Goal: Task Accomplishment & Management: Use online tool/utility

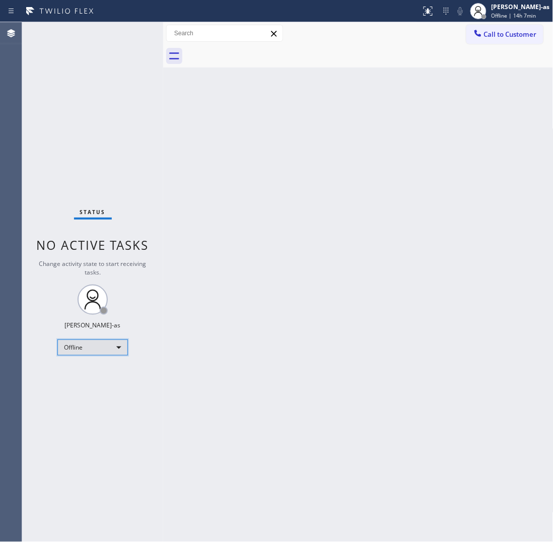
click at [93, 344] on div "Offline" at bounding box center [92, 348] width 71 height 16
click at [102, 386] on li "Unavailable" at bounding box center [92, 386] width 69 height 12
click at [151, 433] on div "Status No active tasks Change activity state to start receiving tasks. [PERSON_…" at bounding box center [92, 282] width 141 height 520
click at [442, 279] on div "Back to Dashboard Change Sender ID Customers Technicians Select a contact Outbo…" at bounding box center [358, 282] width 391 height 520
click at [442, 36] on span "Call to Customer" at bounding box center [510, 34] width 53 height 9
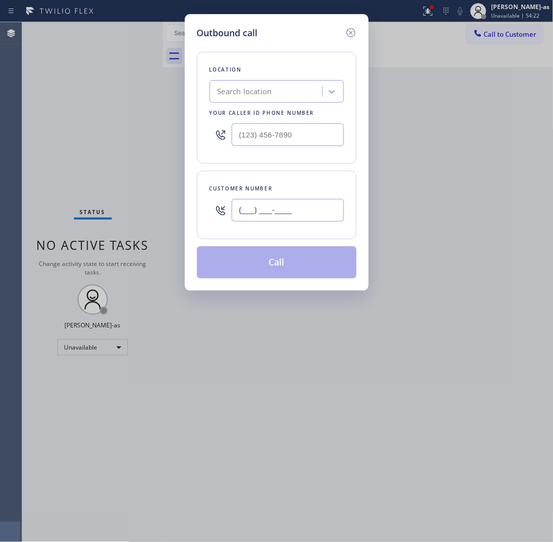
click at [266, 210] on input "(___) ___-____" at bounding box center [288, 210] width 112 height 23
paste input "213) 503-8176"
type input "[PHONE_NUMBER]"
click at [288, 86] on div "Search location" at bounding box center [268, 92] width 110 height 18
paste input "[PHONE_NUMBER]"
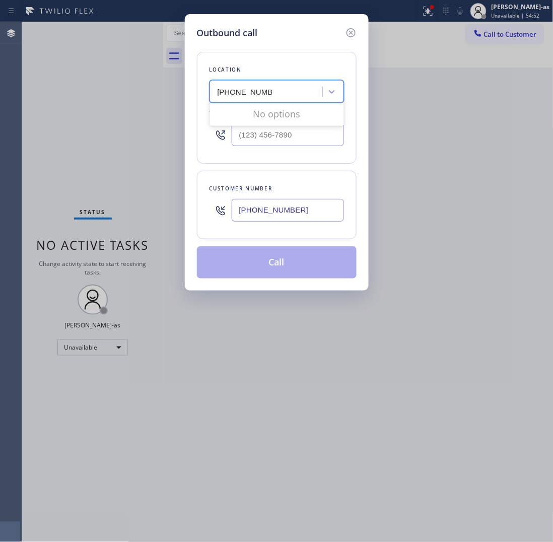
type input "[PHONE_NUMBER]"
click at [318, 135] on input "(___) ___-____" at bounding box center [288, 134] width 112 height 23
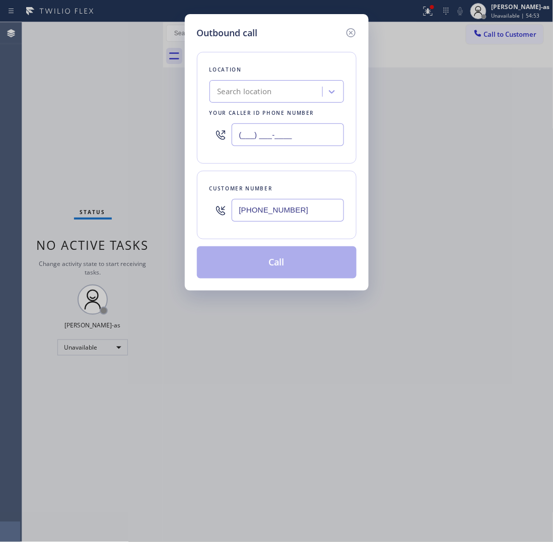
paste input "310) 773-4076"
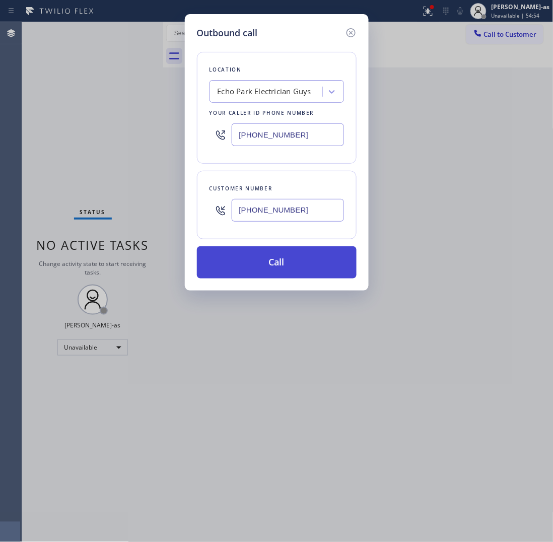
type input "[PHONE_NUMBER]"
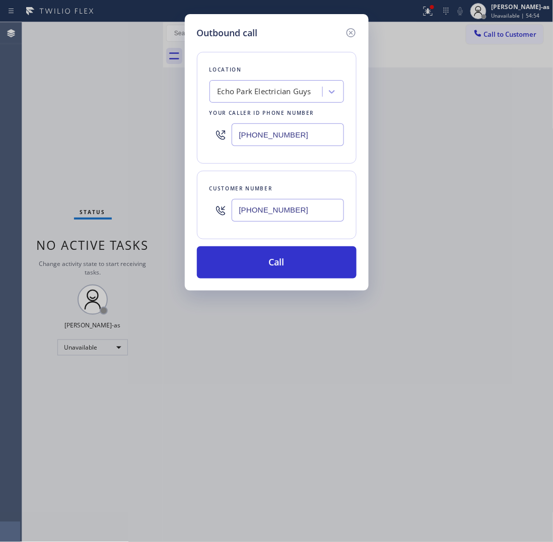
drag, startPoint x: 283, startPoint y: 265, endPoint x: 542, endPoint y: 254, distance: 259.2
click at [283, 265] on button "Call" at bounding box center [277, 262] width 160 height 32
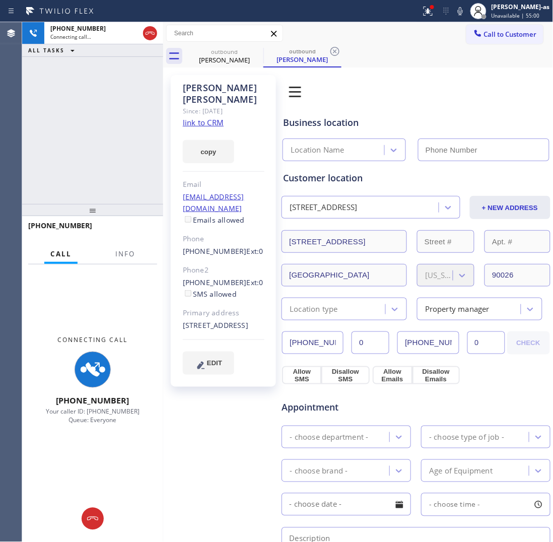
type input "[PHONE_NUMBER]"
click at [145, 154] on div "[PHONE_NUMBER] Connecting call… ALL TASKS ALL TASKS ACTIVE TASKS TASKS IN WRAP …" at bounding box center [92, 113] width 141 height 182
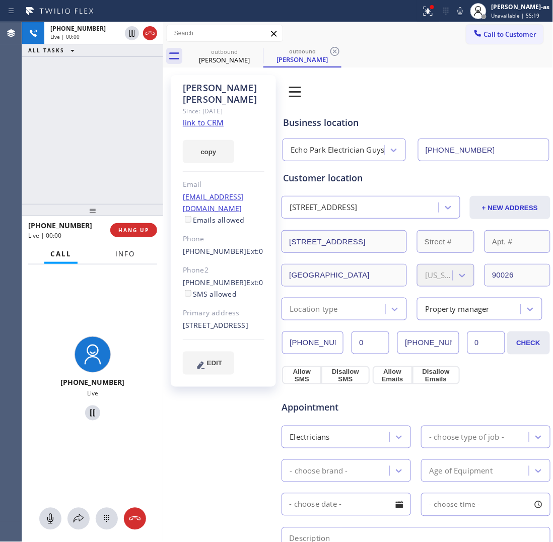
click at [134, 257] on span "Info" at bounding box center [125, 253] width 20 height 9
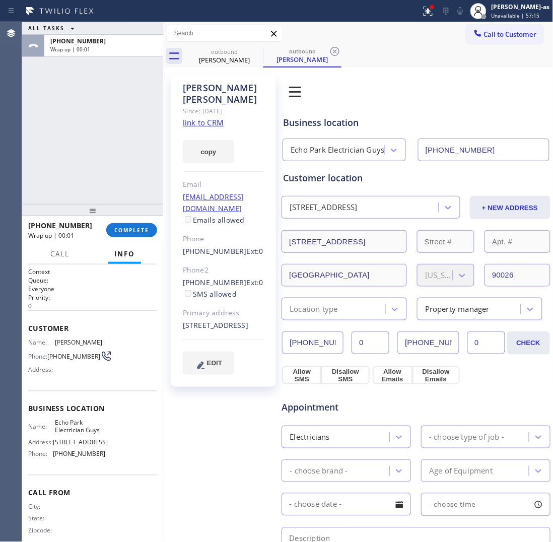
drag, startPoint x: 54, startPoint y: 139, endPoint x: 111, endPoint y: 205, distance: 87.2
click at [58, 139] on div "ALL TASKS ALL TASKS ACTIVE TASKS TASKS IN WRAP UP [PHONE_NUMBER] Wrap up | 00:01" at bounding box center [92, 113] width 141 height 182
click at [127, 228] on span "COMPLETE" at bounding box center [131, 230] width 35 height 7
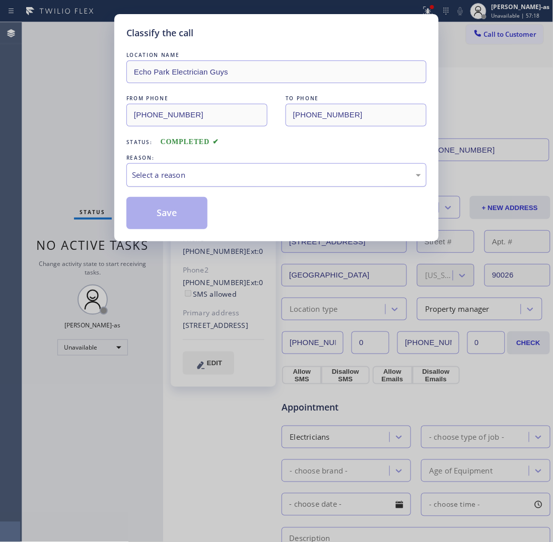
click at [170, 180] on div "Select a reason" at bounding box center [276, 175] width 289 height 12
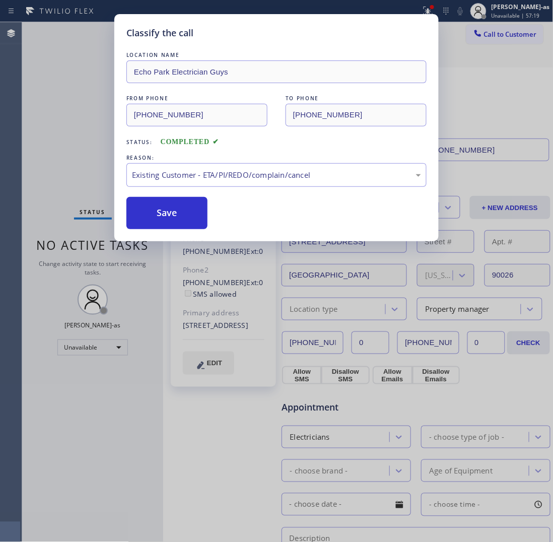
drag, startPoint x: 182, startPoint y: 214, endPoint x: 63, endPoint y: 245, distance: 123.4
click at [182, 213] on button "Save" at bounding box center [166, 213] width 81 height 32
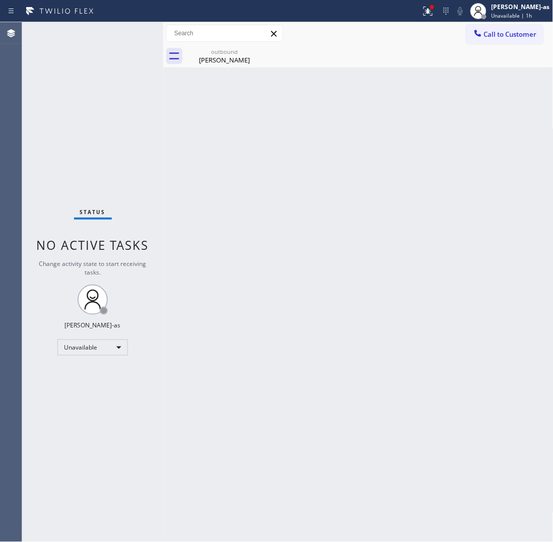
click at [348, 160] on div "Back to Dashboard Change Sender ID Customers Technicians Select a contact Outbo…" at bounding box center [358, 282] width 391 height 520
click at [442, 39] on button "Call to Customer" at bounding box center [505, 34] width 77 height 19
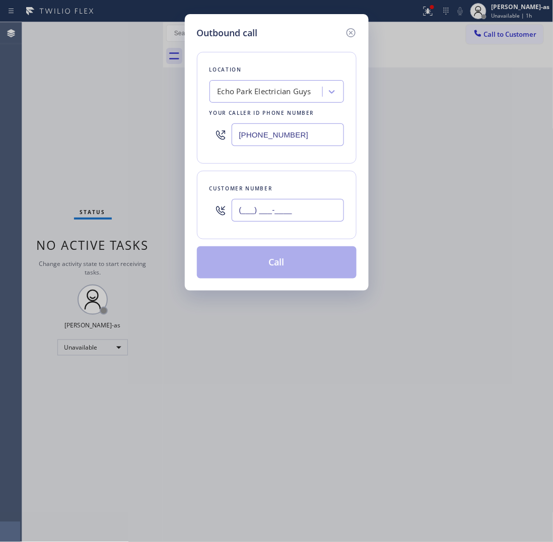
click at [298, 209] on input "(___) ___-____" at bounding box center [288, 210] width 112 height 23
paste input "213) 421-6720"
type input "[PHONE_NUMBER]"
click at [270, 92] on div "Echo Park Electrician Guys" at bounding box center [265, 92] width 94 height 12
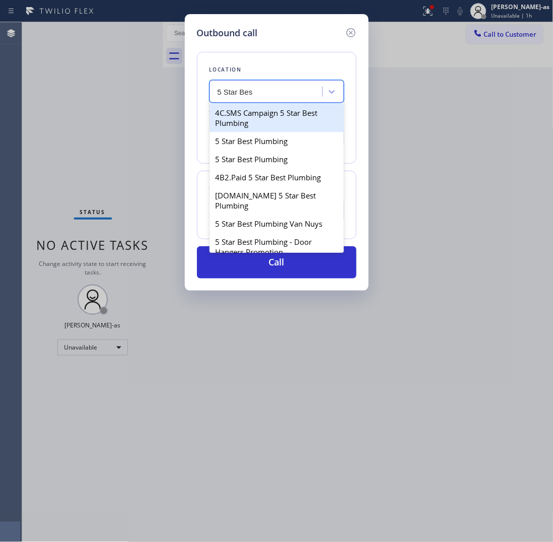
type input "5 Star Bes"
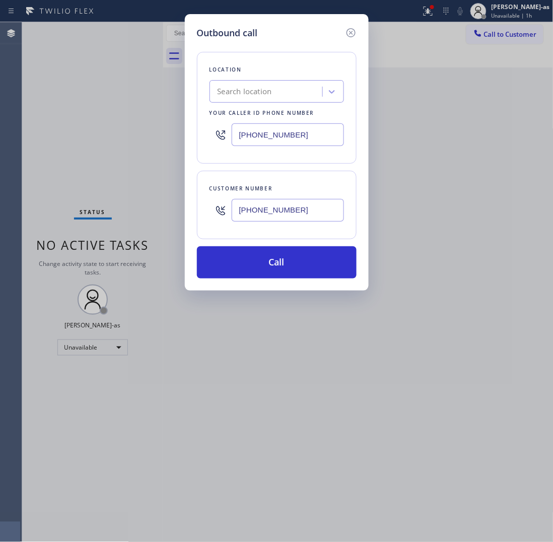
click at [306, 141] on input "[PHONE_NUMBER]" at bounding box center [288, 134] width 112 height 23
click at [306, 140] on input "[PHONE_NUMBER]" at bounding box center [288, 134] width 112 height 23
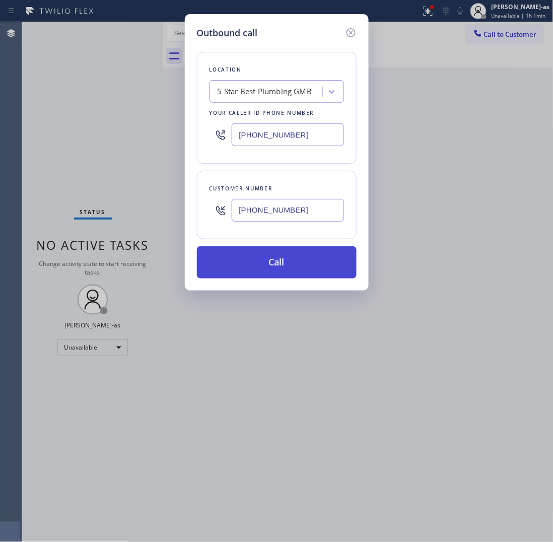
type input "[PHONE_NUMBER]"
click at [298, 271] on button "Call" at bounding box center [277, 262] width 160 height 32
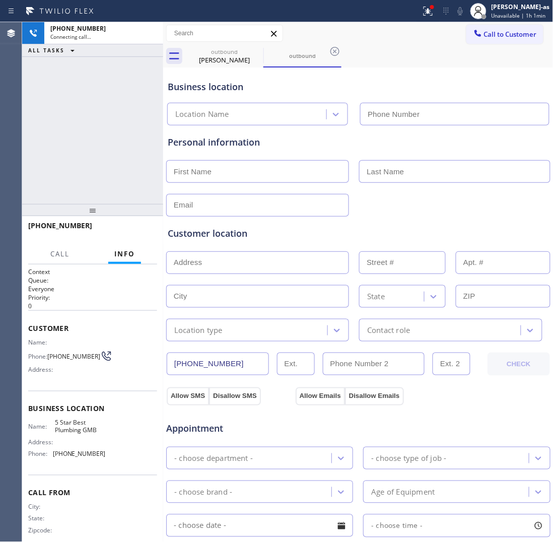
type input "[PHONE_NUMBER]"
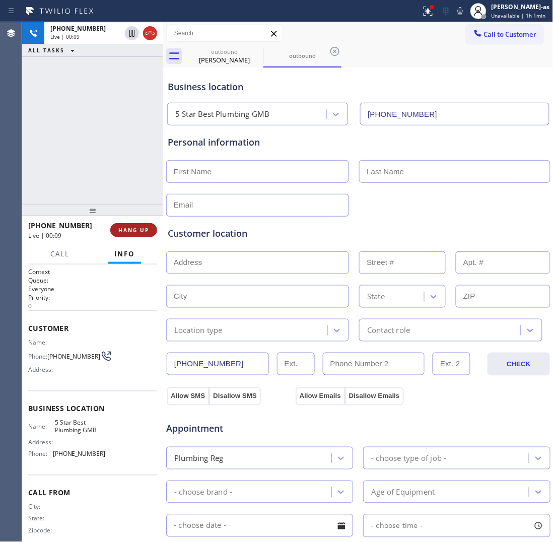
click at [139, 223] on button "HANG UP" at bounding box center [133, 230] width 47 height 14
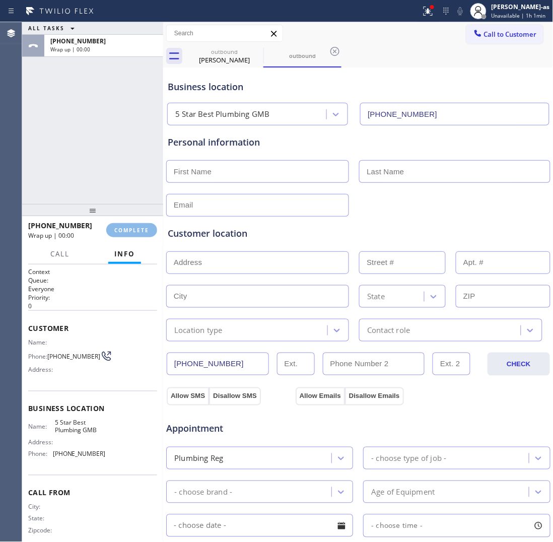
click at [144, 220] on div "[PHONE_NUMBER] Wrap up | 00:00 COMPLETE" at bounding box center [92, 230] width 129 height 26
click at [132, 231] on span "COMPLETE" at bounding box center [131, 230] width 35 height 7
click at [109, 159] on div "ALL TASKS ALL TASKS ACTIVE TASKS TASKS IN WRAP UP [PHONE_NUMBER] Wrap up | 00:02" at bounding box center [92, 113] width 141 height 182
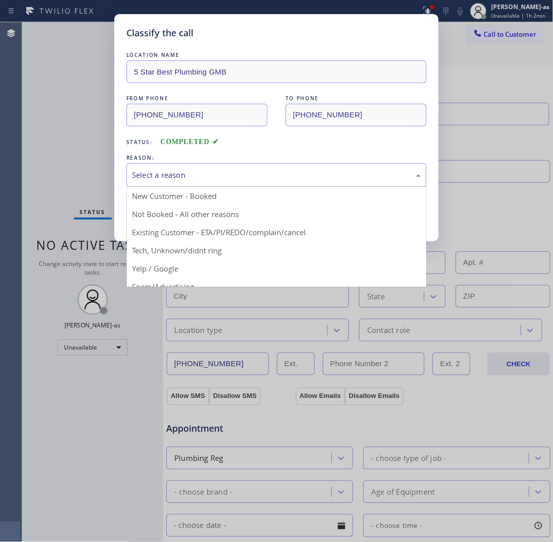
click at [189, 179] on div "Select a reason" at bounding box center [276, 175] width 289 height 12
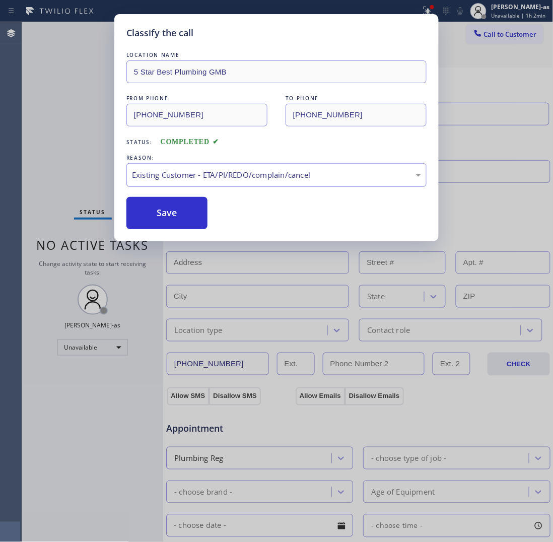
click at [176, 175] on div "Existing Customer - ETA/PI/REDO/complain/cancel" at bounding box center [276, 175] width 289 height 12
click at [166, 221] on button "Save" at bounding box center [166, 213] width 81 height 32
type input "[PHONE_NUMBER]"
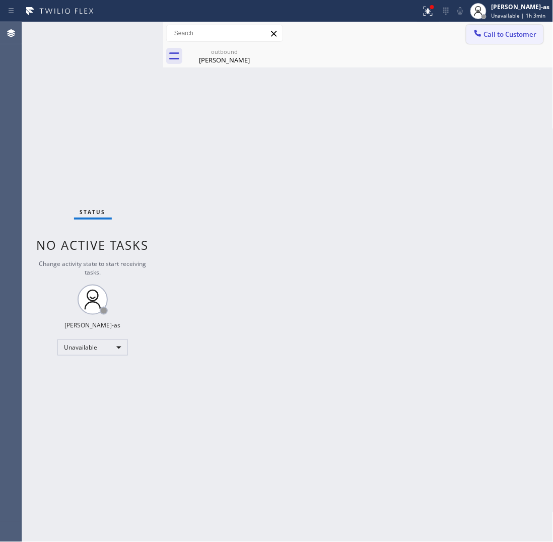
click at [442, 34] on div at bounding box center [478, 34] width 12 height 12
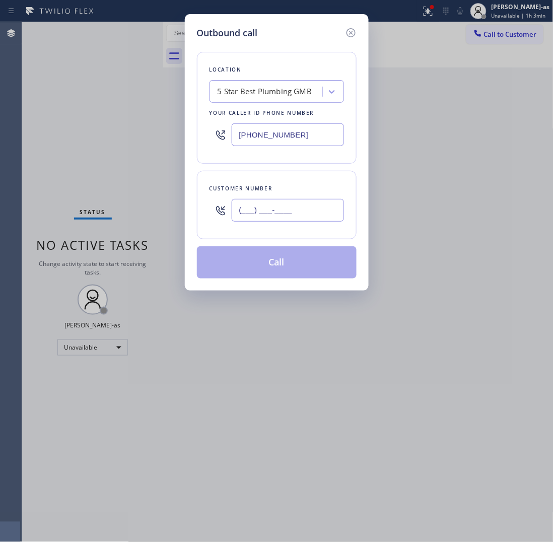
click at [291, 210] on input "(___) ___-____" at bounding box center [288, 210] width 112 height 23
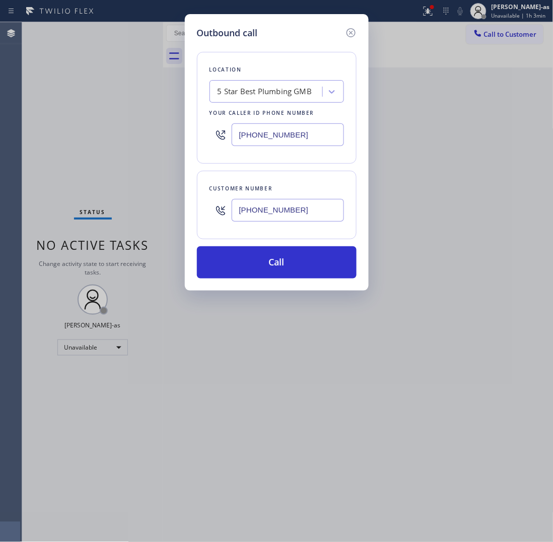
type input "[PHONE_NUMBER]"
click at [266, 140] on input "[PHONE_NUMBER]" at bounding box center [288, 134] width 112 height 23
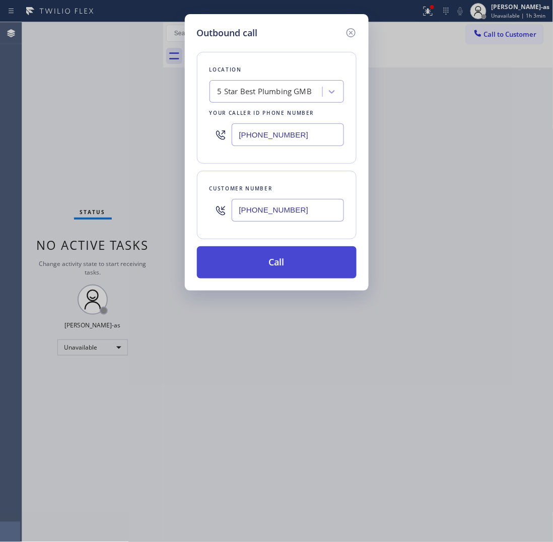
click at [290, 251] on button "Call" at bounding box center [277, 262] width 160 height 32
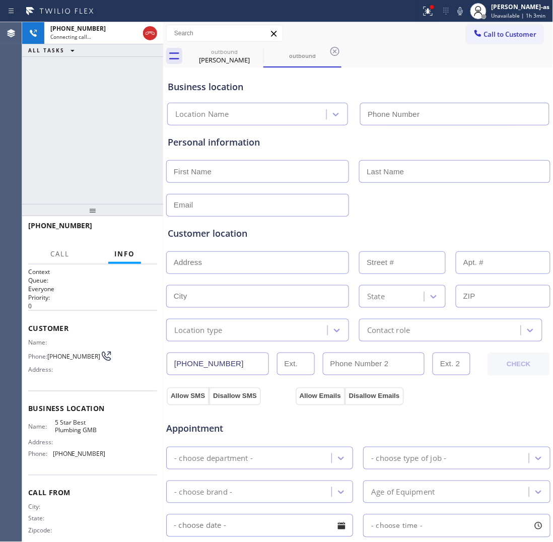
type input "[PHONE_NUMBER]"
click at [97, 89] on div "[PHONE_NUMBER] Connecting call… ALL TASKS ALL TASKS ACTIVE TASKS TASKS IN WRAP …" at bounding box center [92, 113] width 141 height 182
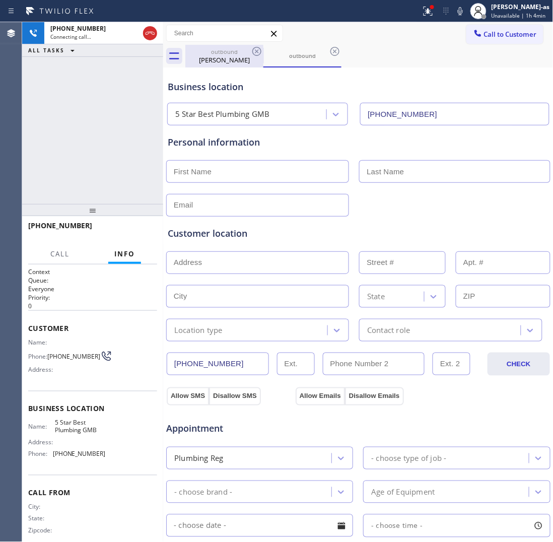
click at [242, 56] on div "[PERSON_NAME]" at bounding box center [224, 59] width 76 height 9
type input "[PHONE_NUMBER]"
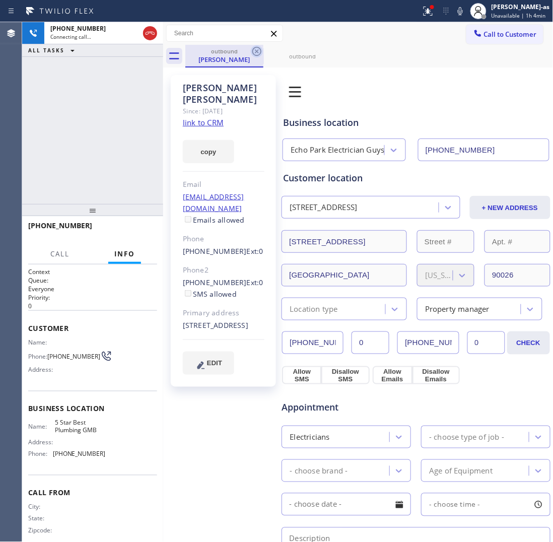
click at [257, 48] on icon at bounding box center [257, 51] width 12 height 12
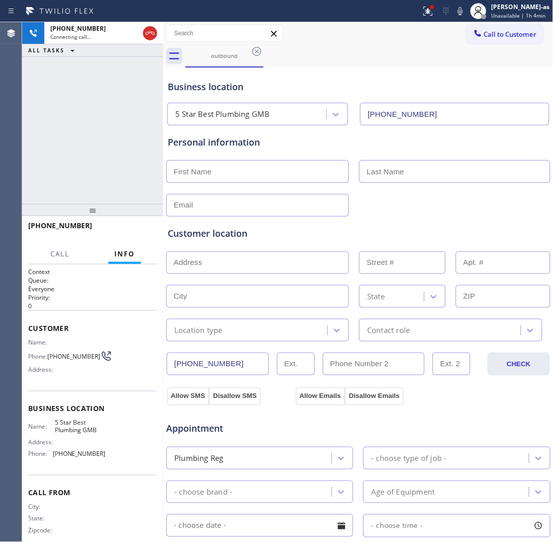
drag, startPoint x: 147, startPoint y: 93, endPoint x: 150, endPoint y: 46, distance: 47.0
click at [147, 92] on div "[PHONE_NUMBER] Connecting call… ALL TASKS ALL TASKS ACTIVE TASKS TASKS IN WRAP …" at bounding box center [92, 113] width 141 height 182
click at [144, 30] on icon at bounding box center [150, 33] width 12 height 12
click at [85, 163] on div "[PHONE_NUMBER] Connecting call… ALL TASKS ALL TASKS ACTIVE TASKS TASKS IN WRAP …" at bounding box center [92, 113] width 141 height 182
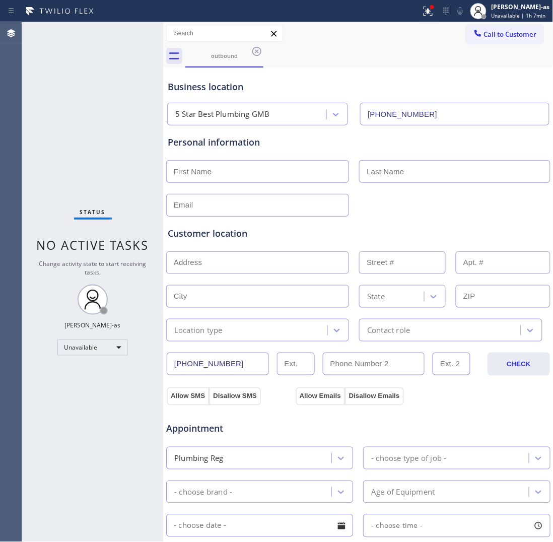
click at [226, 165] on input "text" at bounding box center [257, 171] width 183 height 23
click at [259, 47] on icon at bounding box center [257, 51] width 12 height 12
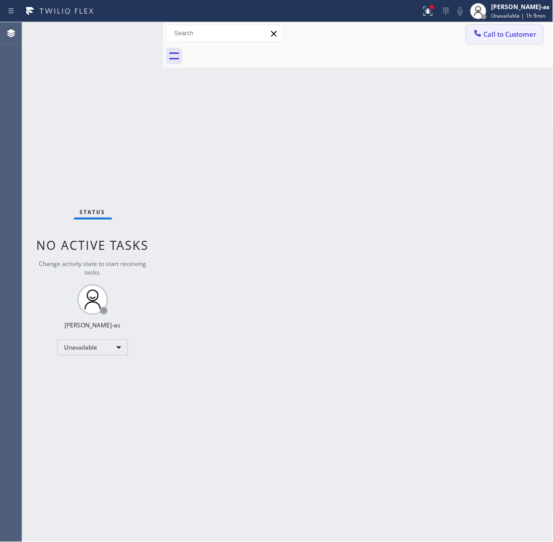
click at [442, 34] on span "Call to Customer" at bounding box center [510, 34] width 53 height 9
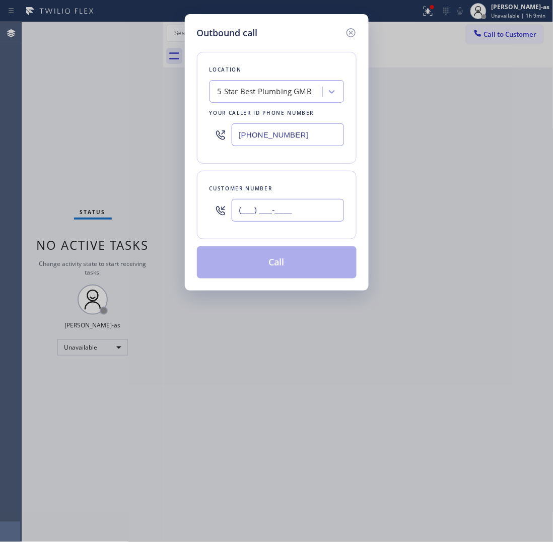
click at [296, 217] on input "(___) ___-____" at bounding box center [288, 210] width 112 height 23
paste input "714) 840-3877"
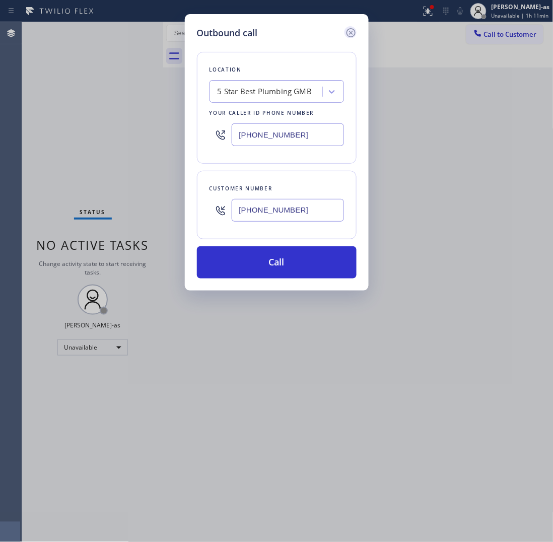
click at [352, 33] on icon at bounding box center [351, 33] width 12 height 12
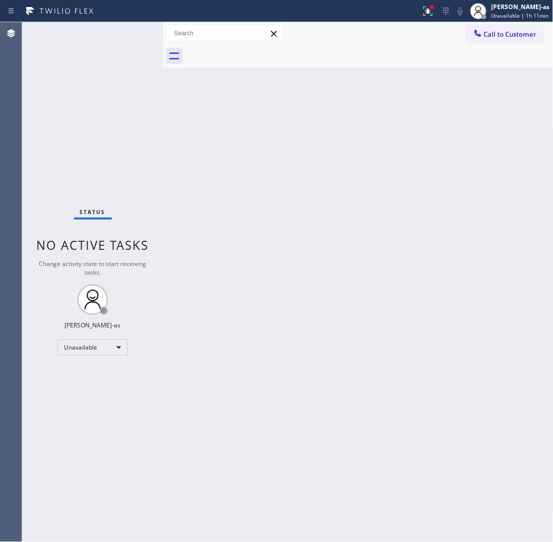
click at [442, 218] on div "Back to Dashboard Change Sender ID Customers Technicians Select a contact Outbo…" at bounding box center [358, 282] width 391 height 520
click at [442, 32] on span "Call to Customer" at bounding box center [510, 34] width 53 height 9
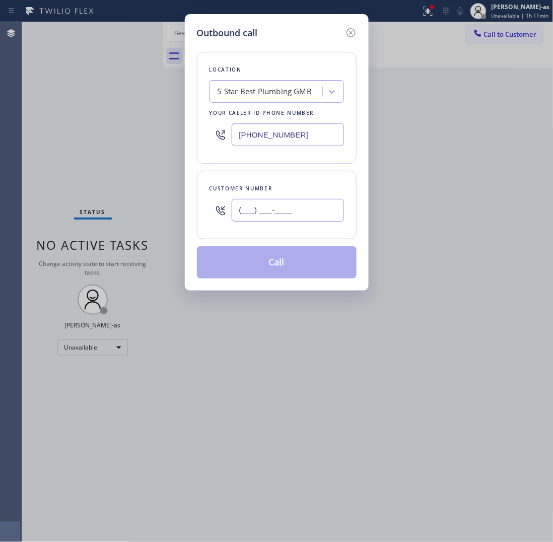
click at [297, 219] on input "(___) ___-____" at bounding box center [288, 210] width 112 height 23
paste input "714) 840-3877"
type input "[PHONE_NUMBER]"
click at [289, 134] on input "[PHONE_NUMBER]" at bounding box center [288, 134] width 112 height 23
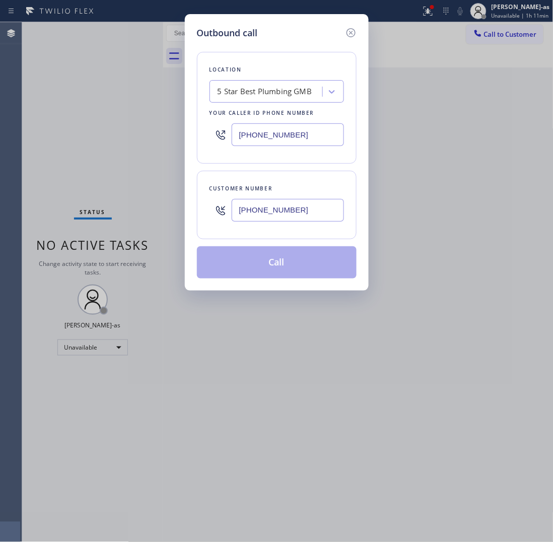
click at [289, 134] on input "[PHONE_NUMBER]" at bounding box center [288, 134] width 112 height 23
paste input "855) 999-4417"
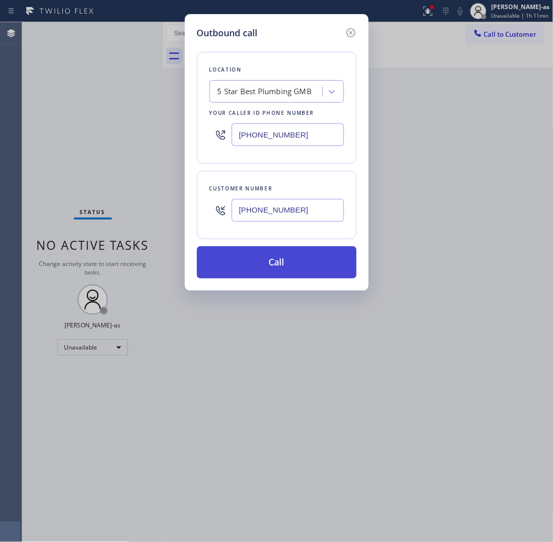
type input "[PHONE_NUMBER]"
click at [291, 266] on button "Call" at bounding box center [277, 262] width 160 height 32
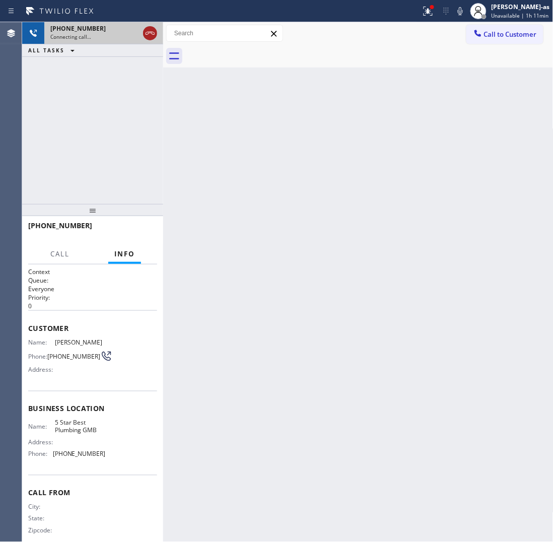
click at [147, 38] on icon at bounding box center [150, 33] width 12 height 12
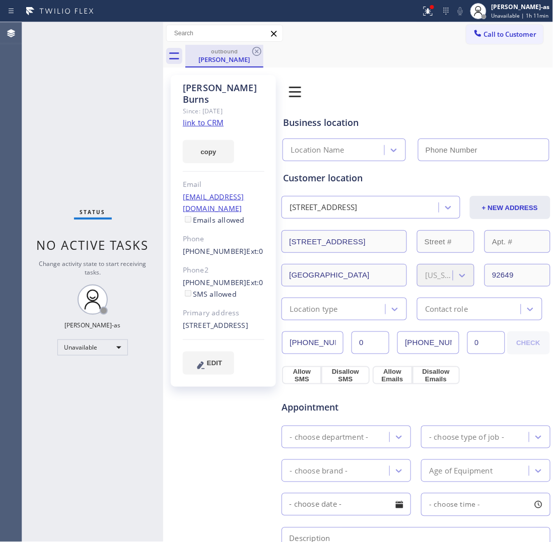
drag, startPoint x: 210, startPoint y: 61, endPoint x: 223, endPoint y: 60, distance: 13.6
click at [218, 60] on div "[PERSON_NAME]" at bounding box center [224, 59] width 76 height 9
drag, startPoint x: 257, startPoint y: 50, endPoint x: 337, endPoint y: 53, distance: 79.2
click at [0, 0] on icon at bounding box center [0, 0] width 0 height 0
click at [442, 31] on span "Call to Customer" at bounding box center [510, 34] width 53 height 9
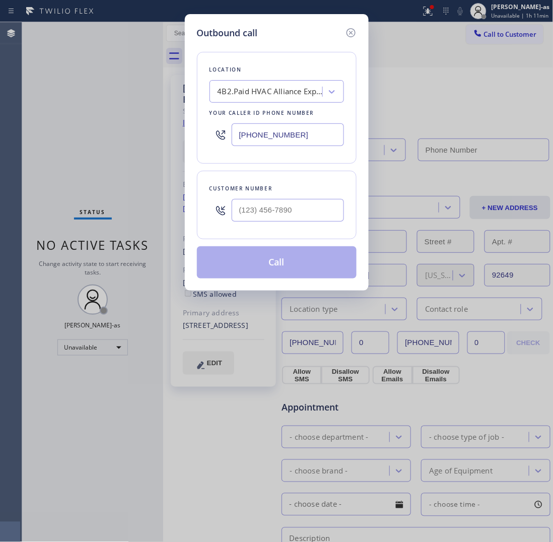
click at [314, 133] on input "[PHONE_NUMBER]" at bounding box center [288, 134] width 112 height 23
click at [303, 210] on input "(___) ___-____" at bounding box center [288, 210] width 112 height 23
paste input "714) 840-3877"
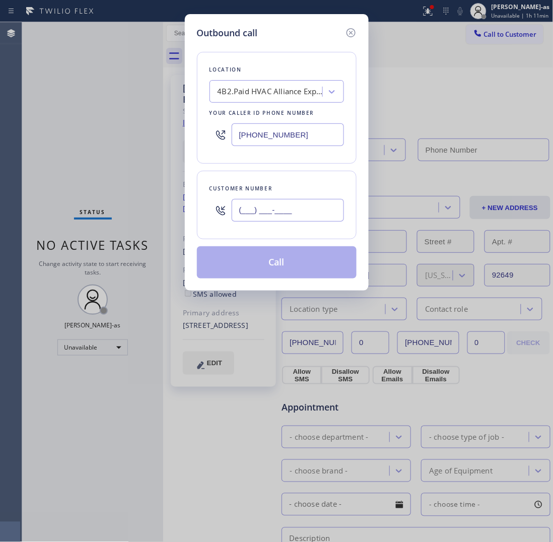
type input "[PHONE_NUMBER]"
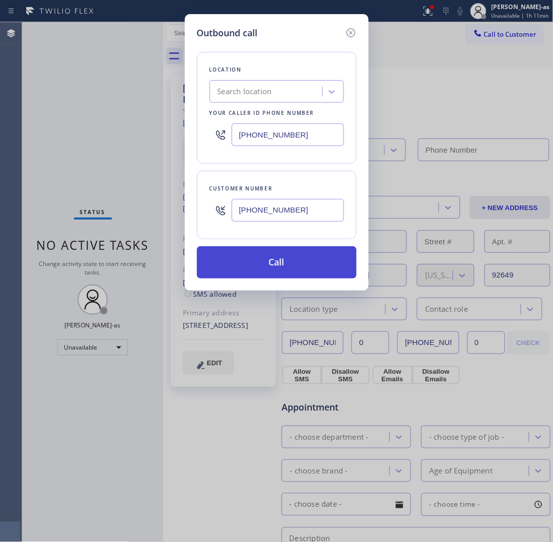
type input "[PHONE_NUMBER]"
click at [288, 269] on button "Call" at bounding box center [277, 262] width 160 height 32
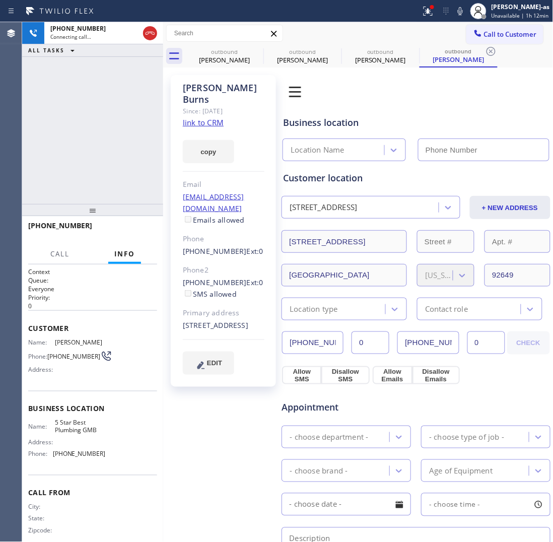
type input "[PHONE_NUMBER]"
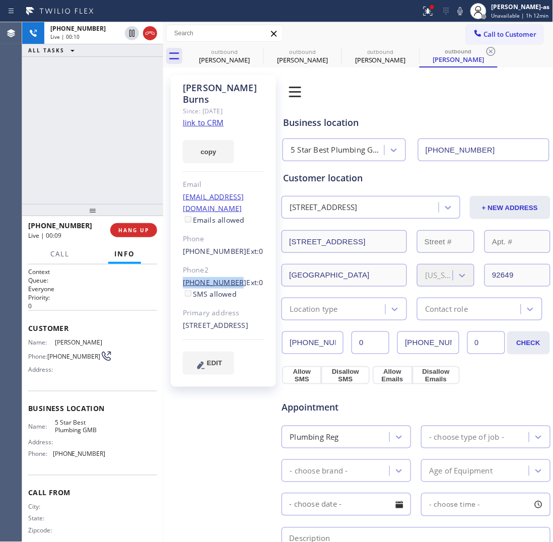
drag, startPoint x: 198, startPoint y: 257, endPoint x: 229, endPoint y: 260, distance: 31.9
click at [229, 260] on div "[PERSON_NAME] Since: [DATE] link to CRM copy Email [EMAIL_ADDRESS][DOMAIN_NAME]…" at bounding box center [223, 231] width 105 height 312
click at [123, 172] on div "[PHONE_NUMBER] Live | 00:10 ALL TASKS ALL TASKS ACTIVE TASKS TASKS IN WRAP UP" at bounding box center [92, 113] width 141 height 182
click at [200, 117] on link "link to CRM" at bounding box center [203, 122] width 41 height 10
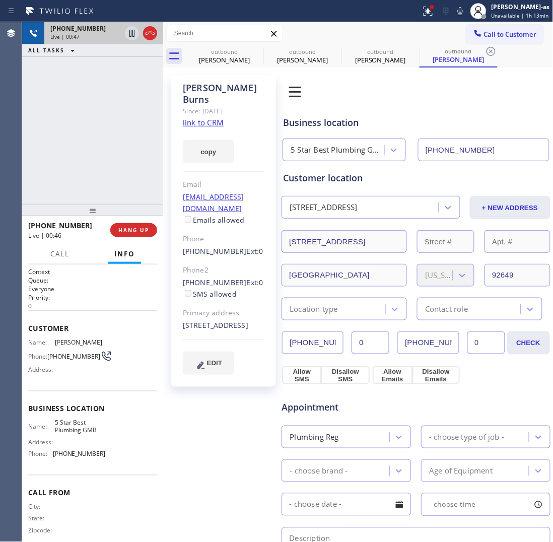
click at [163, 29] on div at bounding box center [163, 282] width 0 height 520
click at [149, 35] on icon at bounding box center [150, 33] width 12 height 12
click at [92, 189] on div "[PHONE_NUMBER] Live | 00:48 ALL TASKS ALL TASKS ACTIVE TASKS TASKS IN WRAP UP" at bounding box center [92, 113] width 141 height 182
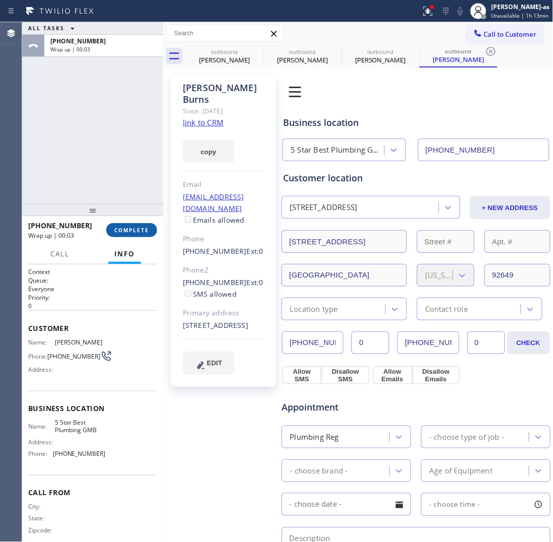
click at [119, 227] on span "COMPLETE" at bounding box center [131, 230] width 35 height 7
click at [122, 200] on div "ALL TASKS ALL TASKS ACTIVE TASKS TASKS IN WRAP UP [PHONE_NUMBER] Wrap up | 00:04" at bounding box center [92, 113] width 141 height 182
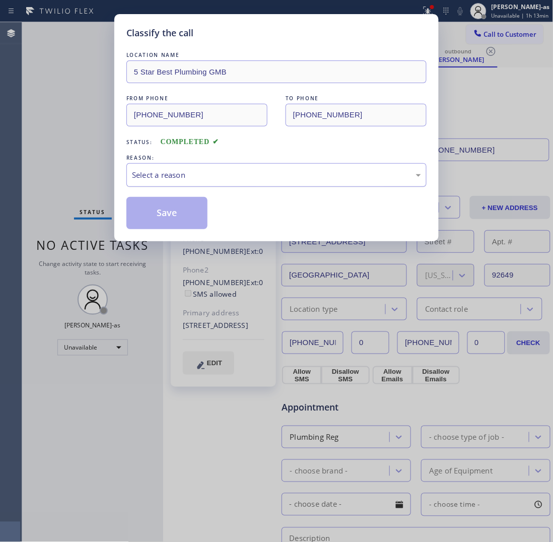
click at [190, 172] on div "Select a reason" at bounding box center [276, 175] width 289 height 12
drag, startPoint x: 175, startPoint y: 212, endPoint x: 109, endPoint y: 258, distance: 80.7
click at [175, 212] on button "Save" at bounding box center [166, 213] width 81 height 32
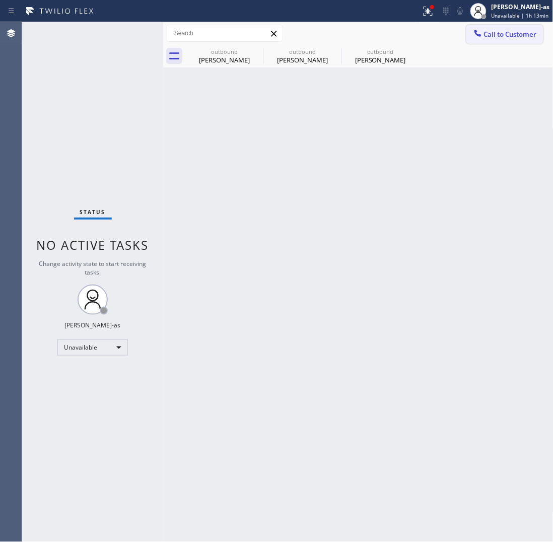
click at [442, 39] on button "Call to Customer" at bounding box center [505, 34] width 77 height 19
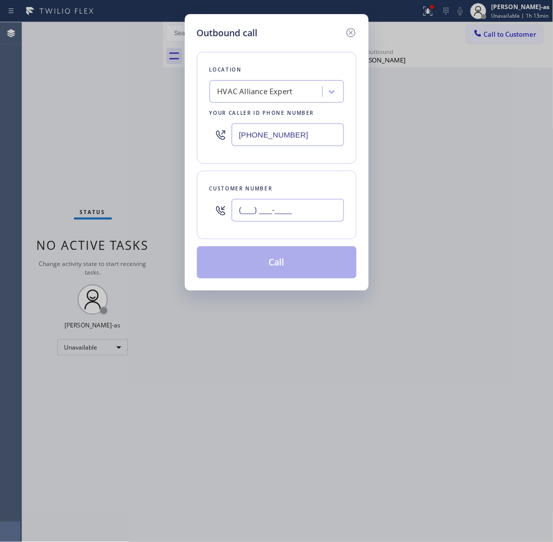
click at [311, 207] on input "(___) ___-____" at bounding box center [288, 210] width 112 height 23
paste input "832) 641-1361"
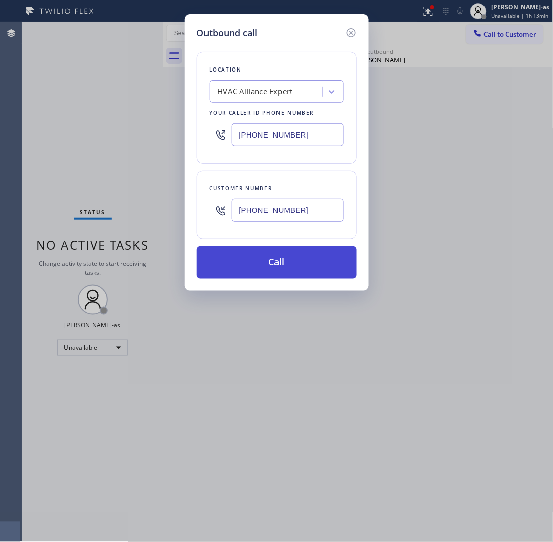
type input "[PHONE_NUMBER]"
click at [305, 262] on button "Call" at bounding box center [277, 262] width 160 height 32
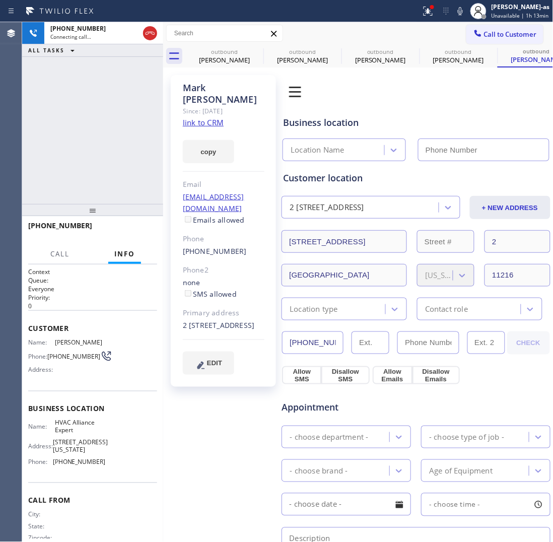
type input "[PHONE_NUMBER]"
click at [127, 223] on button "HANG UP" at bounding box center [133, 230] width 47 height 14
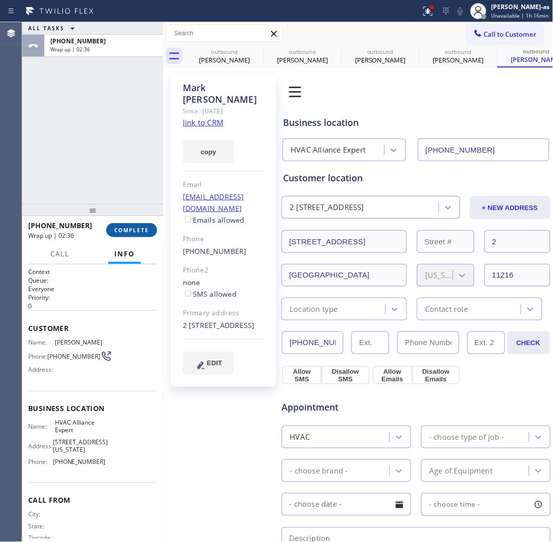
click at [127, 223] on button "COMPLETE" at bounding box center [131, 230] width 51 height 14
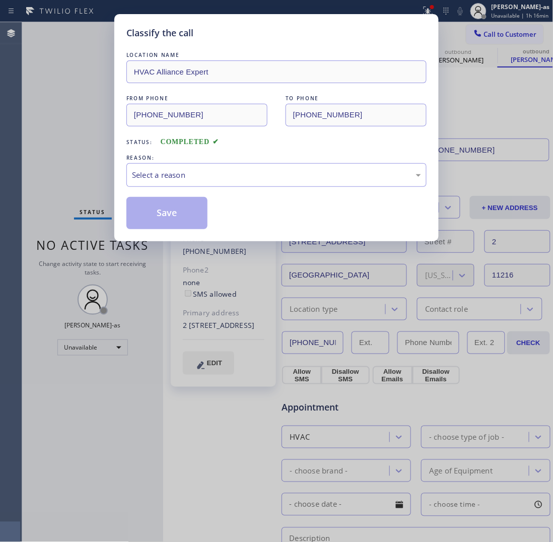
drag, startPoint x: 171, startPoint y: 157, endPoint x: 209, endPoint y: 177, distance: 42.8
click at [171, 158] on div "REASON:" at bounding box center [276, 158] width 300 height 11
click at [212, 179] on div "Select a reason" at bounding box center [276, 175] width 289 height 12
click at [207, 213] on button "Save" at bounding box center [166, 213] width 81 height 32
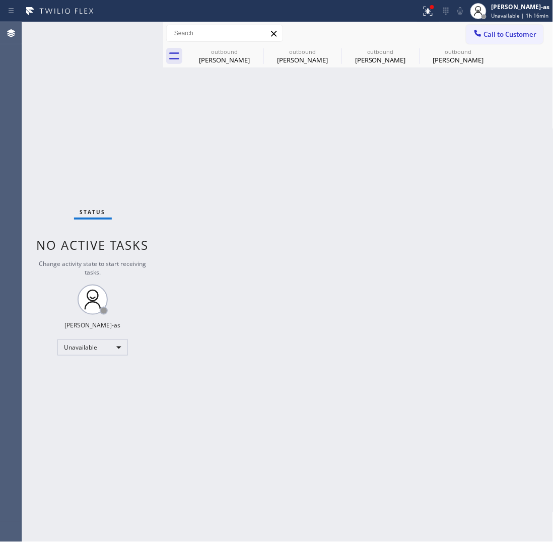
drag, startPoint x: 77, startPoint y: 99, endPoint x: 213, endPoint y: 132, distance: 140.6
click at [77, 99] on div "Status No active tasks Change activity state to start receiving tasks. [PERSON_…" at bounding box center [92, 282] width 141 height 520
click at [442, 58] on div "[PERSON_NAME]" at bounding box center [459, 59] width 76 height 9
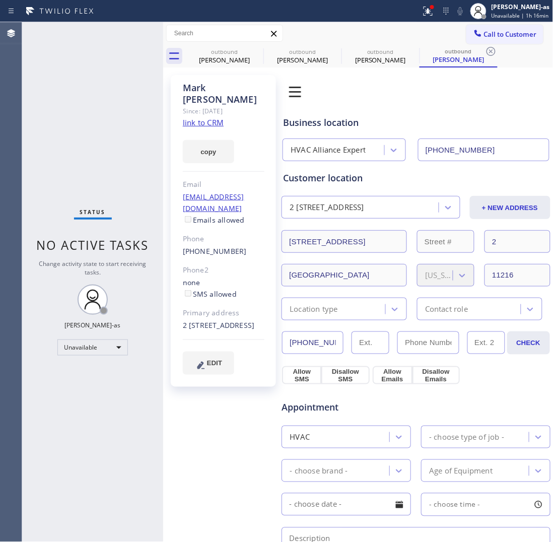
click at [200, 117] on link "link to CRM" at bounding box center [203, 122] width 41 height 10
click at [243, 54] on div "outbound" at bounding box center [224, 52] width 76 height 8
type input "[PHONE_NUMBER]"
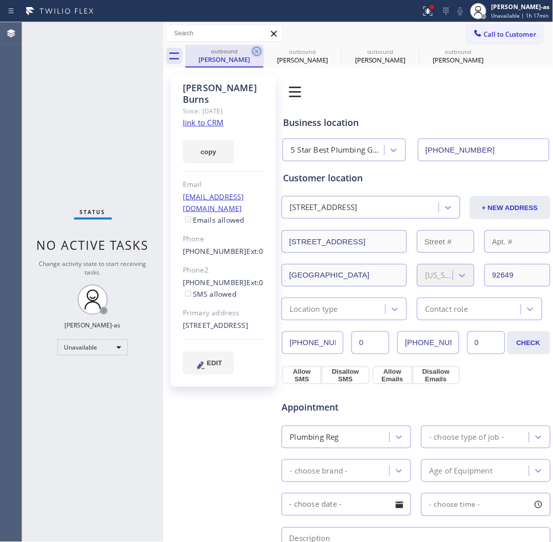
click at [252, 45] on icon at bounding box center [257, 51] width 12 height 12
type input "[PHONE_NUMBER]"
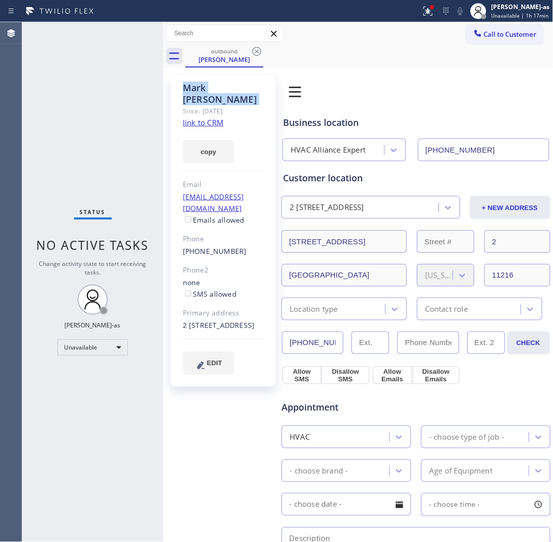
click at [252, 45] on icon at bounding box center [257, 51] width 12 height 12
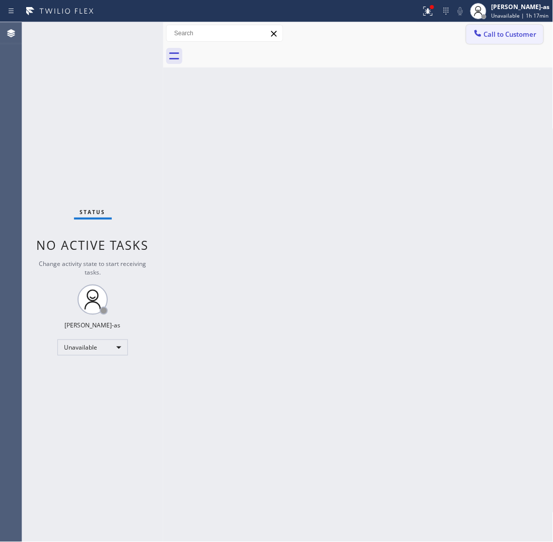
click at [442, 32] on span "Call to Customer" at bounding box center [510, 34] width 53 height 9
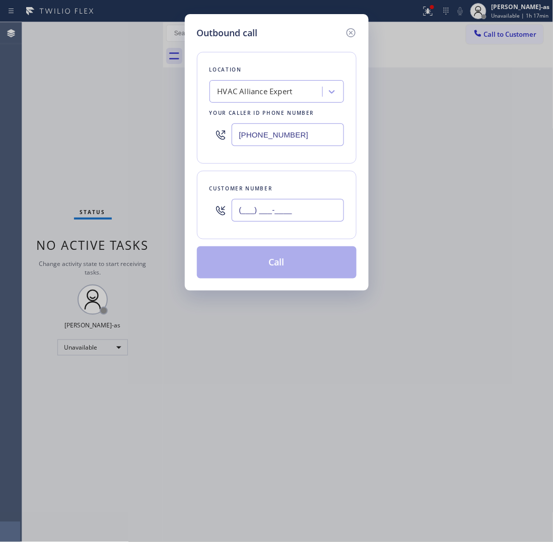
click at [324, 203] on input "(___) ___-____" at bounding box center [288, 210] width 112 height 23
paste input "323) 706-1108"
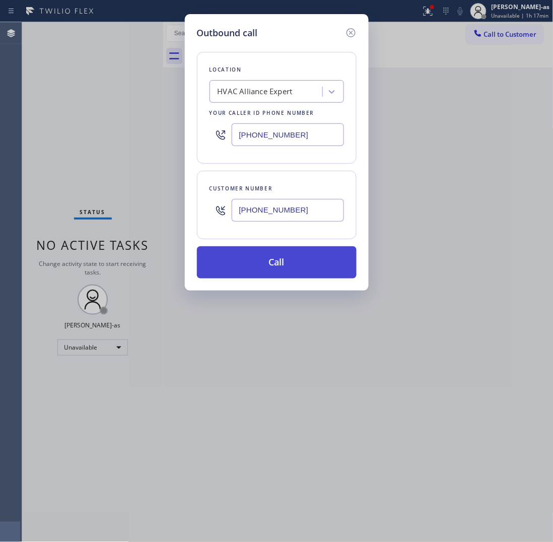
type input "[PHONE_NUMBER]"
click at [296, 265] on button "Call" at bounding box center [277, 262] width 160 height 32
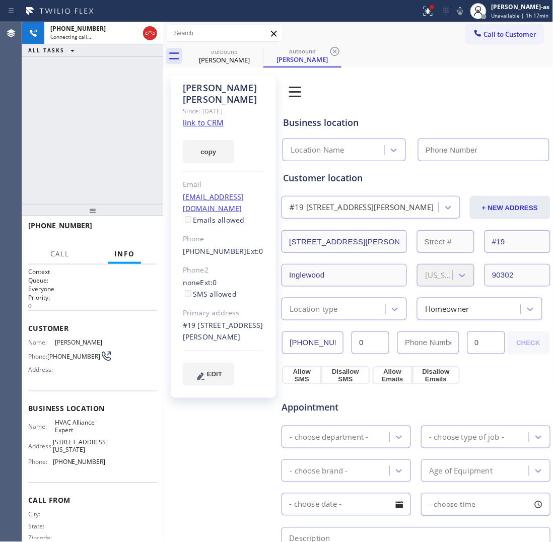
click at [213, 117] on link "link to CRM" at bounding box center [203, 122] width 41 height 10
type input "[PHONE_NUMBER]"
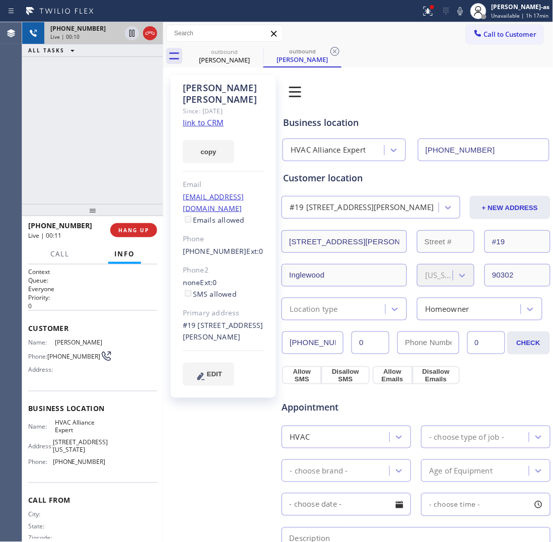
click at [143, 34] on div at bounding box center [150, 33] width 14 height 12
click at [141, 155] on div "[PHONE_NUMBER] Live | 00:11 ALL TASKS ALL TASKS ACTIVE TASKS TASKS IN WRAP UP" at bounding box center [92, 113] width 141 height 182
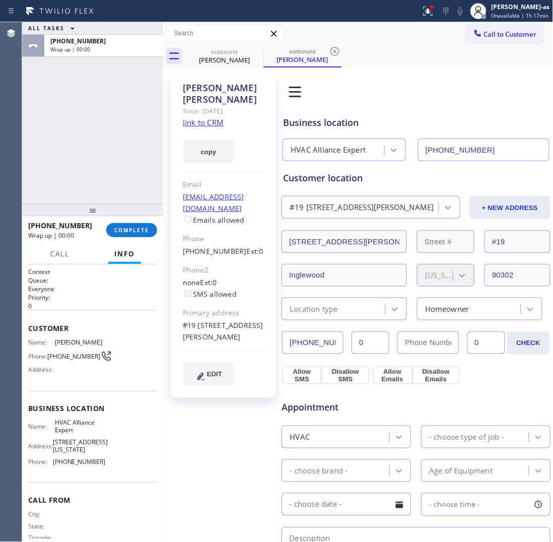
drag, startPoint x: 143, startPoint y: 206, endPoint x: 133, endPoint y: 230, distance: 26.2
click at [139, 216] on div at bounding box center [92, 210] width 141 height 12
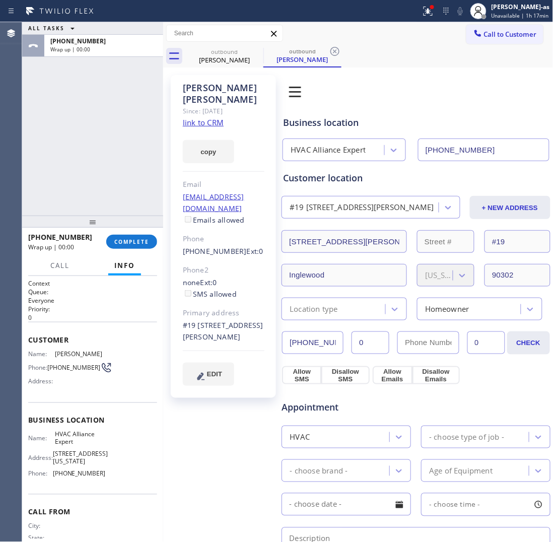
click at [133, 228] on div at bounding box center [92, 222] width 141 height 12
click at [137, 245] on button "COMPLETE" at bounding box center [131, 242] width 51 height 14
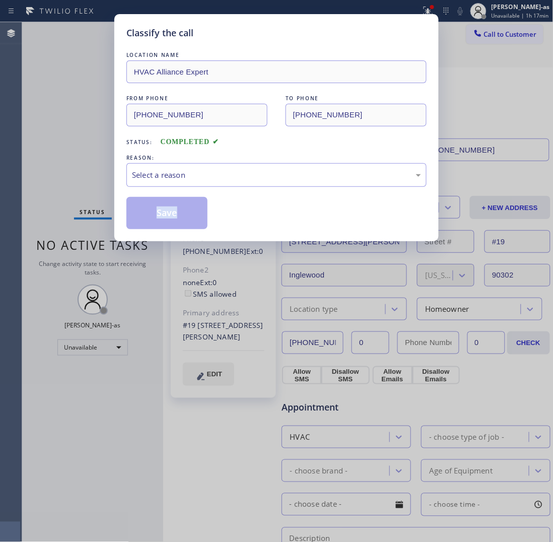
click at [137, 245] on div "Classify the call LOCATION NAME HVAC Alliance Expert FROM PHONE [PHONE_NUMBER] …" at bounding box center [276, 271] width 553 height 542
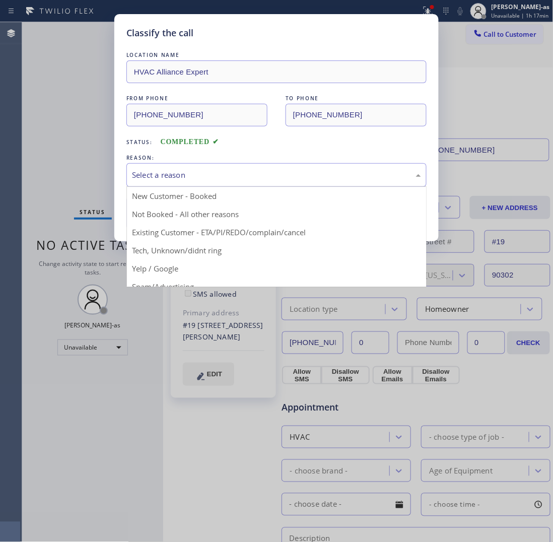
click at [186, 172] on div "Select a reason" at bounding box center [276, 175] width 289 height 12
drag, startPoint x: 230, startPoint y: 237, endPoint x: 225, endPoint y: 233, distance: 6.5
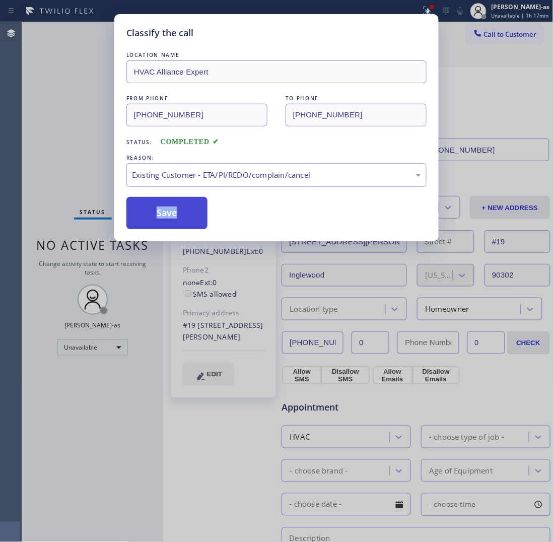
click at [170, 220] on button "Save" at bounding box center [166, 213] width 81 height 32
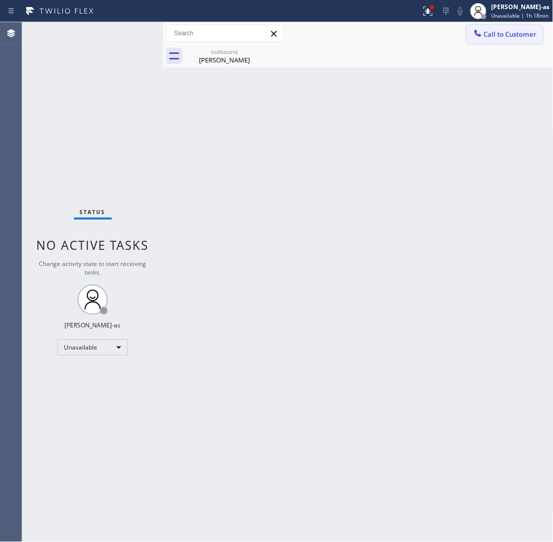
click at [442, 34] on span "Call to Customer" at bounding box center [510, 34] width 53 height 9
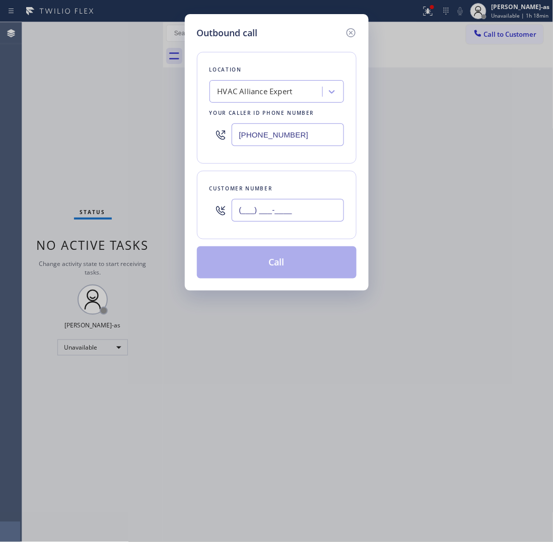
click at [319, 213] on input "(___) ___-____" at bounding box center [288, 210] width 112 height 23
paste input "650) 676-0294"
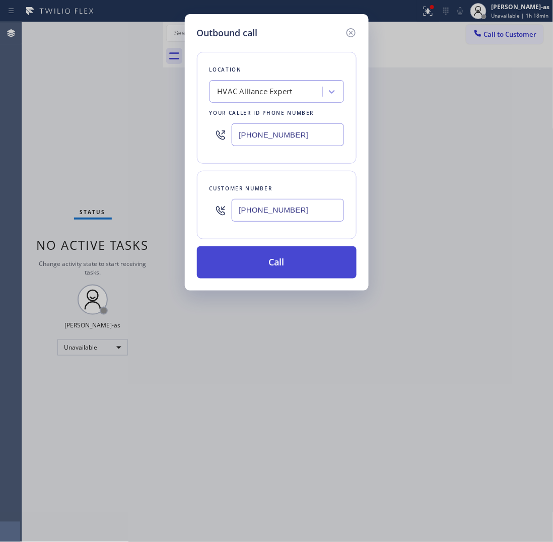
type input "[PHONE_NUMBER]"
click at [287, 263] on button "Call" at bounding box center [277, 262] width 160 height 32
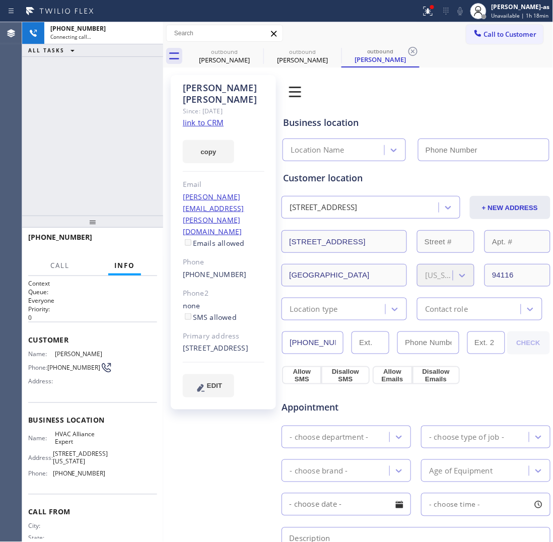
type input "[PHONE_NUMBER]"
click at [209, 123] on link "link to CRM" at bounding box center [203, 122] width 41 height 10
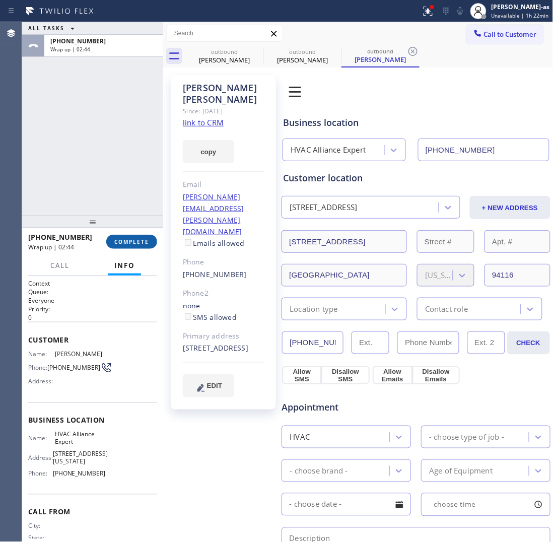
drag, startPoint x: 109, startPoint y: 250, endPoint x: 119, endPoint y: 242, distance: 12.5
click at [116, 245] on div "[PHONE_NUMBER] Wrap up | 02:44 COMPLETE" at bounding box center [92, 242] width 129 height 26
click at [119, 242] on span "COMPLETE" at bounding box center [131, 241] width 35 height 7
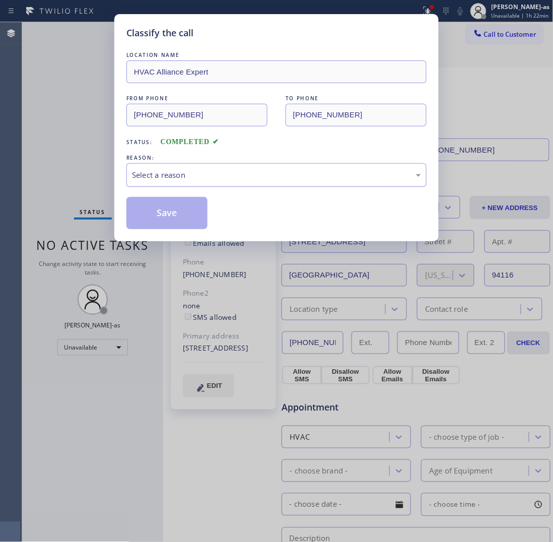
click at [220, 167] on div "Select a reason" at bounding box center [276, 175] width 300 height 24
click at [180, 217] on button "Save" at bounding box center [166, 213] width 81 height 32
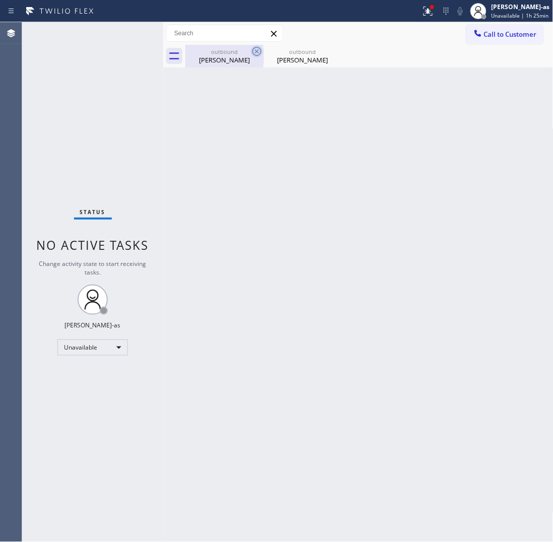
drag, startPoint x: 207, startPoint y: 59, endPoint x: 257, endPoint y: 49, distance: 51.4
click at [210, 59] on div "[PERSON_NAME]" at bounding box center [224, 59] width 76 height 9
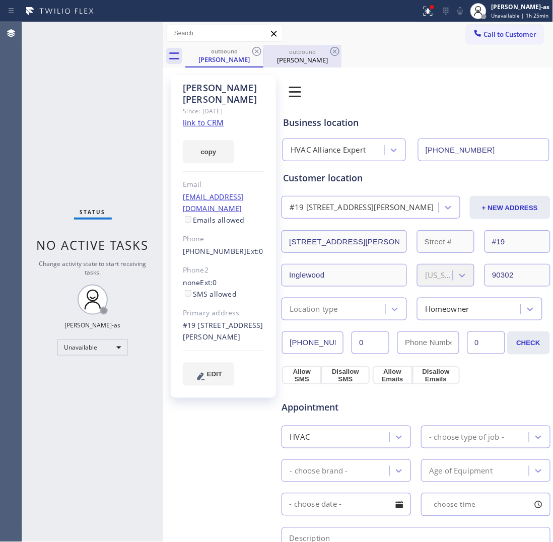
click at [264, 49] on div at bounding box center [264, 56] width 1 height 16
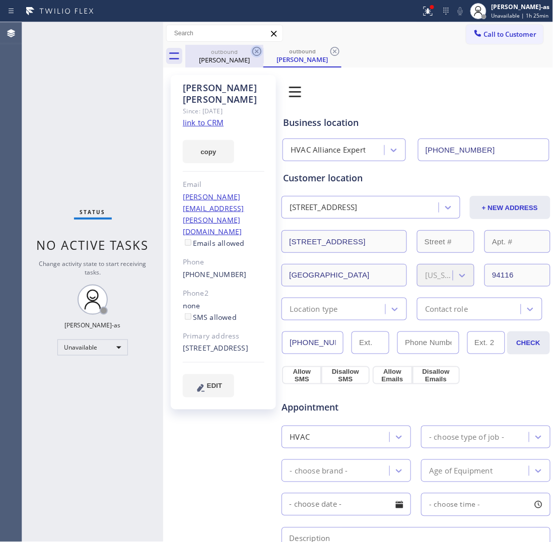
click at [259, 51] on icon at bounding box center [257, 51] width 12 height 12
click at [0, 0] on icon at bounding box center [0, 0] width 0 height 0
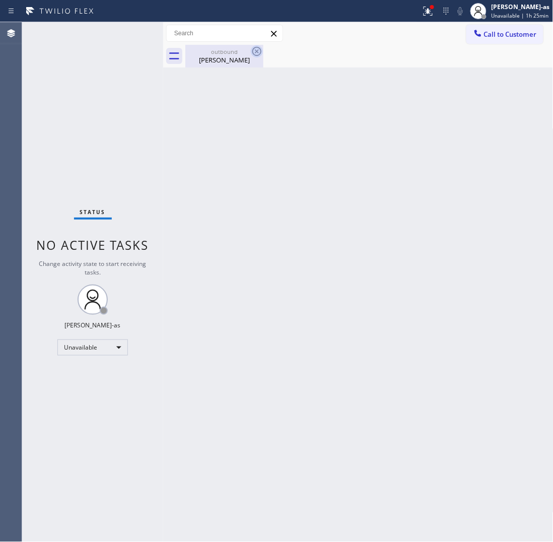
click at [255, 52] on icon at bounding box center [257, 51] width 12 height 12
click at [311, 313] on div "Back to Dashboard Change Sender ID Customers Technicians Select a contact Outbo…" at bounding box center [358, 282] width 391 height 520
click at [442, 36] on span "Call to Customer" at bounding box center [510, 34] width 53 height 9
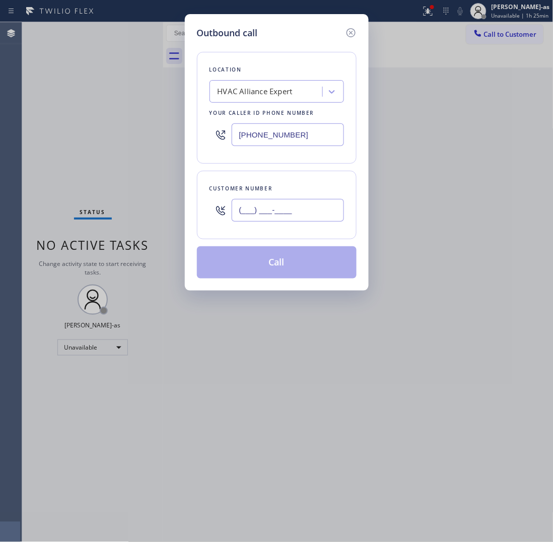
click at [306, 210] on input "(___) ___-____" at bounding box center [288, 210] width 112 height 23
paste input "315) 757-4712"
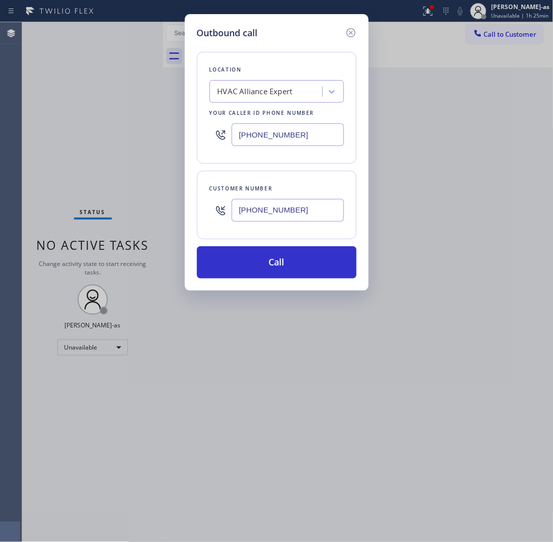
type input "[PHONE_NUMBER]"
click at [286, 127] on input "[PHONE_NUMBER]" at bounding box center [288, 134] width 112 height 23
paste input "929) 419-3990"
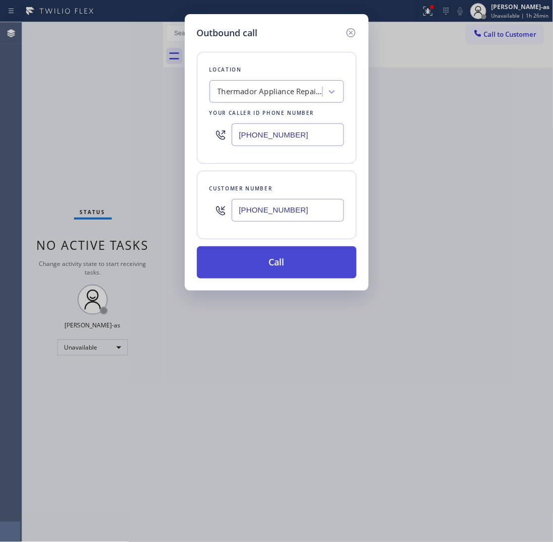
type input "[PHONE_NUMBER]"
click at [296, 260] on button "Call" at bounding box center [277, 262] width 160 height 32
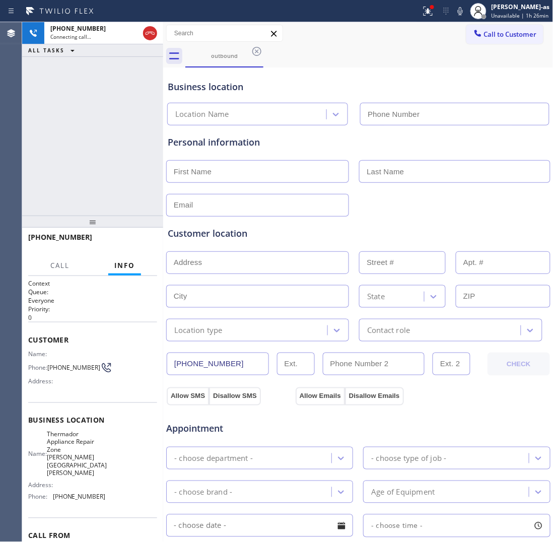
type input "[PHONE_NUMBER]"
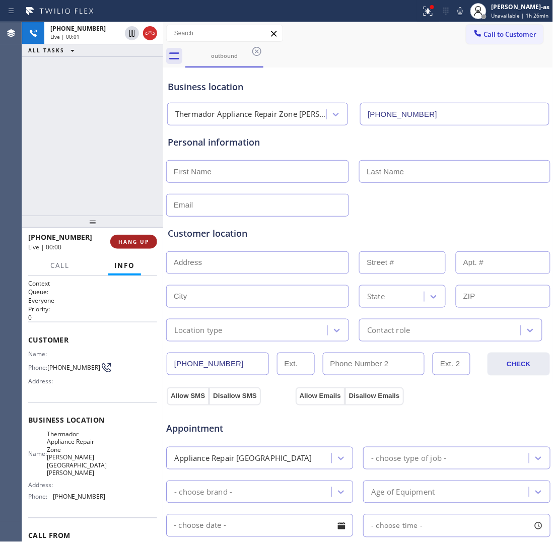
click at [145, 243] on span "HANG UP" at bounding box center [133, 241] width 31 height 7
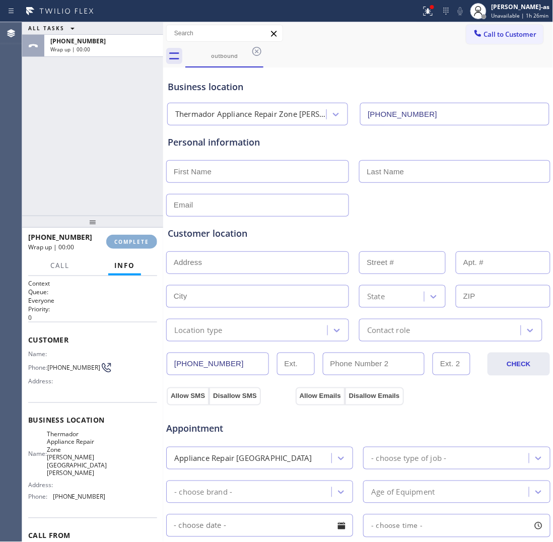
click at [145, 243] on span "COMPLETE" at bounding box center [131, 241] width 35 height 7
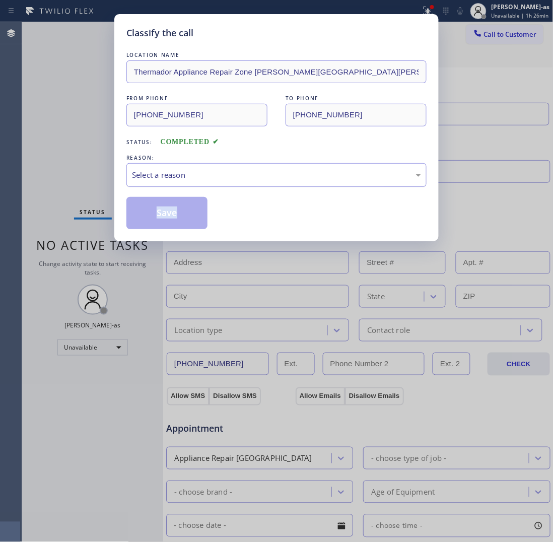
click at [291, 172] on div "Select a reason" at bounding box center [276, 175] width 289 height 12
click at [184, 213] on button "Save" at bounding box center [166, 213] width 81 height 32
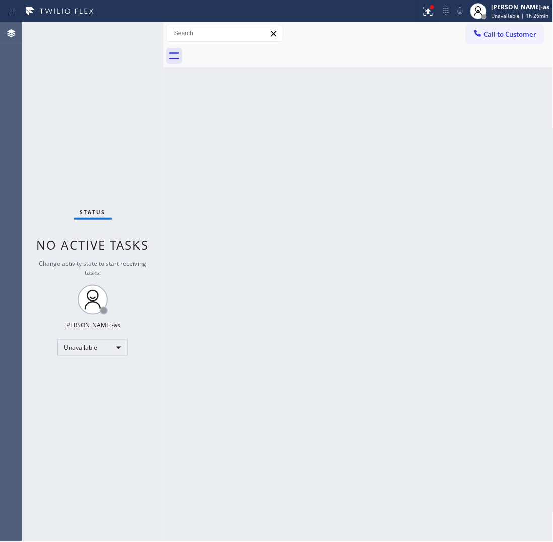
drag, startPoint x: 504, startPoint y: 31, endPoint x: 424, endPoint y: 182, distance: 170.6
click at [442, 32] on span "Call to Customer" at bounding box center [510, 34] width 53 height 9
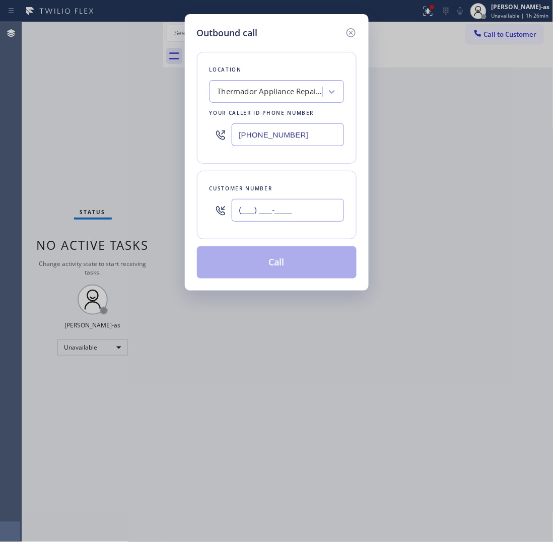
click at [320, 204] on input "(___) ___-____" at bounding box center [288, 210] width 112 height 23
paste input "315) 757-4712"
type input "[PHONE_NUMBER]"
click at [301, 257] on button "Call" at bounding box center [277, 262] width 160 height 32
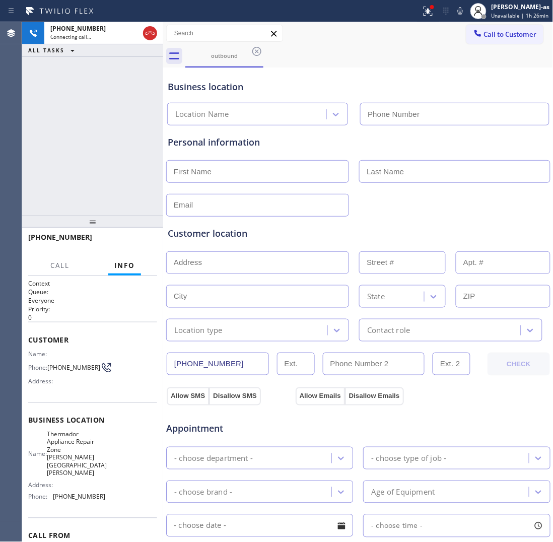
type input "[PHONE_NUMBER]"
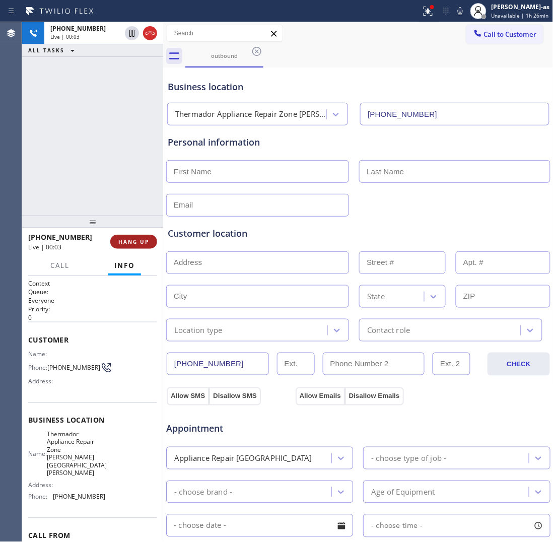
click at [134, 236] on button "HANG UP" at bounding box center [133, 242] width 47 height 14
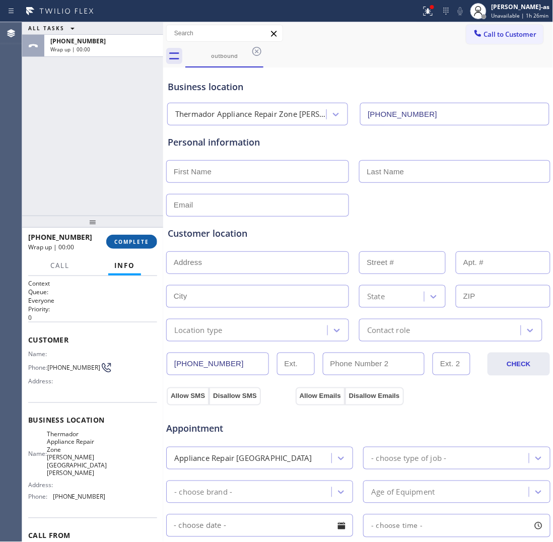
click at [134, 236] on button "COMPLETE" at bounding box center [131, 242] width 51 height 14
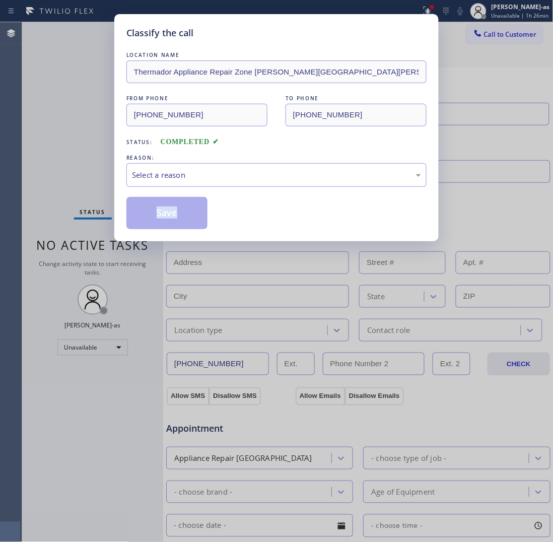
click at [134, 236] on div "Classify the call LOCATION NAME Thermador Appliance Repair Zone [PERSON_NAME][G…" at bounding box center [276, 127] width 325 height 227
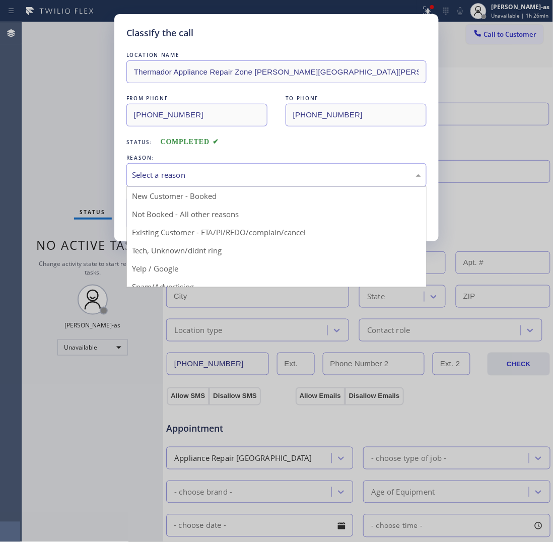
click at [237, 171] on div "Select a reason" at bounding box center [276, 175] width 289 height 12
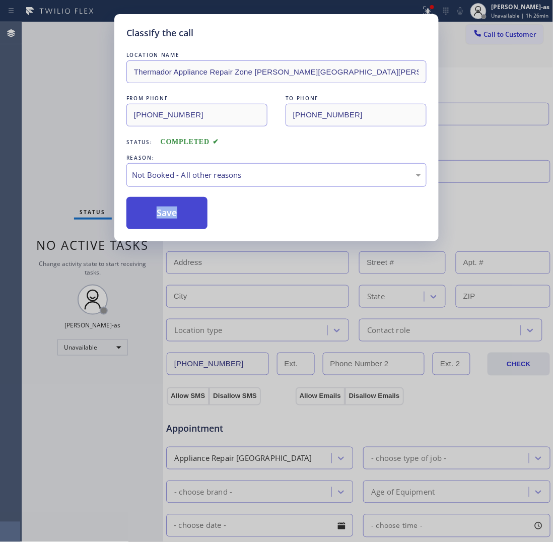
click at [172, 218] on button "Save" at bounding box center [166, 213] width 81 height 32
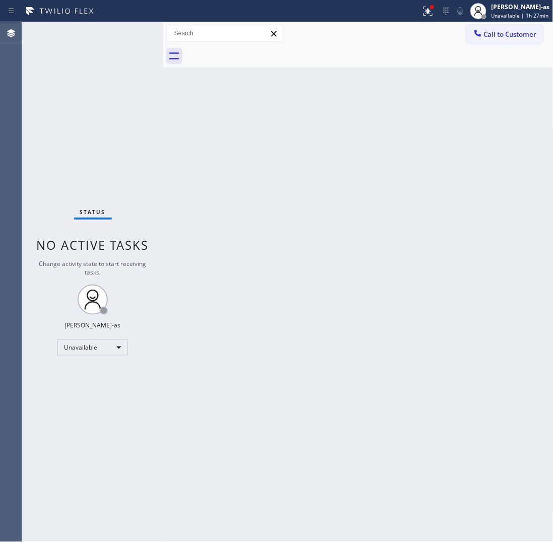
click at [181, 159] on div "Back to Dashboard Change Sender ID Customers Technicians Select a contact Outbo…" at bounding box center [358, 282] width 391 height 520
drag, startPoint x: 95, startPoint y: 107, endPoint x: 374, endPoint y: 96, distance: 279.9
click at [96, 107] on div "Status No active tasks Change activity state to start receiving tasks. [PERSON_…" at bounding box center [92, 282] width 141 height 520
click at [442, 35] on span "Call to Customer" at bounding box center [510, 34] width 53 height 9
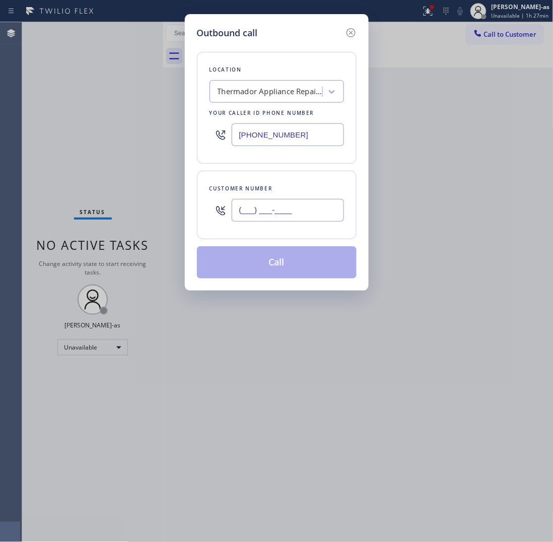
click at [293, 208] on input "(___) ___-____" at bounding box center [288, 210] width 112 height 23
paste input "747) 333-2193"
type input "[PHONE_NUMBER]"
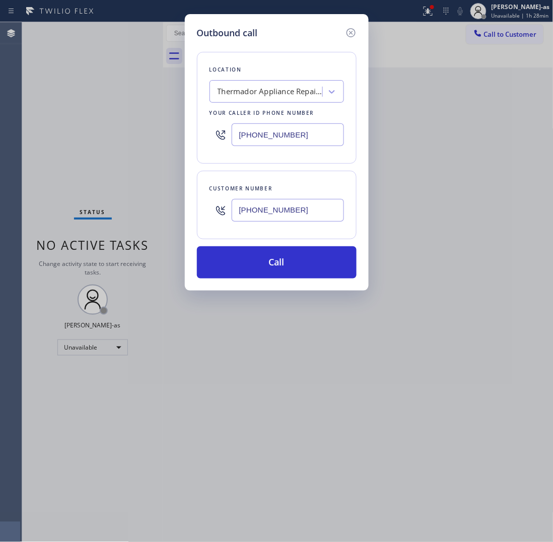
click at [287, 125] on input "[PHONE_NUMBER]" at bounding box center [288, 134] width 112 height 23
click at [310, 132] on input "[PHONE_NUMBER]" at bounding box center [288, 134] width 112 height 23
paste input "855) 999-4417"
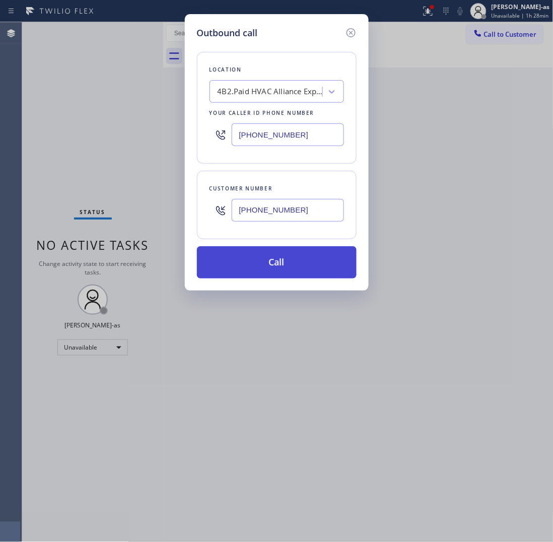
type input "[PHONE_NUMBER]"
click at [270, 260] on button "Call" at bounding box center [277, 262] width 160 height 32
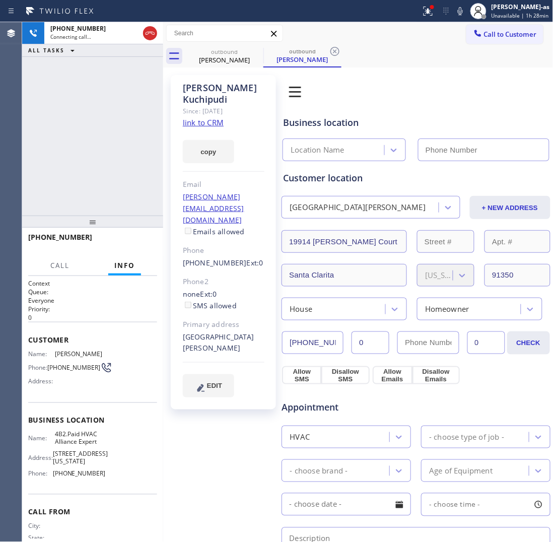
type input "[PHONE_NUMBER]"
click at [200, 117] on link "link to CRM" at bounding box center [203, 122] width 41 height 10
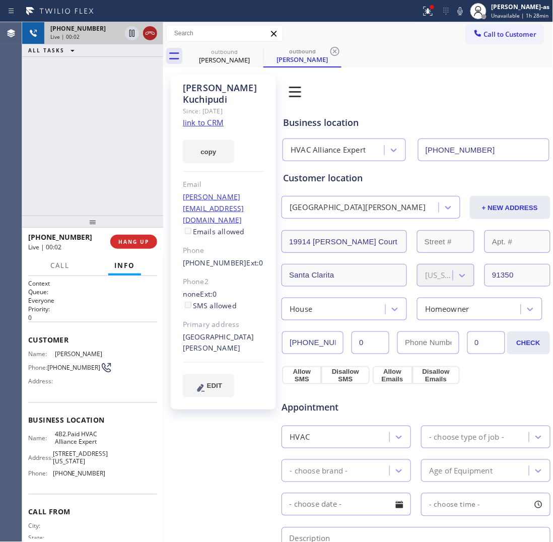
click at [145, 31] on icon at bounding box center [150, 33] width 12 height 12
click at [128, 160] on div "[PHONE_NUMBER] Live | 00:03 ALL TASKS ALL TASKS ACTIVE TASKS TASKS IN WRAP UP" at bounding box center [92, 119] width 141 height 194
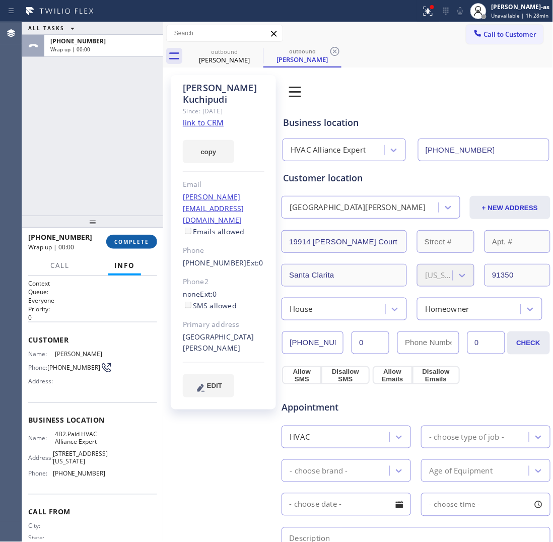
click at [136, 242] on span "COMPLETE" at bounding box center [131, 241] width 35 height 7
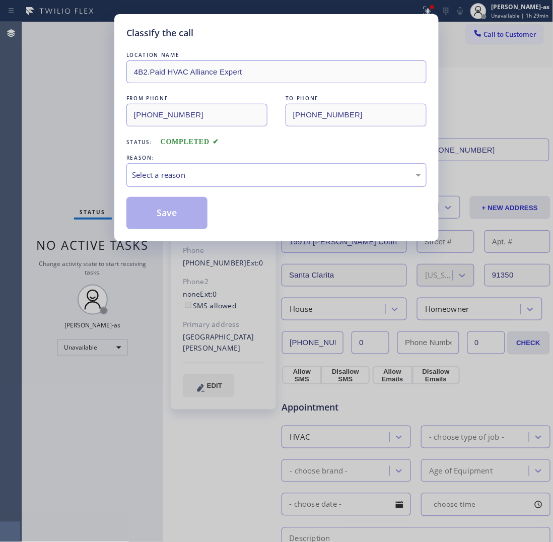
click at [242, 175] on div "Select a reason" at bounding box center [276, 175] width 289 height 12
drag, startPoint x: 173, startPoint y: 215, endPoint x: 169, endPoint y: 205, distance: 11.2
click at [172, 214] on button "Save" at bounding box center [166, 213] width 81 height 32
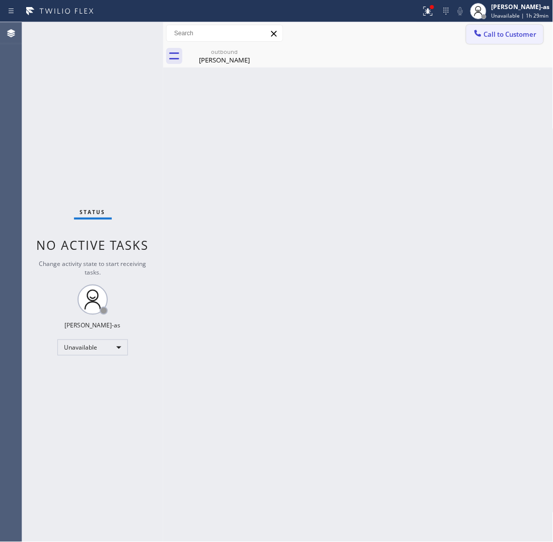
click at [442, 28] on button "Call to Customer" at bounding box center [505, 34] width 77 height 19
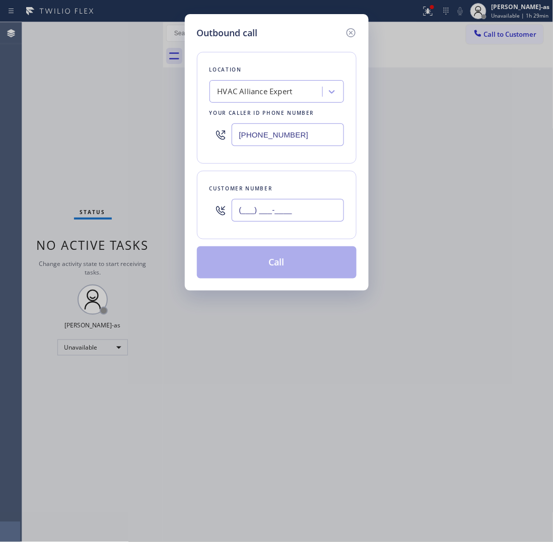
click at [275, 216] on input "(___) ___-____" at bounding box center [288, 210] width 112 height 23
paste input "516) 388-9466"
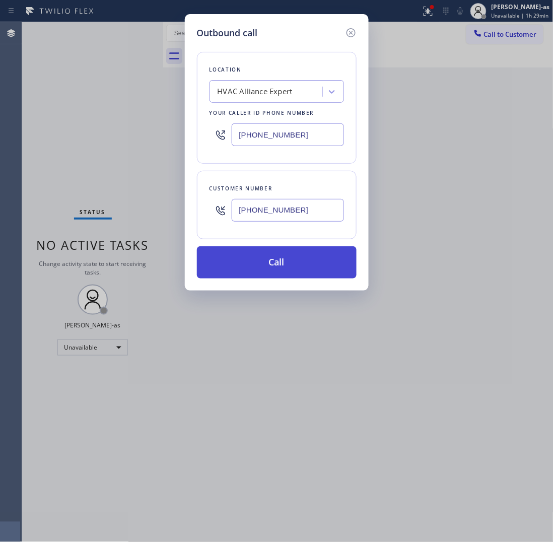
type input "[PHONE_NUMBER]"
click at [274, 261] on button "Call" at bounding box center [277, 262] width 160 height 32
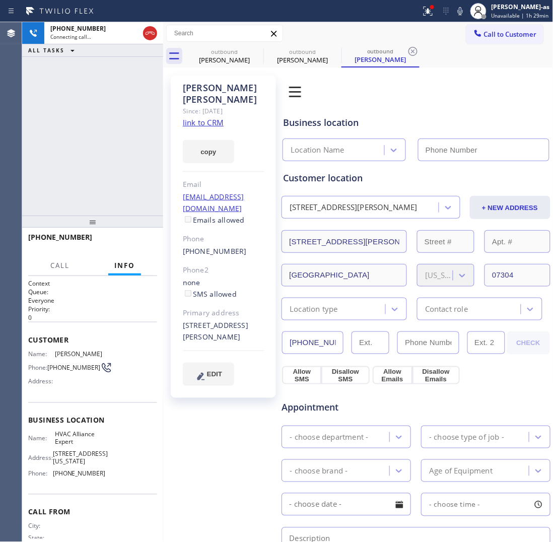
type input "[PHONE_NUMBER]"
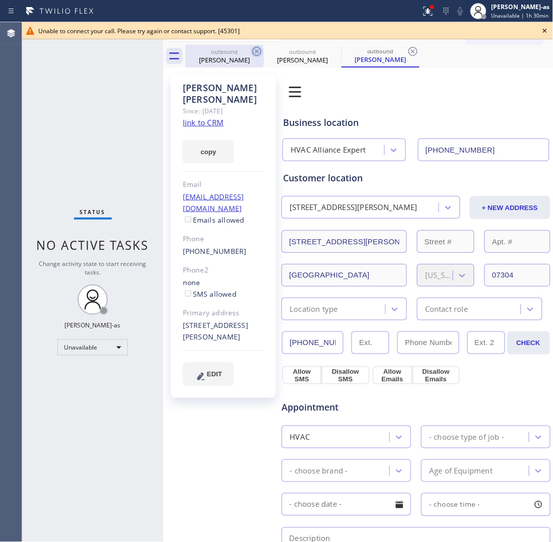
drag, startPoint x: 229, startPoint y: 48, endPoint x: 252, endPoint y: 50, distance: 23.3
click at [230, 49] on div "outbound" at bounding box center [224, 52] width 76 height 8
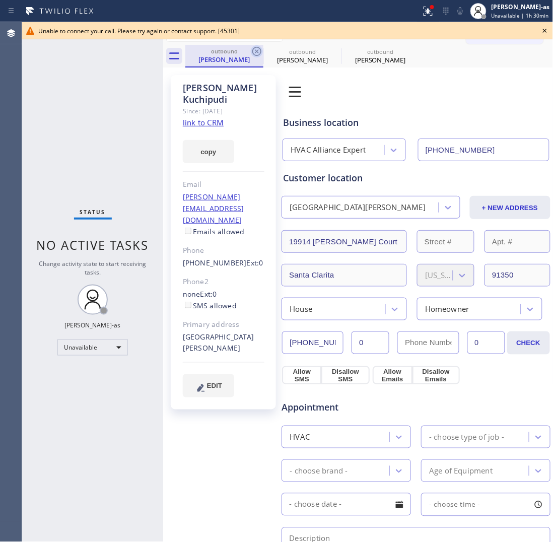
click at [252, 50] on icon at bounding box center [256, 51] width 9 height 9
click at [0, 0] on icon at bounding box center [0, 0] width 0 height 0
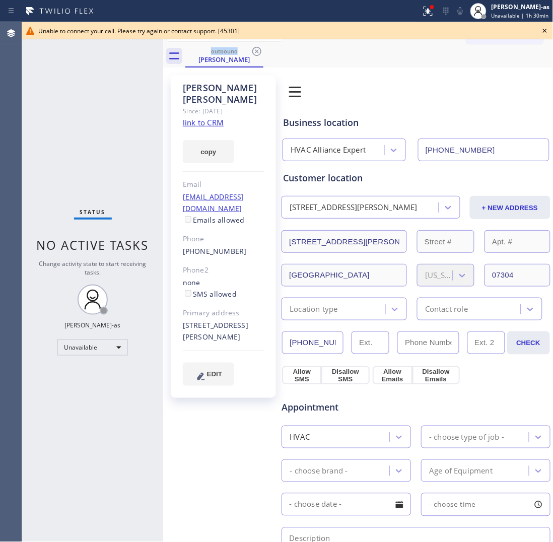
click at [252, 50] on icon at bounding box center [256, 51] width 9 height 9
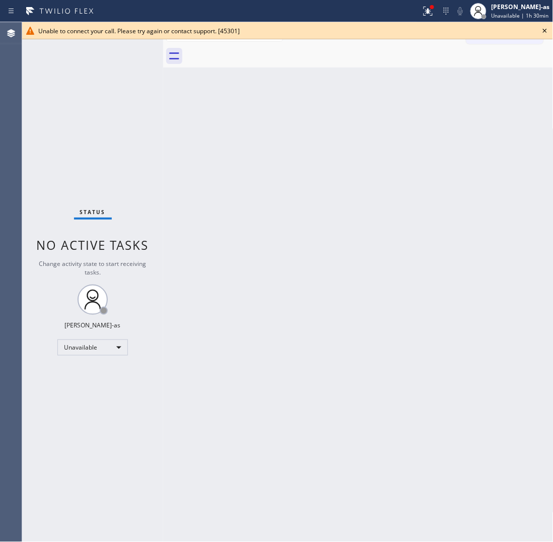
click at [293, 220] on div "Back to Dashboard Change Sender ID Customers Technicians Select a contact Outbo…" at bounding box center [358, 282] width 391 height 520
click at [442, 29] on icon at bounding box center [545, 31] width 12 height 12
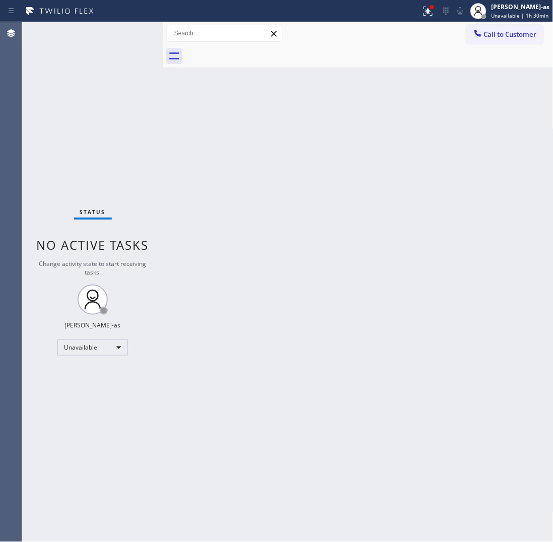
click at [442, 38] on span "Call to Customer" at bounding box center [510, 34] width 53 height 9
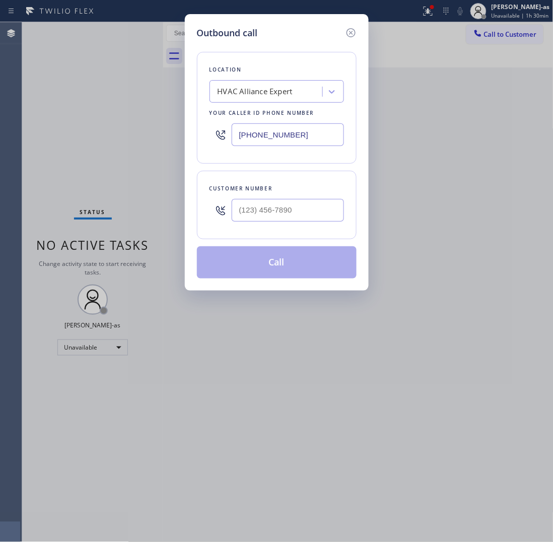
click at [296, 195] on div at bounding box center [288, 210] width 112 height 33
click at [296, 203] on input "(___) ___-____" at bounding box center [288, 210] width 112 height 23
paste input "516) 388-9466"
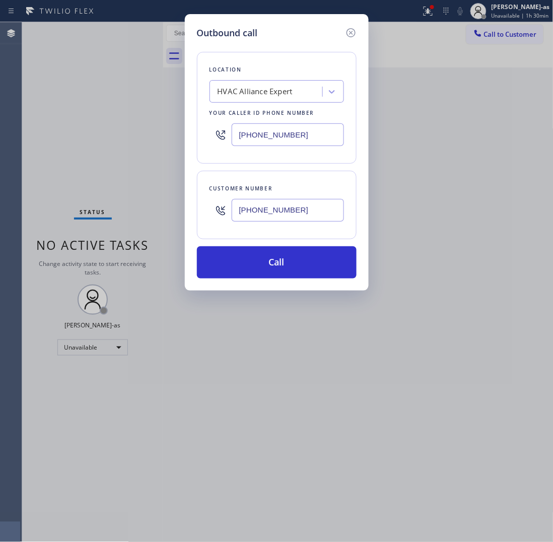
type input "[PHONE_NUMBER]"
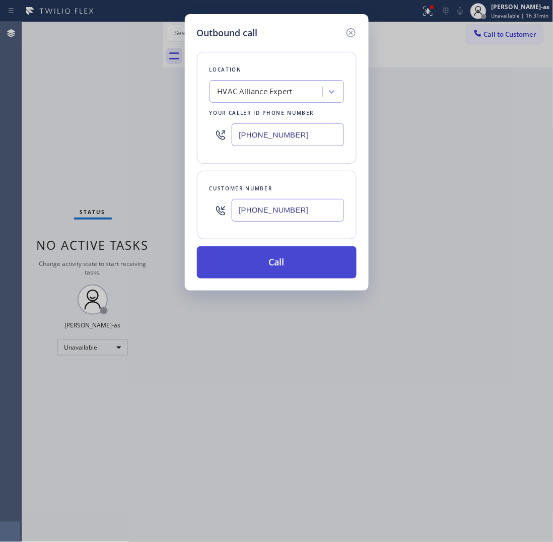
click at [263, 265] on button "Call" at bounding box center [277, 262] width 160 height 32
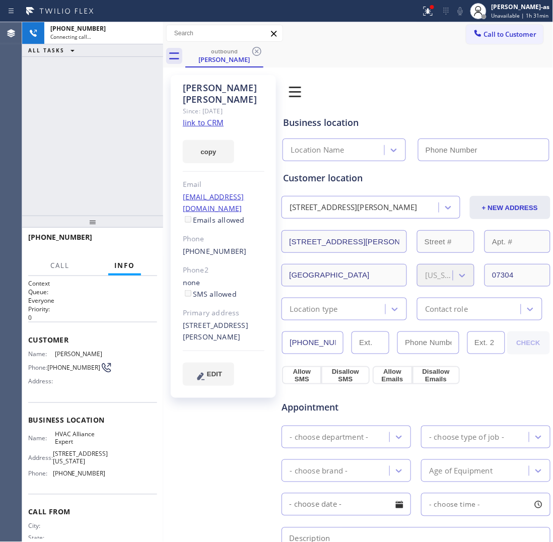
click at [65, 132] on div "[PHONE_NUMBER] Connecting call… ALL TASKS ALL TASKS ACTIVE TASKS TASKS IN WRAP …" at bounding box center [92, 119] width 141 height 194
click at [205, 117] on link "link to CRM" at bounding box center [203, 122] width 41 height 10
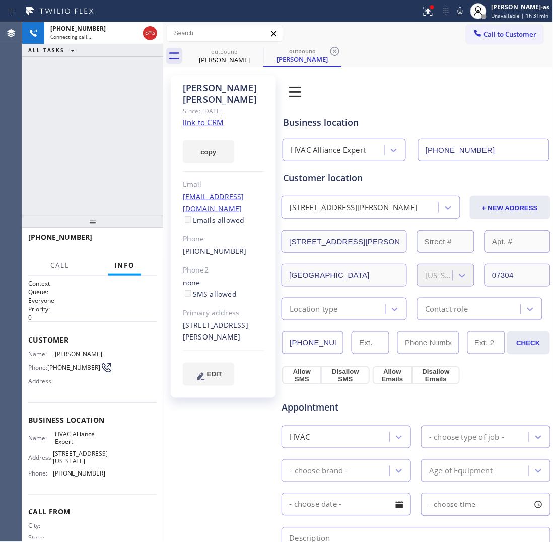
type input "[PHONE_NUMBER]"
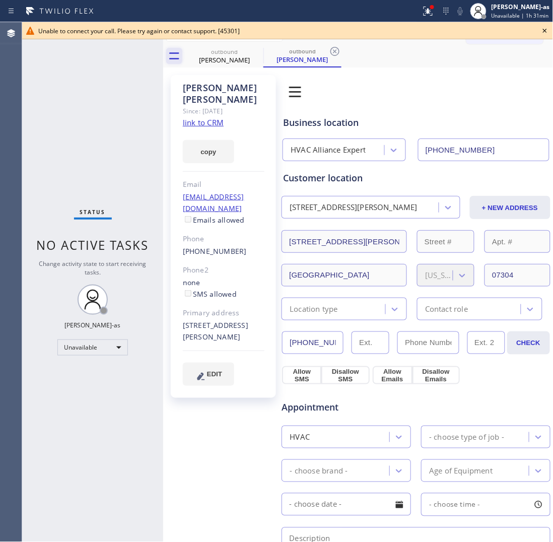
drag, startPoint x: 169, startPoint y: 49, endPoint x: 174, endPoint y: 51, distance: 5.4
click at [172, 50] on icon at bounding box center [174, 56] width 16 height 16
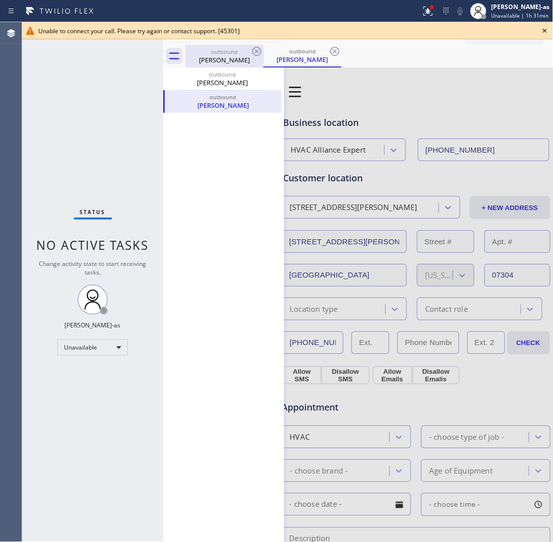
drag, startPoint x: 219, startPoint y: 53, endPoint x: 256, endPoint y: 53, distance: 36.8
click at [220, 53] on div "outbound" at bounding box center [224, 52] width 76 height 8
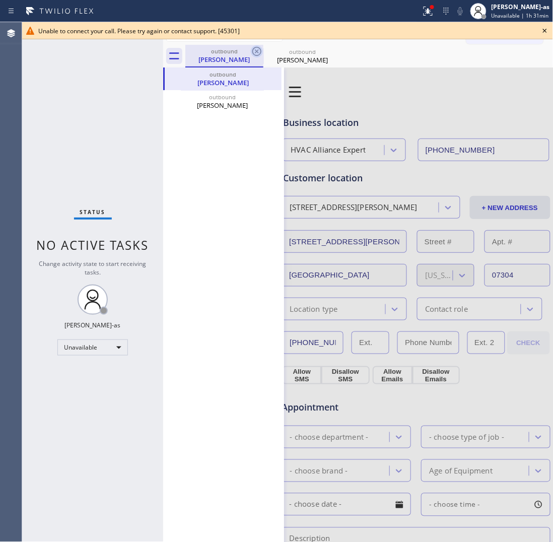
click at [257, 53] on icon at bounding box center [257, 51] width 12 height 12
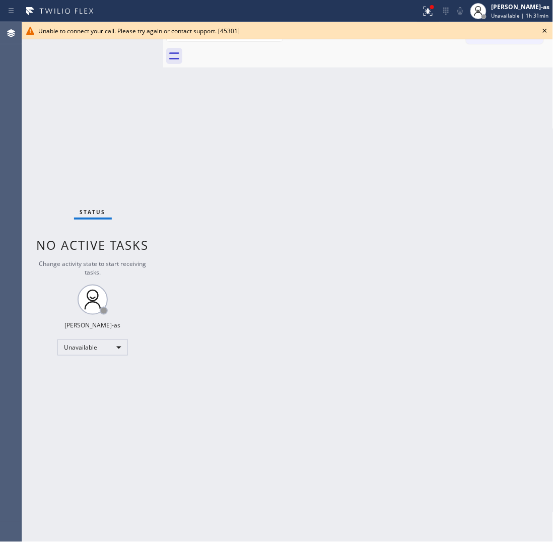
click at [442, 31] on icon at bounding box center [545, 31] width 12 height 12
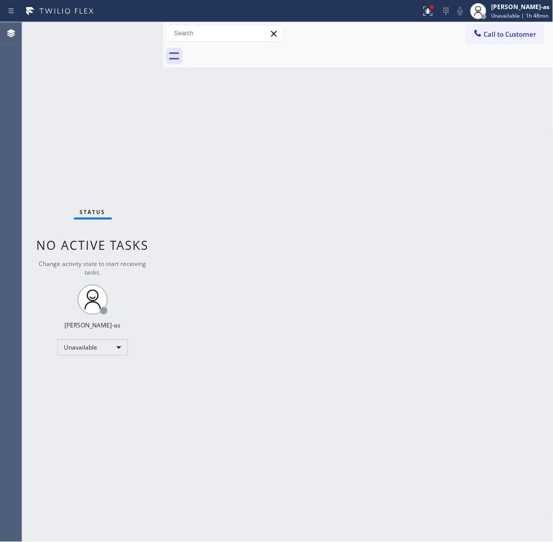
click at [172, 223] on div "Back to Dashboard Change Sender ID Customers Technicians Select a contact Outbo…" at bounding box center [358, 282] width 391 height 520
click at [166, 318] on div "Back to Dashboard Change Sender ID Customers Technicians Select a contact Outbo…" at bounding box center [358, 282] width 391 height 520
click at [442, 32] on span "Call to Customer" at bounding box center [510, 34] width 53 height 9
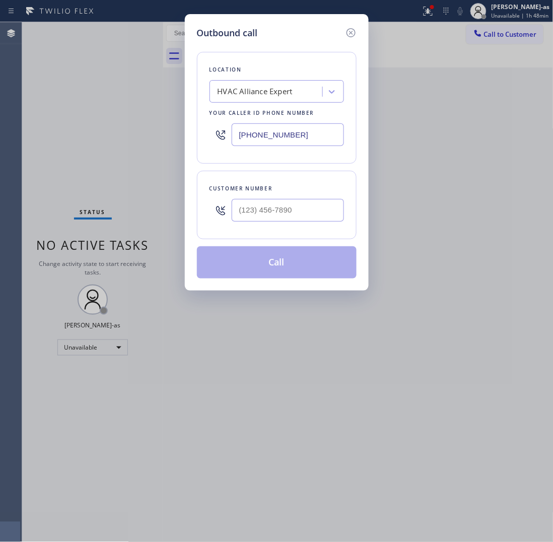
click at [301, 224] on div at bounding box center [288, 210] width 112 height 33
click at [304, 210] on input "(___) ___-____" at bounding box center [288, 210] width 112 height 23
paste input "832) 372-6930"
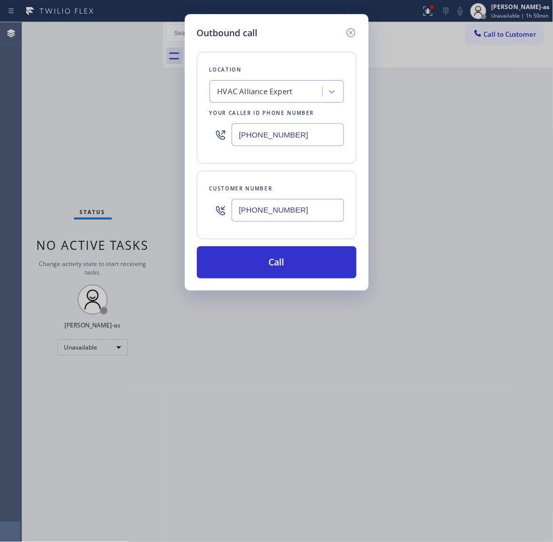
type input "[PHONE_NUMBER]"
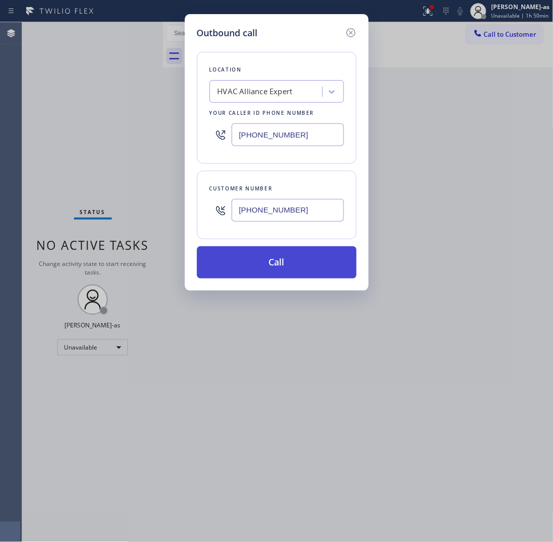
click at [305, 260] on button "Call" at bounding box center [277, 262] width 160 height 32
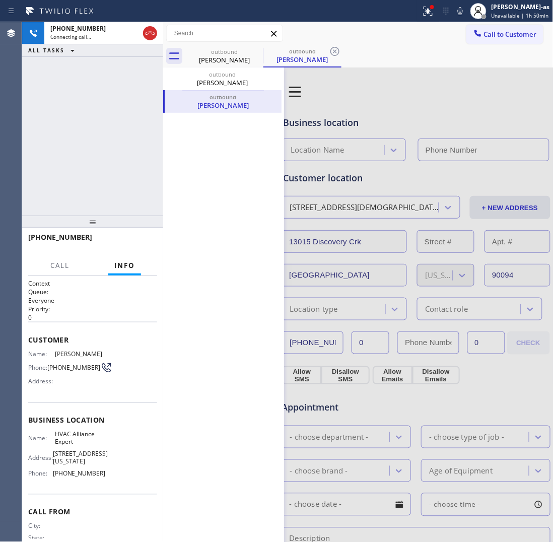
type input "[PHONE_NUMBER]"
click at [268, 99] on icon at bounding box center [273, 102] width 12 height 12
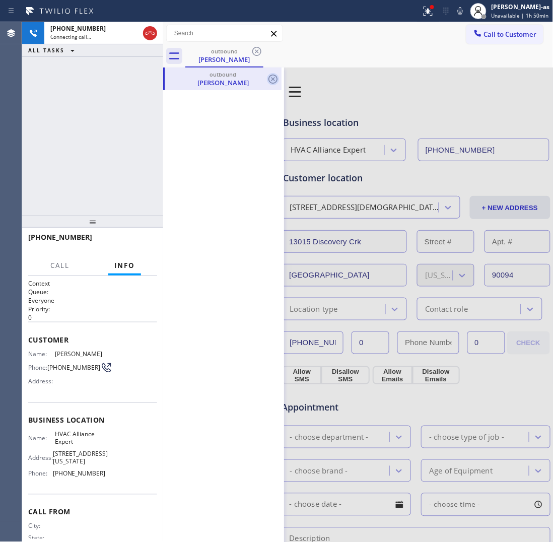
click at [274, 77] on icon at bounding box center [273, 79] width 12 height 12
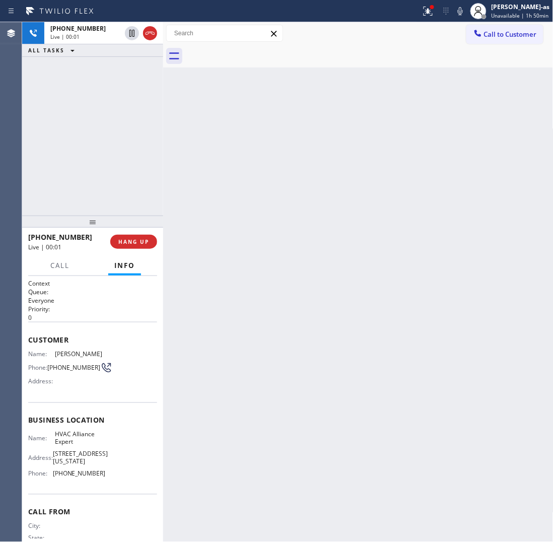
click at [104, 183] on div "[PHONE_NUMBER] Live | 00:01 ALL TASKS ALL TASKS ACTIVE TASKS TASKS IN WRAP UP" at bounding box center [92, 119] width 141 height 194
click at [84, 159] on div "[PHONE_NUMBER] Live | 01:23 ALL TASKS ALL TASKS ACTIVE TASKS TASKS IN WRAP UP" at bounding box center [92, 119] width 141 height 194
drag, startPoint x: 87, startPoint y: 195, endPoint x: 104, endPoint y: 203, distance: 18.9
click at [99, 202] on div "[PHONE_NUMBER] Live | 01:24 ALL TASKS ALL TASKS ACTIVE TASKS TASKS IN WRAP UP" at bounding box center [92, 119] width 141 height 194
click at [137, 240] on span "HANG UP" at bounding box center [133, 241] width 31 height 7
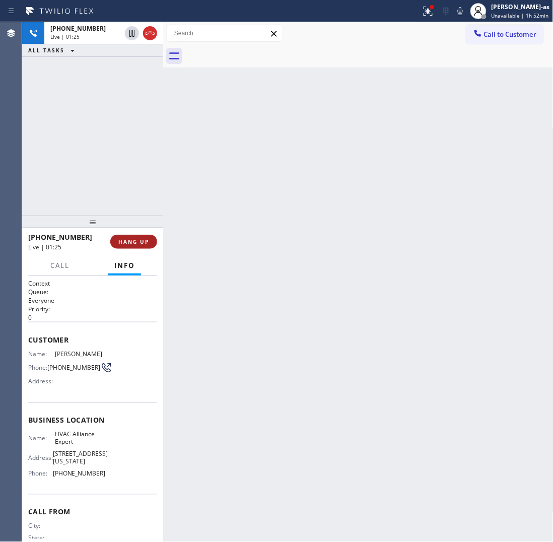
click at [137, 240] on span "HANG UP" at bounding box center [133, 241] width 31 height 7
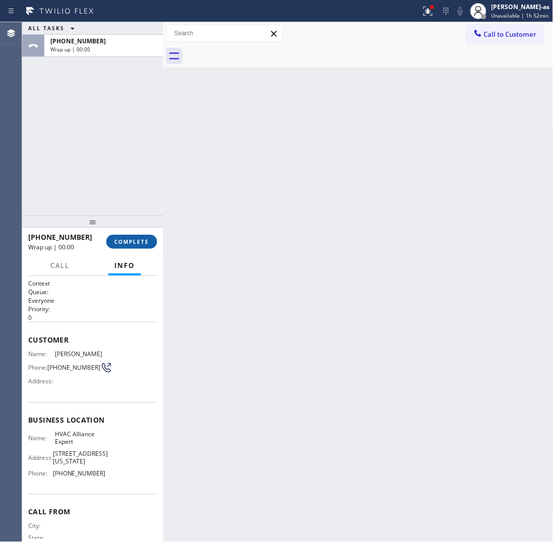
click at [137, 240] on span "COMPLETE" at bounding box center [131, 241] width 35 height 7
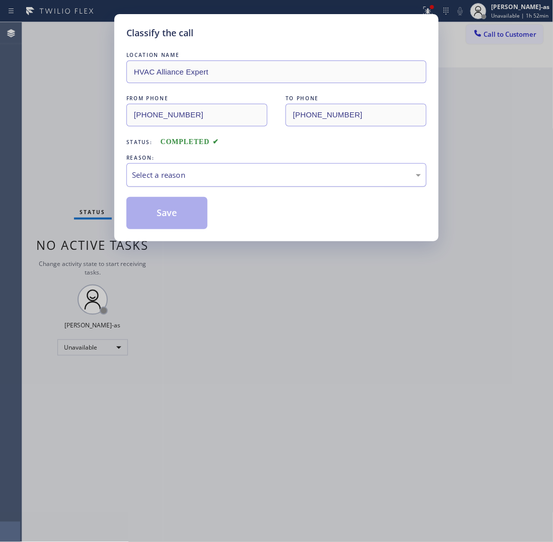
click at [273, 175] on div "Select a reason" at bounding box center [276, 175] width 289 height 12
click at [190, 222] on button "Save" at bounding box center [166, 213] width 81 height 32
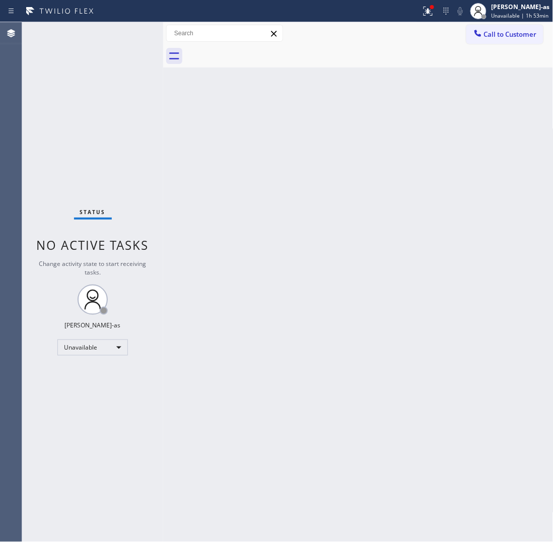
drag, startPoint x: 105, startPoint y: 113, endPoint x: 180, endPoint y: 66, distance: 88.8
click at [119, 105] on div "Status No active tasks Change activity state to start receiving tasks. [PERSON_…" at bounding box center [92, 282] width 141 height 520
click at [442, 35] on span "Call to Customer" at bounding box center [510, 34] width 53 height 9
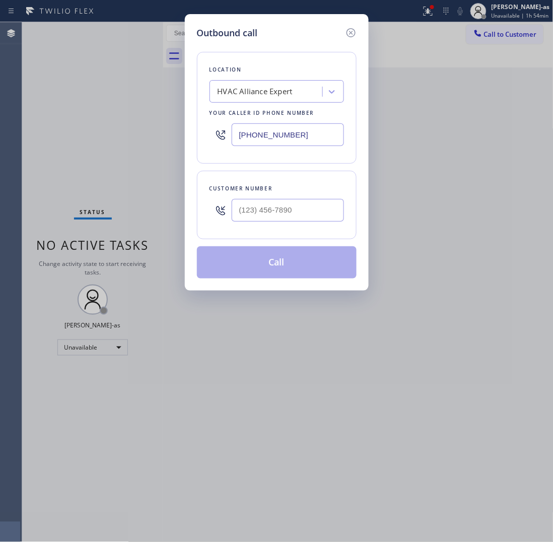
click at [290, 208] on input "text" at bounding box center [288, 210] width 112 height 23
click at [290, 208] on input "(___) ___-____" at bounding box center [288, 210] width 112 height 23
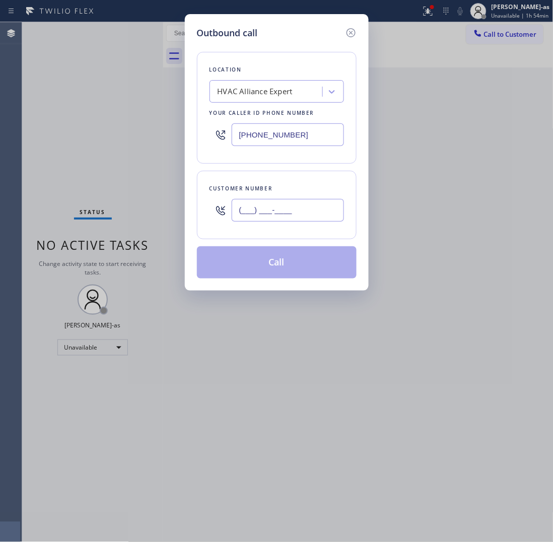
paste input "650) 344-0214"
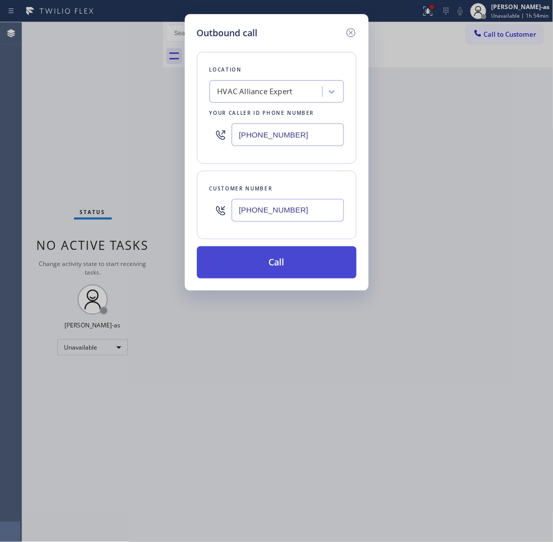
type input "[PHONE_NUMBER]"
click at [279, 267] on button "Call" at bounding box center [277, 262] width 160 height 32
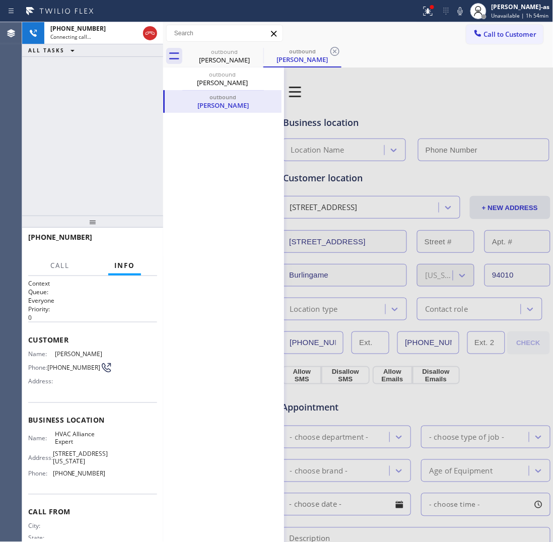
type input "[PHONE_NUMBER]"
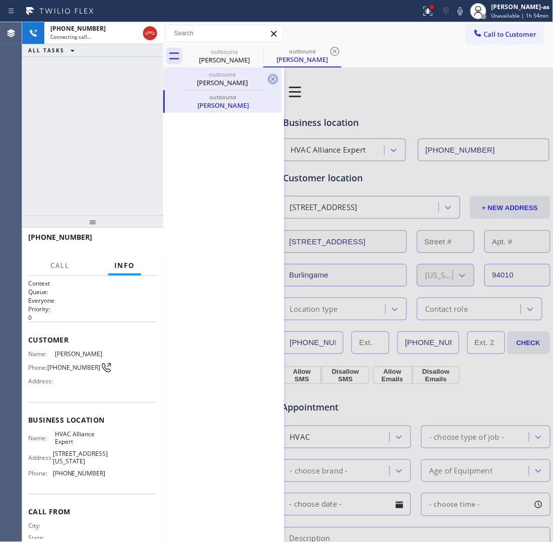
click at [271, 77] on icon at bounding box center [273, 79] width 12 height 12
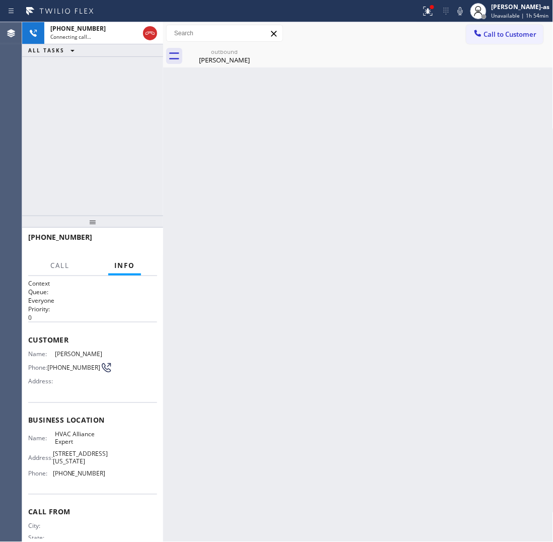
drag, startPoint x: 159, startPoint y: 116, endPoint x: 132, endPoint y: 121, distance: 28.2
click at [159, 117] on div "[PHONE_NUMBER] Connecting call… ALL TASKS ALL TASKS ACTIVE TASKS TASKS IN WRAP …" at bounding box center [92, 119] width 141 height 194
click at [195, 108] on div "Back to Dashboard Change Sender ID Customers Technicians Select a contact Outbo…" at bounding box center [358, 282] width 391 height 520
click at [138, 240] on span "HANG UP" at bounding box center [133, 241] width 31 height 7
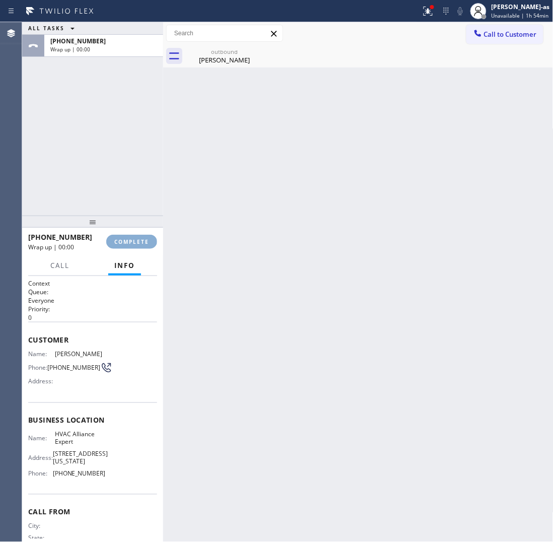
click at [138, 240] on span "COMPLETE" at bounding box center [131, 241] width 35 height 7
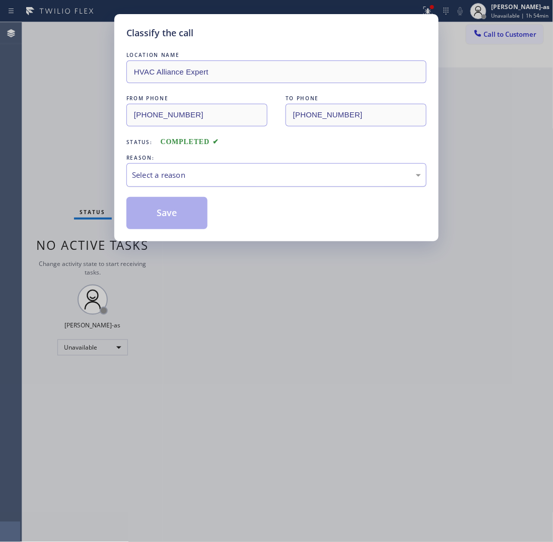
click at [240, 171] on div "Select a reason" at bounding box center [276, 175] width 289 height 12
click at [184, 209] on button "Save" at bounding box center [166, 213] width 81 height 32
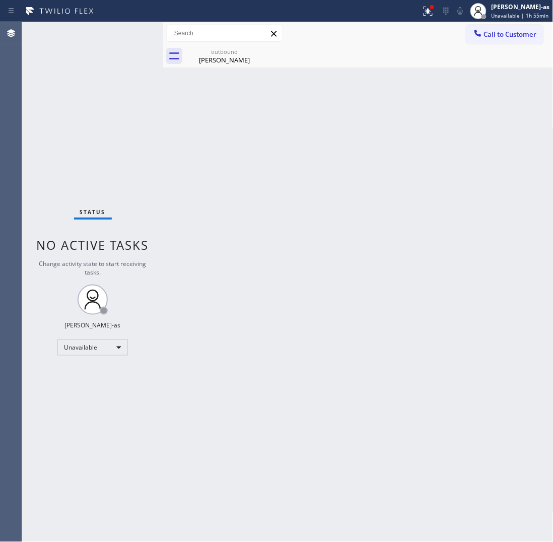
click at [334, 257] on div "Back to Dashboard Change Sender ID Customers Technicians Select a contact Outbo…" at bounding box center [358, 282] width 391 height 520
click at [442, 32] on span "Call to Customer" at bounding box center [510, 34] width 53 height 9
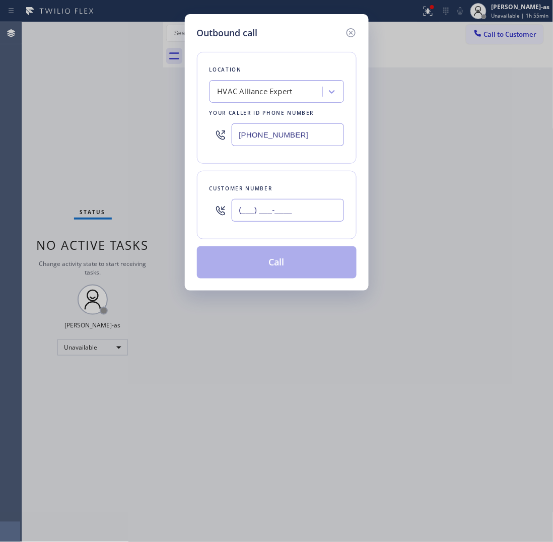
click at [283, 209] on input "(___) ___-____" at bounding box center [288, 210] width 112 height 23
paste input "650) 302-2632"
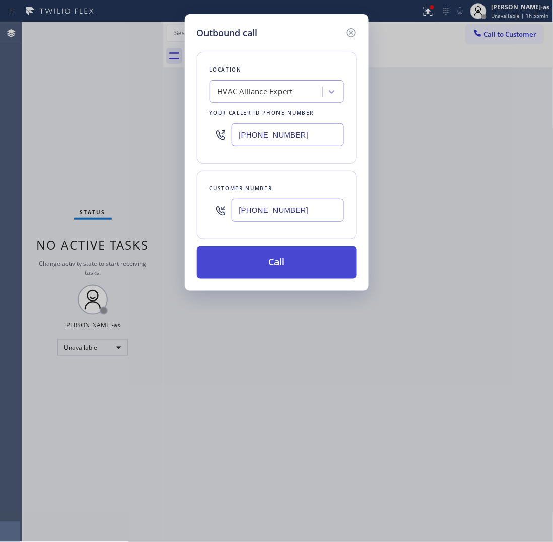
type input "[PHONE_NUMBER]"
click at [270, 266] on button "Call" at bounding box center [277, 262] width 160 height 32
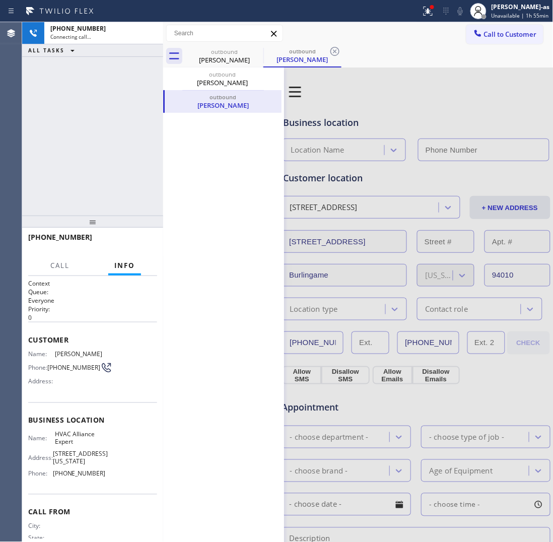
type input "[PHONE_NUMBER]"
drag, startPoint x: 243, startPoint y: 107, endPoint x: 255, endPoint y: 106, distance: 12.1
click at [243, 107] on div "[PERSON_NAME]" at bounding box center [223, 105] width 115 height 9
click at [272, 104] on icon at bounding box center [273, 102] width 12 height 12
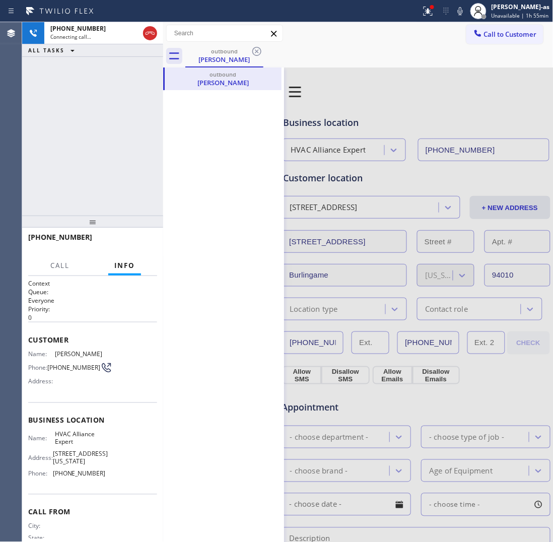
click at [272, 103] on div "outbound [PERSON_NAME]" at bounding box center [223, 414] width 121 height 692
drag, startPoint x: 86, startPoint y: 106, endPoint x: 121, endPoint y: 99, distance: 36.5
click at [87, 106] on div "[PHONE_NUMBER] Connecting call… ALL TASKS ALL TASKS ACTIVE TASKS TASKS IN WRAP …" at bounding box center [92, 119] width 141 height 194
click at [148, 33] on icon at bounding box center [150, 33] width 12 height 12
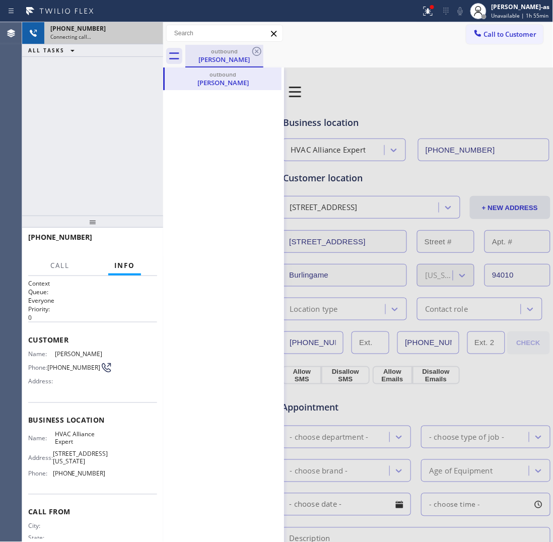
click at [218, 61] on div "[PERSON_NAME]" at bounding box center [224, 59] width 76 height 9
click at [253, 52] on icon at bounding box center [257, 51] width 12 height 12
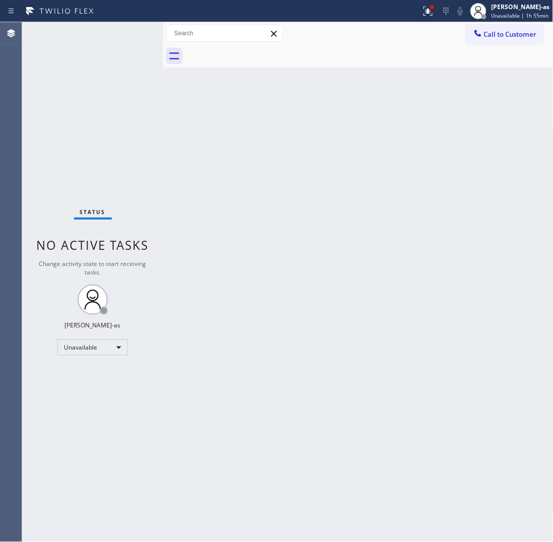
click at [253, 52] on div at bounding box center [369, 56] width 368 height 23
click at [263, 156] on div "Back to Dashboard Change Sender ID Customers Technicians Select a contact Outbo…" at bounding box center [358, 282] width 391 height 520
click at [442, 36] on span "Call to Customer" at bounding box center [510, 34] width 53 height 9
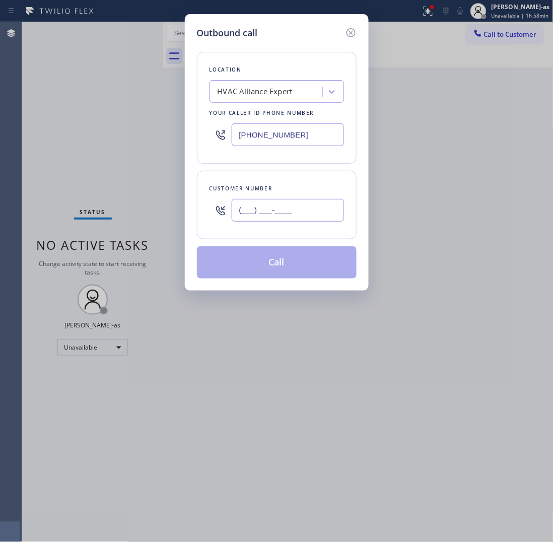
click at [314, 203] on input "(___) ___-____" at bounding box center [288, 210] width 112 height 23
paste input "626) 374-2406"
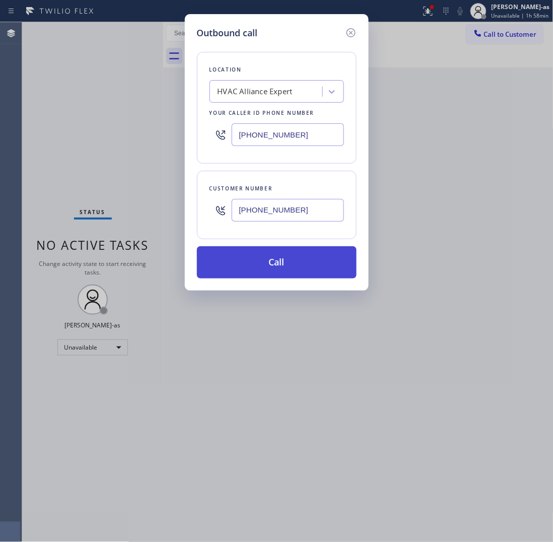
type input "[PHONE_NUMBER]"
click at [290, 261] on button "Call" at bounding box center [277, 262] width 160 height 32
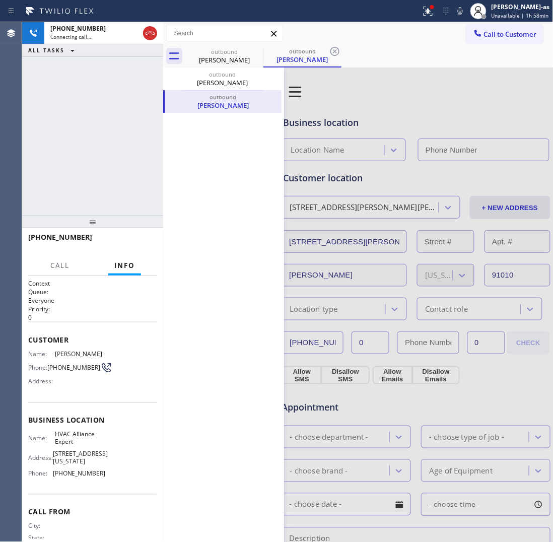
type input "[PHONE_NUMBER]"
drag, startPoint x: 125, startPoint y: 244, endPoint x: 132, endPoint y: 208, distance: 37.0
click at [125, 244] on span "HANG UP" at bounding box center [133, 241] width 31 height 7
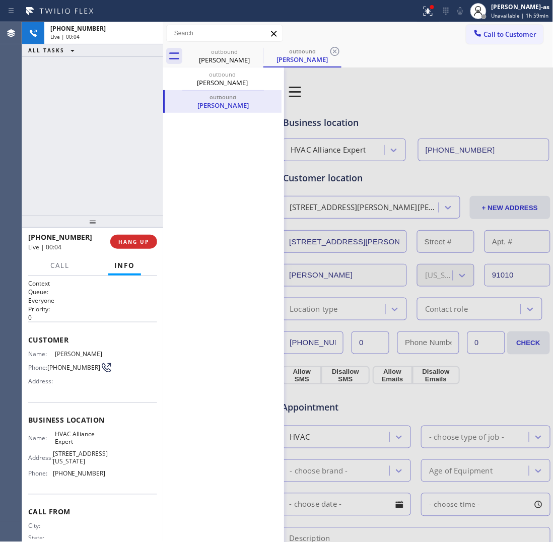
click at [132, 208] on div "[PHONE_NUMBER] Live | 00:04 ALL TASKS ALL TASKS ACTIVE TASKS TASKS IN WRAP UP" at bounding box center [92, 119] width 141 height 194
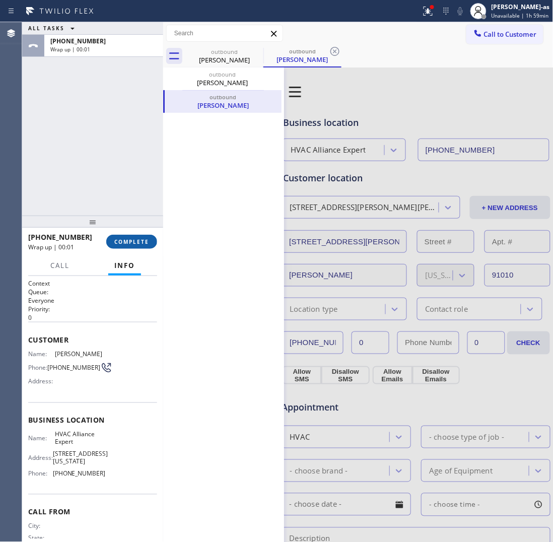
click at [117, 241] on span "COMPLETE" at bounding box center [131, 241] width 35 height 7
click at [109, 195] on div "ALL TASKS ALL TASKS ACTIVE TASKS TASKS IN WRAP UP [PHONE_NUMBER] Wrap up | 00:01" at bounding box center [92, 119] width 141 height 194
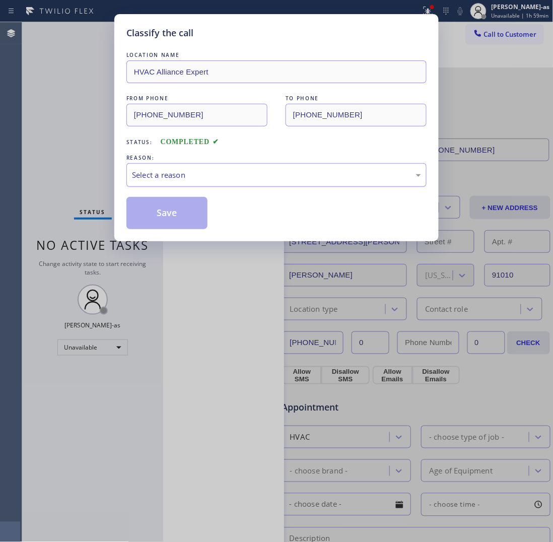
click at [252, 175] on div "Select a reason" at bounding box center [276, 175] width 289 height 12
click at [169, 223] on button "Save" at bounding box center [166, 213] width 81 height 32
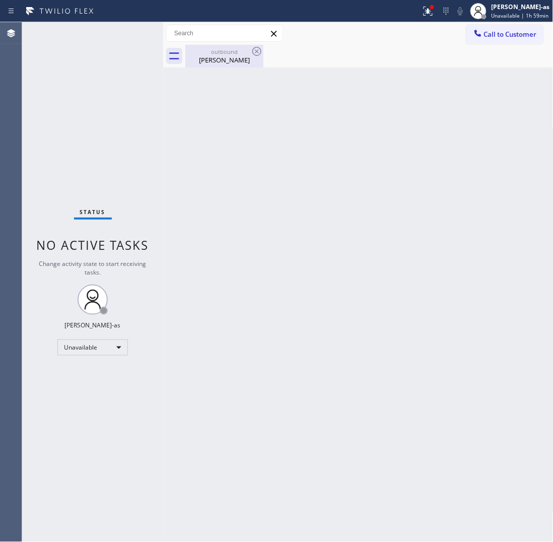
drag, startPoint x: 229, startPoint y: 58, endPoint x: 251, endPoint y: 50, distance: 22.9
click at [229, 58] on div "[PERSON_NAME]" at bounding box center [224, 59] width 76 height 9
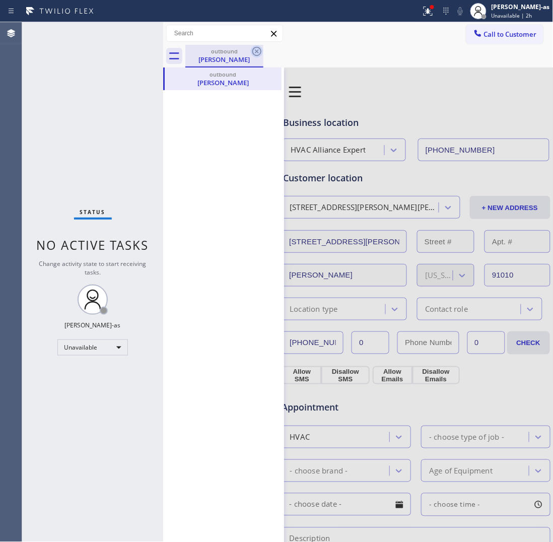
click at [255, 49] on icon at bounding box center [256, 51] width 9 height 9
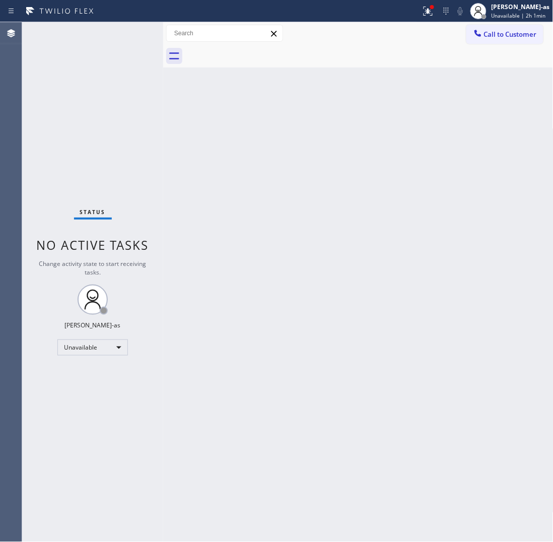
click at [278, 220] on div "Back to Dashboard Change Sender ID Customers Technicians Select a contact Outbo…" at bounding box center [358, 282] width 391 height 520
click at [442, 25] on button "Call to Customer" at bounding box center [505, 34] width 77 height 19
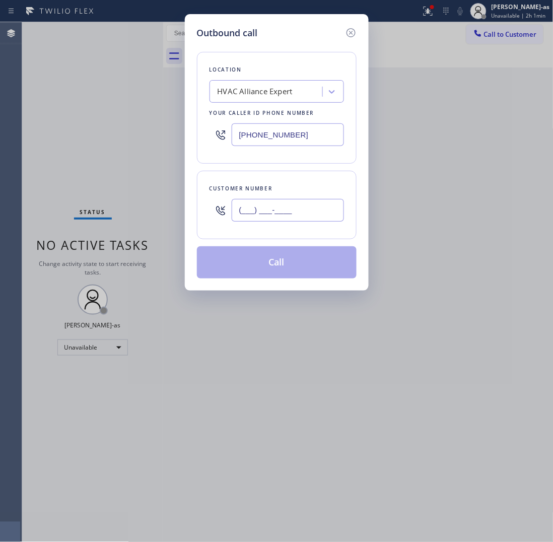
click at [261, 203] on input "(___) ___-____" at bounding box center [288, 210] width 112 height 23
paste input "626) 374-2406"
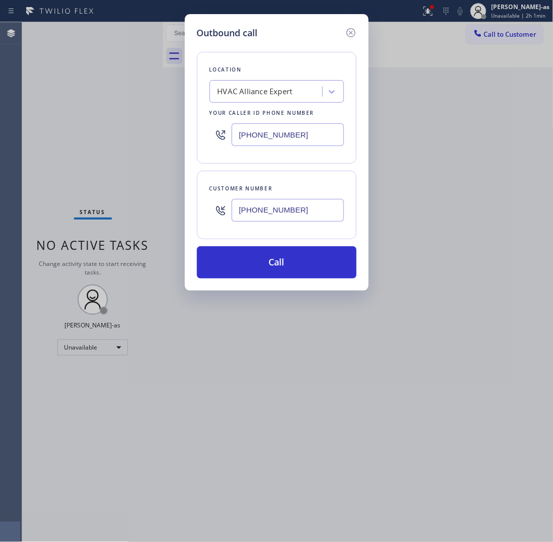
type input "[PHONE_NUMBER]"
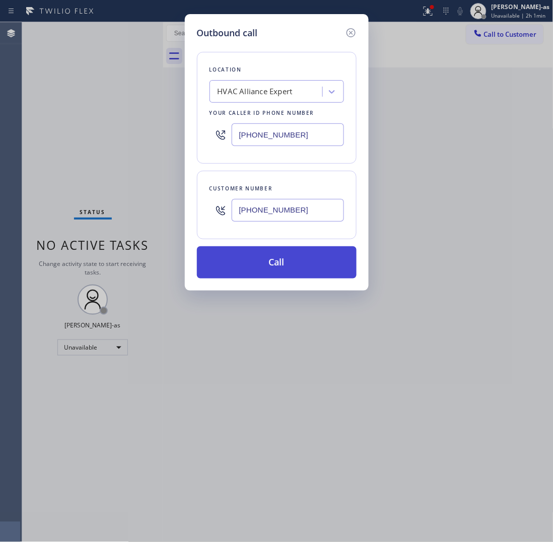
click at [308, 260] on button "Call" at bounding box center [277, 262] width 160 height 32
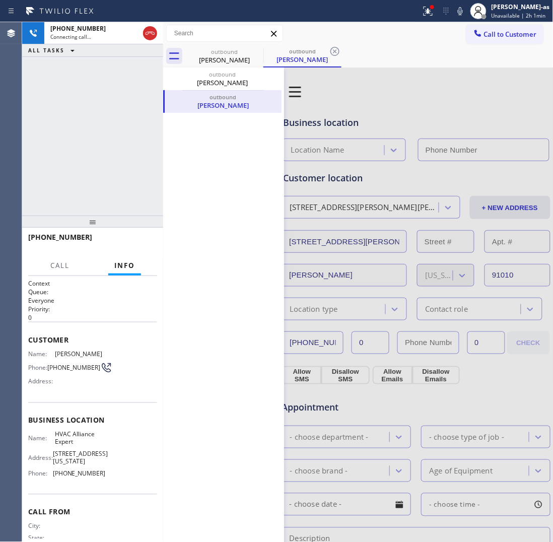
type input "[PHONE_NUMBER]"
click at [136, 237] on button "HANG UP" at bounding box center [133, 242] width 47 height 14
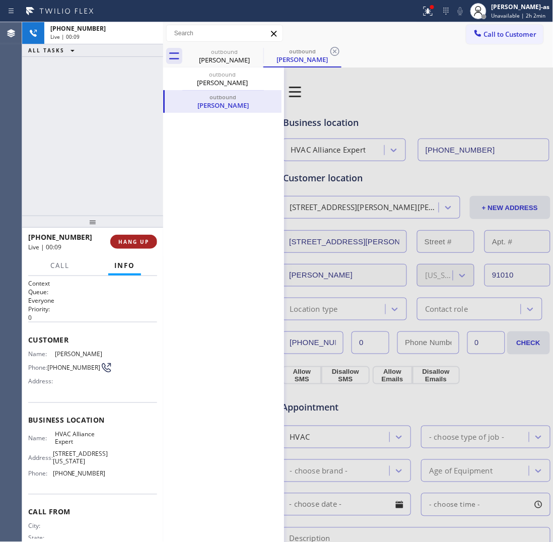
click at [136, 237] on button "HANG UP" at bounding box center [133, 242] width 47 height 14
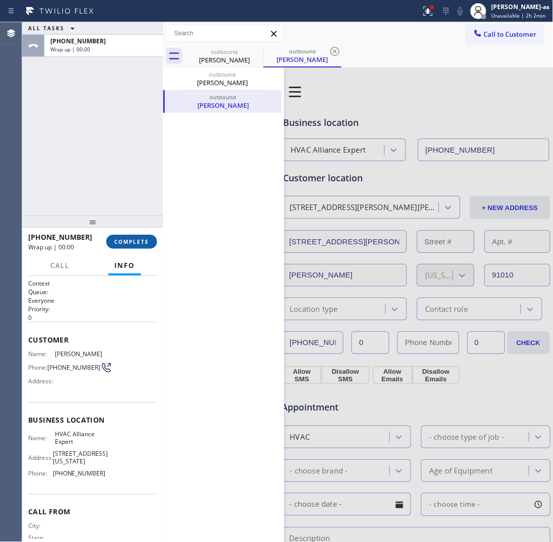
click at [136, 237] on button "COMPLETE" at bounding box center [131, 242] width 51 height 14
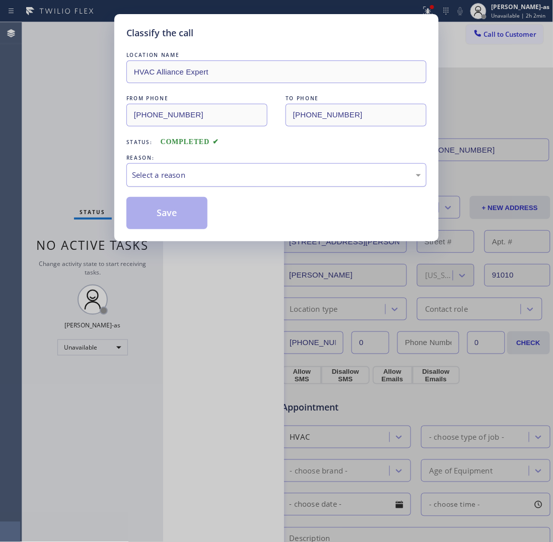
click at [240, 177] on div "Select a reason" at bounding box center [276, 175] width 289 height 12
click at [155, 206] on button "Save" at bounding box center [166, 213] width 81 height 32
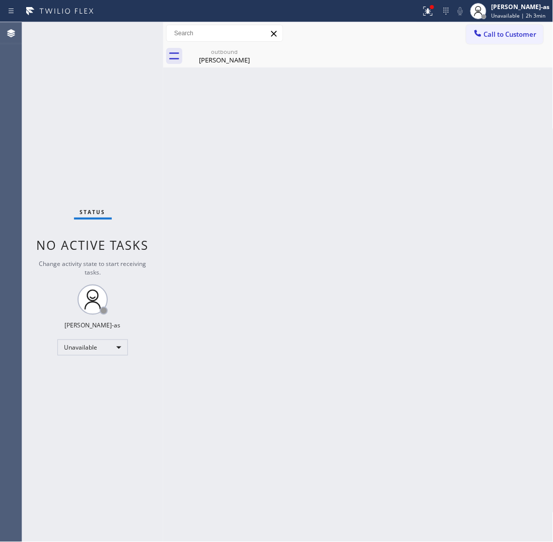
drag, startPoint x: 233, startPoint y: 197, endPoint x: 240, endPoint y: 114, distance: 82.9
click at [234, 190] on div "Back to Dashboard Change Sender ID Customers Technicians Select a contact Outbo…" at bounding box center [358, 282] width 391 height 520
click at [236, 59] on div "[PERSON_NAME]" at bounding box center [224, 59] width 76 height 9
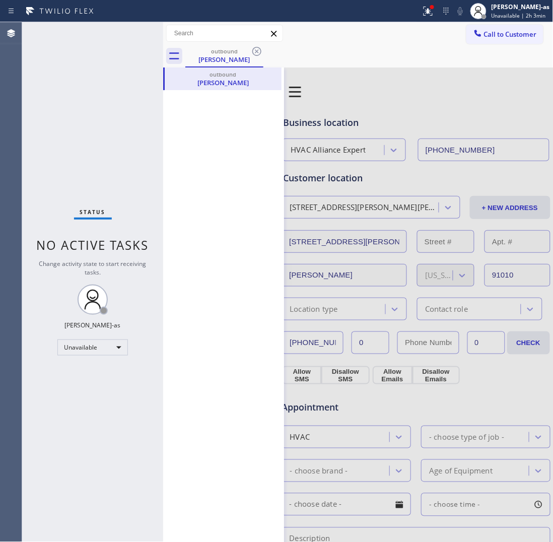
click at [253, 50] on icon at bounding box center [257, 51] width 12 height 12
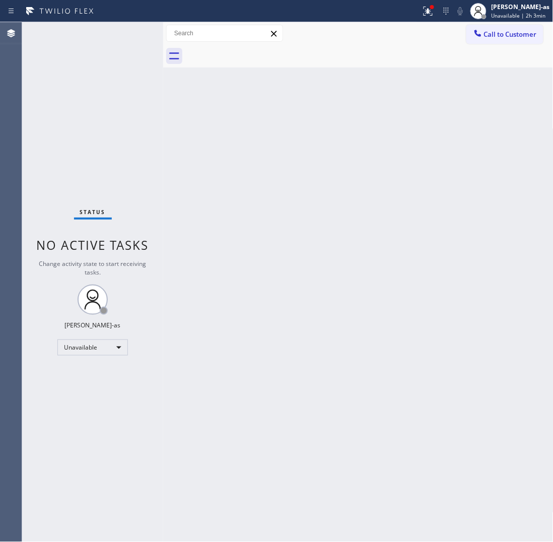
click at [128, 149] on div "Status No active tasks Change activity state to start receiving tasks. [PERSON_…" at bounding box center [92, 282] width 141 height 520
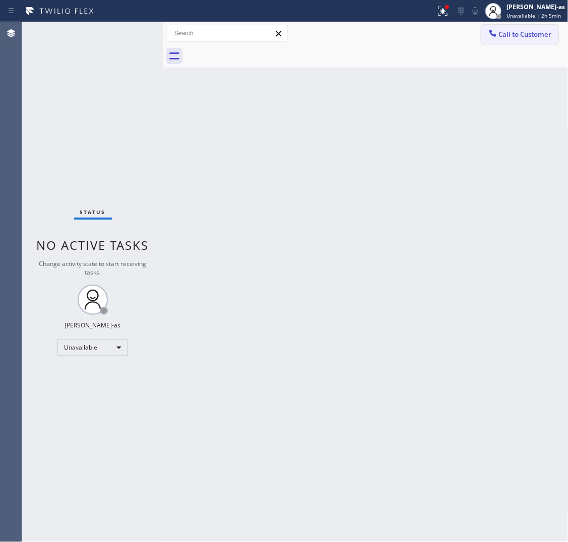
click at [442, 34] on span "Call to Customer" at bounding box center [525, 34] width 53 height 9
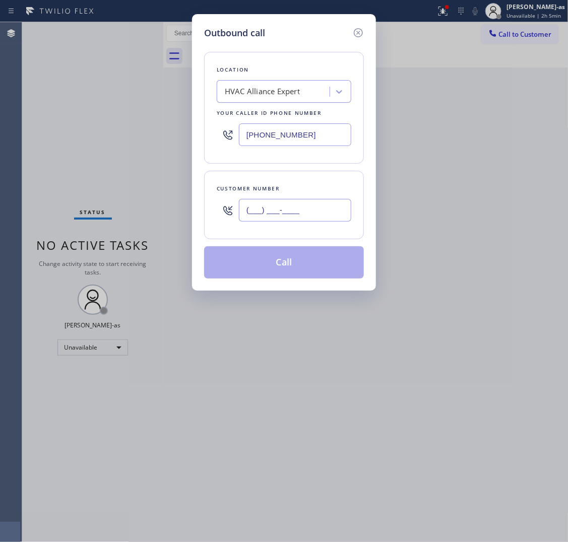
click at [291, 206] on input "(___) ___-____" at bounding box center [295, 210] width 112 height 23
paste input "917) 843-8613"
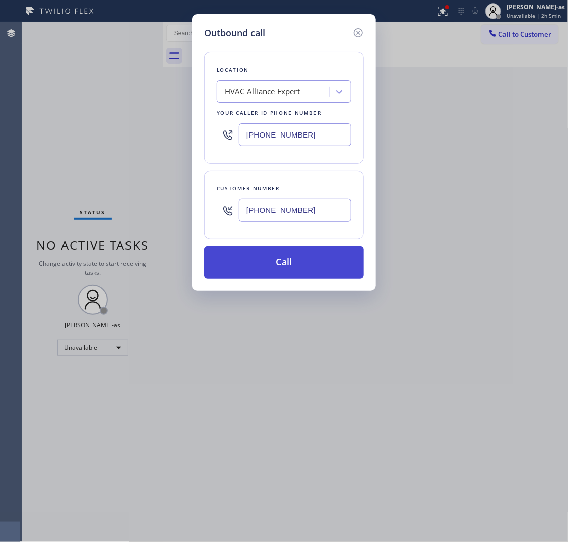
type input "[PHONE_NUMBER]"
click at [282, 270] on button "Call" at bounding box center [284, 262] width 160 height 32
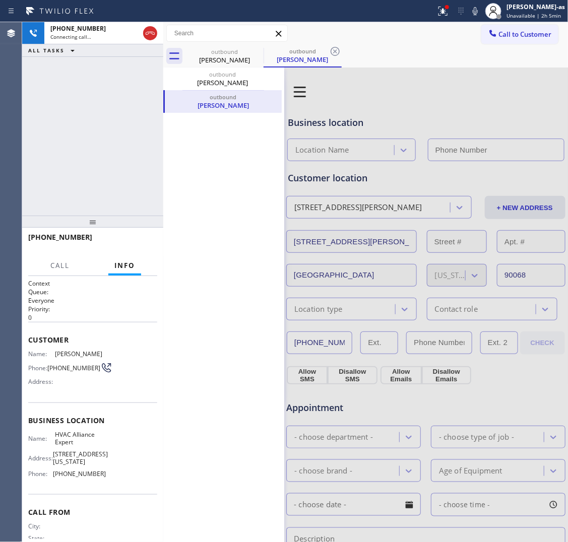
type input "[PHONE_NUMBER]"
click at [74, 162] on div "[PHONE_NUMBER] Live | 00:07 ALL TASKS ALL TASKS ACTIVE TASKS TASKS IN WRAP UP" at bounding box center [92, 119] width 141 height 194
click at [125, 243] on span "HANG UP" at bounding box center [133, 241] width 31 height 7
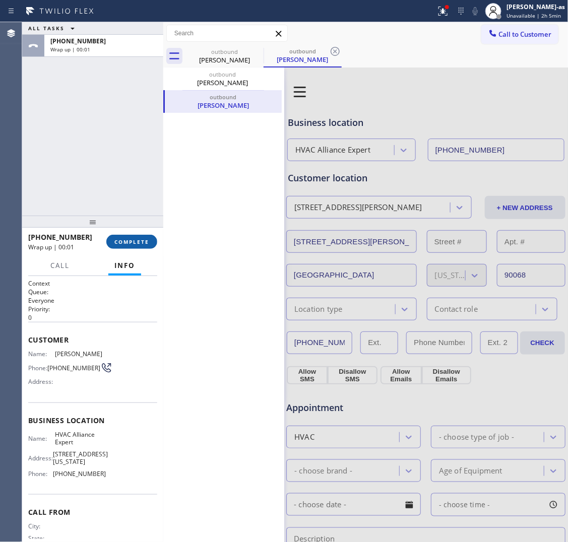
click at [125, 243] on span "COMPLETE" at bounding box center [131, 241] width 35 height 7
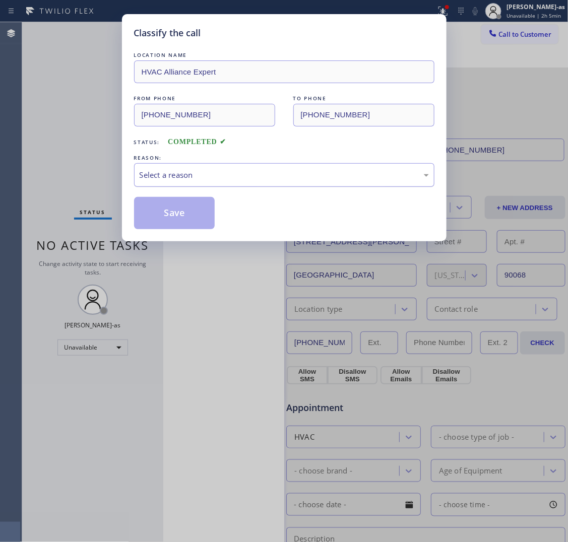
click at [187, 168] on div "REASON: Select a reason" at bounding box center [284, 170] width 300 height 34
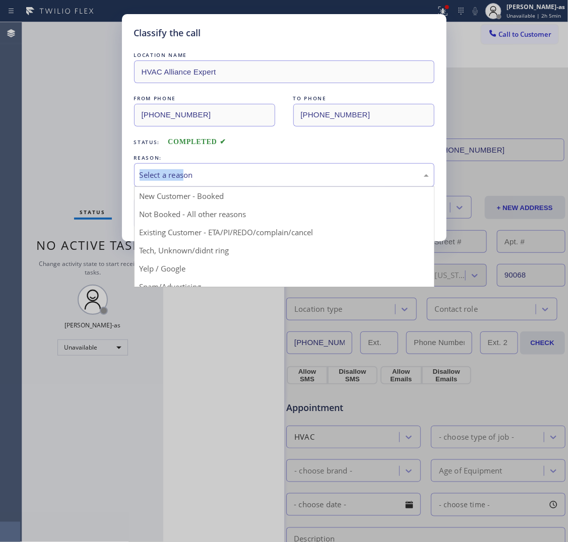
click at [225, 175] on div "Select a reason" at bounding box center [284, 175] width 289 height 12
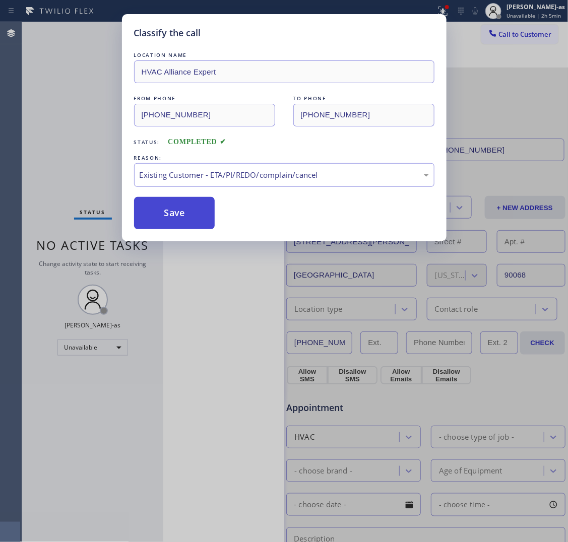
click at [179, 213] on button "Save" at bounding box center [174, 213] width 81 height 32
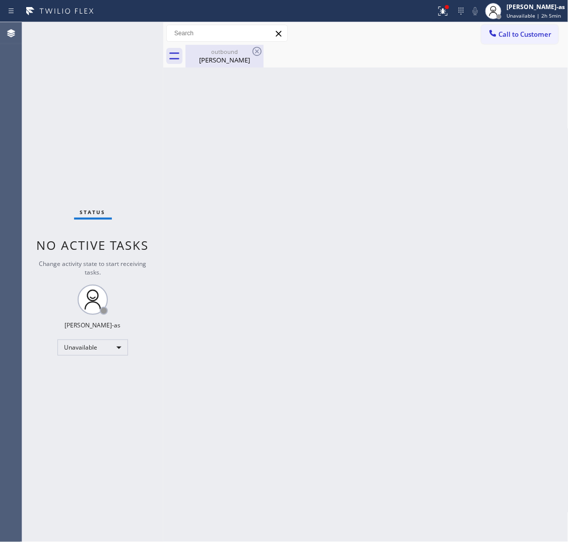
click at [223, 65] on div "outbound [PERSON_NAME]" at bounding box center [224, 56] width 76 height 23
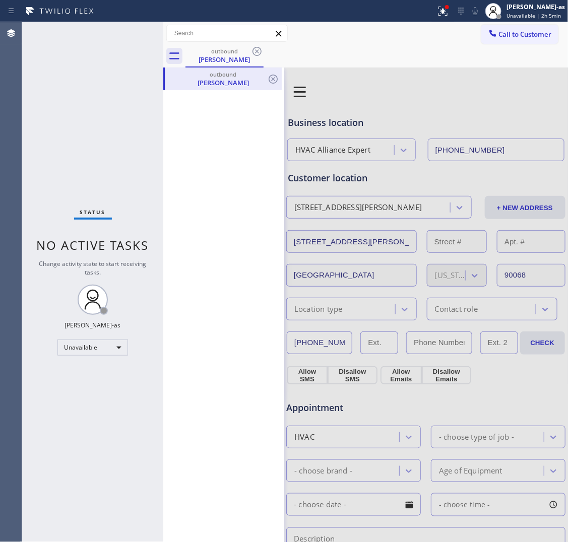
click at [218, 86] on div "[PERSON_NAME]" at bounding box center [223, 82] width 115 height 9
click at [226, 72] on div "outbound" at bounding box center [223, 75] width 115 height 8
click at [220, 46] on div "outbound [PERSON_NAME]" at bounding box center [224, 56] width 76 height 22
drag, startPoint x: 273, startPoint y: 78, endPoint x: 261, endPoint y: 77, distance: 12.7
click at [0, 0] on icon at bounding box center [0, 0] width 0 height 0
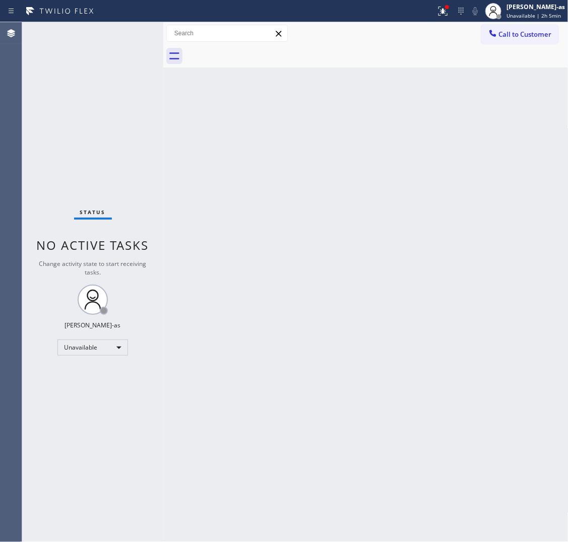
click at [210, 54] on div at bounding box center [376, 56] width 383 height 23
click at [442, 30] on span "Call to Customer" at bounding box center [525, 34] width 53 height 9
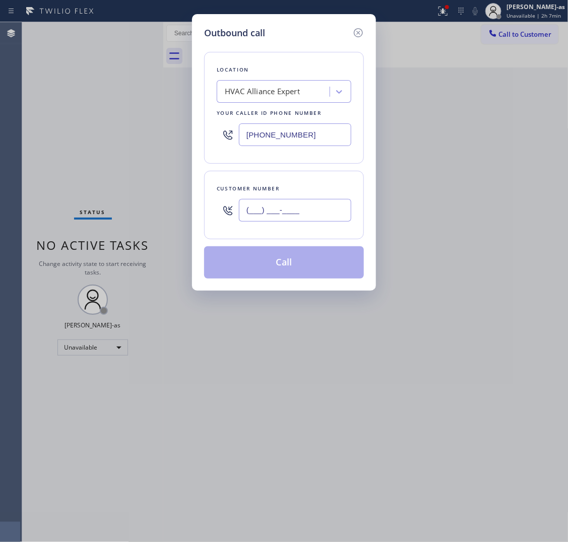
click at [309, 200] on input "(___) ___-____" at bounding box center [295, 210] width 112 height 23
paste input "310) 894-2894"
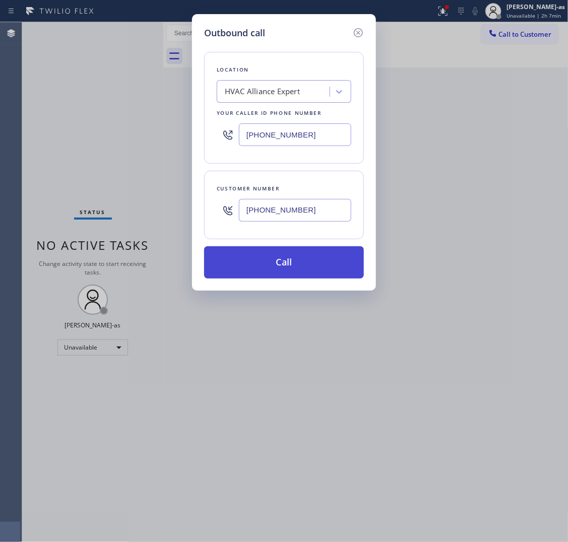
type input "[PHONE_NUMBER]"
click at [295, 263] on button "Call" at bounding box center [284, 262] width 160 height 32
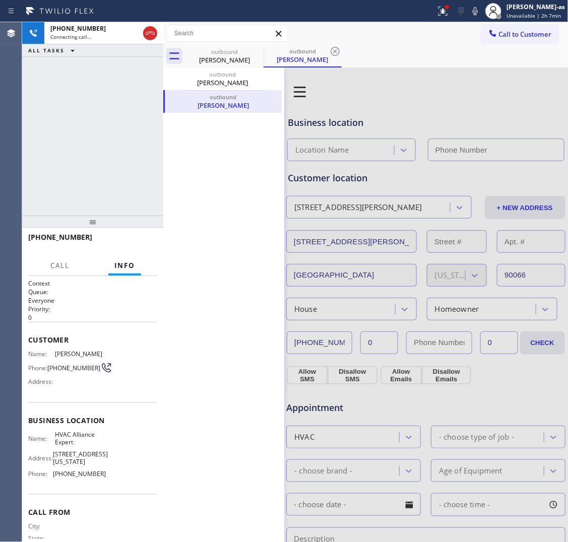
type input "[PHONE_NUMBER]"
click at [305, 49] on div "outbound" at bounding box center [303, 51] width 76 height 8
click at [273, 78] on icon at bounding box center [273, 79] width 12 height 12
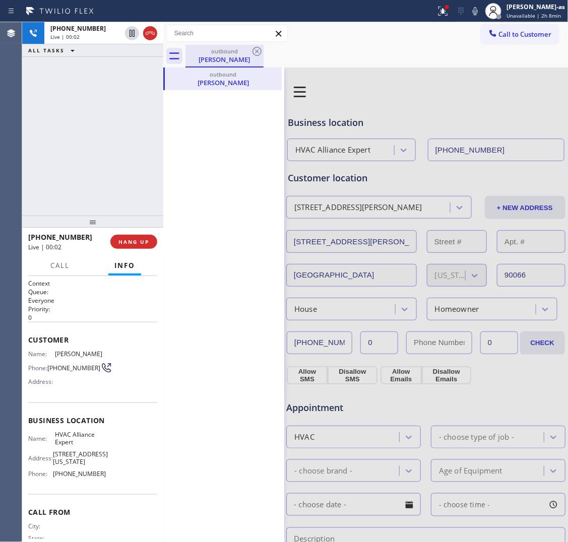
click at [198, 51] on div "outbound" at bounding box center [224, 51] width 76 height 8
click at [152, 50] on div "ALL TASKS ALL TASKS ACTIVE TASKS TASKS IN WRAP UP" at bounding box center [92, 50] width 141 height 13
click at [171, 53] on icon at bounding box center [174, 55] width 10 height 7
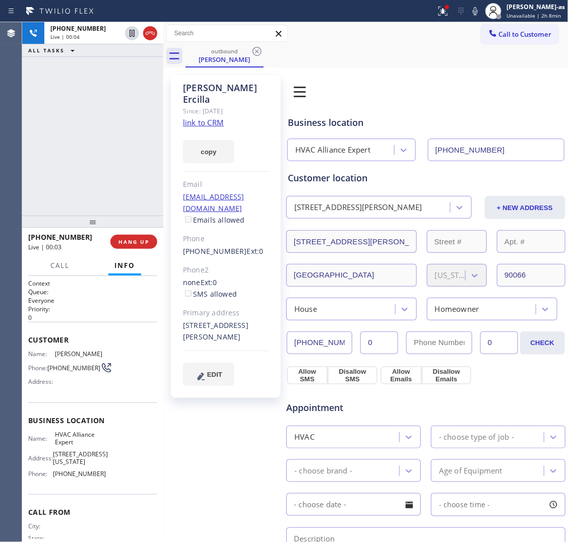
click at [199, 117] on link "link to CRM" at bounding box center [203, 122] width 41 height 10
drag, startPoint x: 89, startPoint y: 129, endPoint x: 112, endPoint y: 185, distance: 60.5
click at [90, 130] on div "[PHONE_NUMBER] Live | 00:56 ALL TASKS ALL TASKS ACTIVE TASKS TASKS IN WRAP UP" at bounding box center [92, 119] width 141 height 194
click at [134, 242] on span "HANG UP" at bounding box center [133, 241] width 31 height 7
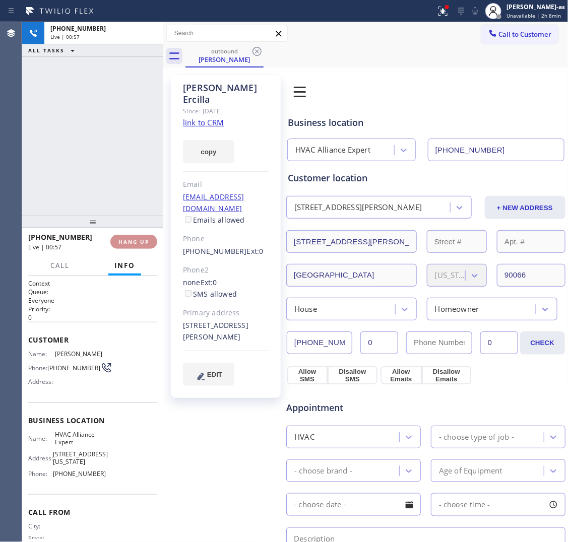
click at [134, 242] on span "HANG UP" at bounding box center [133, 241] width 31 height 7
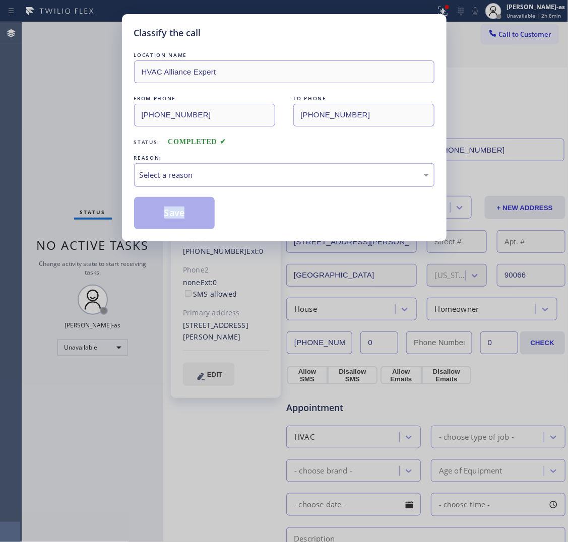
click at [134, 241] on div "Classify the call LOCATION NAME HVAC Alliance Expert FROM PHONE [PHONE_NUMBER] …" at bounding box center [284, 127] width 325 height 227
click at [188, 177] on div "Select a reason" at bounding box center [284, 175] width 289 height 12
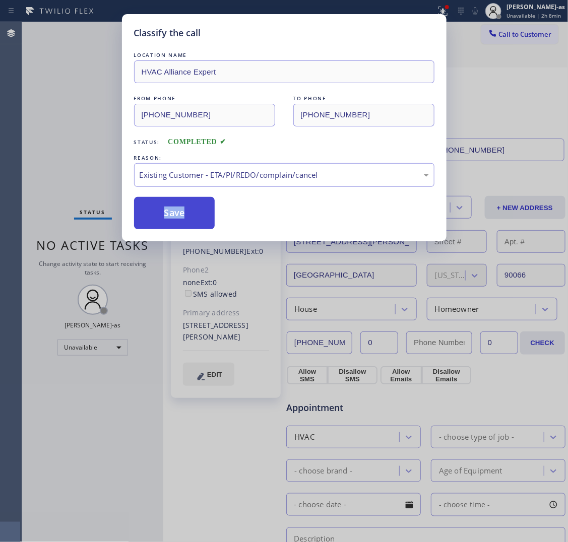
click at [207, 212] on button "Save" at bounding box center [174, 213] width 81 height 32
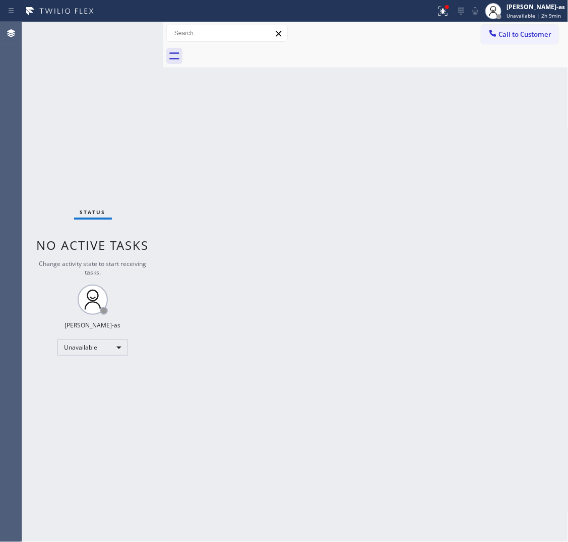
drag, startPoint x: 93, startPoint y: 97, endPoint x: 132, endPoint y: 94, distance: 38.9
click at [98, 97] on div "Status No active tasks Change activity state to start receiving tasks. [PERSON_…" at bounding box center [92, 282] width 141 height 520
click at [442, 31] on span "Call to Customer" at bounding box center [525, 34] width 53 height 9
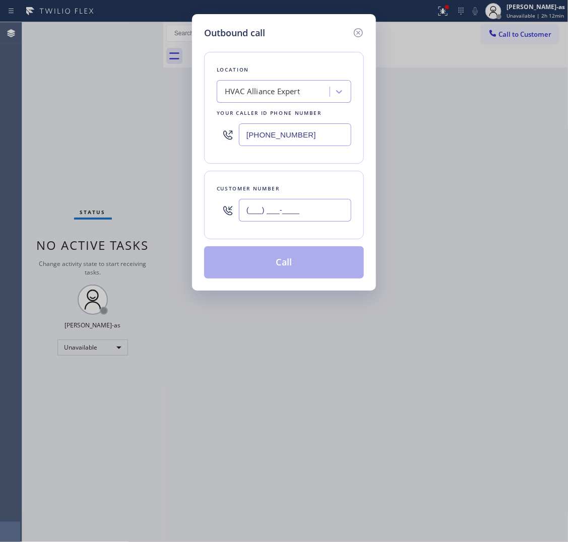
click at [296, 215] on input "(___) ___-____" at bounding box center [295, 210] width 112 height 23
paste input "310) 463-2385"
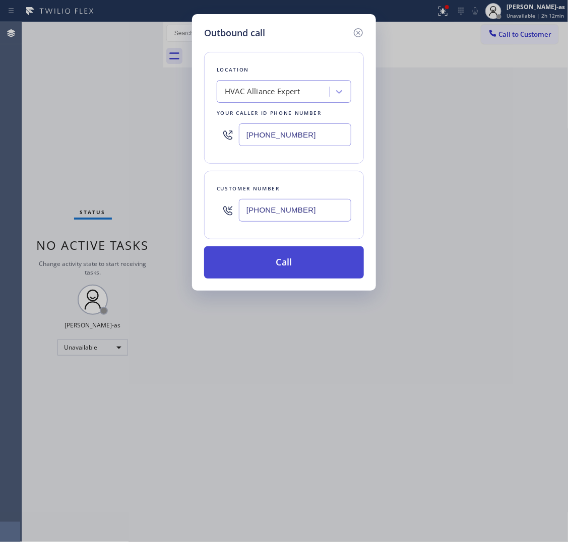
type input "[PHONE_NUMBER]"
click at [279, 273] on button "Call" at bounding box center [284, 262] width 160 height 32
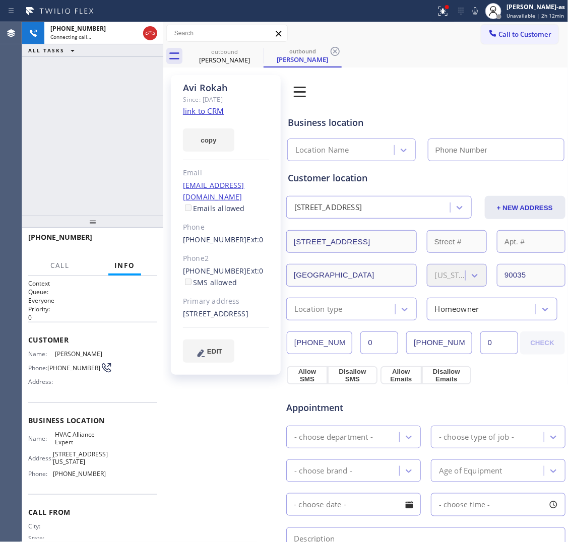
type input "[PHONE_NUMBER]"
click at [152, 189] on div "[PHONE_NUMBER] Live | 00:03 ALL TASKS ALL TASKS ACTIVE TASKS TASKS IN WRAP UP" at bounding box center [92, 119] width 141 height 194
click at [213, 111] on link "link to CRM" at bounding box center [203, 111] width 41 height 10
click at [144, 34] on icon at bounding box center [150, 33] width 12 height 12
click at [137, 204] on div "[PHONE_NUMBER] Live | 00:53 ALL TASKS ALL TASKS ACTIVE TASKS TASKS IN WRAP UP" at bounding box center [92, 119] width 141 height 194
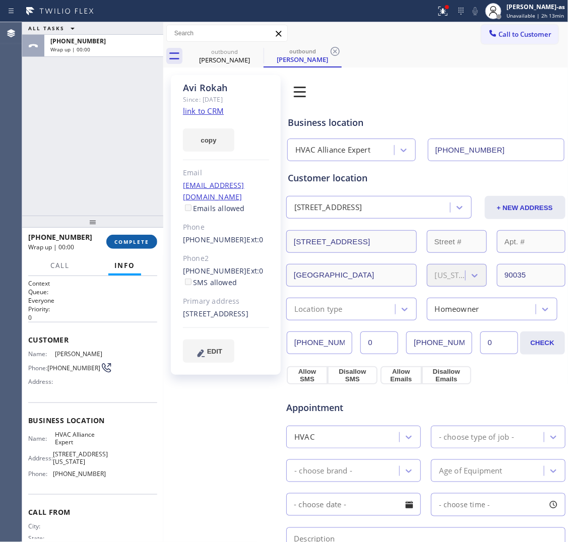
click at [135, 242] on span "COMPLETE" at bounding box center [131, 241] width 35 height 7
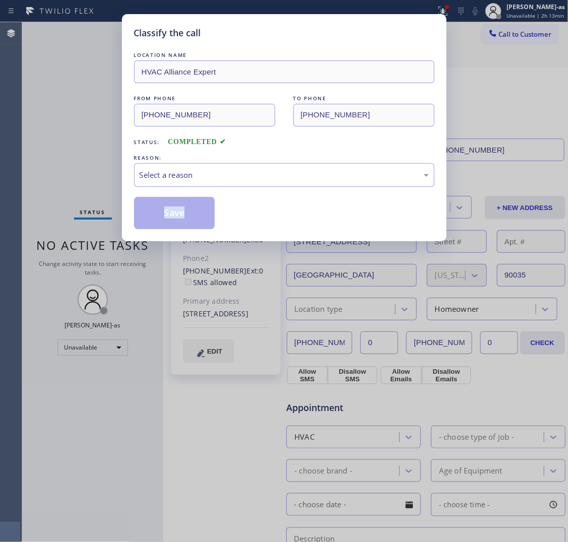
click at [135, 242] on div "Classify the call LOCATION NAME HVAC Alliance Expert FROM PHONE [PHONE_NUMBER] …" at bounding box center [284, 271] width 568 height 542
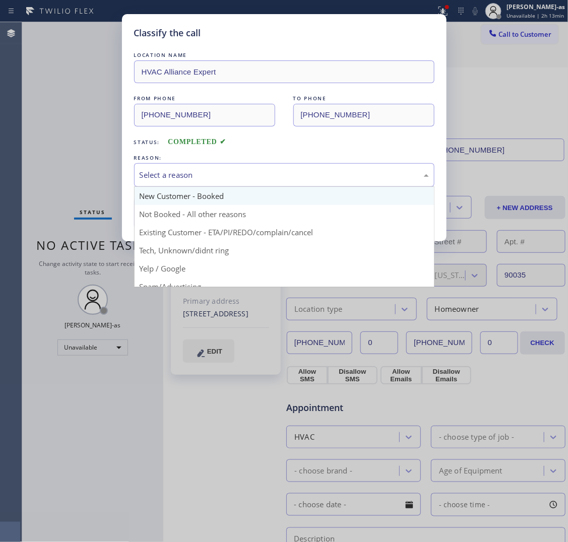
drag, startPoint x: 205, startPoint y: 170, endPoint x: 222, endPoint y: 201, distance: 34.8
click at [205, 172] on div "Select a reason" at bounding box center [284, 175] width 289 height 12
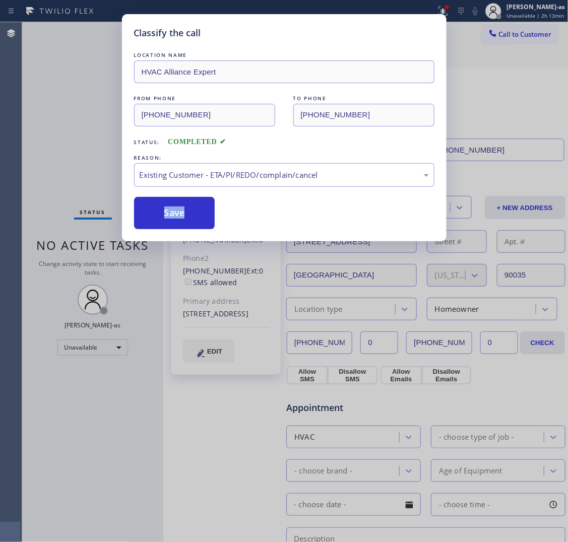
click at [179, 216] on button "Save" at bounding box center [174, 213] width 81 height 32
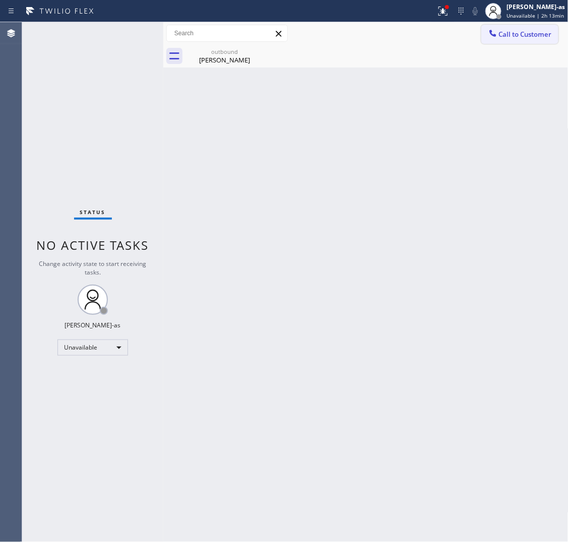
click at [442, 28] on button "Call to Customer" at bounding box center [519, 34] width 77 height 19
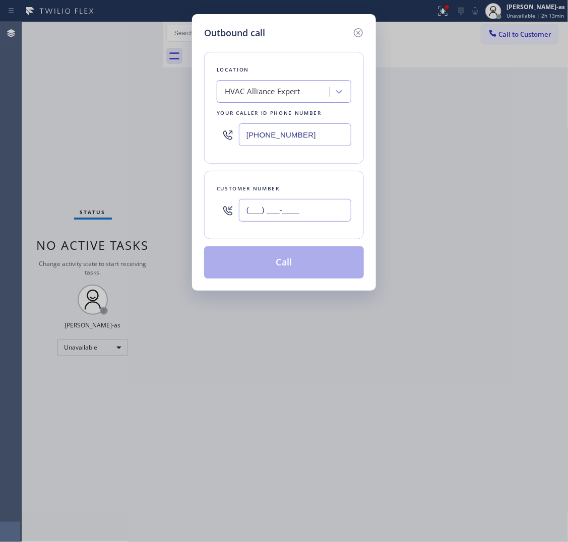
click at [303, 215] on input "(___) ___-____" at bounding box center [295, 210] width 112 height 23
paste input "310) 463-2385"
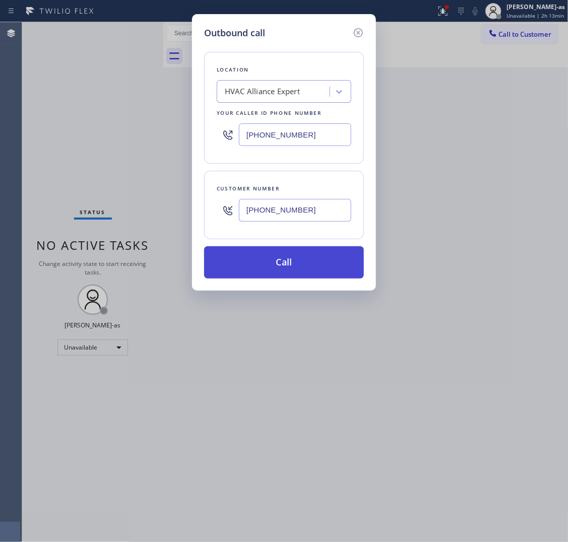
type input "[PHONE_NUMBER]"
click at [289, 263] on button "Call" at bounding box center [284, 262] width 160 height 32
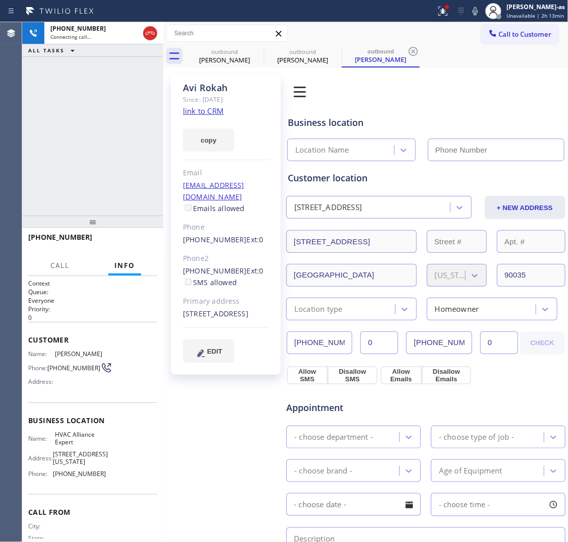
type input "[PHONE_NUMBER]"
click at [117, 245] on button "HANG UP" at bounding box center [133, 242] width 47 height 14
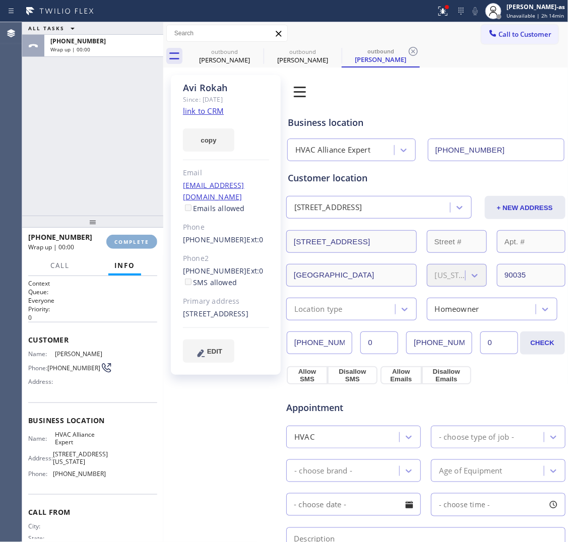
click at [117, 245] on span "COMPLETE" at bounding box center [131, 241] width 35 height 7
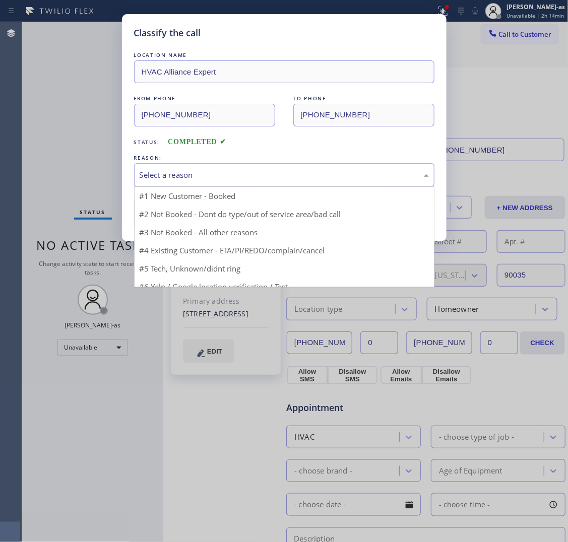
click at [188, 180] on div "Select a reason" at bounding box center [284, 175] width 289 height 12
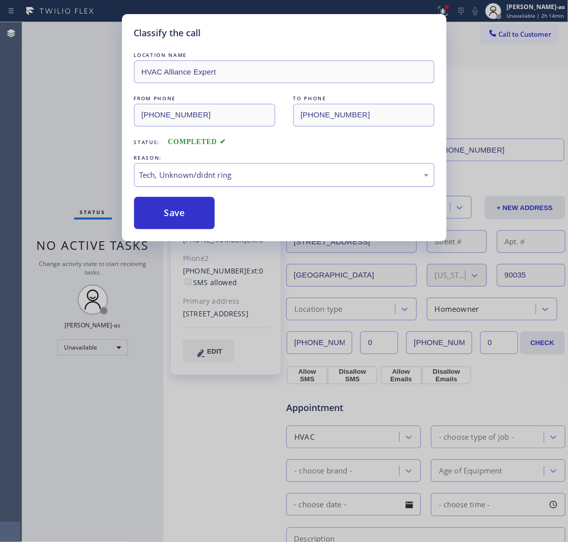
click at [192, 169] on div "Tech, Unknown/didnt ring" at bounding box center [284, 175] width 300 height 24
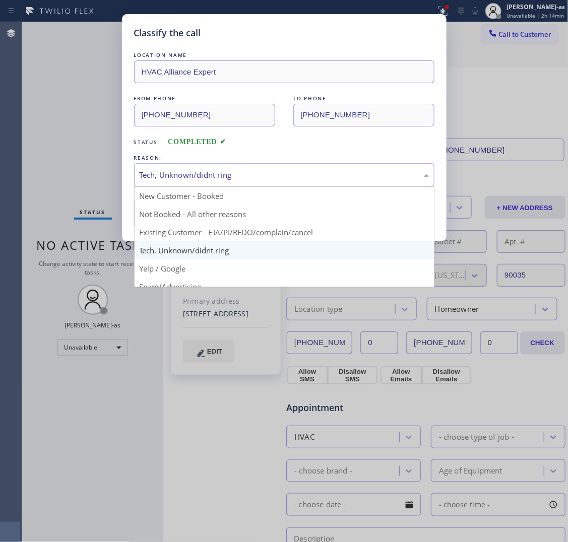
drag, startPoint x: 268, startPoint y: 229, endPoint x: 247, endPoint y: 223, distance: 21.5
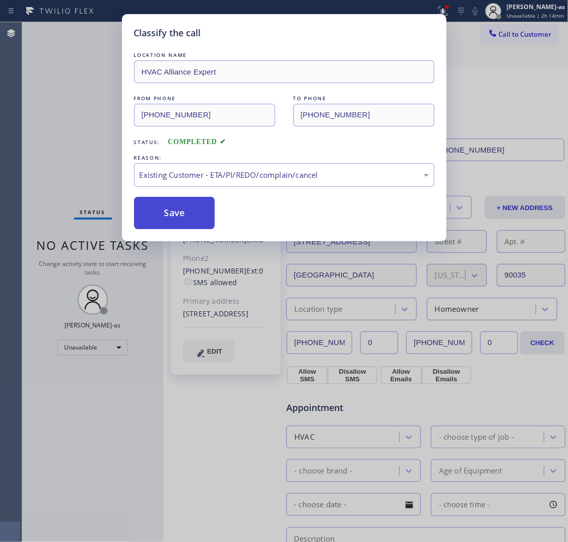
click at [178, 205] on button "Save" at bounding box center [174, 213] width 81 height 32
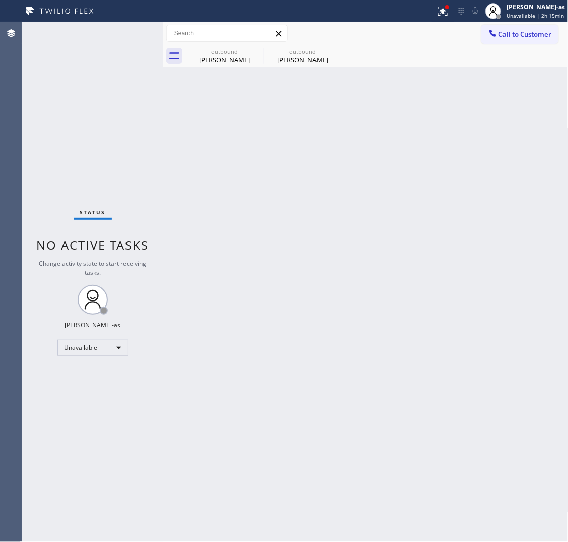
click at [305, 179] on div "Back to Dashboard Change Sender ID Customers Technicians Select a contact Outbo…" at bounding box center [365, 282] width 405 height 520
drag, startPoint x: 221, startPoint y: 69, endPoint x: 235, endPoint y: 64, distance: 14.8
click at [221, 67] on div "Back to Dashboard Change Sender ID Customers Technicians Select a contact Outbo…" at bounding box center [365, 282] width 405 height 520
click at [253, 53] on icon at bounding box center [256, 51] width 9 height 9
click at [0, 0] on icon at bounding box center [0, 0] width 0 height 0
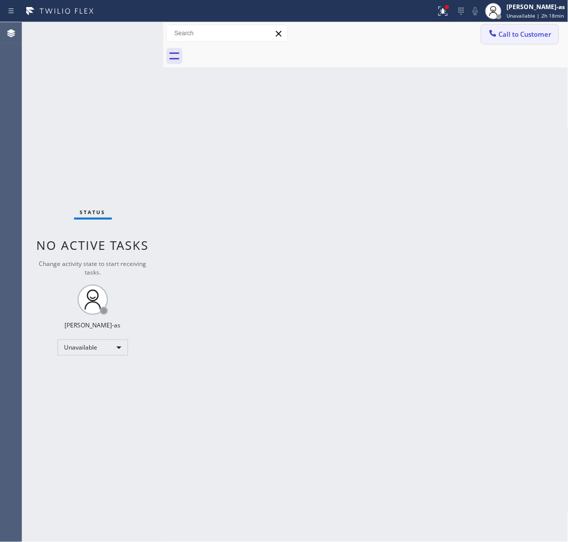
click at [442, 31] on span "Call to Customer" at bounding box center [525, 34] width 53 height 9
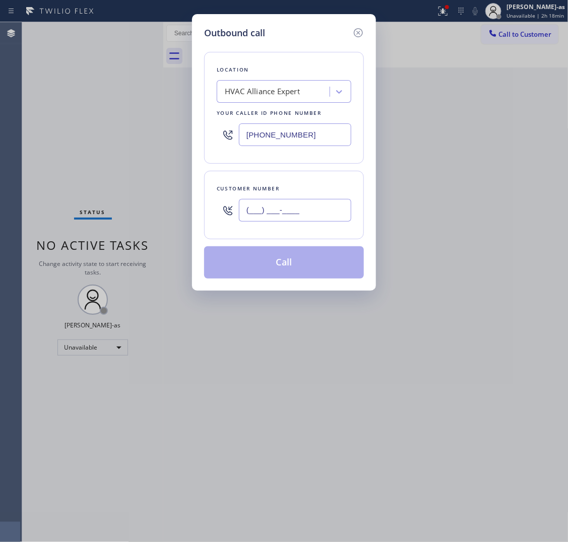
click at [288, 219] on input "(___) ___-____" at bounding box center [295, 210] width 112 height 23
paste input "818) 424-1284"
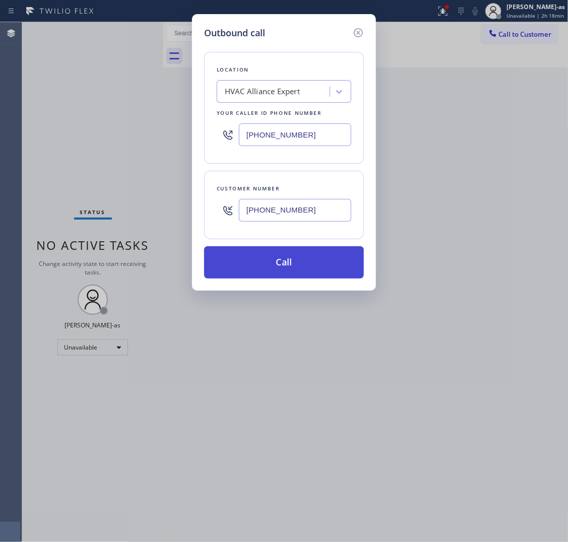
type input "[PHONE_NUMBER]"
drag, startPoint x: 282, startPoint y: 268, endPoint x: 323, endPoint y: 265, distance: 41.0
click at [283, 266] on button "Call" at bounding box center [284, 262] width 160 height 32
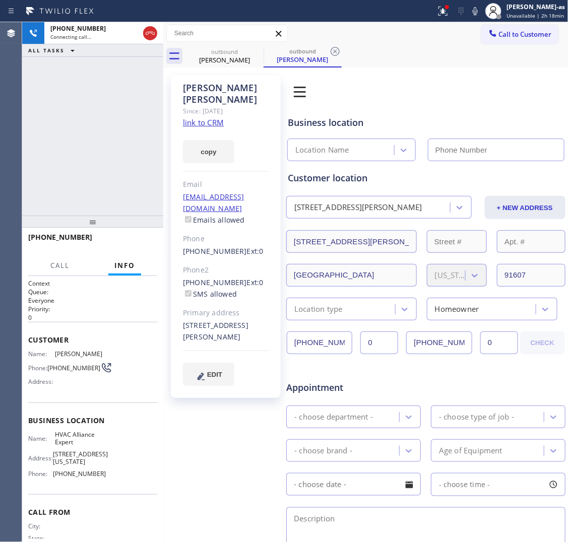
type input "[PHONE_NUMBER]"
click at [237, 53] on div "outbound" at bounding box center [224, 52] width 76 height 8
click at [253, 53] on icon at bounding box center [256, 51] width 9 height 9
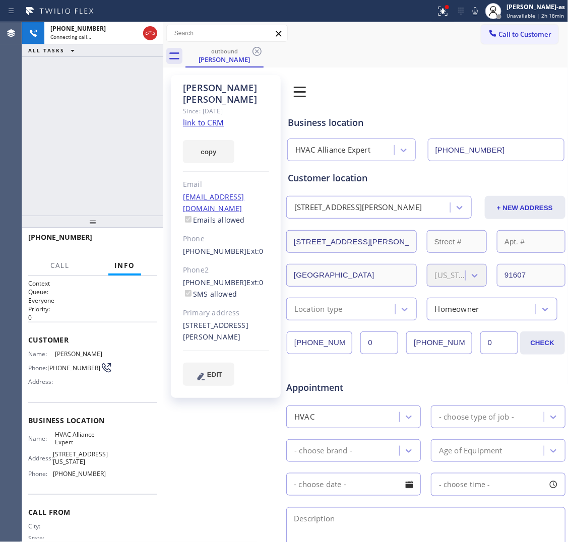
drag, startPoint x: 145, startPoint y: 119, endPoint x: 174, endPoint y: 117, distance: 28.8
click at [145, 119] on div "[PHONE_NUMBER] Connecting call… ALL TASKS ALL TASKS ACTIVE TASKS TASKS IN WRAP …" at bounding box center [92, 119] width 141 height 194
click at [205, 117] on link "link to CRM" at bounding box center [203, 122] width 41 height 10
drag, startPoint x: 84, startPoint y: 91, endPoint x: 117, endPoint y: 61, distance: 44.2
click at [88, 89] on div "[PHONE_NUMBER] Live | 00:05 ALL TASKS ALL TASKS ACTIVE TASKS TASKS IN WRAP UP" at bounding box center [92, 119] width 141 height 194
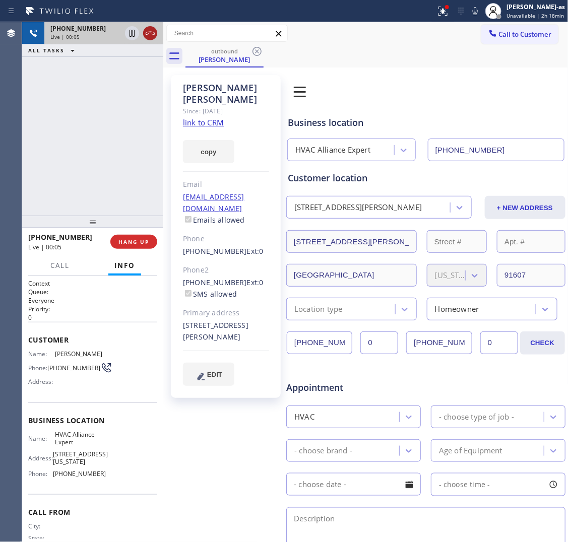
click at [147, 36] on icon at bounding box center [150, 33] width 12 height 12
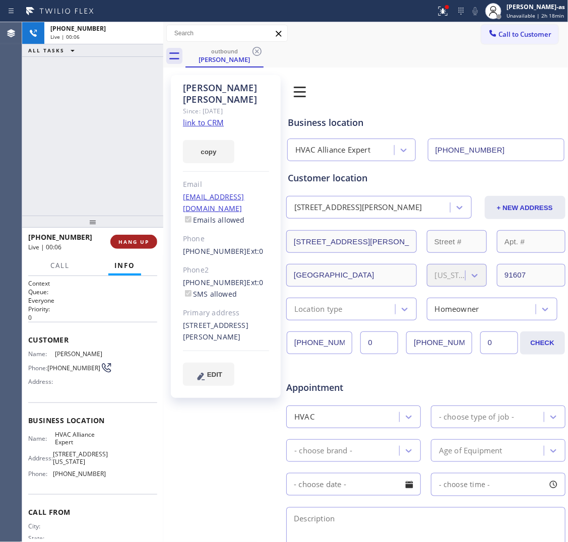
drag, startPoint x: 140, startPoint y: 147, endPoint x: 154, endPoint y: 238, distance: 91.8
click at [139, 167] on div "[PHONE_NUMBER] Live | 00:06 ALL TASKS ALL TASKS ACTIVE TASKS TASKS IN WRAP UP" at bounding box center [92, 119] width 141 height 194
click at [131, 227] on div at bounding box center [92, 222] width 141 height 12
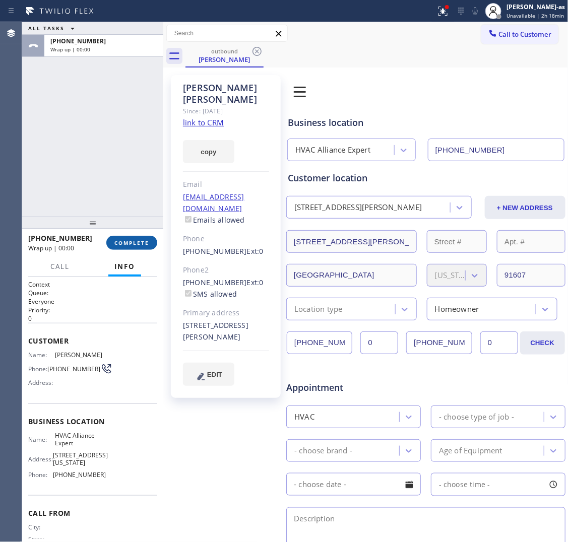
click at [130, 242] on span "COMPLETE" at bounding box center [131, 242] width 35 height 7
click at [122, 190] on div "ALL TASKS ALL TASKS ACTIVE TASKS TASKS IN WRAP UP [PHONE_NUMBER] Wrap up | 00:00" at bounding box center [92, 119] width 141 height 195
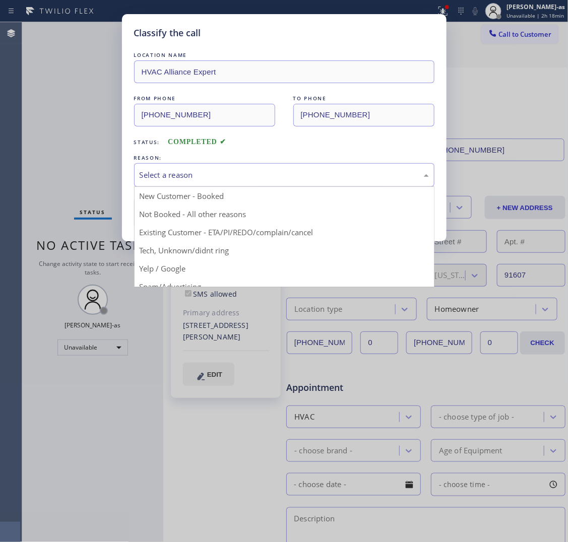
click at [256, 175] on div "Select a reason" at bounding box center [284, 175] width 289 height 12
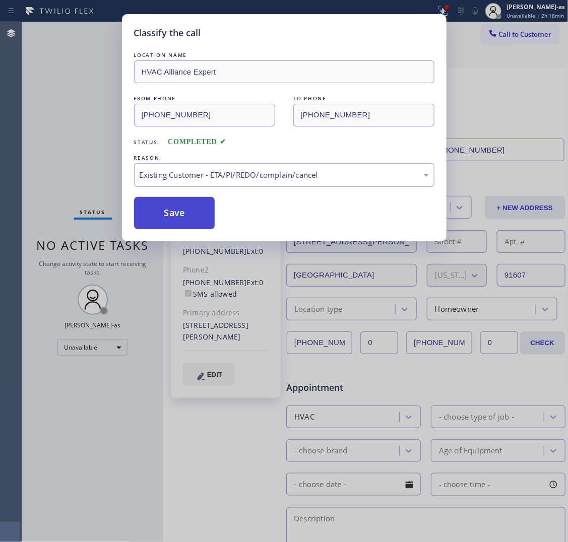
click at [192, 215] on button "Save" at bounding box center [174, 213] width 81 height 32
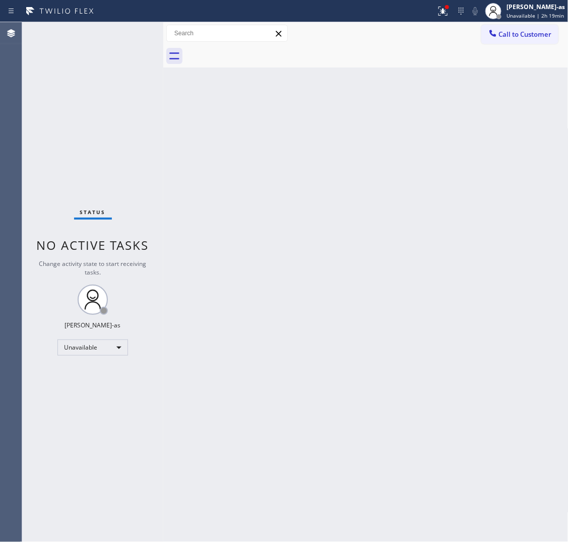
click at [442, 35] on span "Call to Customer" at bounding box center [525, 34] width 53 height 9
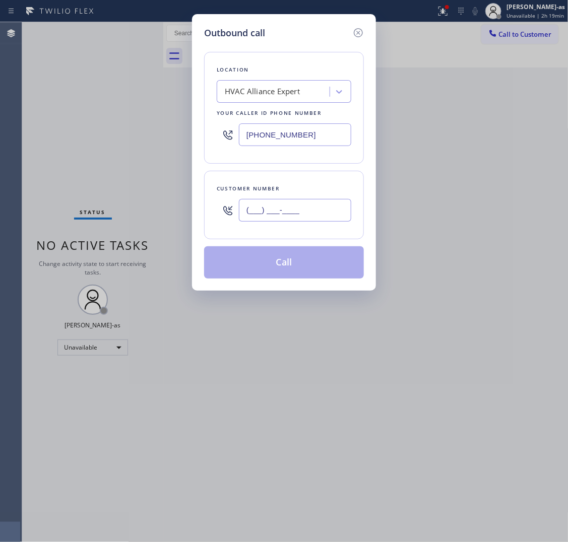
click at [315, 210] on input "(___) ___-____" at bounding box center [295, 210] width 112 height 23
paste input "323) 627-5818"
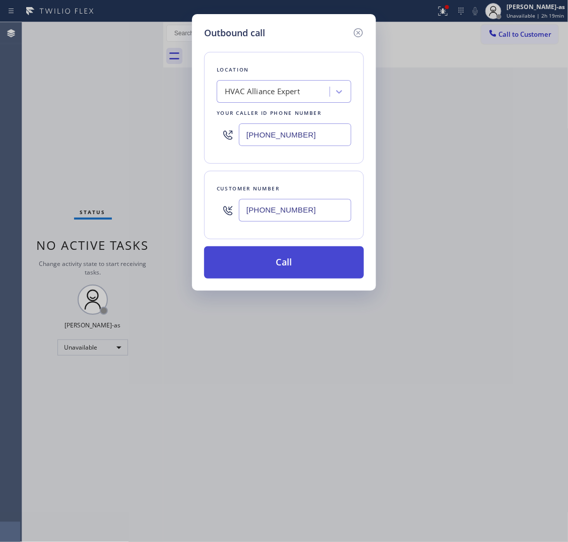
type input "[PHONE_NUMBER]"
click at [303, 265] on button "Call" at bounding box center [284, 262] width 160 height 32
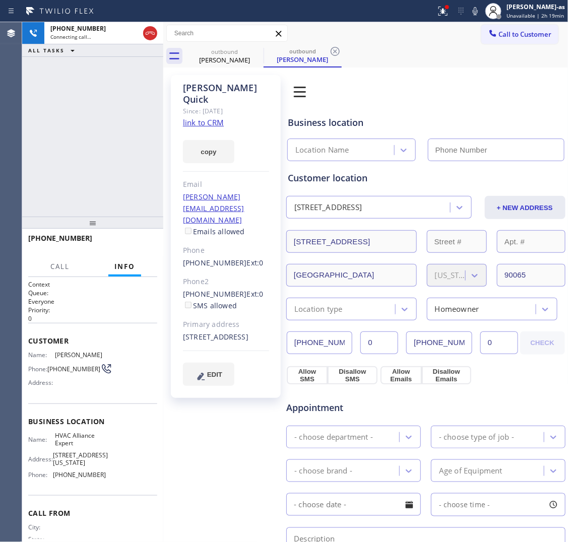
type input "[PHONE_NUMBER]"
click at [230, 59] on div "[PERSON_NAME]" at bounding box center [224, 59] width 76 height 9
click at [0, 0] on icon at bounding box center [0, 0] width 0 height 0
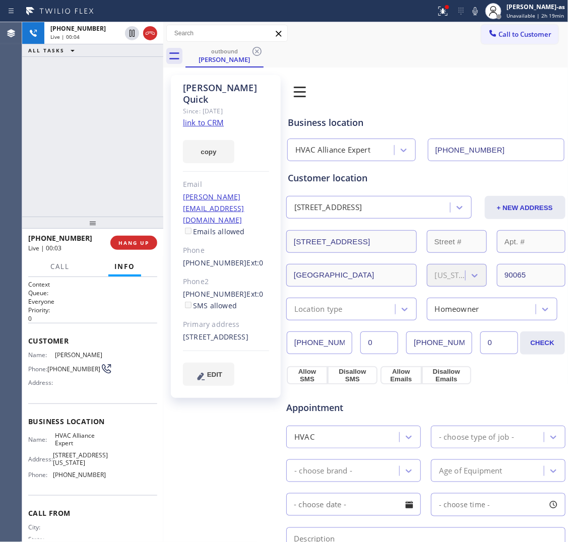
click at [77, 149] on div "[PHONE_NUMBER] Live | 00:04 ALL TASKS ALL TASKS ACTIVE TASKS TASKS IN WRAP UP" at bounding box center [92, 119] width 141 height 195
click at [139, 237] on button "HANG UP" at bounding box center [133, 243] width 47 height 14
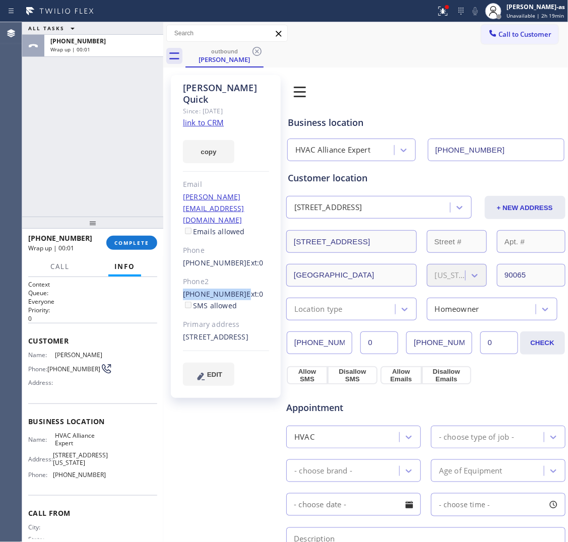
drag, startPoint x: 179, startPoint y: 258, endPoint x: 236, endPoint y: 259, distance: 56.4
click at [236, 259] on div "[PERSON_NAME] Since: [DATE] link to CRM copy Email [PERSON_NAME][EMAIL_ADDRESS]…" at bounding box center [226, 236] width 110 height 323
copy div "[PHONE_NUMBER]"
click at [139, 241] on span "COMPLETE" at bounding box center [131, 242] width 35 height 7
click at [129, 196] on div "ALL TASKS ALL TASKS ACTIVE TASKS TASKS IN WRAP UP [PHONE_NUMBER] Wrap up | 00:02" at bounding box center [92, 119] width 141 height 195
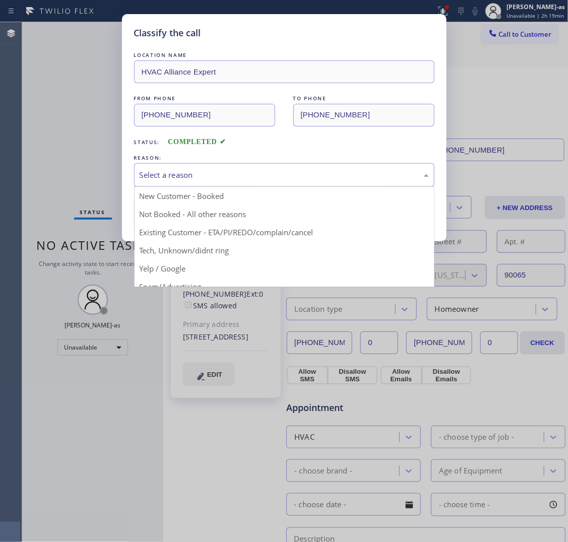
click at [266, 177] on div "Select a reason" at bounding box center [284, 175] width 289 height 12
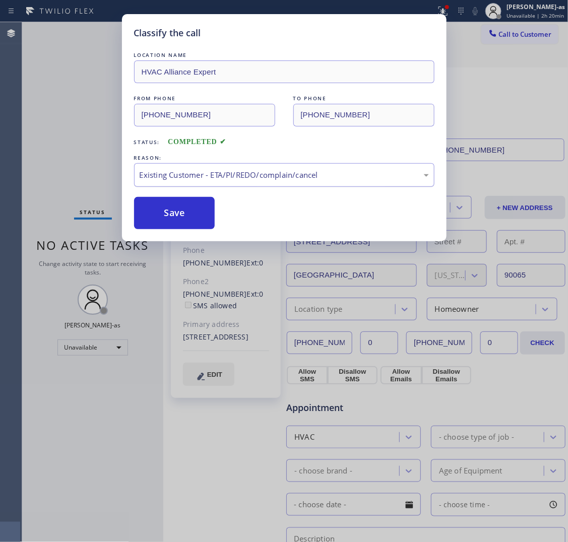
drag, startPoint x: 185, startPoint y: 203, endPoint x: 286, endPoint y: 172, distance: 104.9
click at [189, 202] on button "Save" at bounding box center [174, 213] width 81 height 32
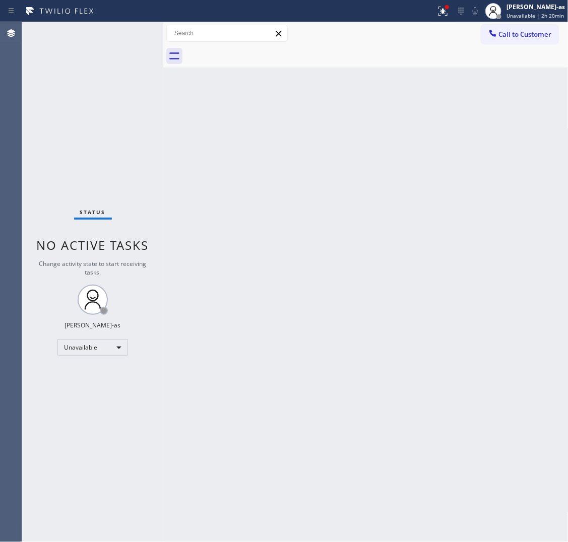
click at [442, 36] on span "Call to Customer" at bounding box center [525, 34] width 53 height 9
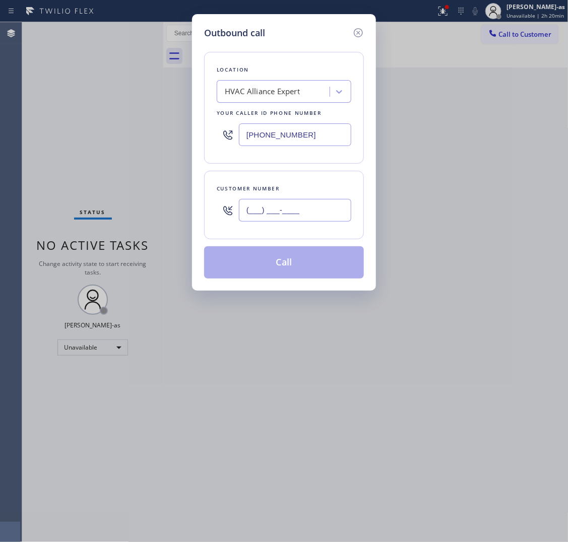
click at [318, 212] on input "(___) ___-____" at bounding box center [295, 210] width 112 height 23
paste input "626) 818-4759"
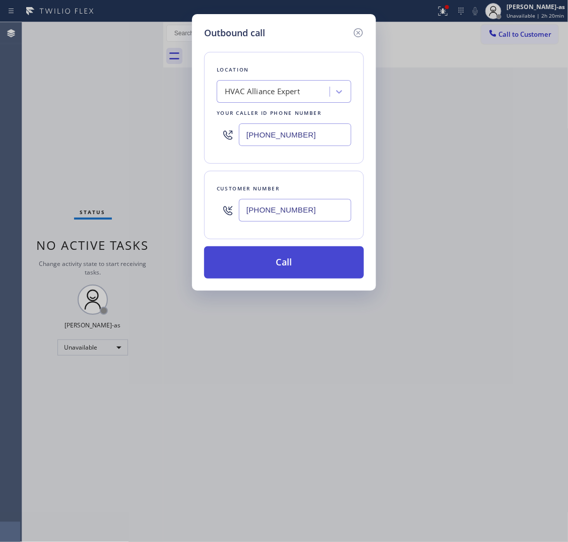
type input "[PHONE_NUMBER]"
click at [301, 264] on button "Call" at bounding box center [284, 262] width 160 height 32
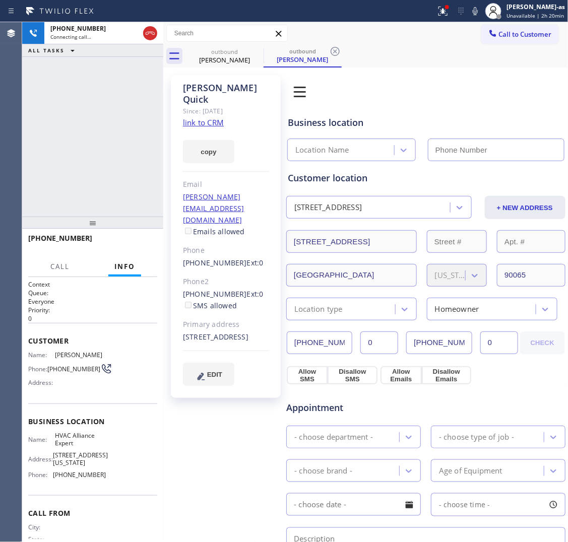
type input "[PHONE_NUMBER]"
click at [102, 182] on div "[PHONE_NUMBER] Connecting call… ALL TASKS ALL TASKS ACTIVE TASKS TASKS IN WRAP …" at bounding box center [92, 119] width 141 height 195
click at [147, 238] on button "HANG UP" at bounding box center [133, 243] width 47 height 14
click at [145, 238] on button "HANG UP" at bounding box center [133, 243] width 47 height 14
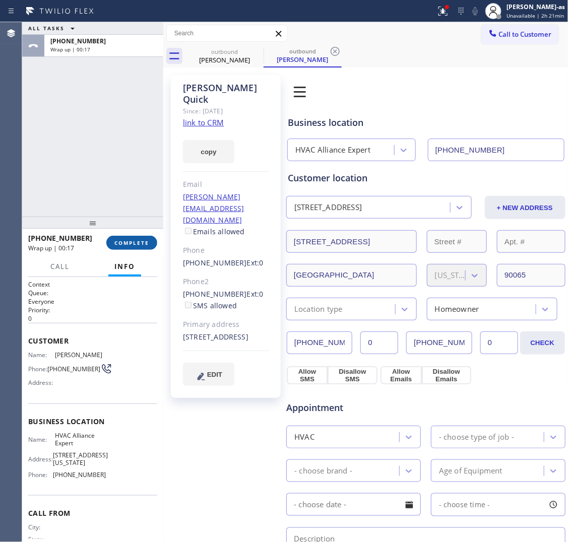
click at [135, 242] on span "COMPLETE" at bounding box center [131, 242] width 35 height 7
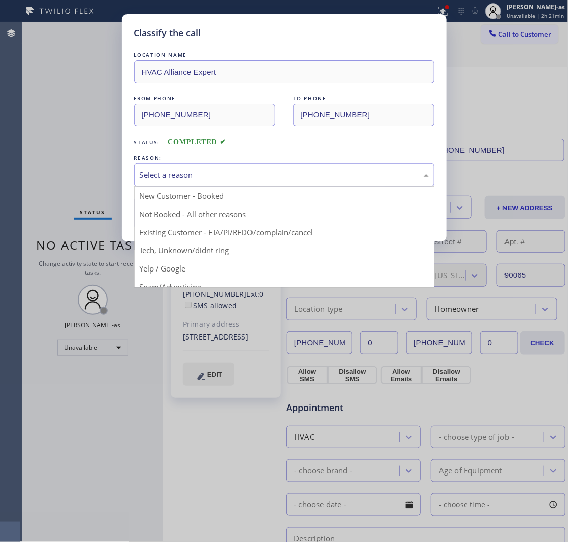
drag, startPoint x: 205, startPoint y: 171, endPoint x: 208, endPoint y: 176, distance: 5.6
click at [207, 174] on div "Select a reason" at bounding box center [284, 175] width 289 height 12
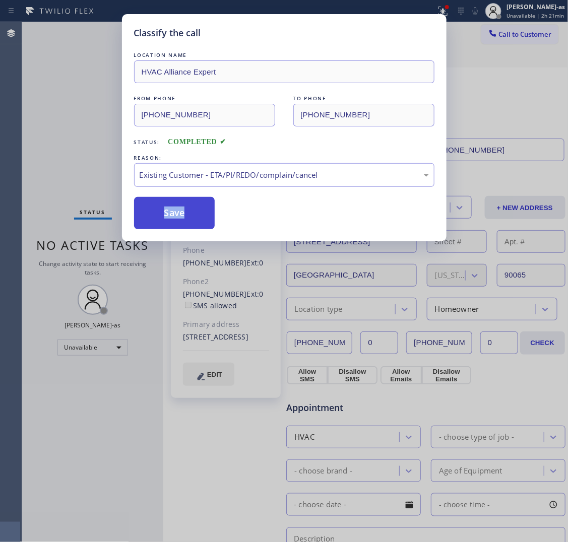
click at [172, 212] on button "Save" at bounding box center [174, 213] width 81 height 32
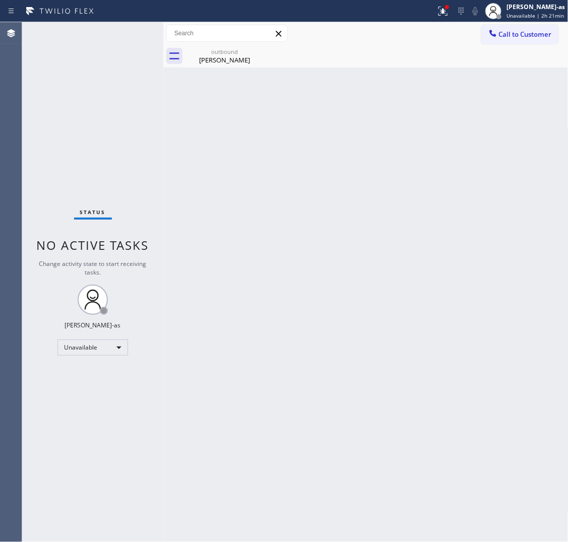
click at [442, 44] on div "Call to Customer Outbound call Location HVAC Alliance Expert Your caller id pho…" at bounding box center [365, 33] width 405 height 23
click at [210, 54] on div "outbound" at bounding box center [224, 52] width 76 height 8
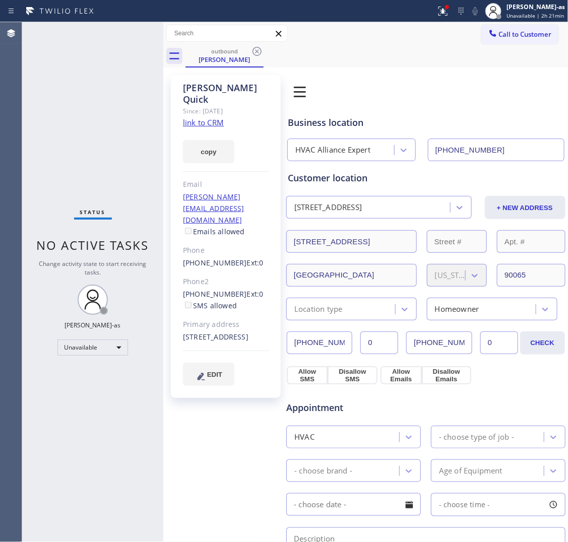
click at [196, 117] on link "link to CRM" at bounding box center [203, 122] width 41 height 10
drag, startPoint x: 112, startPoint y: 97, endPoint x: 142, endPoint y: 84, distance: 33.0
click at [112, 97] on div "Status No active tasks Change activity state to start receiving tasks. [PERSON_…" at bounding box center [92, 282] width 141 height 520
click at [247, 59] on div "[PERSON_NAME]" at bounding box center [224, 59] width 76 height 9
click at [258, 48] on icon at bounding box center [256, 51] width 9 height 9
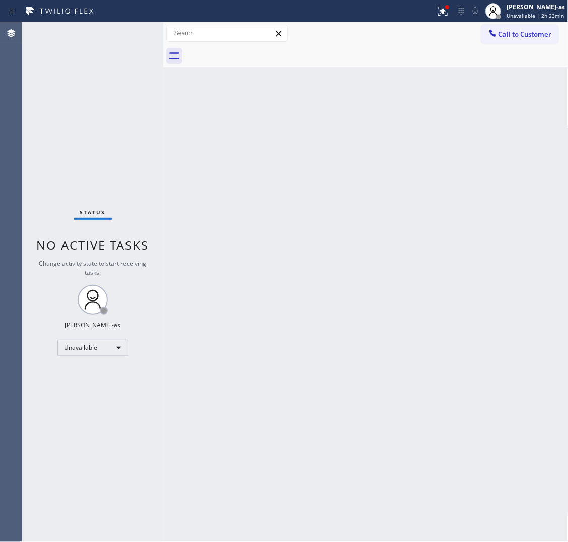
drag, startPoint x: 520, startPoint y: 36, endPoint x: 296, endPoint y: 233, distance: 298.1
click at [442, 36] on span "Call to Customer" at bounding box center [525, 34] width 53 height 9
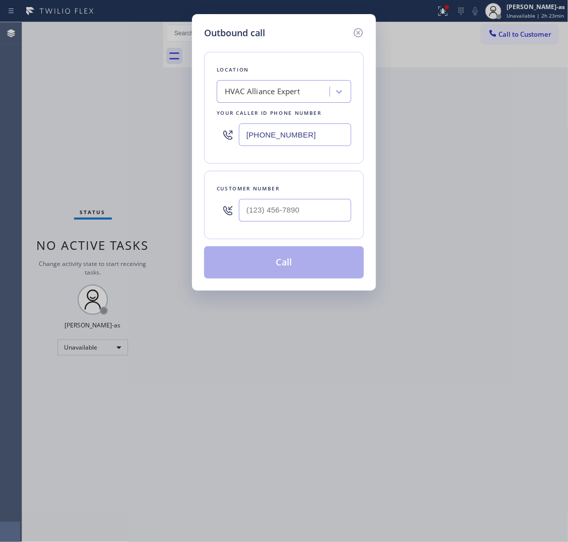
click at [261, 235] on div "Customer number" at bounding box center [284, 205] width 160 height 69
click at [298, 215] on input "(___) ___-____" at bounding box center [295, 210] width 112 height 23
paste input "213) 842-2874"
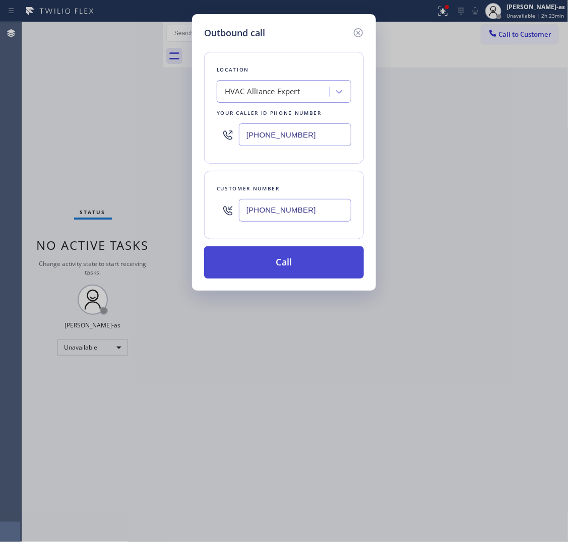
type input "[PHONE_NUMBER]"
click at [300, 261] on button "Call" at bounding box center [284, 262] width 160 height 32
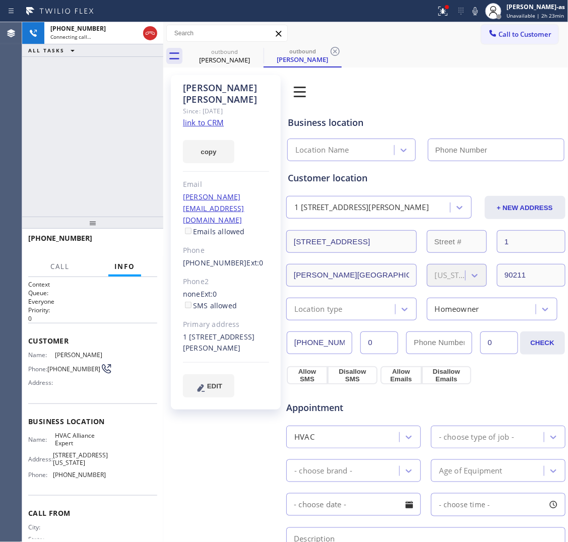
type input "[PHONE_NUMBER]"
click at [130, 237] on button "HANG UP" at bounding box center [133, 243] width 47 height 14
click at [129, 245] on span "HANG UP" at bounding box center [133, 242] width 31 height 7
click at [129, 246] on span "HANG UP" at bounding box center [133, 242] width 31 height 7
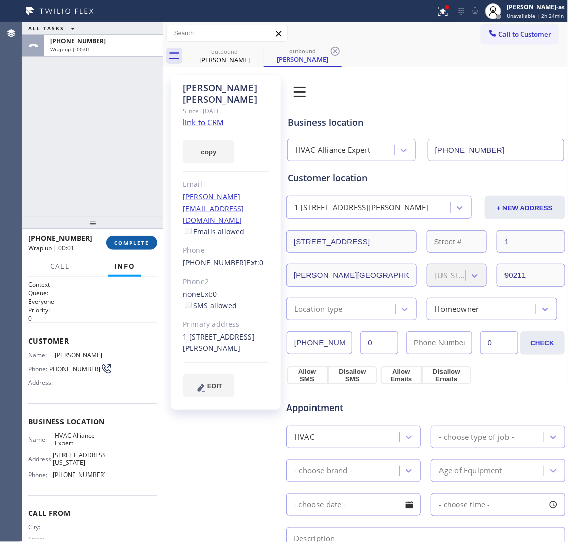
click at [127, 248] on button "COMPLETE" at bounding box center [131, 243] width 51 height 14
click at [112, 156] on div "ALL TASKS ALL TASKS ACTIVE TASKS TASKS IN WRAP UP [PHONE_NUMBER] Wrap up | 00:02" at bounding box center [92, 119] width 141 height 195
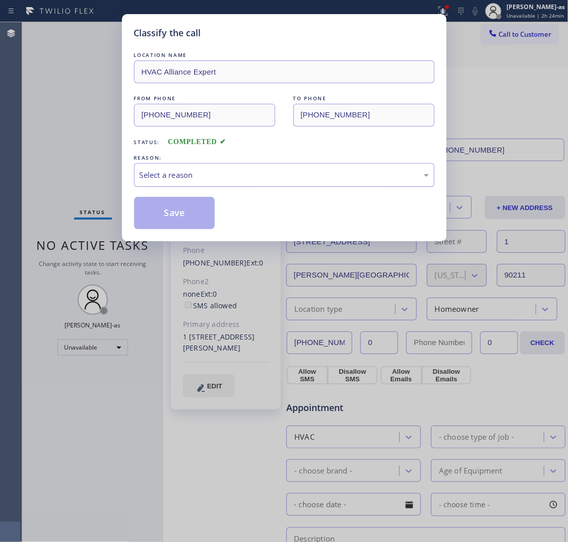
drag, startPoint x: 212, startPoint y: 159, endPoint x: 217, endPoint y: 167, distance: 9.5
click at [210, 161] on div "REASON:" at bounding box center [284, 158] width 300 height 11
click at [240, 167] on div "Select a reason" at bounding box center [284, 175] width 300 height 24
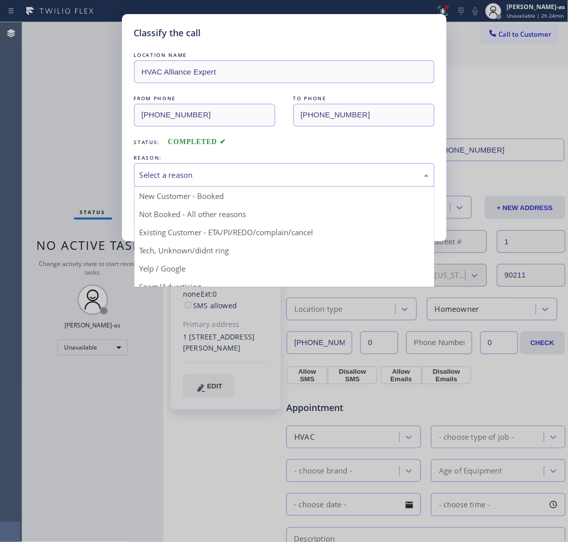
drag, startPoint x: 275, startPoint y: 233, endPoint x: 245, endPoint y: 228, distance: 29.7
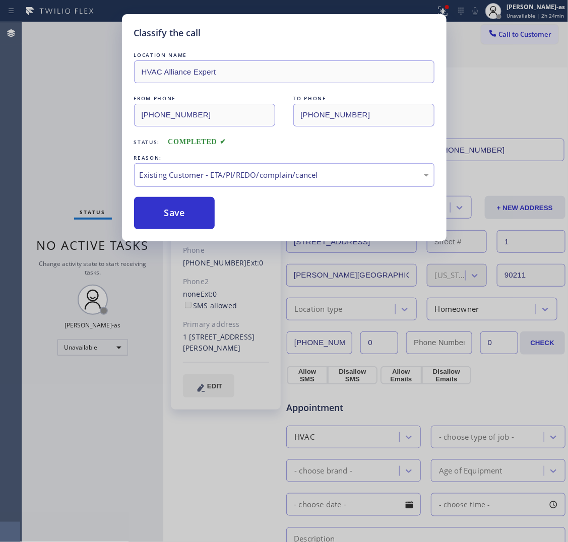
click at [190, 223] on button "Save" at bounding box center [174, 213] width 81 height 32
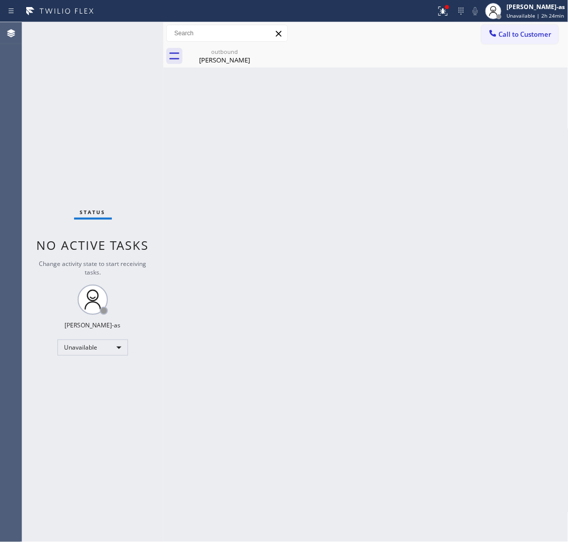
click at [261, 133] on div "Back to Dashboard Change Sender ID Customers Technicians Select a contact Outbo…" at bounding box center [365, 282] width 405 height 520
click at [224, 61] on div "outbound [PERSON_NAME]" at bounding box center [224, 56] width 76 height 23
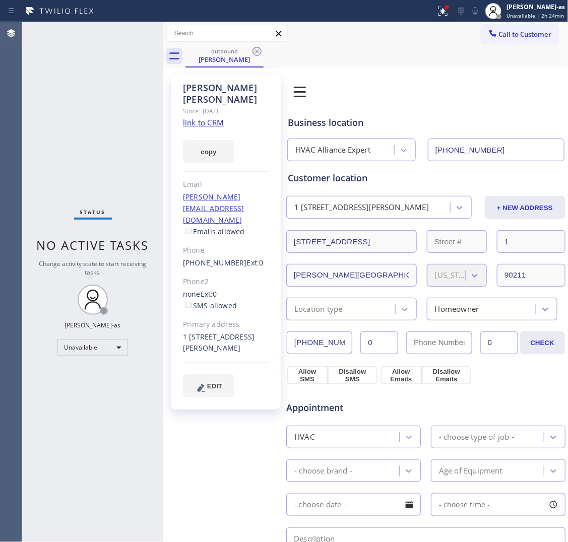
click at [203, 117] on link "link to CRM" at bounding box center [203, 122] width 41 height 10
click at [259, 51] on icon at bounding box center [257, 51] width 12 height 12
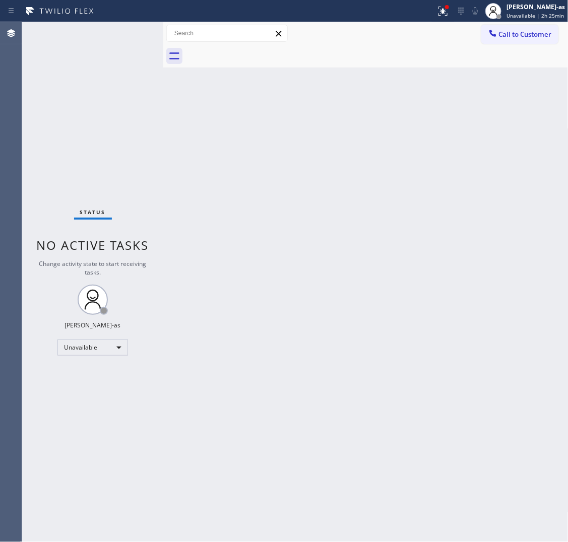
click at [419, 222] on div "Back to Dashboard Change Sender ID Customers Technicians Select a contact Outbo…" at bounding box center [365, 282] width 405 height 520
click at [321, 283] on div "Back to Dashboard Change Sender ID Customers Technicians Select a contact Outbo…" at bounding box center [365, 282] width 405 height 520
drag, startPoint x: 540, startPoint y: 27, endPoint x: 520, endPoint y: 37, distance: 22.1
click at [442, 27] on button "Call to Customer" at bounding box center [519, 34] width 77 height 19
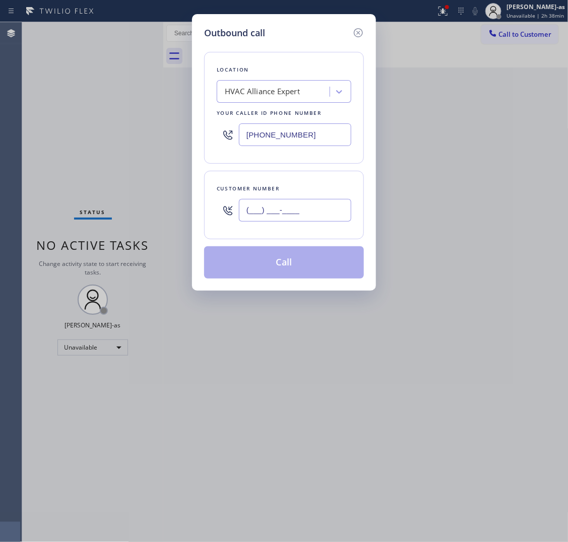
click at [310, 216] on input "(___) ___-____" at bounding box center [295, 210] width 112 height 23
paste input "949) 874-4727"
type input "[PHONE_NUMBER]"
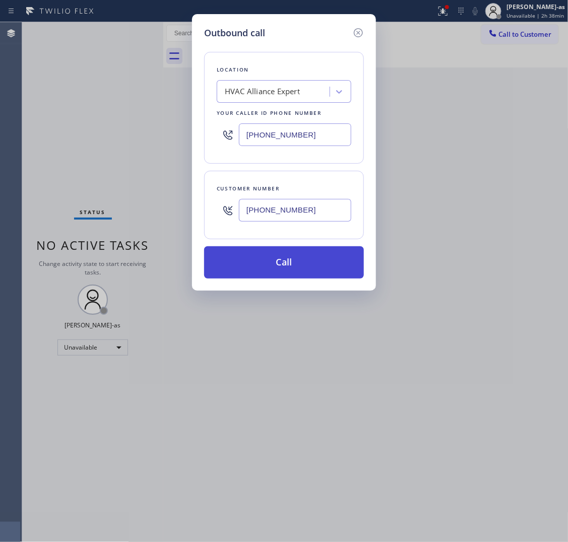
click at [283, 267] on button "Call" at bounding box center [284, 262] width 160 height 32
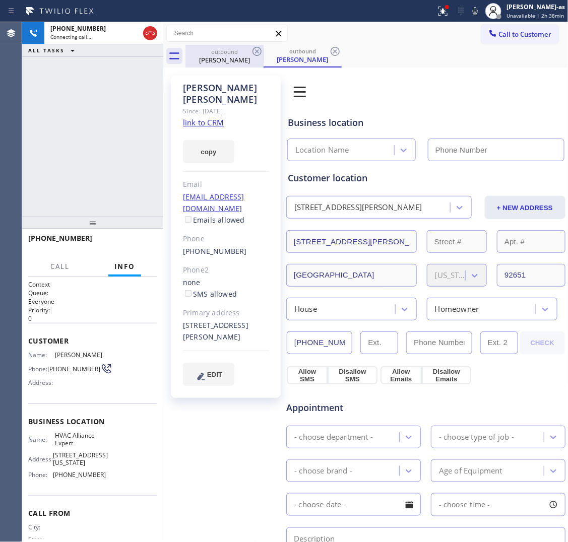
click at [213, 59] on div "[PERSON_NAME]" at bounding box center [224, 59] width 76 height 9
click at [251, 48] on icon at bounding box center [257, 51] width 12 height 12
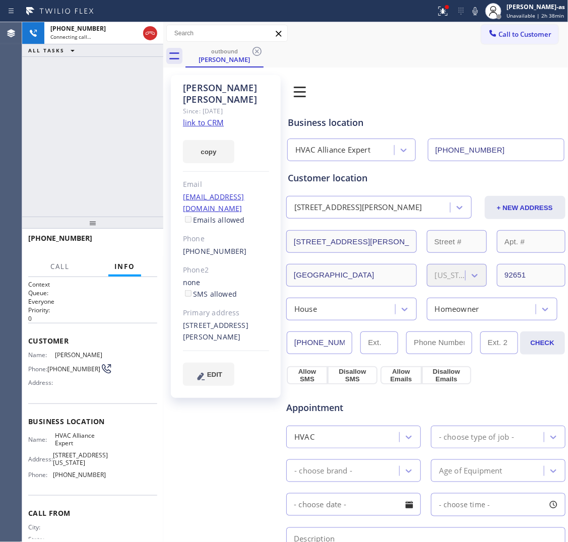
type input "[PHONE_NUMBER]"
click at [214, 117] on link "link to CRM" at bounding box center [203, 122] width 41 height 10
click at [100, 106] on div "[PHONE_NUMBER] Live | 00:57 ALL TASKS ALL TASKS ACTIVE TASKS TASKS IN WRAP UP" at bounding box center [92, 119] width 141 height 195
click at [140, 240] on span "HANG UP" at bounding box center [133, 242] width 31 height 7
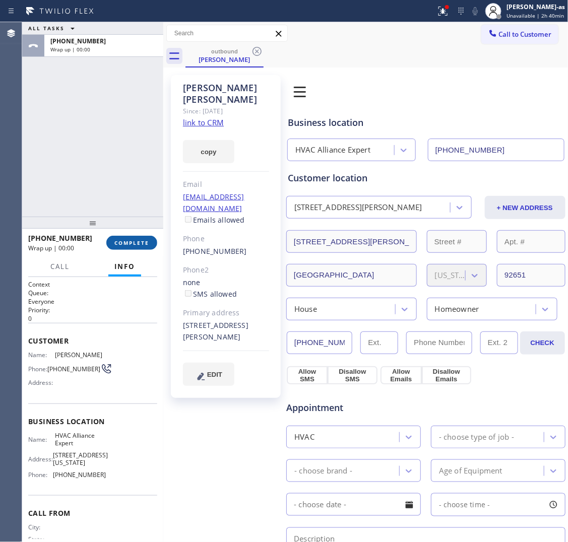
click at [140, 240] on span "COMPLETE" at bounding box center [131, 242] width 35 height 7
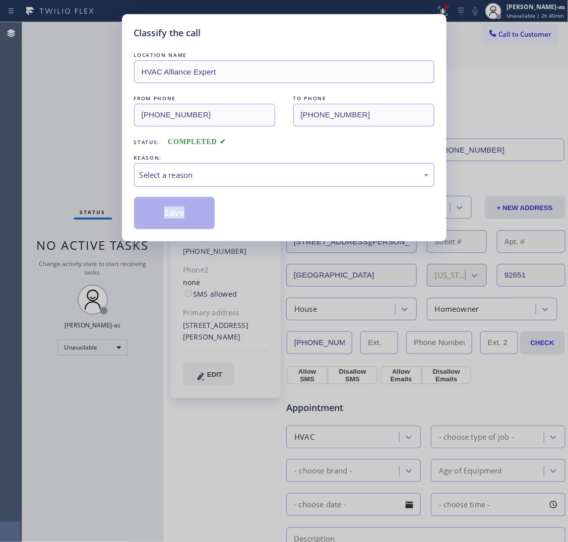
click at [140, 240] on div "Classify the call LOCATION NAME HVAC Alliance Expert FROM PHONE [PHONE_NUMBER] …" at bounding box center [284, 127] width 325 height 227
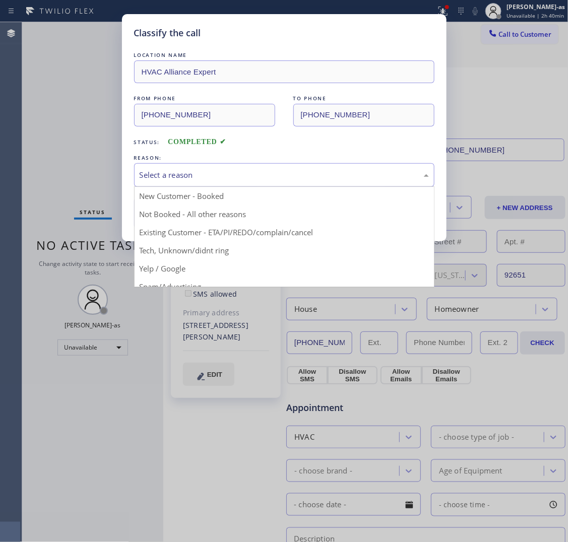
drag, startPoint x: 253, startPoint y: 164, endPoint x: 261, endPoint y: 266, distance: 101.5
click at [253, 165] on div "Select a reason" at bounding box center [284, 175] width 300 height 24
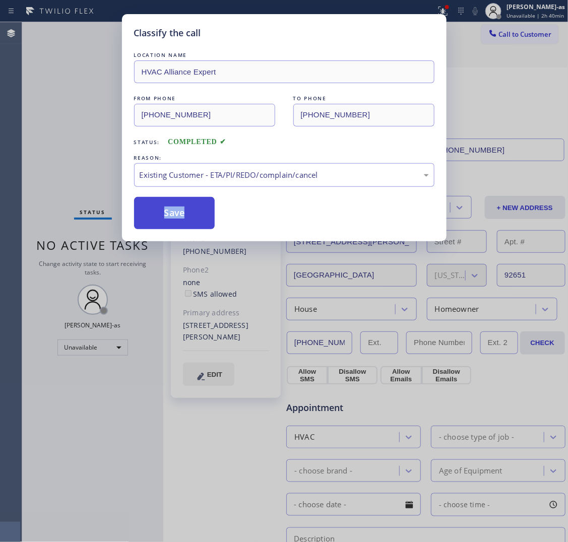
click at [190, 224] on button "Save" at bounding box center [174, 213] width 81 height 32
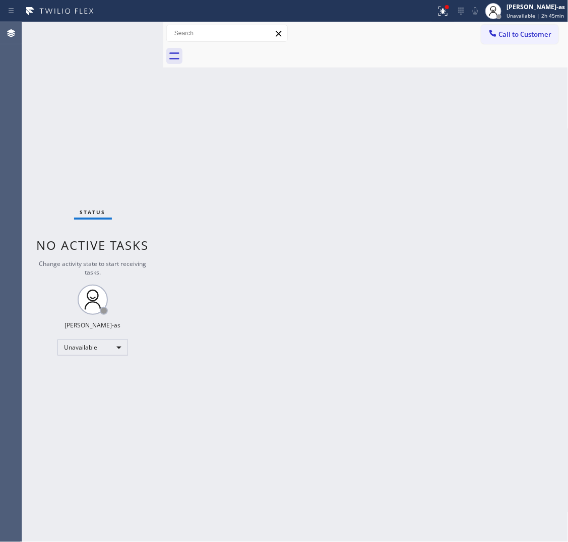
drag, startPoint x: 154, startPoint y: 145, endPoint x: 162, endPoint y: 13, distance: 132.8
click at [157, 145] on div "Status No active tasks Change activity state to start receiving tasks. [PERSON_…" at bounding box center [92, 282] width 141 height 520
click at [442, 34] on span "Call to Customer" at bounding box center [525, 34] width 53 height 9
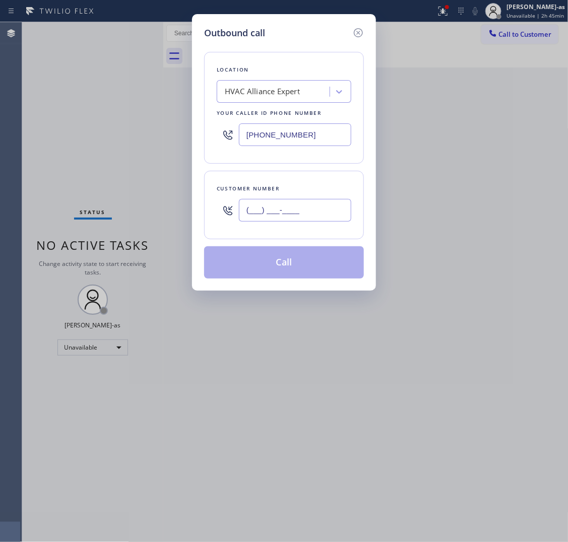
click at [276, 218] on input "(___) ___-____" at bounding box center [295, 210] width 112 height 23
paste input "510) 376-2258"
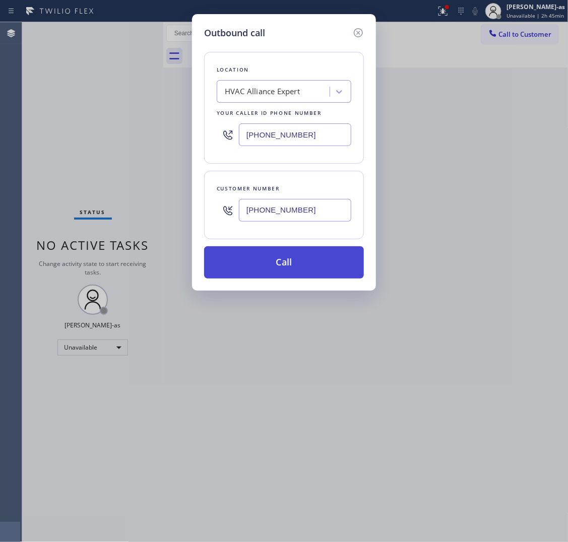
type input "[PHONE_NUMBER]"
click at [294, 257] on button "Call" at bounding box center [284, 262] width 160 height 32
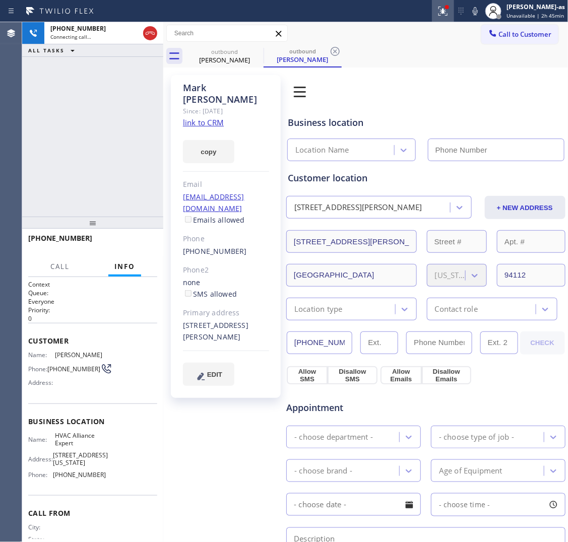
type input "[PHONE_NUMBER]"
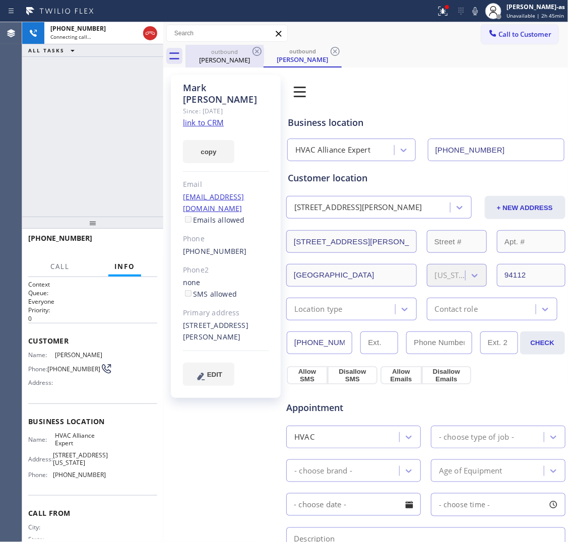
click at [237, 61] on div "[PERSON_NAME]" at bounding box center [224, 59] width 76 height 9
click at [255, 48] on icon at bounding box center [256, 51] width 9 height 9
click at [66, 142] on div "[PHONE_NUMBER] Connecting call… ALL TASKS ALL TASKS ACTIVE TASKS TASKS IN WRAP …" at bounding box center [92, 119] width 141 height 195
click at [203, 117] on link "link to CRM" at bounding box center [203, 122] width 41 height 10
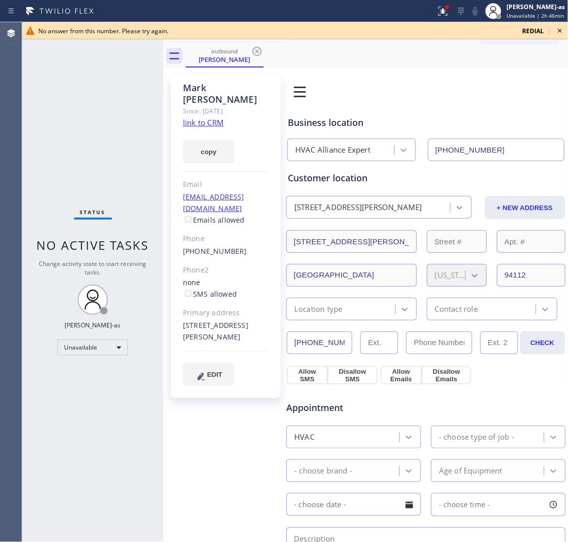
drag, startPoint x: 63, startPoint y: 176, endPoint x: 149, endPoint y: 93, distance: 119.4
click at [71, 169] on div "Status No active tasks Change activity state to start receiving tasks. [PERSON_…" at bounding box center [92, 282] width 141 height 520
click at [238, 60] on div "[PERSON_NAME]" at bounding box center [224, 59] width 76 height 9
click at [254, 53] on icon at bounding box center [257, 51] width 12 height 12
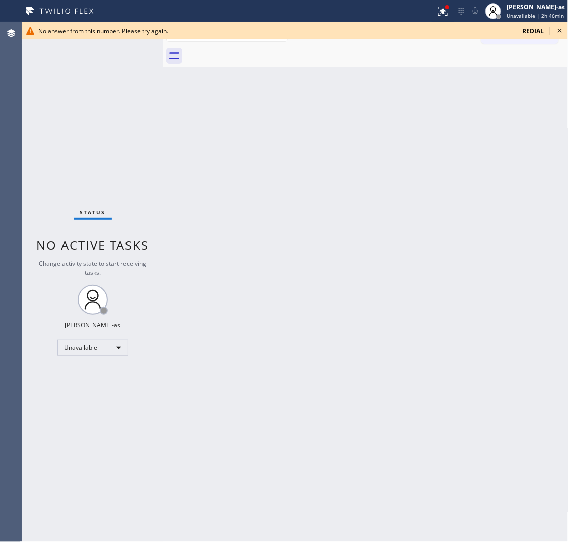
click at [254, 53] on div at bounding box center [376, 56] width 383 height 23
click at [442, 29] on icon at bounding box center [560, 31] width 4 height 4
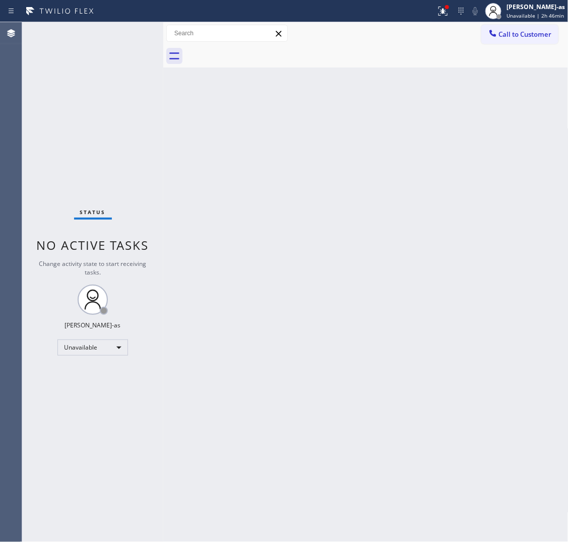
drag, startPoint x: 420, startPoint y: 171, endPoint x: 341, endPoint y: 202, distance: 84.2
click at [421, 171] on div "Back to Dashboard Change Sender ID Customers Technicians Select a contact Outbo…" at bounding box center [365, 282] width 405 height 520
click at [66, 340] on div "Unavailable" at bounding box center [92, 348] width 71 height 16
click at [95, 398] on li "Break" at bounding box center [92, 399] width 69 height 12
click at [102, 345] on div "Break" at bounding box center [92, 348] width 71 height 16
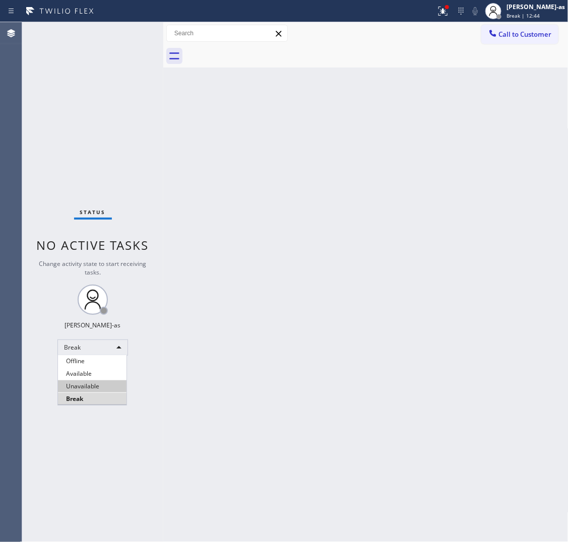
click at [96, 381] on li "Unavailable" at bounding box center [92, 386] width 69 height 12
click at [442, 222] on div "Back to Dashboard Change Sender ID Customers Technicians Select a contact Outbo…" at bounding box center [365, 282] width 405 height 520
click at [442, 24] on div "Call to Customer Outbound call Location HVAC Alliance Expert Your caller id pho…" at bounding box center [365, 33] width 405 height 23
click at [442, 34] on span "Call to Customer" at bounding box center [525, 34] width 53 height 9
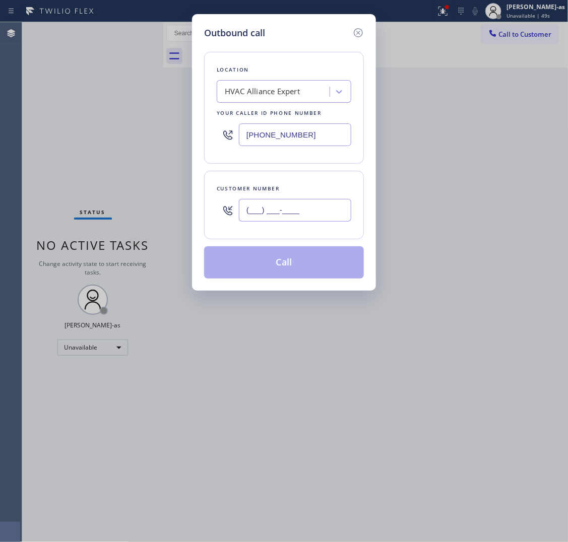
click at [315, 208] on input "(___) ___-____" at bounding box center [295, 210] width 112 height 23
paste input "310) 490-7445"
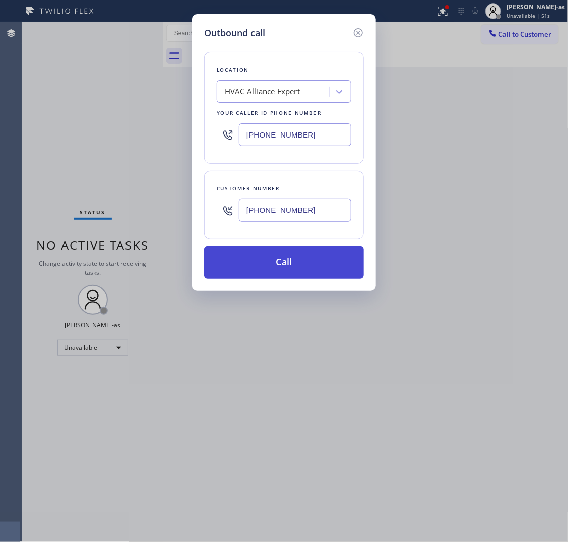
type input "[PHONE_NUMBER]"
click at [285, 265] on button "Call" at bounding box center [284, 262] width 160 height 32
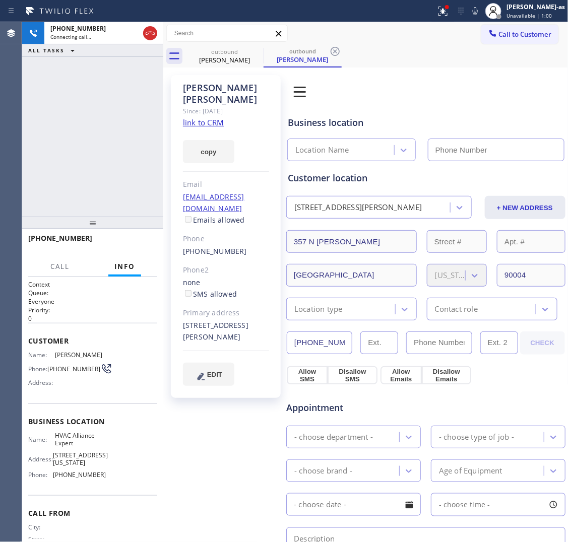
type input "[PHONE_NUMBER]"
click at [95, 122] on div "[PHONE_NUMBER] Live | 00:11 ALL TASKS ALL TASKS ACTIVE TASKS TASKS IN WRAP UP" at bounding box center [92, 119] width 141 height 195
drag, startPoint x: 134, startPoint y: 246, endPoint x: 222, endPoint y: 242, distance: 88.3
click at [136, 245] on span "HANG UP" at bounding box center [133, 242] width 31 height 7
click at [244, 246] on div "[PHONE_NUMBER]" at bounding box center [226, 252] width 86 height 12
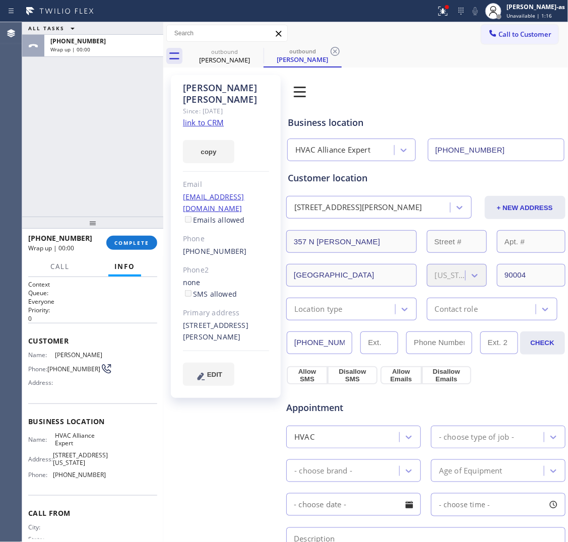
click at [244, 246] on div "[PHONE_NUMBER]" at bounding box center [226, 252] width 86 height 12
copy div "[PHONE_NUMBER]"
click at [130, 239] on span "COMPLETE" at bounding box center [131, 242] width 35 height 7
click at [116, 190] on div "ALL TASKS ALL TASKS ACTIVE TASKS TASKS IN WRAP UP [PHONE_NUMBER] Wrap up | 00:00" at bounding box center [92, 119] width 141 height 195
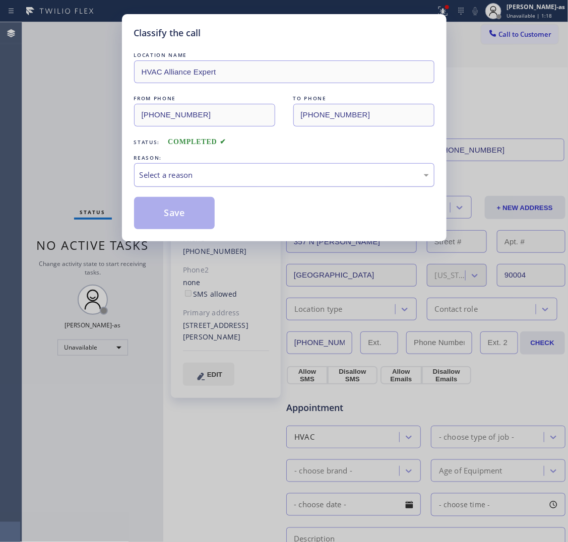
click at [230, 178] on div "Select a reason" at bounding box center [284, 175] width 289 height 12
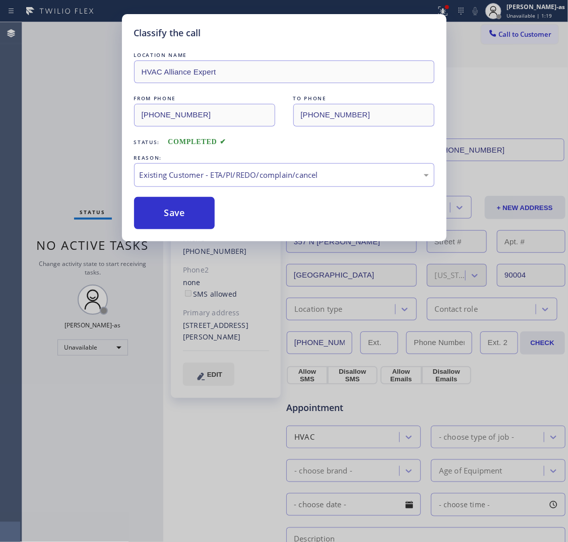
drag, startPoint x: 184, startPoint y: 210, endPoint x: 480, endPoint y: 76, distance: 324.7
click at [187, 208] on button "Save" at bounding box center [174, 213] width 81 height 32
click at [442, 33] on div "Classify the call LOCATION NAME HVAC Alliance Expert FROM PHONE [PHONE_NUMBER] …" at bounding box center [284, 271] width 568 height 542
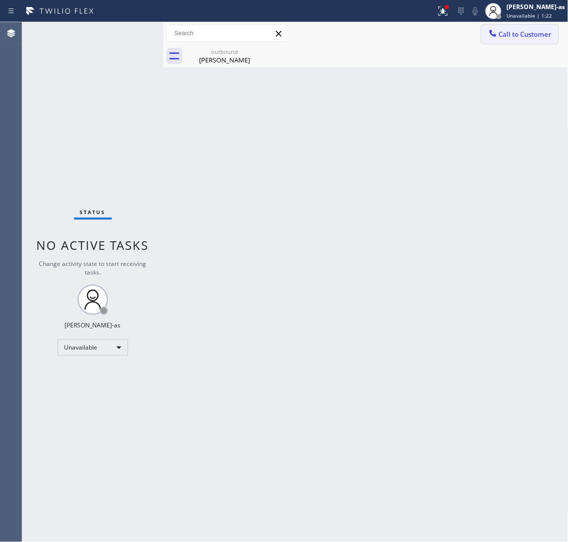
click at [442, 39] on button "Call to Customer" at bounding box center [519, 34] width 77 height 19
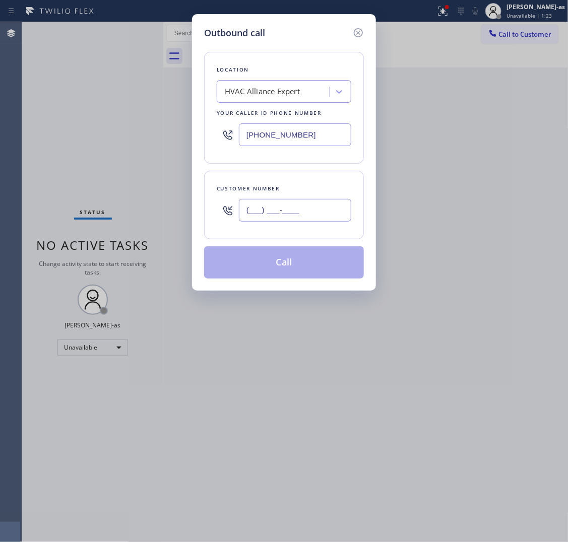
click at [304, 201] on input "(___) ___-____" at bounding box center [295, 210] width 112 height 23
paste input "310) 490-7445"
type input "[PHONE_NUMBER]"
click at [317, 268] on button "Call" at bounding box center [284, 262] width 160 height 32
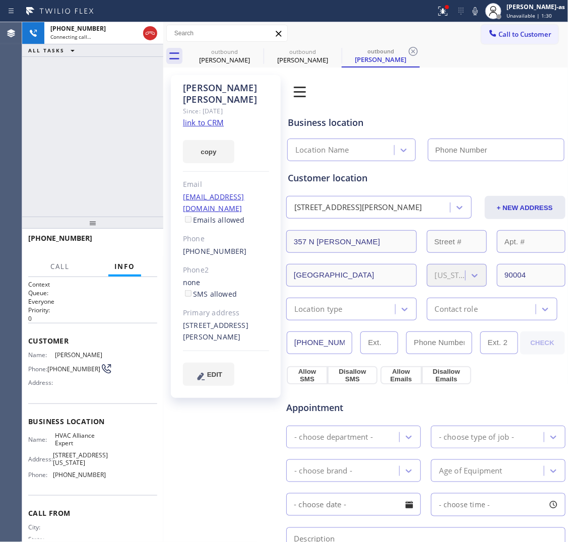
type input "[PHONE_NUMBER]"
click at [127, 238] on button "HANG UP" at bounding box center [133, 243] width 47 height 14
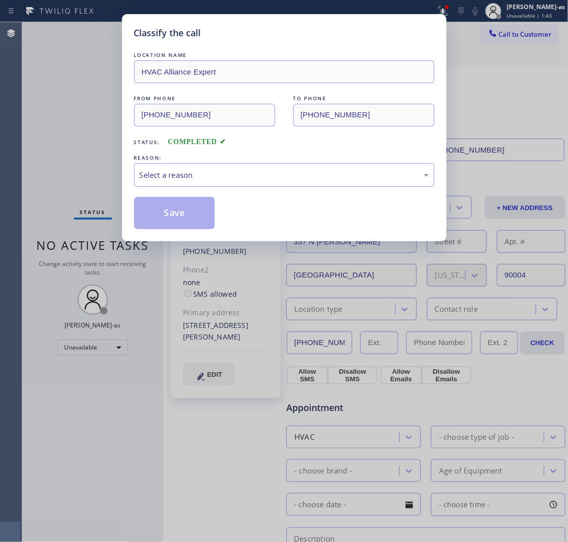
click at [271, 183] on div "Select a reason" at bounding box center [284, 175] width 300 height 24
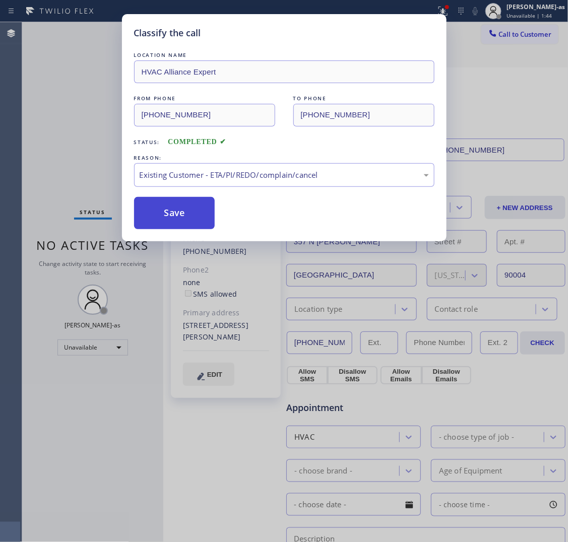
click at [162, 215] on button "Save" at bounding box center [174, 213] width 81 height 32
click at [19, 105] on div "Classify the call LOCATION NAME HVAC Alliance Expert FROM PHONE [PHONE_NUMBER] …" at bounding box center [284, 271] width 568 height 542
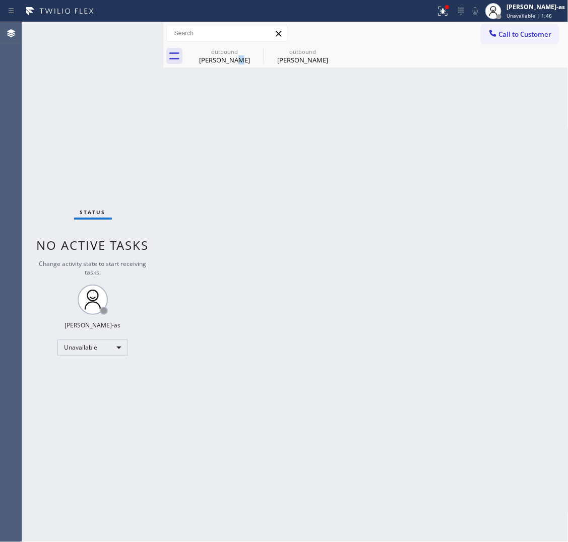
click at [239, 63] on div "[PERSON_NAME]" at bounding box center [224, 59] width 76 height 9
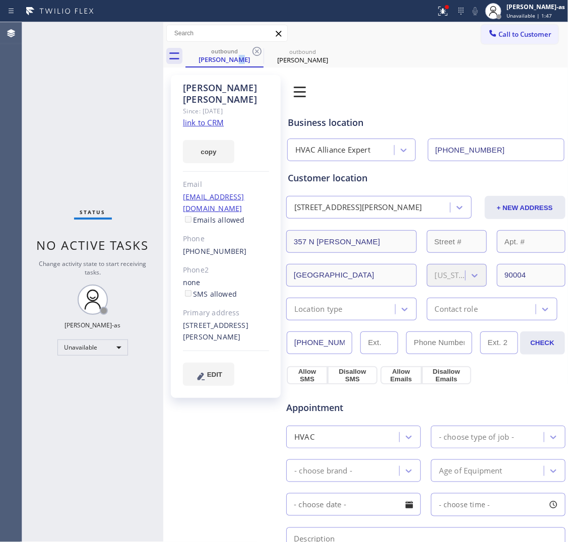
click at [206, 117] on link "link to CRM" at bounding box center [203, 122] width 41 height 10
click at [442, 35] on span "Call to Customer" at bounding box center [525, 34] width 53 height 9
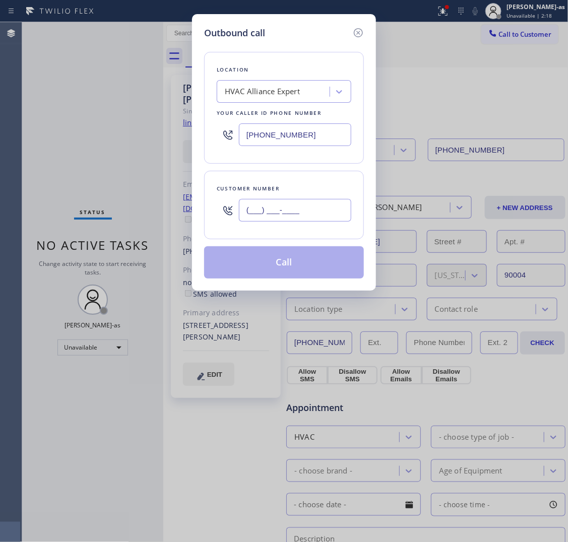
click at [284, 218] on input "(___) ___-____" at bounding box center [295, 210] width 112 height 23
paste input "818) 636-3360"
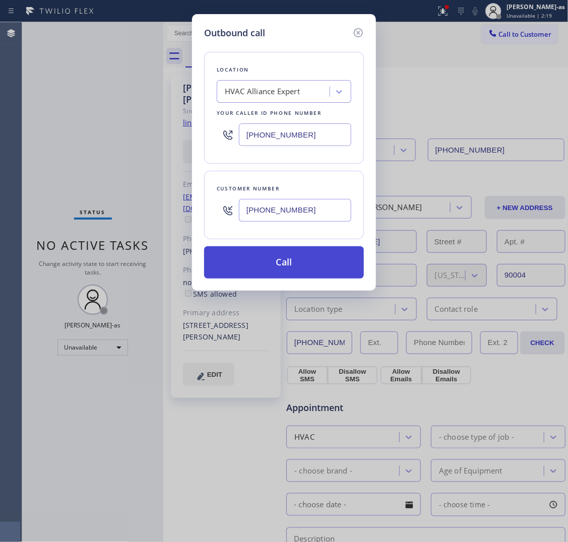
type input "[PHONE_NUMBER]"
click at [283, 276] on button "Call" at bounding box center [284, 262] width 160 height 32
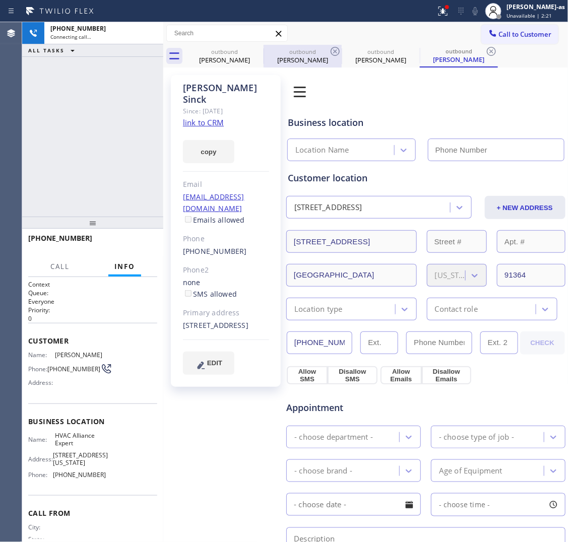
click at [225, 66] on div "outbound [PERSON_NAME]" at bounding box center [224, 56] width 76 height 23
click at [265, 52] on div "outbound" at bounding box center [303, 52] width 76 height 8
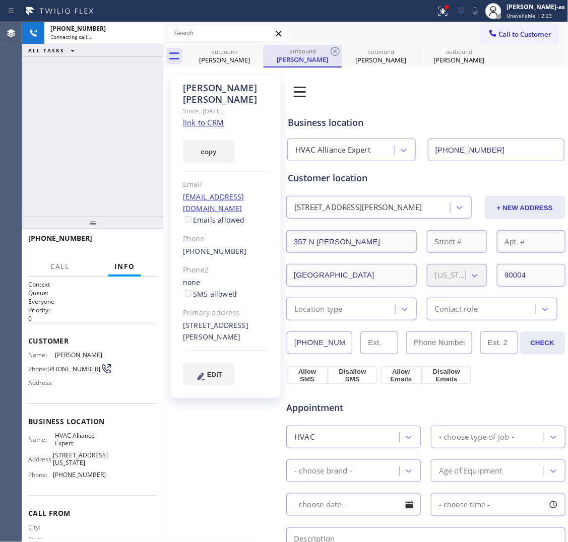
click at [264, 52] on div at bounding box center [264, 55] width 1 height 15
click at [88, 161] on div "[PHONE_NUMBER] Connecting call… ALL TASKS ALL TASKS ACTIVE TASKS TASKS IN WRAP …" at bounding box center [92, 119] width 141 height 195
type input "[PHONE_NUMBER]"
click at [240, 54] on div "outbound" at bounding box center [224, 52] width 76 height 8
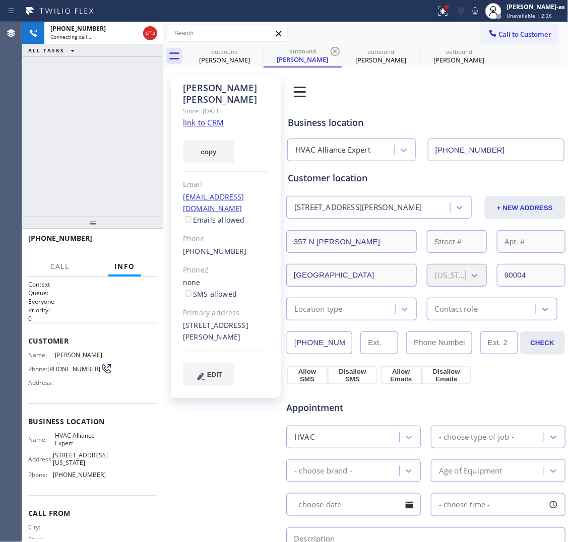
click at [0, 0] on icon at bounding box center [0, 0] width 0 height 0
click at [329, 48] on icon at bounding box center [335, 51] width 12 height 12
click at [0, 0] on icon at bounding box center [0, 0] width 0 height 0
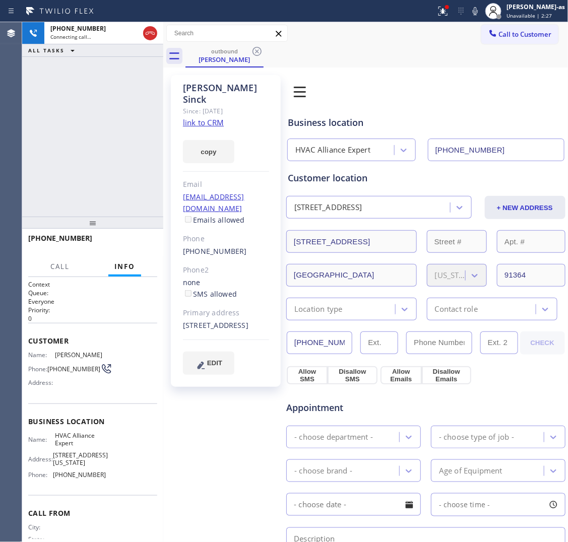
click at [125, 123] on div "[PHONE_NUMBER] Connecting call… ALL TASKS ALL TASKS ACTIVE TASKS TASKS IN WRAP …" at bounding box center [92, 119] width 141 height 195
click at [193, 117] on link "link to CRM" at bounding box center [203, 122] width 41 height 10
click at [152, 29] on icon at bounding box center [150, 33] width 12 height 12
click at [232, 52] on div "outbound" at bounding box center [224, 51] width 76 height 8
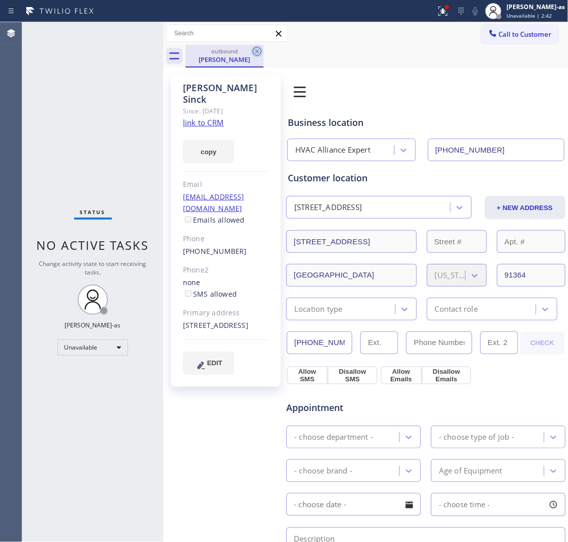
click at [251, 51] on icon at bounding box center [257, 51] width 12 height 12
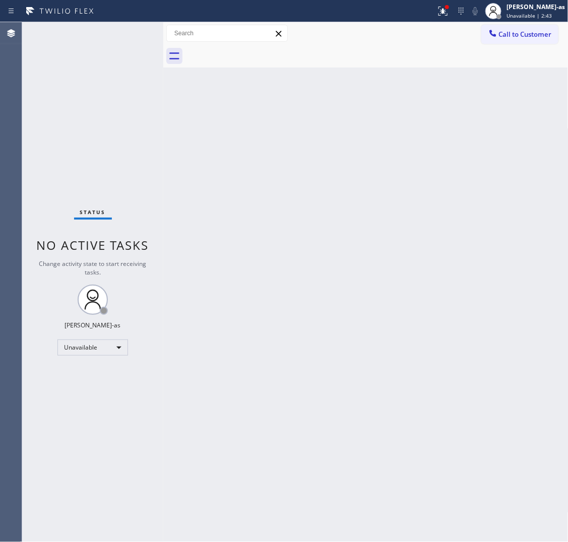
click at [250, 51] on div at bounding box center [376, 56] width 383 height 23
click at [442, 38] on div at bounding box center [493, 34] width 12 height 12
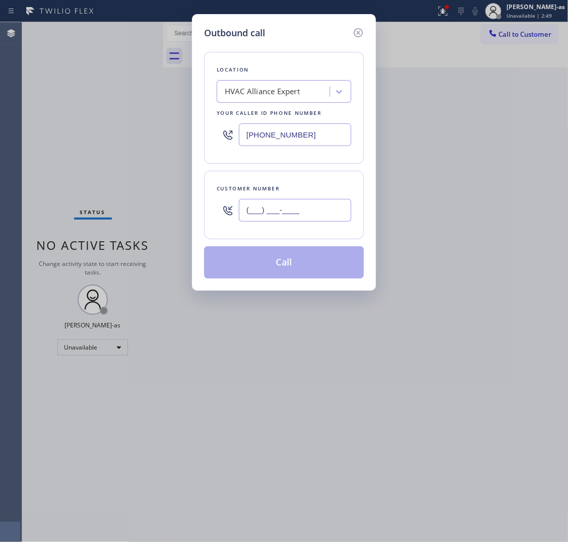
click at [270, 210] on input "(___) ___-____" at bounding box center [295, 210] width 112 height 23
paste input "917) 691-8147"
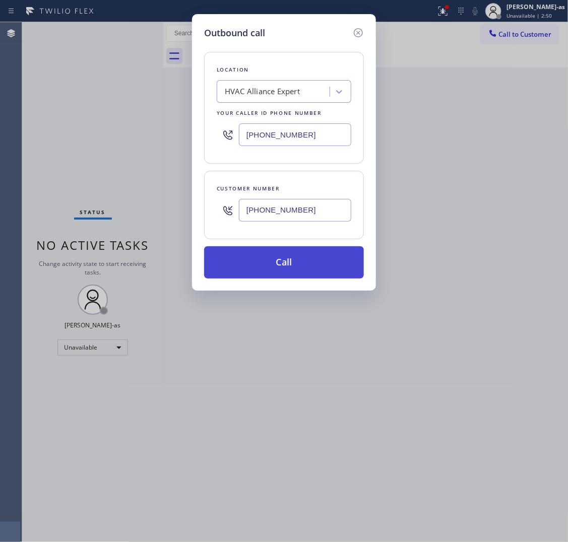
type input "[PHONE_NUMBER]"
click at [327, 257] on button "Call" at bounding box center [284, 262] width 160 height 32
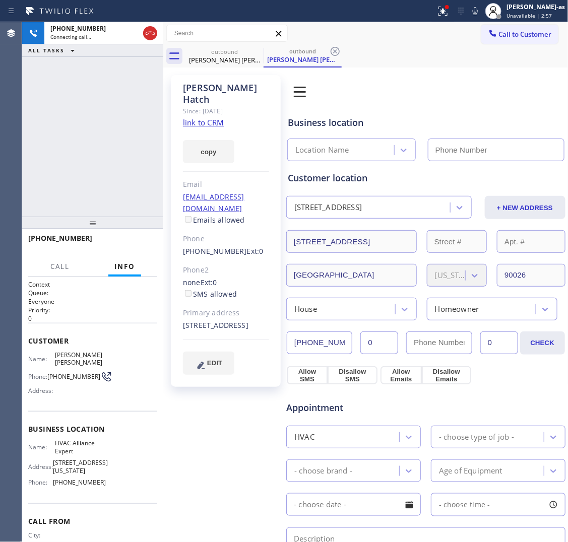
type input "[PHONE_NUMBER]"
drag, startPoint x: 130, startPoint y: 138, endPoint x: 132, endPoint y: 309, distance: 171.3
click at [129, 159] on div "[PHONE_NUMBER] Live | 00:01 ALL TASKS ALL TASKS ACTIVE TASKS TASKS IN WRAP UP" at bounding box center [92, 119] width 141 height 195
click at [150, 245] on button "HANG UP" at bounding box center [133, 243] width 47 height 14
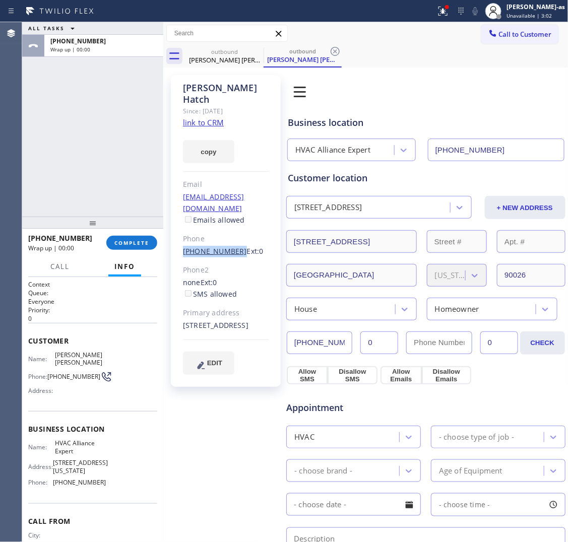
drag, startPoint x: 179, startPoint y: 222, endPoint x: 232, endPoint y: 227, distance: 53.1
click at [232, 227] on div "[PERSON_NAME] [PERSON_NAME] Since: [DATE] link to CRM copy Email [EMAIL_ADDRESS…" at bounding box center [226, 231] width 110 height 312
copy link "[PHONE_NUMBER]"
click at [212, 117] on link "link to CRM" at bounding box center [203, 122] width 41 height 10
click at [132, 241] on span "COMPLETE" at bounding box center [131, 242] width 35 height 7
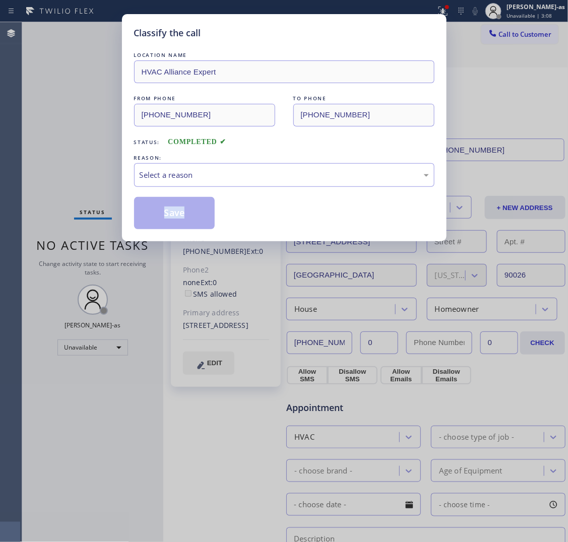
click at [132, 241] on div "Classify the call LOCATION NAME HVAC Alliance Expert FROM PHONE [PHONE_NUMBER] …" at bounding box center [284, 127] width 325 height 227
click at [177, 173] on div "Select a reason" at bounding box center [284, 175] width 289 height 12
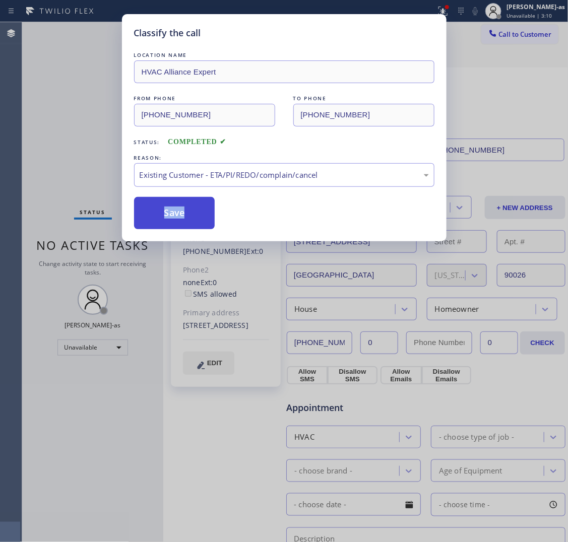
click at [180, 215] on button "Save" at bounding box center [174, 213] width 81 height 32
click at [40, 104] on div "Classify the call LOCATION NAME HVAC Alliance Expert FROM PHONE [PHONE_NUMBER] …" at bounding box center [284, 271] width 568 height 542
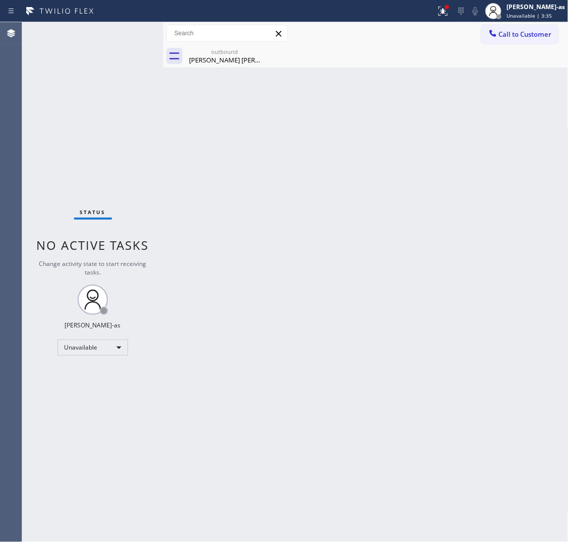
click at [442, 33] on span "Call to Customer" at bounding box center [525, 34] width 53 height 9
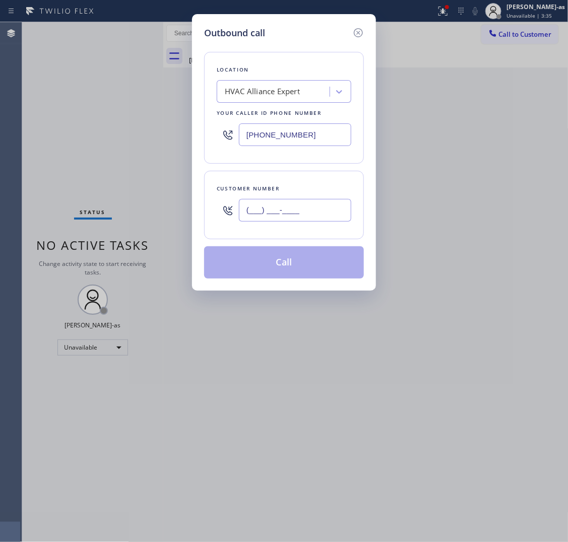
click at [275, 210] on input "(___) ___-____" at bounding box center [295, 210] width 112 height 23
paste input "650) 504-1950"
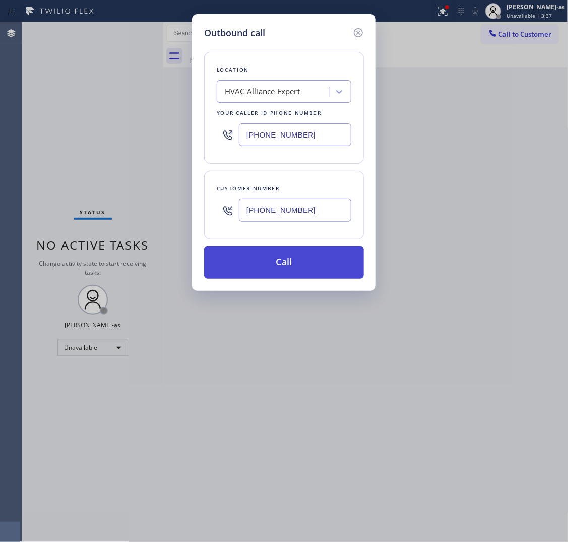
type input "[PHONE_NUMBER]"
click at [308, 268] on button "Call" at bounding box center [284, 262] width 160 height 32
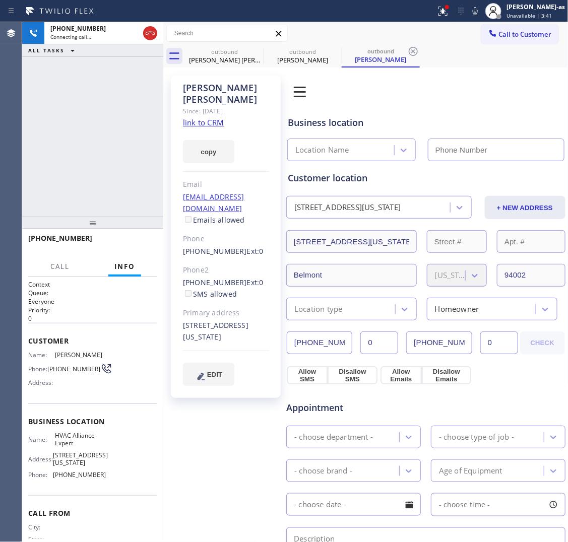
type input "[PHONE_NUMBER]"
click at [214, 117] on link "link to CRM" at bounding box center [203, 122] width 41 height 10
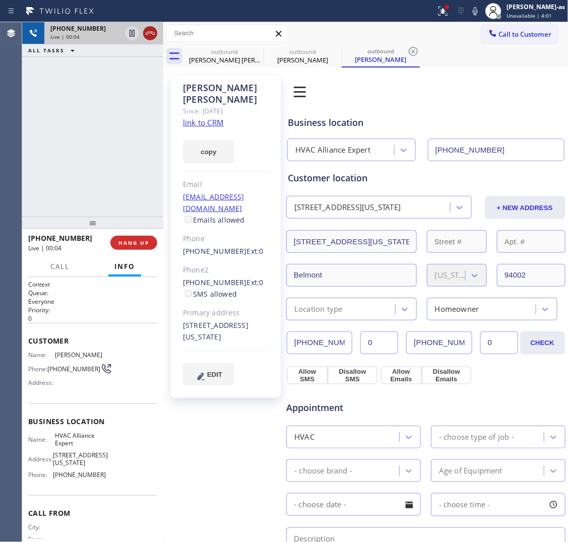
click at [147, 31] on icon at bounding box center [150, 33] width 12 height 12
drag, startPoint x: 99, startPoint y: 154, endPoint x: 106, endPoint y: 273, distance: 119.1
click at [99, 155] on div "[PHONE_NUMBER] Live | 00:05 ALL TASKS ALL TASKS ACTIVE TASKS TASKS IN WRAP UP" at bounding box center [92, 119] width 141 height 195
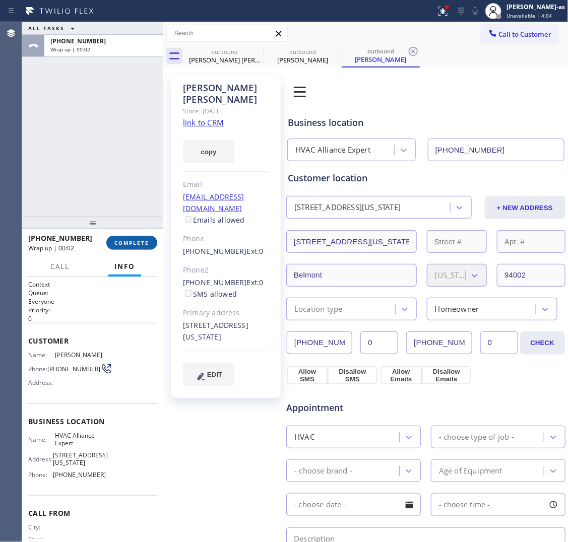
click at [143, 244] on span "COMPLETE" at bounding box center [131, 242] width 35 height 7
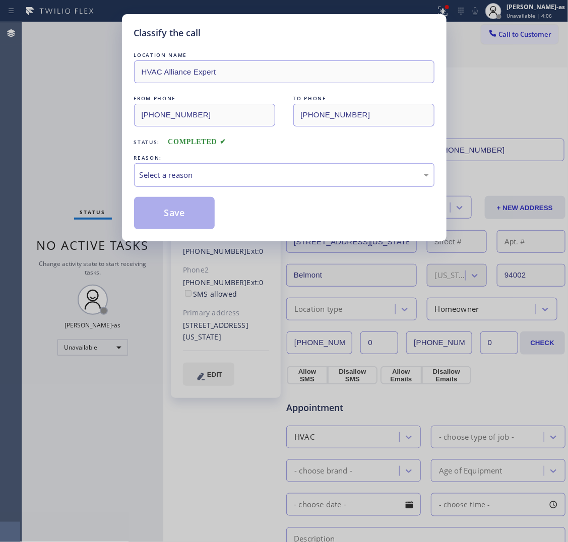
click at [251, 258] on div "Classify the call LOCATION NAME HVAC Alliance Expert FROM PHONE [PHONE_NUMBER] …" at bounding box center [284, 271] width 568 height 542
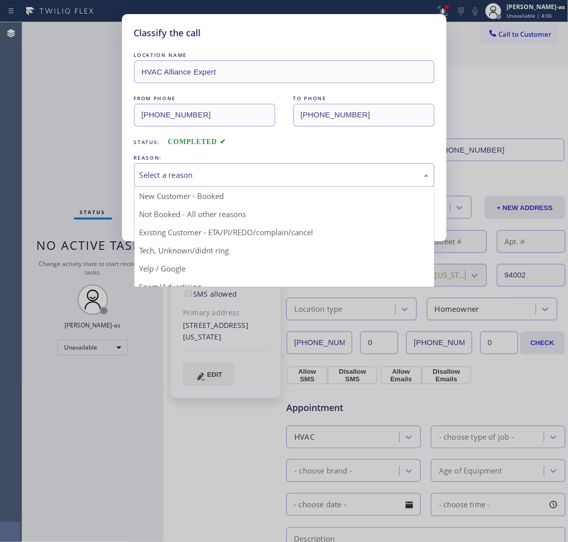
click at [237, 175] on div "Select a reason" at bounding box center [284, 175] width 289 height 12
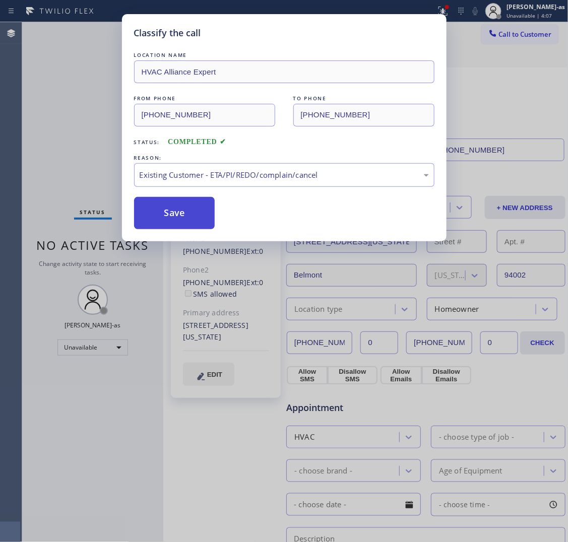
click at [169, 221] on button "Save" at bounding box center [174, 213] width 81 height 32
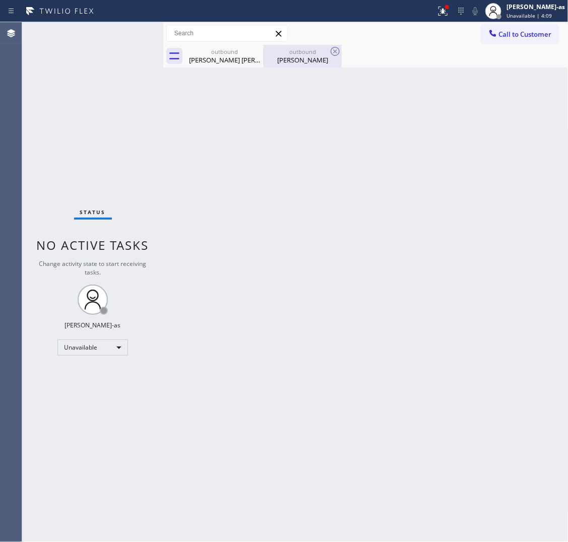
click at [321, 58] on div "[PERSON_NAME]" at bounding box center [303, 59] width 76 height 9
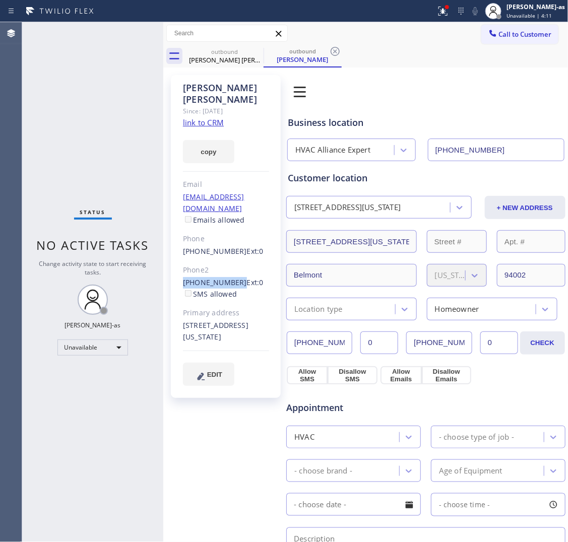
drag, startPoint x: 194, startPoint y: 261, endPoint x: 232, endPoint y: 265, distance: 38.5
click at [232, 265] on div "[PERSON_NAME] Since: [DATE] link to CRM copy Email [EMAIL_ADDRESS][DOMAIN_NAME]…" at bounding box center [226, 236] width 110 height 323
copy link "[PHONE_NUMBER]"
click at [442, 36] on span "Call to Customer" at bounding box center [525, 34] width 53 height 9
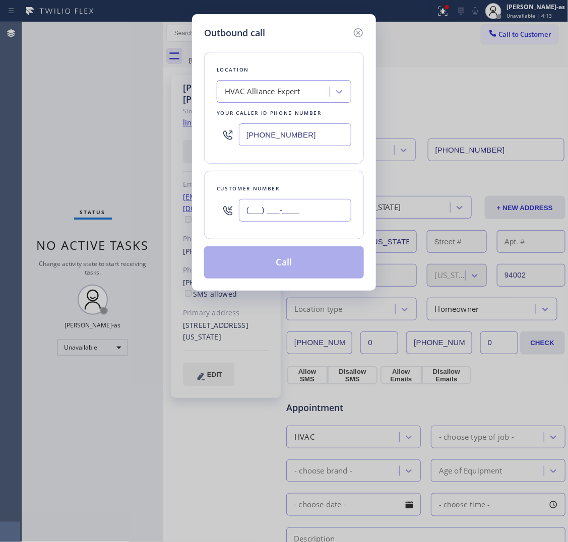
click at [306, 202] on input "(___) ___-____" at bounding box center [295, 210] width 112 height 23
paste input "605) 504-1949"
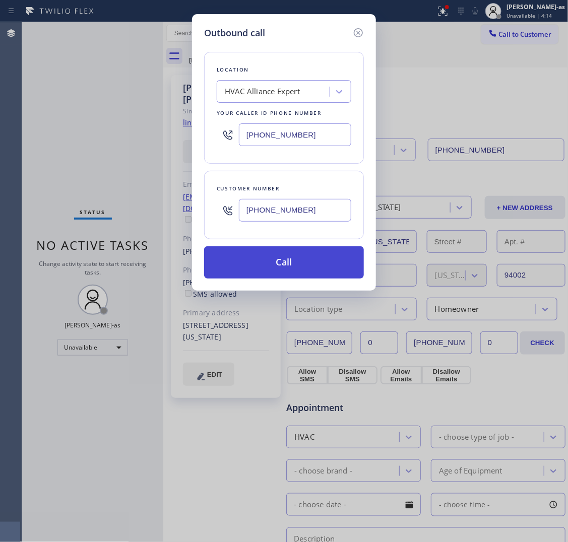
type input "[PHONE_NUMBER]"
click at [295, 263] on button "Call" at bounding box center [284, 262] width 160 height 32
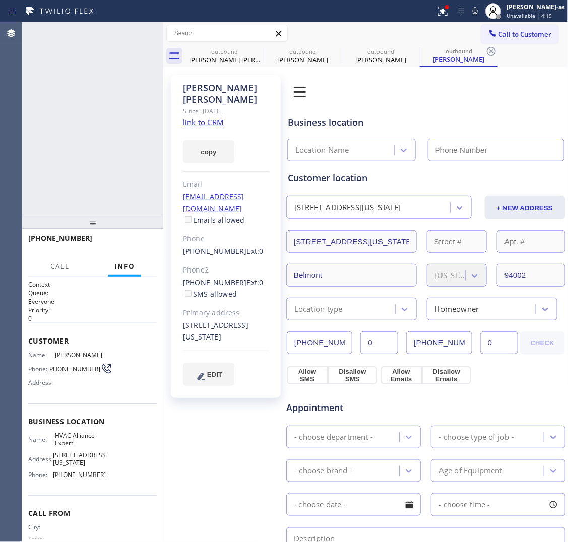
type input "[PHONE_NUMBER]"
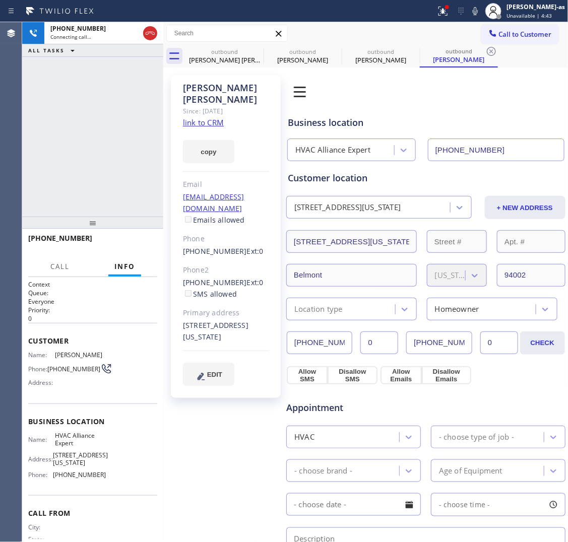
click at [155, 127] on div "[PHONE_NUMBER] Connecting call… ALL TASKS ALL TASKS ACTIVE TASKS TASKS IN WRAP …" at bounding box center [92, 119] width 141 height 195
click at [228, 53] on div "outbound" at bounding box center [224, 52] width 76 height 8
click at [0, 0] on icon at bounding box center [0, 0] width 0 height 0
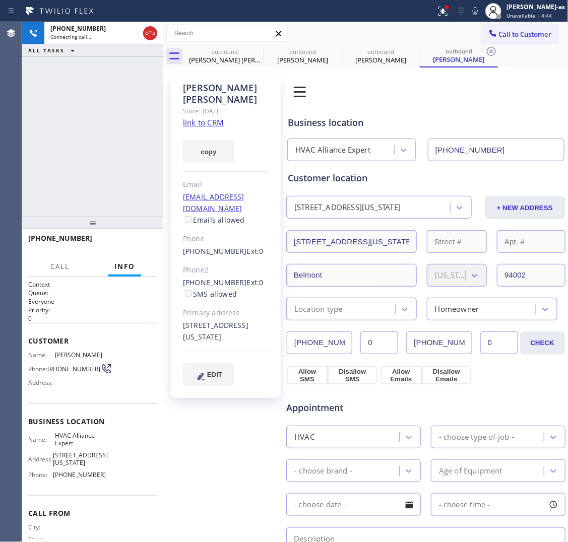
click at [85, 154] on div "[PHONE_NUMBER] Connecting call… ALL TASKS ALL TASKS ACTIVE TASKS TASKS IN WRAP …" at bounding box center [92, 119] width 141 height 195
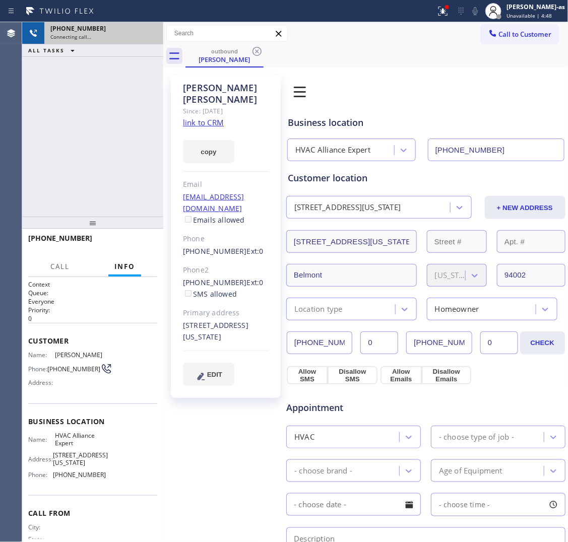
click at [147, 32] on div "[PHONE_NUMBER]" at bounding box center [103, 28] width 107 height 9
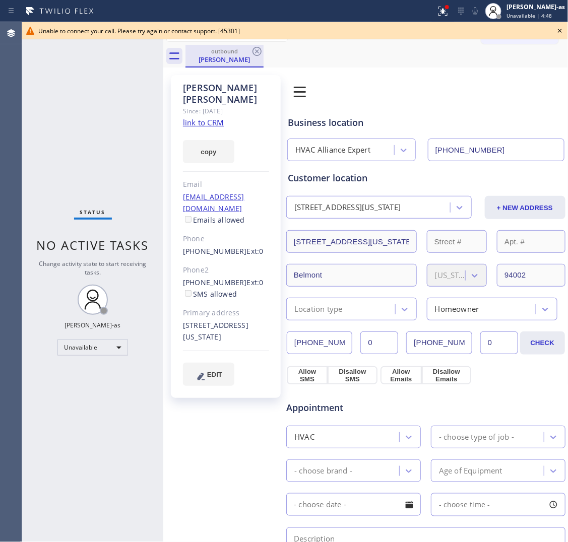
click at [142, 86] on div "Status No active tasks Change activity state to start receiving tasks. [PERSON_…" at bounding box center [92, 282] width 141 height 520
click at [228, 56] on div "[PERSON_NAME]" at bounding box center [224, 59] width 76 height 9
click at [261, 52] on icon at bounding box center [256, 51] width 9 height 9
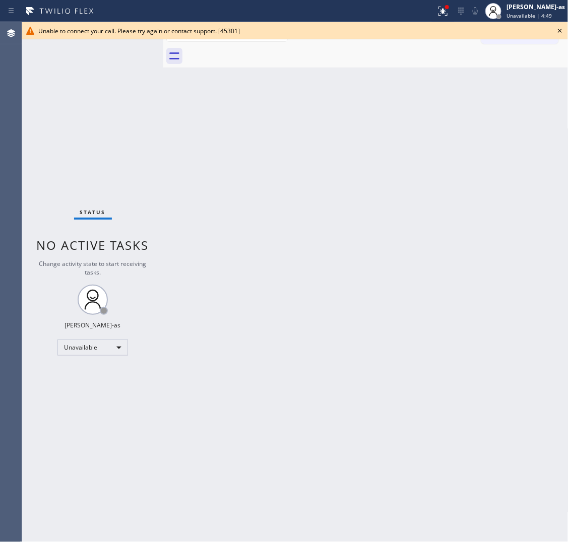
click at [261, 52] on div at bounding box center [376, 56] width 383 height 23
click at [442, 26] on icon at bounding box center [560, 31] width 12 height 12
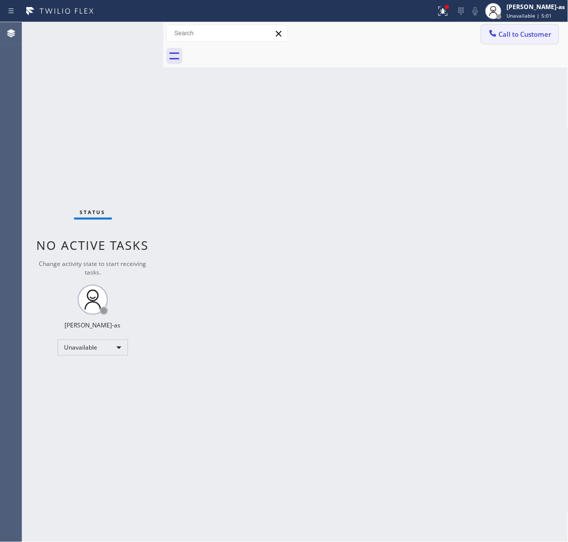
click at [442, 31] on span "Call to Customer" at bounding box center [525, 34] width 53 height 9
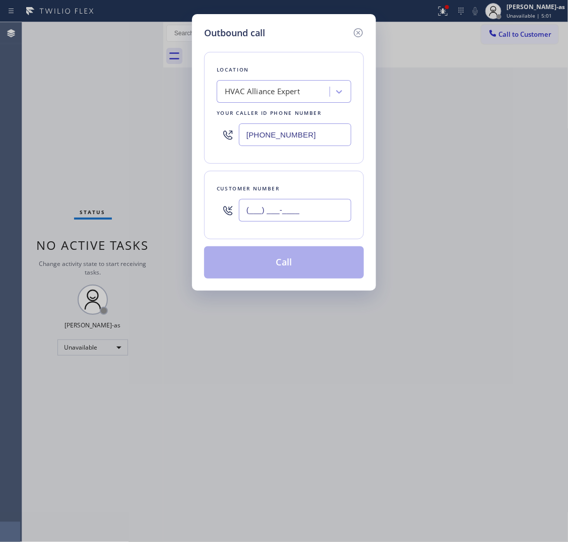
click at [296, 208] on input "(___) ___-____" at bounding box center [295, 210] width 112 height 23
paste input "347) 581-0669"
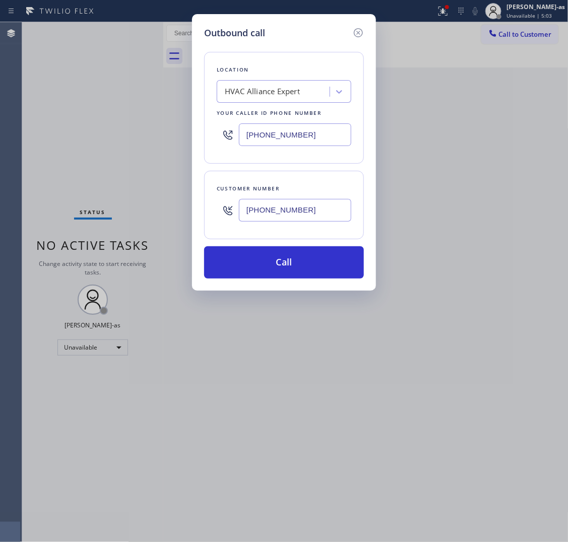
type input "[PHONE_NUMBER]"
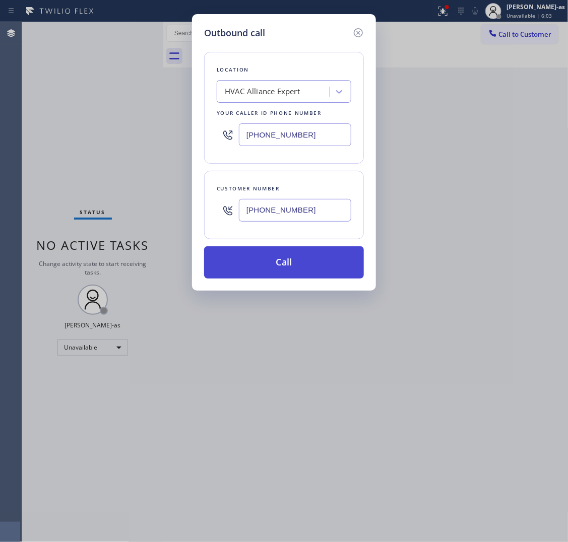
click at [293, 266] on button "Call" at bounding box center [284, 262] width 160 height 32
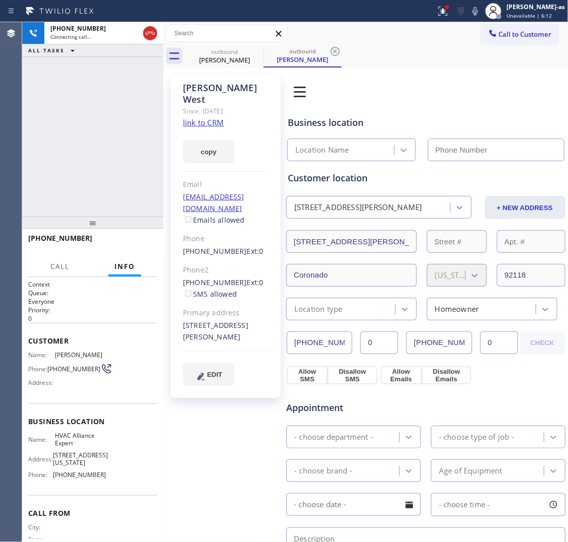
type input "[PHONE_NUMBER]"
click at [106, 154] on div "[PHONE_NUMBER] Live | 00:04 ALL TASKS ALL TASKS ACTIVE TASKS TASKS IN WRAP UP" at bounding box center [92, 119] width 141 height 195
click at [130, 242] on span "HANG UP" at bounding box center [133, 242] width 31 height 7
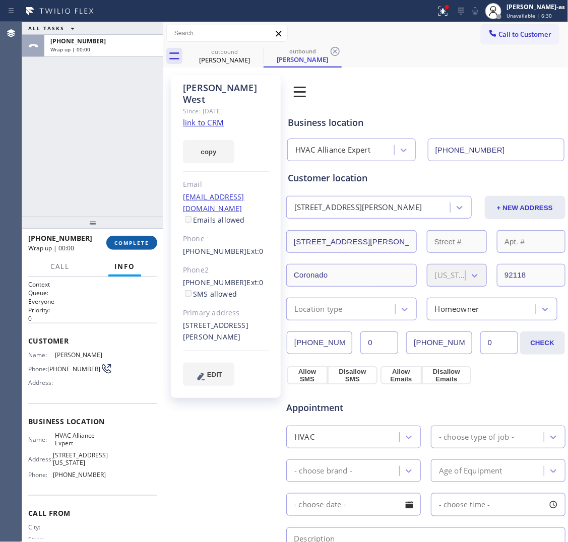
click at [130, 242] on span "COMPLETE" at bounding box center [131, 242] width 35 height 7
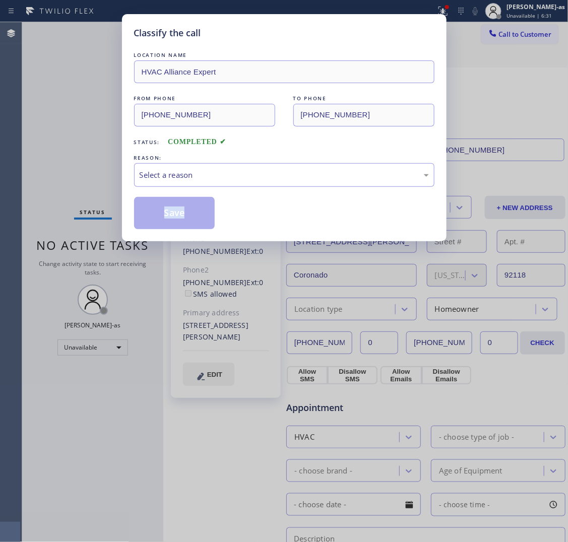
click at [130, 242] on div "Classify the call LOCATION NAME HVAC Alliance Expert FROM PHONE [PHONE_NUMBER] …" at bounding box center [284, 271] width 568 height 542
click at [204, 179] on div "Select a reason" at bounding box center [284, 175] width 289 height 12
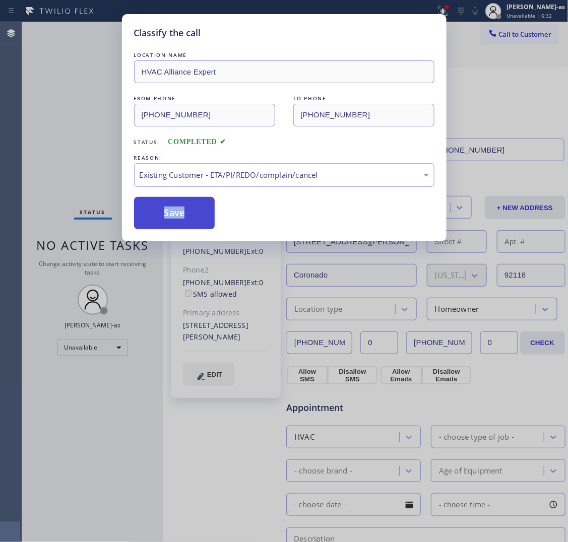
click at [185, 221] on button "Save" at bounding box center [174, 213] width 81 height 32
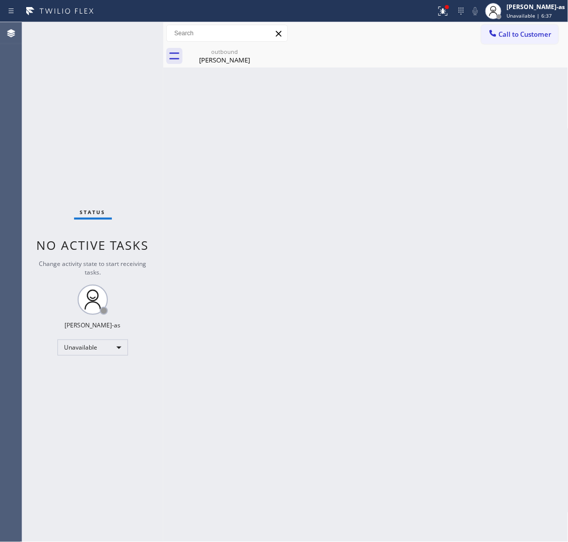
click at [97, 139] on div "Status No active tasks Change activity state to start receiving tasks. [PERSON_…" at bounding box center [92, 282] width 141 height 520
click at [229, 49] on div "outbound" at bounding box center [224, 52] width 76 height 8
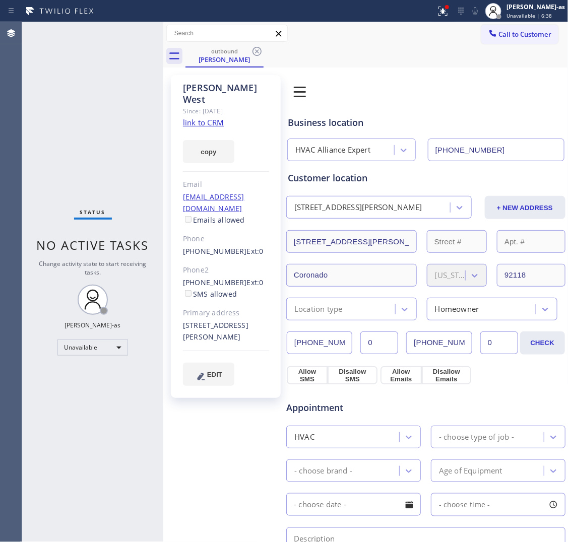
click at [207, 117] on link "link to CRM" at bounding box center [203, 122] width 41 height 10
click at [257, 51] on icon at bounding box center [256, 51] width 9 height 9
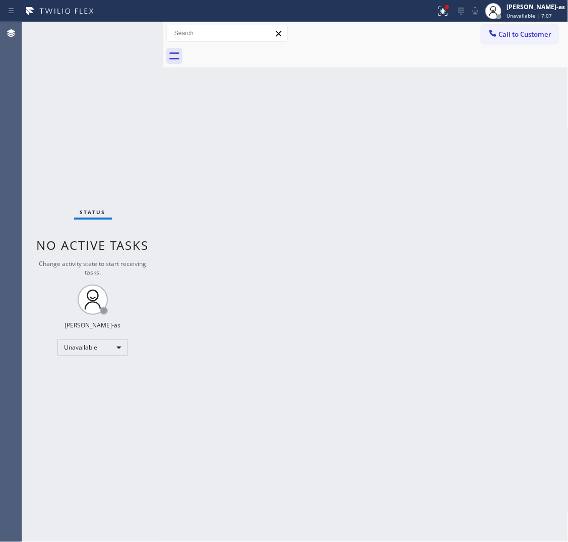
drag, startPoint x: 349, startPoint y: 87, endPoint x: 455, endPoint y: 58, distance: 109.5
click at [353, 86] on div "Back to Dashboard Change Sender ID Customers Technicians Select a contact Outbo…" at bounding box center [365, 282] width 405 height 520
drag, startPoint x: 518, startPoint y: 34, endPoint x: 463, endPoint y: 100, distance: 86.2
click at [442, 34] on span "Call to Customer" at bounding box center [525, 34] width 53 height 9
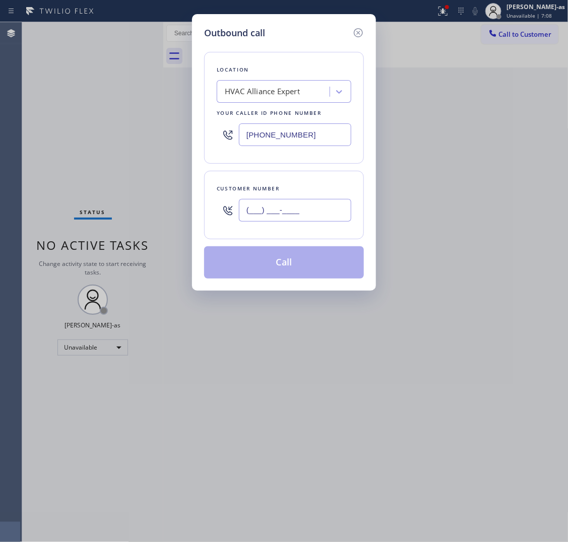
click at [298, 205] on input "(___) ___-____" at bounding box center [295, 210] width 112 height 23
paste input "718) 791-7628"
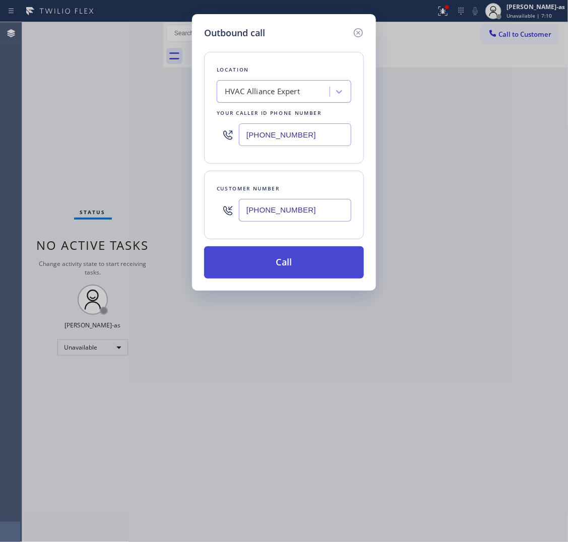
type input "[PHONE_NUMBER]"
click at [292, 269] on button "Call" at bounding box center [284, 262] width 160 height 32
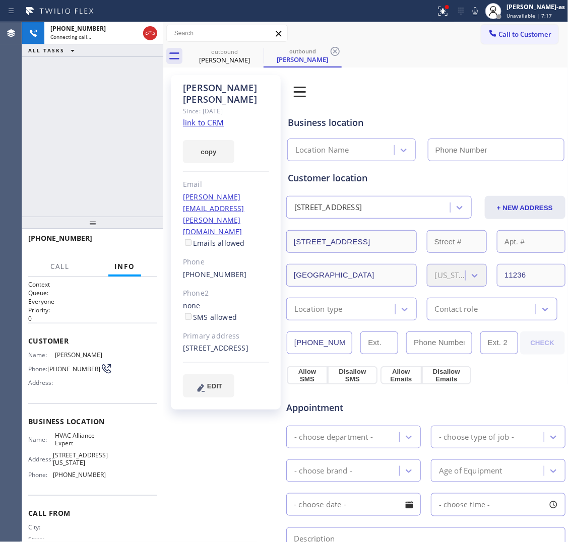
type input "[PHONE_NUMBER]"
click at [126, 151] on div "[PHONE_NUMBER] Live | 00:01 ALL TASKS ALL TASKS ACTIVE TASKS TASKS IN WRAP UP" at bounding box center [92, 119] width 141 height 195
click at [212, 117] on link "link to CRM" at bounding box center [203, 122] width 41 height 10
click at [99, 107] on div "[PHONE_NUMBER] Live | 02:21 ALL TASKS ALL TASKS ACTIVE TASKS TASKS IN WRAP UP" at bounding box center [92, 119] width 141 height 195
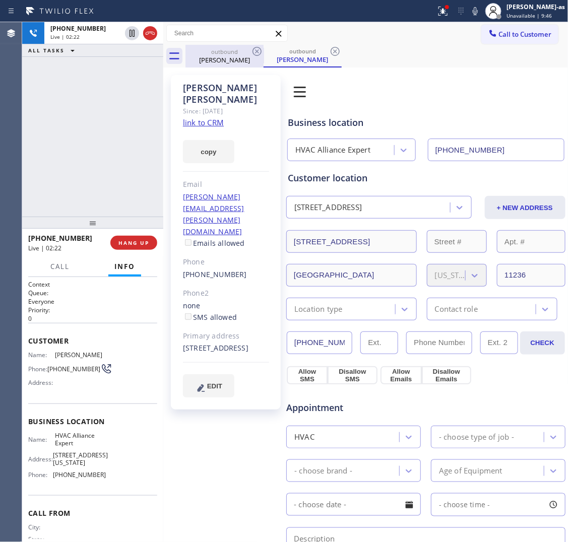
click at [216, 61] on div "[PERSON_NAME]" at bounding box center [224, 59] width 76 height 9
click at [109, 171] on div "[PHONE_NUMBER] Live | 02:22 ALL TASKS ALL TASKS ACTIVE TASKS TASKS IN WRAP UP" at bounding box center [92, 119] width 141 height 195
click at [109, 169] on div "[PHONE_NUMBER] Live | 02:25 ALL TASKS ALL TASKS ACTIVE TASKS TASKS IN WRAP UP" at bounding box center [92, 119] width 141 height 195
click at [110, 163] on div "[PHONE_NUMBER] Live | 02:32 ALL TASKS ALL TASKS ACTIVE TASKS TASKS IN WRAP UP" at bounding box center [92, 119] width 141 height 195
click at [109, 163] on div "[PHONE_NUMBER] Live | 02:33 ALL TASKS ALL TASKS ACTIVE TASKS TASKS IN WRAP UP" at bounding box center [92, 119] width 141 height 195
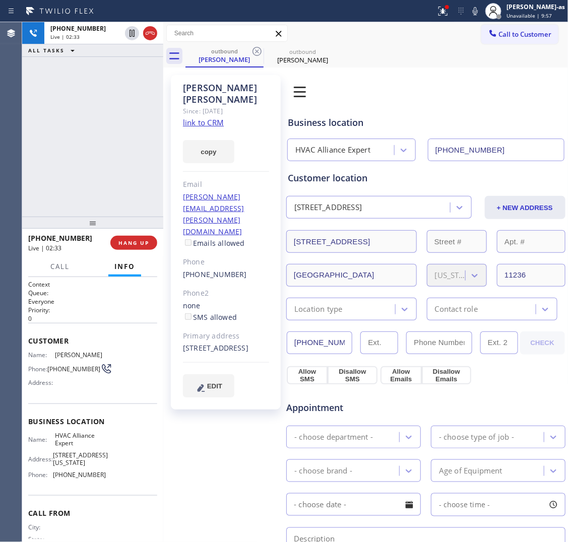
click at [106, 162] on div "[PHONE_NUMBER] Live | 02:33 ALL TASKS ALL TASKS ACTIVE TASKS TASKS IN WRAP UP" at bounding box center [92, 119] width 141 height 195
click at [97, 159] on div "[PHONE_NUMBER] Live | 02:33 ALL TASKS ALL TASKS ACTIVE TASKS TASKS IN WRAP UP" at bounding box center [92, 119] width 141 height 195
click at [92, 157] on div "[PHONE_NUMBER] Live | 02:34 ALL TASKS ALL TASKS ACTIVE TASKS TASKS IN WRAP UP" at bounding box center [92, 119] width 141 height 195
click at [94, 136] on div "[PHONE_NUMBER] Live | 02:34 ALL TASKS ALL TASKS ACTIVE TASKS TASKS IN WRAP UP" at bounding box center [92, 119] width 141 height 195
click at [132, 241] on span "HANG UP" at bounding box center [133, 242] width 31 height 7
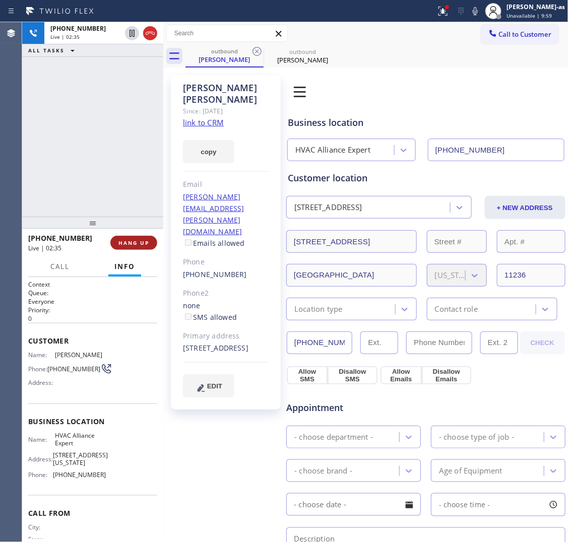
click at [132, 241] on span "HANG UP" at bounding box center [133, 242] width 31 height 7
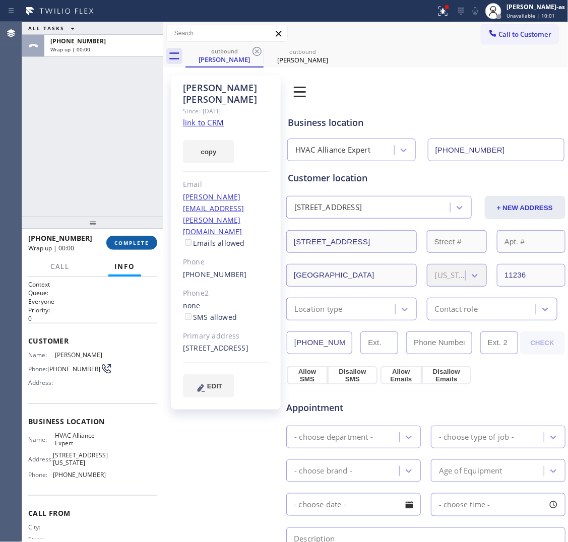
click at [132, 241] on span "COMPLETE" at bounding box center [131, 242] width 35 height 7
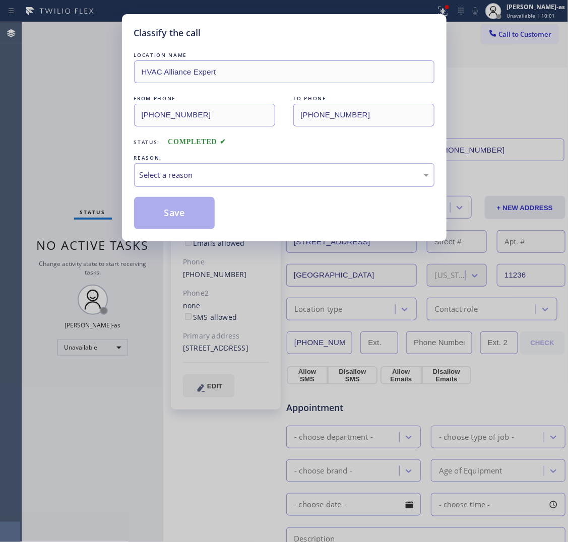
click at [132, 241] on div "Classify the call LOCATION NAME HVAC Alliance Expert FROM PHONE [PHONE_NUMBER] …" at bounding box center [284, 127] width 325 height 227
click at [207, 187] on div "Select a reason" at bounding box center [284, 175] width 300 height 24
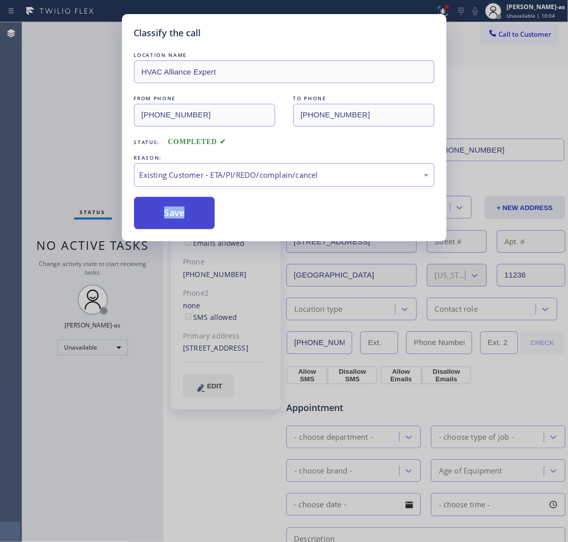
click at [157, 209] on button "Save" at bounding box center [174, 213] width 81 height 32
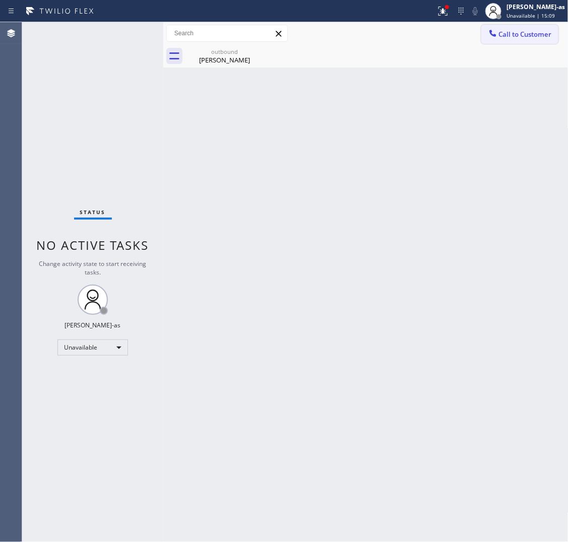
click at [442, 34] on span "Call to Customer" at bounding box center [525, 34] width 53 height 9
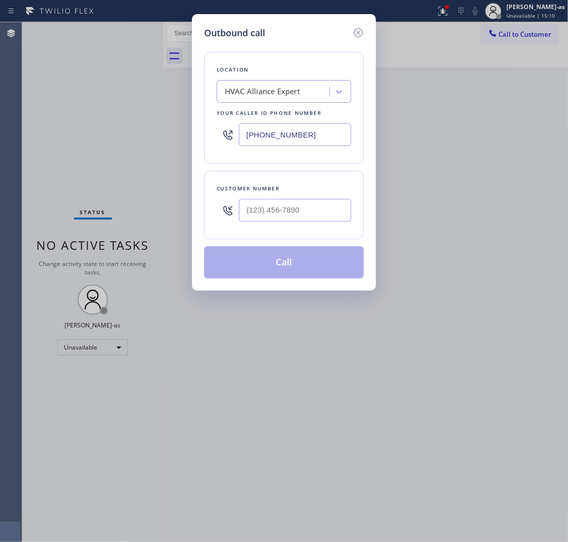
click at [276, 195] on div at bounding box center [295, 210] width 112 height 33
click at [321, 214] on input "(___) ___-____" at bounding box center [295, 210] width 112 height 23
paste input "323) 983-3651"
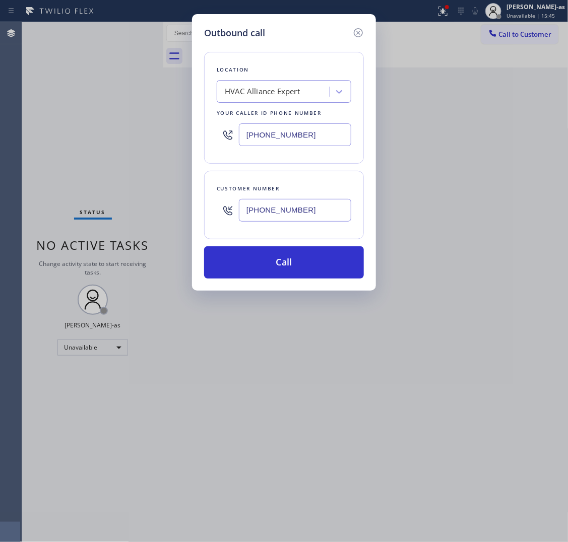
click at [321, 213] on input "[PHONE_NUMBER]" at bounding box center [295, 210] width 112 height 23
paste input "text"
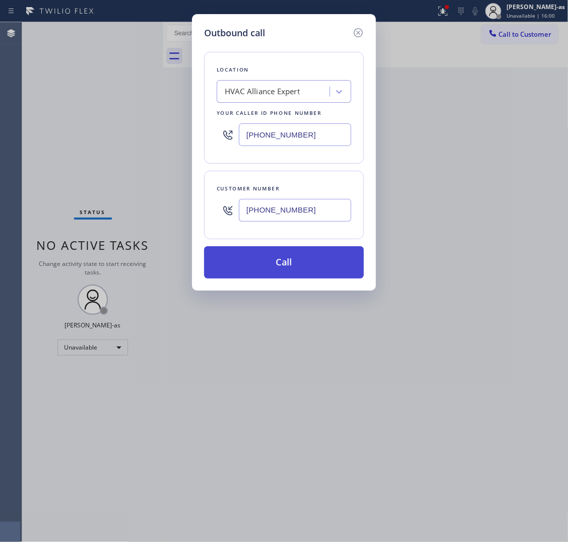
type input "[PHONE_NUMBER]"
click at [269, 269] on button "Call" at bounding box center [284, 262] width 160 height 32
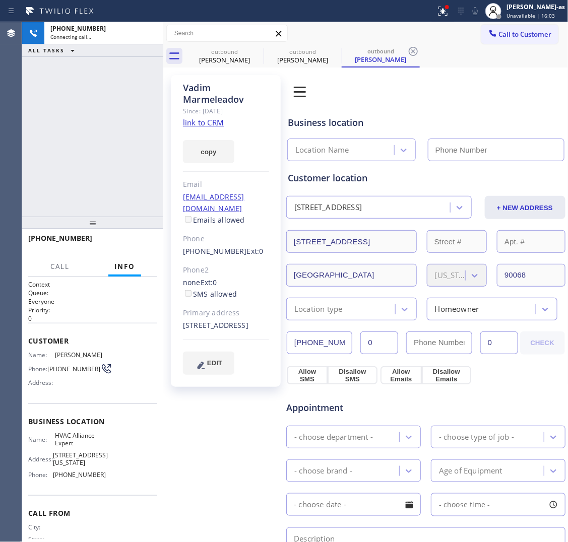
click at [205, 125] on link "link to CRM" at bounding box center [203, 122] width 41 height 10
type input "[PHONE_NUMBER]"
click at [108, 151] on div "[PHONE_NUMBER] Connecting call… ALL TASKS ALL TASKS ACTIVE TASKS TASKS IN WRAP …" at bounding box center [92, 119] width 141 height 195
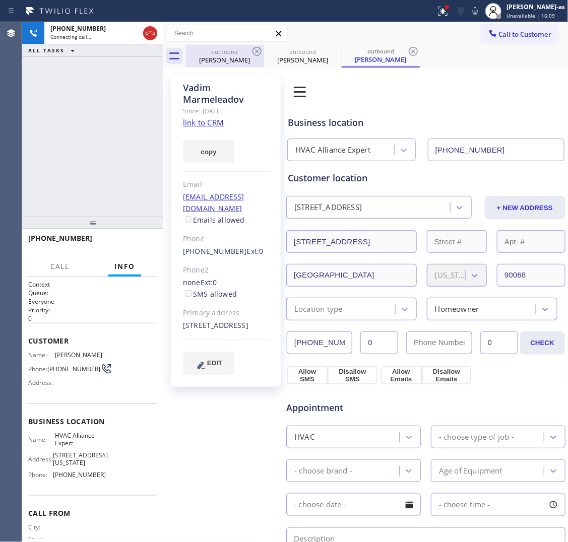
click at [154, 36] on icon at bounding box center [150, 33] width 12 height 12
drag, startPoint x: 228, startPoint y: 68, endPoint x: 253, endPoint y: 52, distance: 29.9
click at [232, 68] on div "Vadim Marmeleadov Since: [DATE] link to CRM copy Email [EMAIL_ADDRESS][DOMAIN_N…" at bounding box center [365, 414] width 405 height 692
click at [253, 48] on icon at bounding box center [256, 51] width 9 height 9
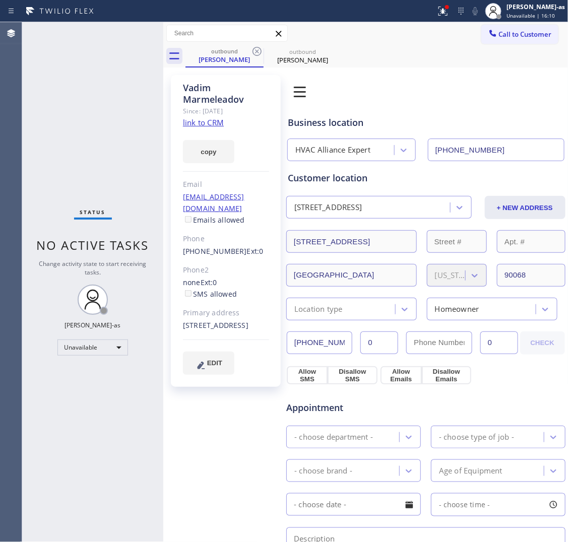
click at [253, 48] on icon at bounding box center [256, 51] width 9 height 9
click at [0, 0] on icon at bounding box center [0, 0] width 0 height 0
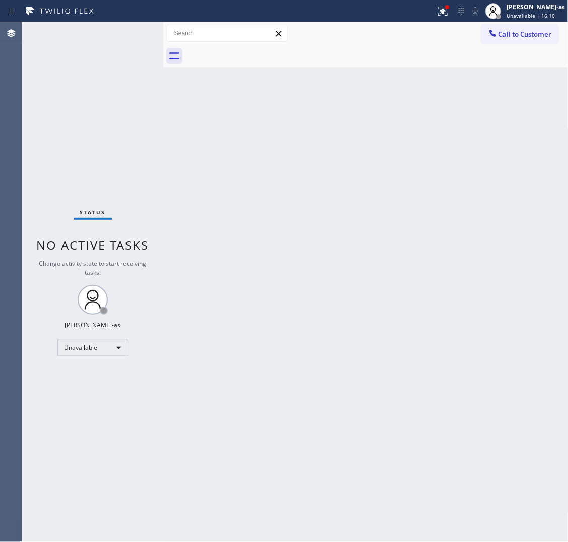
drag, startPoint x: 296, startPoint y: 208, endPoint x: 298, endPoint y: 255, distance: 47.4
click at [296, 208] on div "Back to Dashboard Change Sender ID Customers Technicians Select a contact Outbo…" at bounding box center [365, 282] width 405 height 520
click at [442, 27] on button "Call to Customer" at bounding box center [519, 34] width 77 height 19
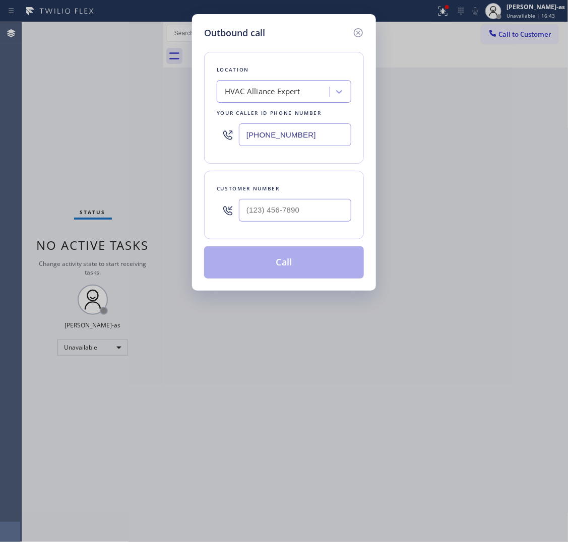
click at [296, 207] on input "text" at bounding box center [295, 210] width 112 height 23
paste input "213) 705-2278"
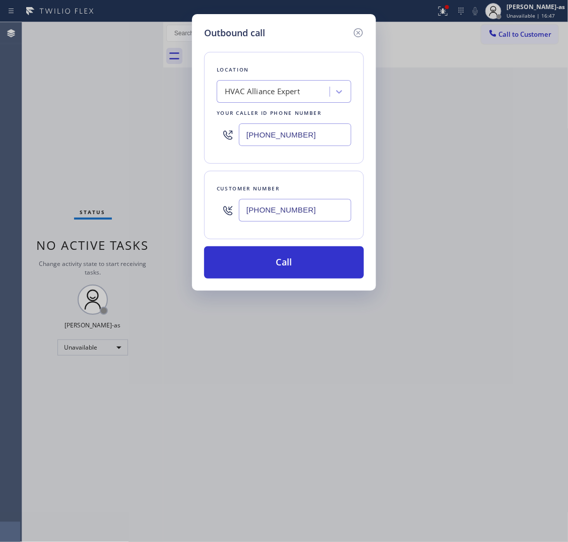
type input "[PHONE_NUMBER]"
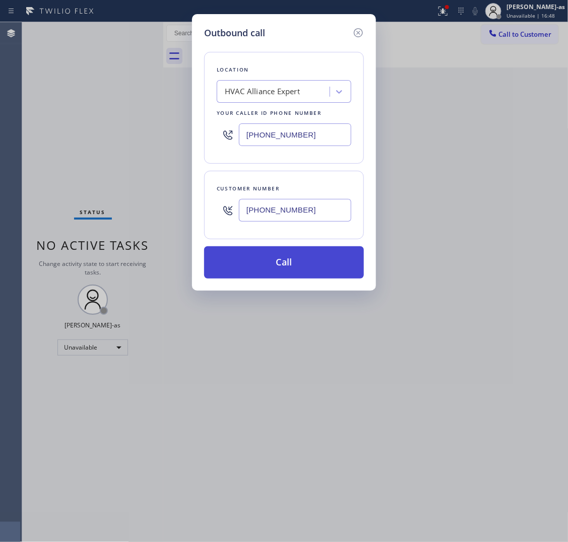
click at [309, 255] on button "Call" at bounding box center [284, 262] width 160 height 32
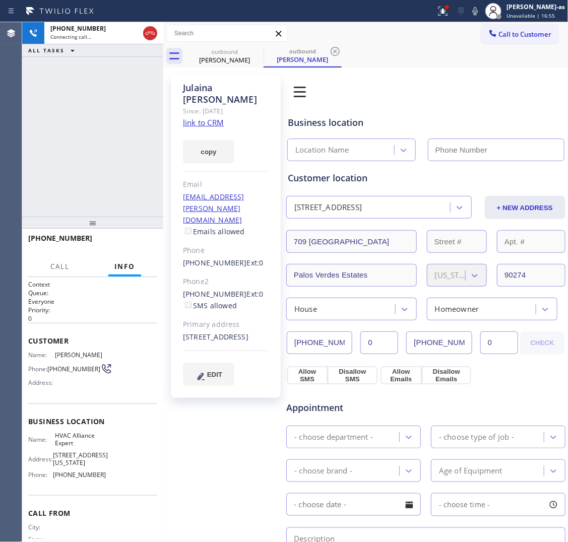
click at [205, 117] on link "link to CRM" at bounding box center [203, 122] width 41 height 10
type input "[PHONE_NUMBER]"
drag, startPoint x: 107, startPoint y: 138, endPoint x: 146, endPoint y: 247, distance: 116.5
click at [108, 140] on div "[PHONE_NUMBER] Live | 00:02 ALL TASKS ALL TASKS ACTIVE TASKS TASKS IN WRAP UP" at bounding box center [92, 119] width 141 height 195
click at [72, 51] on icon at bounding box center [73, 50] width 12 height 12
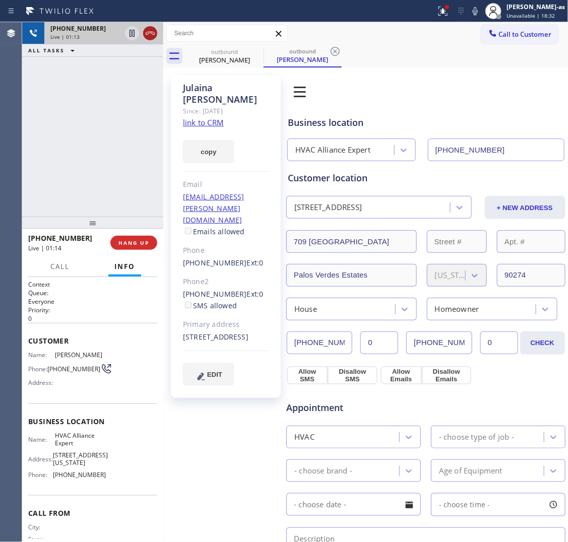
drag, startPoint x: 156, startPoint y: 36, endPoint x: 114, endPoint y: 114, distance: 88.6
click at [155, 36] on div at bounding box center [150, 33] width 14 height 12
click at [122, 134] on div "[PHONE_NUMBER] Live | 01:14 ALL TASKS ALL TASKS ACTIVE TASKS TASKS IN WRAP UP" at bounding box center [92, 119] width 141 height 195
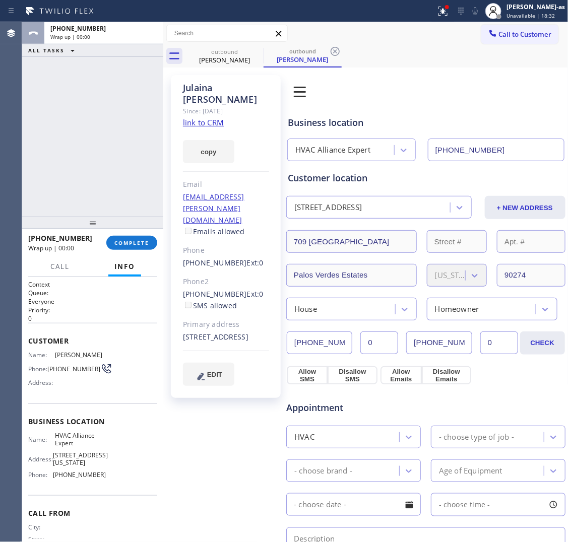
click at [137, 235] on div "[PHONE_NUMBER] Wrap up | 00:00 COMPLETE" at bounding box center [92, 243] width 129 height 26
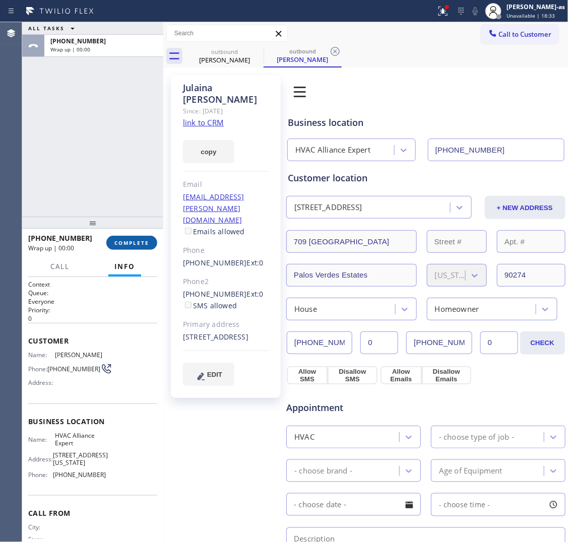
click at [145, 241] on span "COMPLETE" at bounding box center [131, 242] width 35 height 7
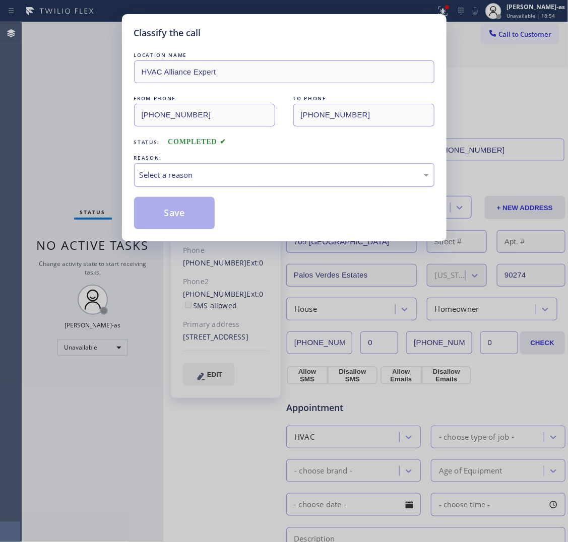
click at [192, 171] on div "Select a reason" at bounding box center [284, 175] width 289 height 12
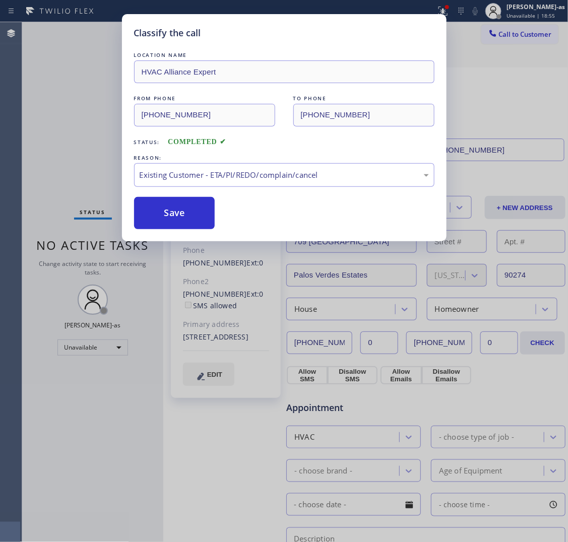
click at [182, 218] on button "Save" at bounding box center [174, 213] width 81 height 32
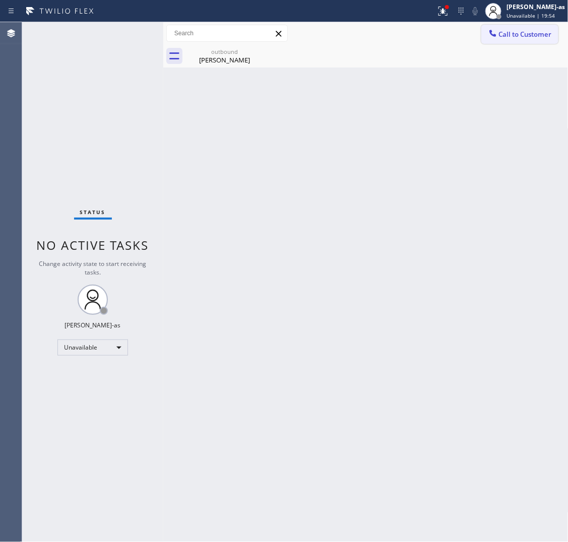
click at [442, 32] on span "Call to Customer" at bounding box center [525, 34] width 53 height 9
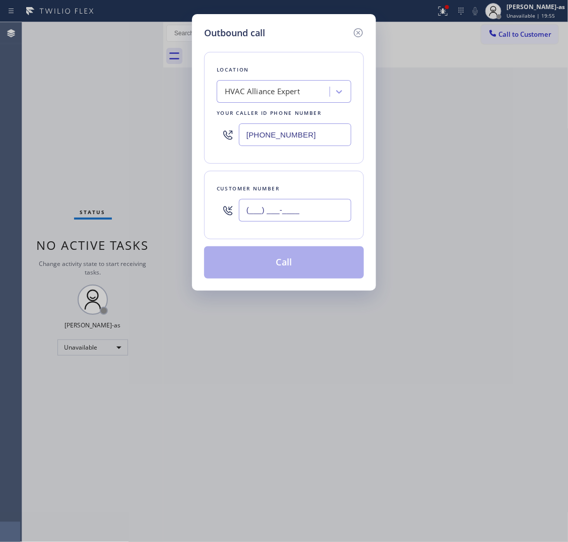
click at [319, 215] on input "(___) ___-____" at bounding box center [295, 210] width 112 height 23
paste input "718) 791-7628"
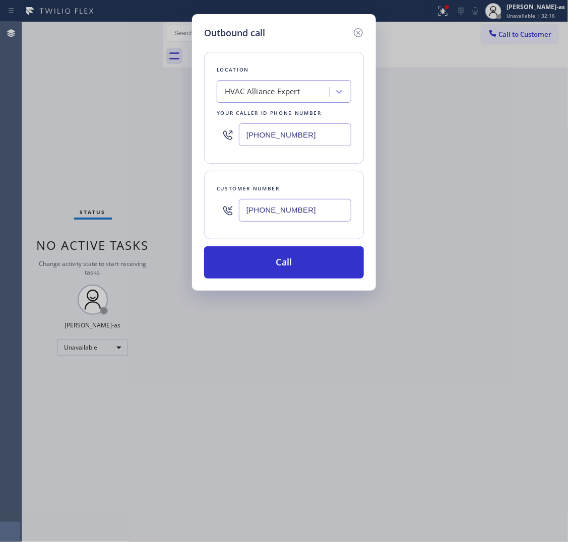
click at [442, 30] on div "Outbound call Location HVAC Alliance Expert Your caller id phone number [PHONE_…" at bounding box center [284, 271] width 568 height 542
click at [308, 205] on input "[PHONE_NUMBER]" at bounding box center [295, 210] width 112 height 23
paste input "323) 842-8675"
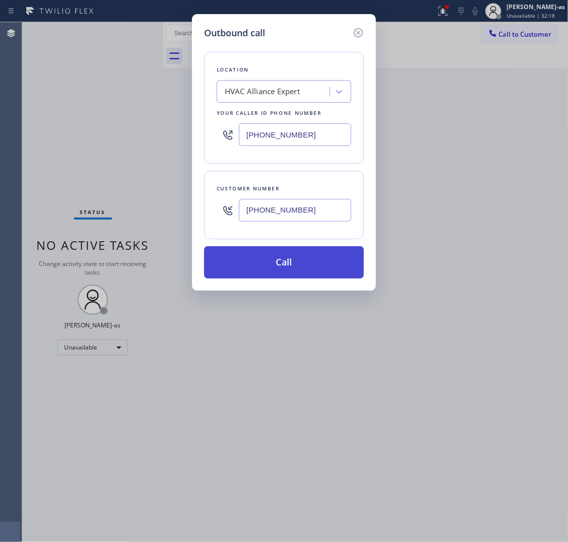
type input "[PHONE_NUMBER]"
click at [268, 255] on button "Call" at bounding box center [284, 262] width 160 height 32
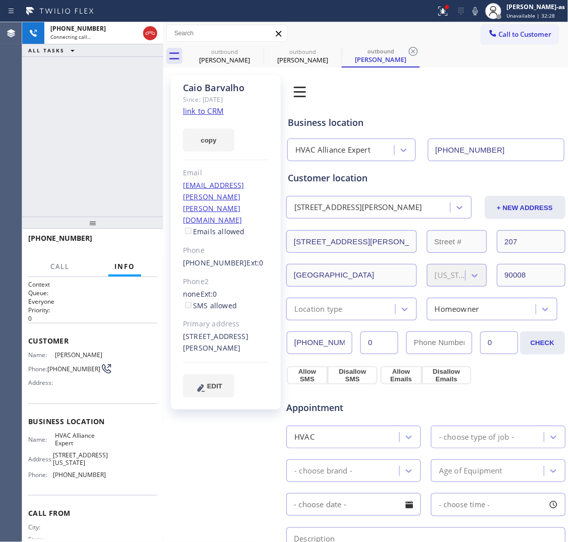
type input "[PHONE_NUMBER]"
click at [148, 31] on icon at bounding box center [150, 33] width 12 height 12
drag, startPoint x: 210, startPoint y: 58, endPoint x: 255, endPoint y: 52, distance: 45.3
click at [214, 56] on div "[PERSON_NAME]" at bounding box center [224, 59] width 76 height 9
click at [255, 52] on icon at bounding box center [257, 51] width 12 height 12
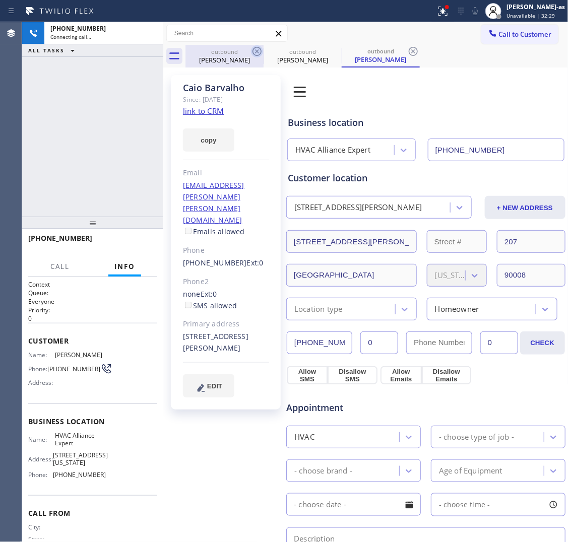
click at [0, 0] on icon at bounding box center [0, 0] width 0 height 0
click at [407, 52] on icon at bounding box center [413, 51] width 12 height 12
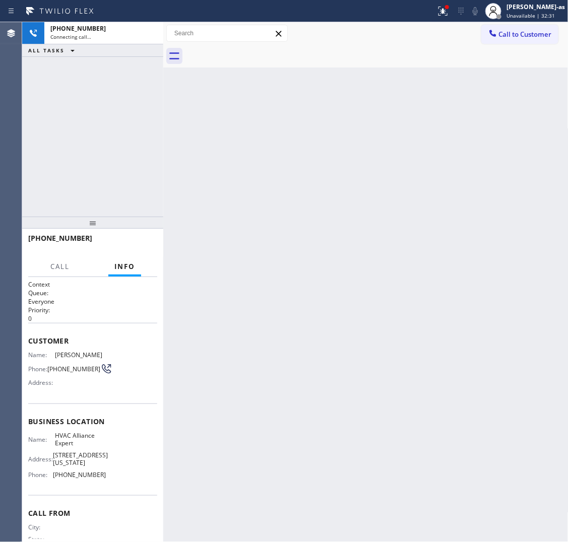
click at [255, 52] on div at bounding box center [376, 56] width 383 height 23
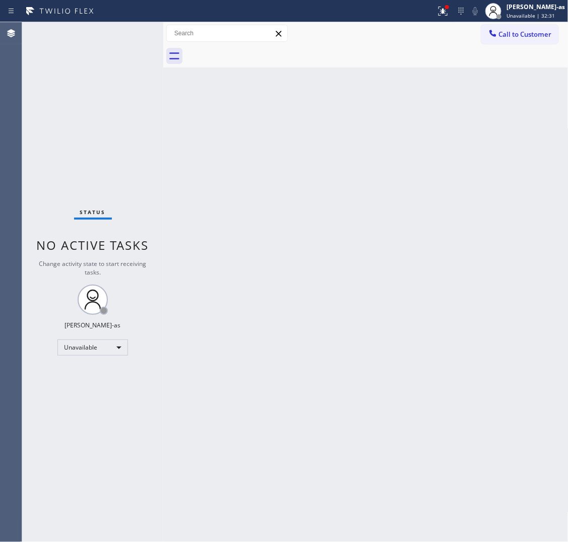
click at [255, 52] on div at bounding box center [376, 56] width 383 height 23
click at [442, 28] on button "Call to Customer" at bounding box center [519, 34] width 77 height 19
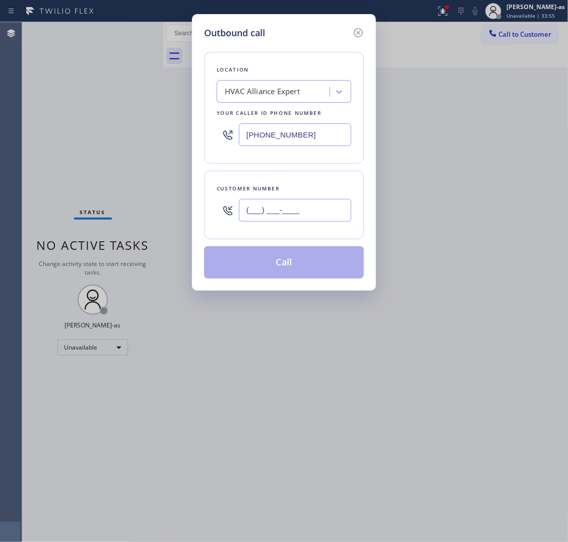
click at [271, 210] on input "(___) ___-____" at bounding box center [295, 210] width 112 height 23
paste input "415) 316-8860"
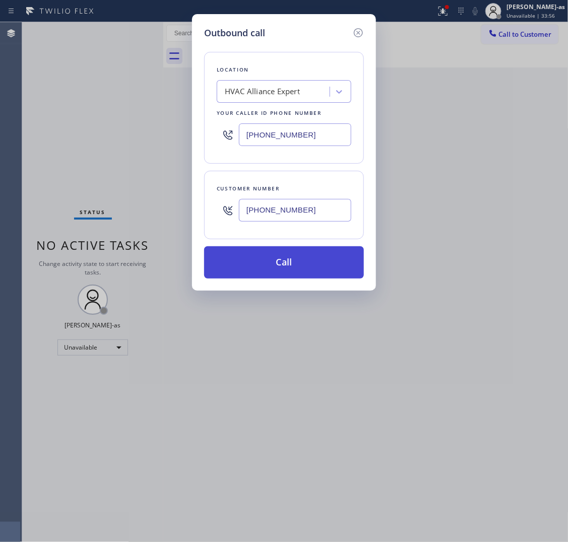
type input "[PHONE_NUMBER]"
click at [285, 260] on button "Call" at bounding box center [284, 262] width 160 height 32
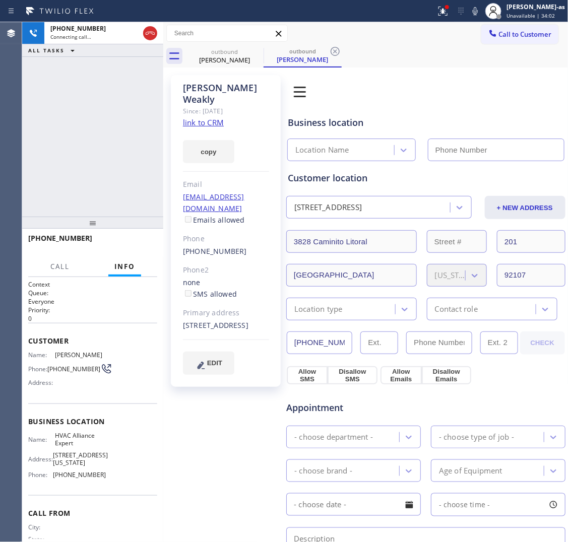
type input "[PHONE_NUMBER]"
click at [55, 170] on div "[PHONE_NUMBER] Live | 00:01 ALL TASKS ALL TASKS ACTIVE TASKS TASKS IN WRAP UP" at bounding box center [92, 119] width 141 height 195
click at [123, 243] on span "HANG UP" at bounding box center [133, 242] width 31 height 7
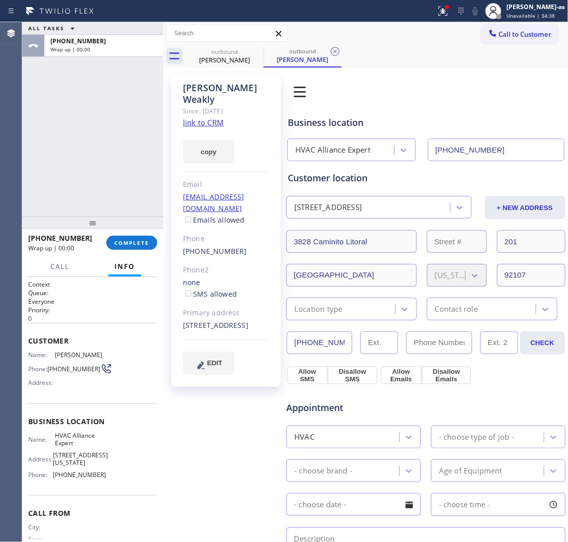
click at [196, 117] on link "link to CRM" at bounding box center [203, 122] width 41 height 10
click at [137, 240] on span "COMPLETE" at bounding box center [131, 242] width 35 height 7
click at [119, 192] on div "ALL TASKS ALL TASKS ACTIVE TASKS TASKS IN WRAP UP [PHONE_NUMBER] Wrap up | 00:01" at bounding box center [92, 119] width 141 height 195
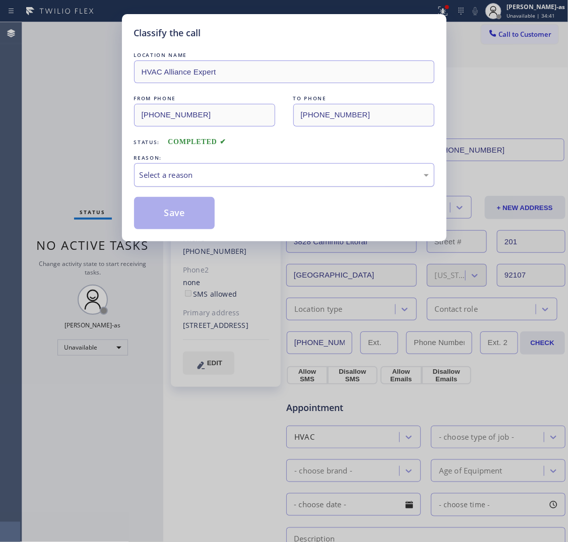
click at [261, 175] on div "Select a reason" at bounding box center [284, 175] width 289 height 12
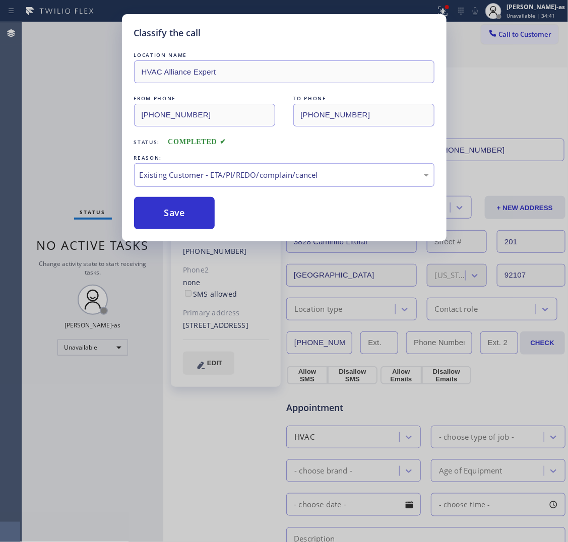
drag, startPoint x: 180, startPoint y: 213, endPoint x: 172, endPoint y: 312, distance: 100.1
click at [180, 212] on button "Save" at bounding box center [174, 213] width 81 height 32
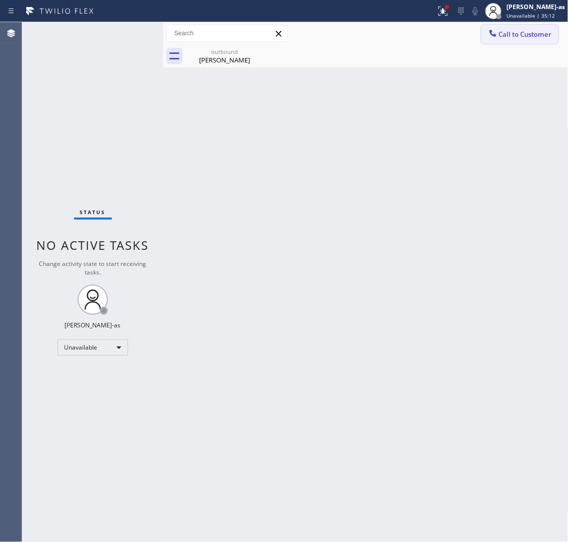
click at [442, 32] on icon at bounding box center [493, 33] width 10 height 10
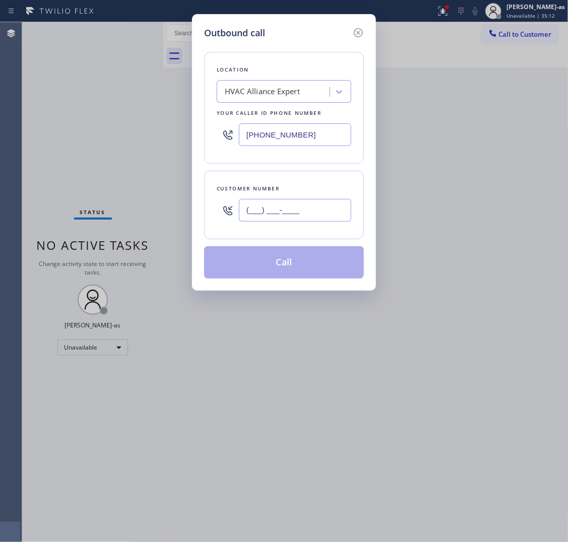
click at [298, 218] on input "(___) ___-____" at bounding box center [295, 210] width 112 height 23
click at [303, 207] on input "(___) ___-____" at bounding box center [295, 210] width 112 height 23
paste input "310) 962-9392"
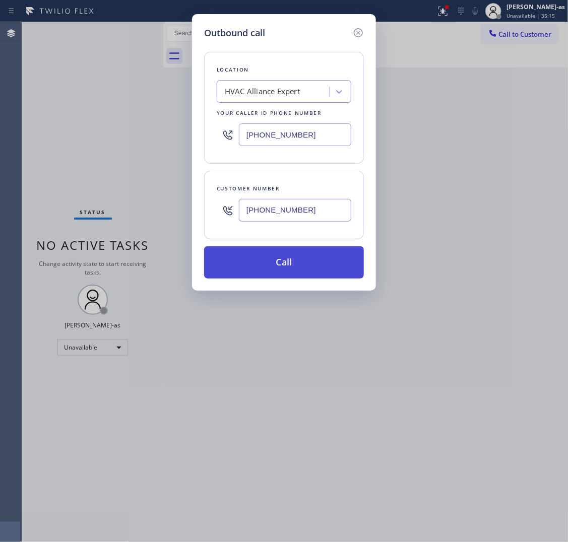
type input "[PHONE_NUMBER]"
click at [299, 262] on button "Call" at bounding box center [284, 262] width 160 height 32
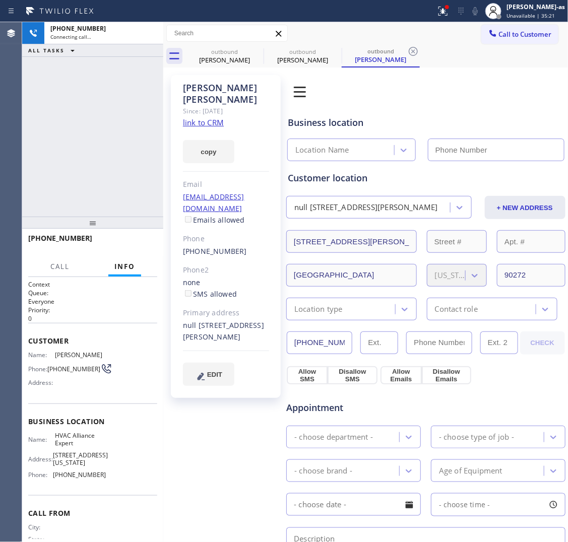
type input "[PHONE_NUMBER]"
click at [194, 117] on link "link to CRM" at bounding box center [203, 122] width 41 height 10
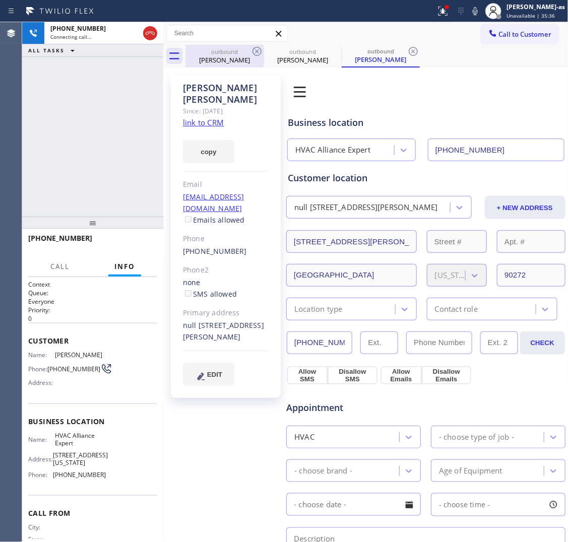
click at [149, 31] on icon at bounding box center [150, 33] width 12 height 12
drag, startPoint x: 229, startPoint y: 54, endPoint x: 248, endPoint y: 53, distance: 18.7
click at [230, 54] on div "outbound" at bounding box center [224, 52] width 76 height 8
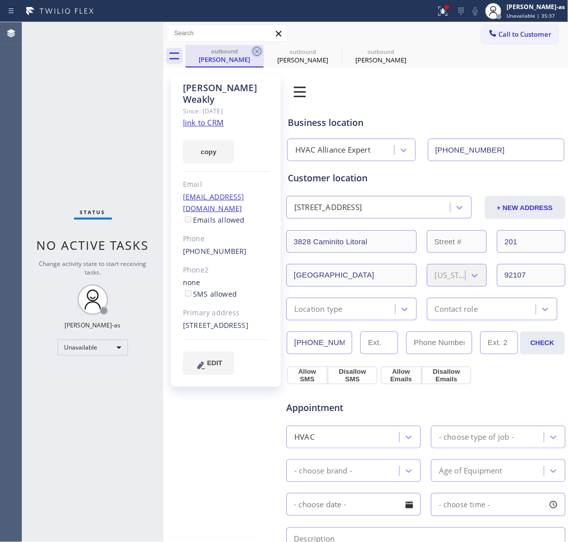
click at [256, 48] on icon at bounding box center [257, 51] width 12 height 12
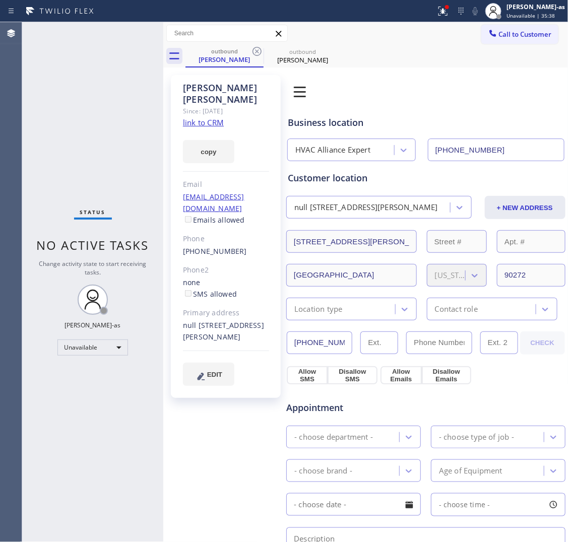
click at [256, 48] on icon at bounding box center [257, 51] width 12 height 12
click at [329, 48] on icon at bounding box center [335, 51] width 12 height 12
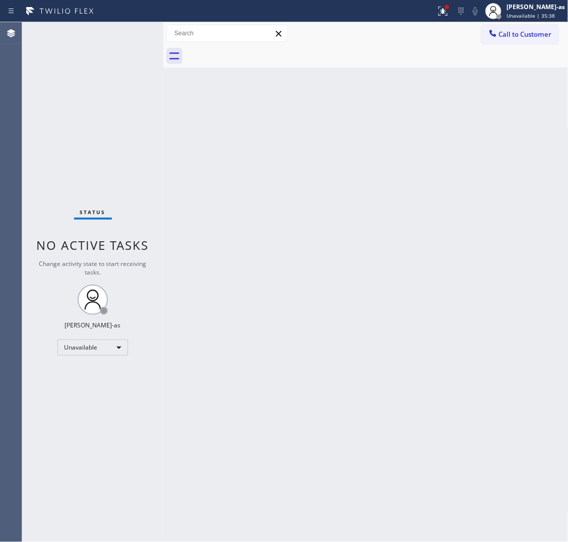
click at [256, 48] on div at bounding box center [376, 56] width 383 height 23
click at [442, 31] on span "Call to Customer" at bounding box center [525, 34] width 53 height 9
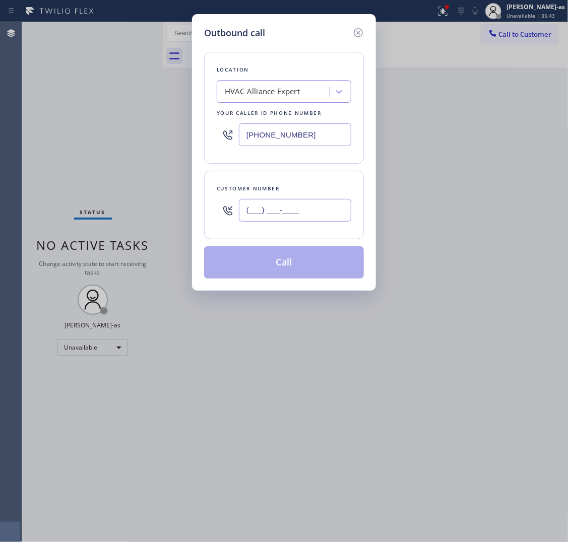
click at [301, 206] on input "(___) ___-____" at bounding box center [295, 210] width 112 height 23
paste input "626) 373-6534"
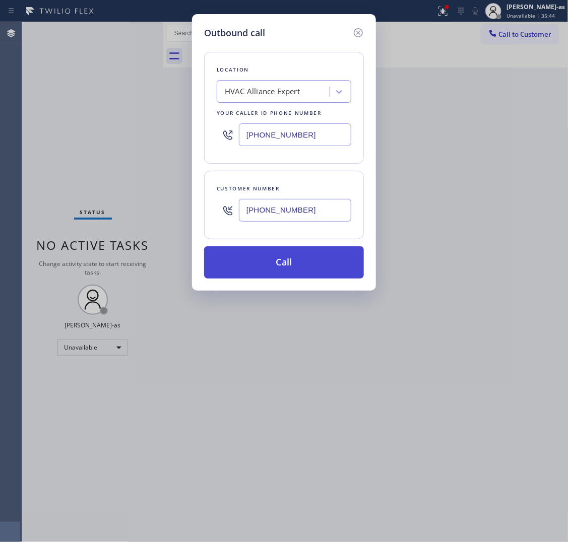
type input "[PHONE_NUMBER]"
click at [316, 264] on button "Call" at bounding box center [284, 262] width 160 height 32
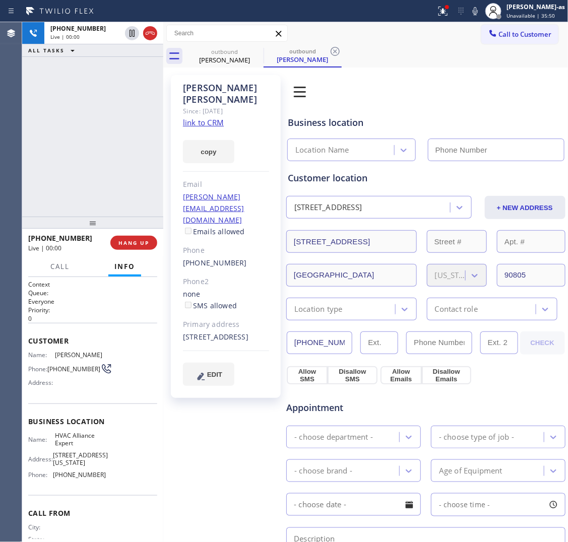
click at [153, 69] on div "[PHONE_NUMBER] Live | 00:00 ALL TASKS ALL TASKS ACTIVE TASKS TASKS IN WRAP UP" at bounding box center [92, 119] width 141 height 195
type input "[PHONE_NUMBER]"
click at [197, 117] on link "link to CRM" at bounding box center [203, 122] width 41 height 10
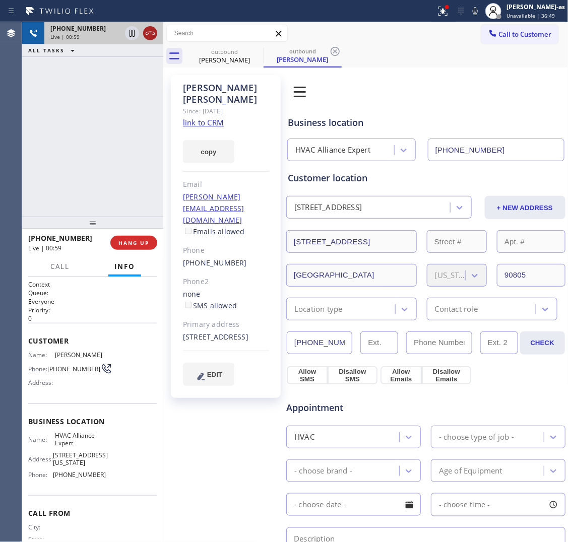
click at [152, 30] on icon at bounding box center [150, 33] width 12 height 12
drag, startPoint x: 111, startPoint y: 268, endPoint x: 121, endPoint y: 277, distance: 13.6
click at [111, 269] on button "Info" at bounding box center [124, 267] width 33 height 20
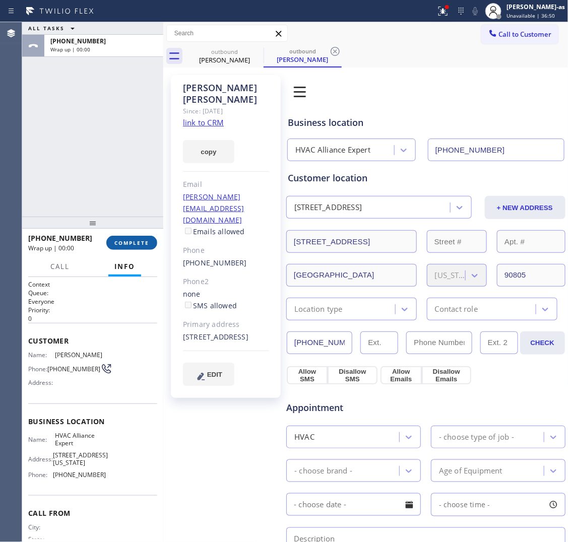
click at [141, 241] on span "COMPLETE" at bounding box center [131, 242] width 35 height 7
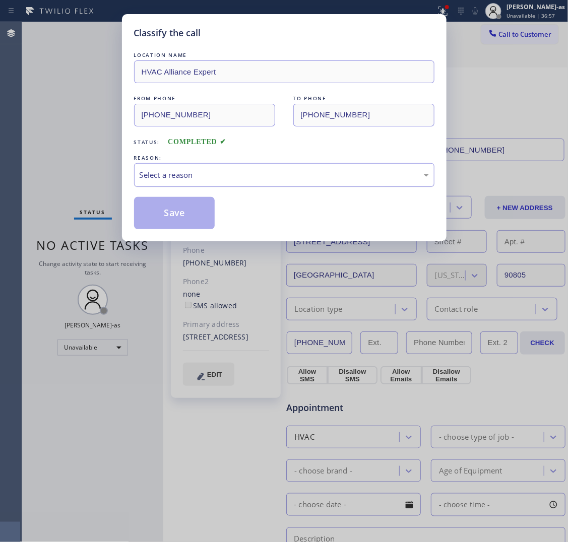
drag, startPoint x: 187, startPoint y: 172, endPoint x: 189, endPoint y: 184, distance: 11.7
click at [187, 175] on div "Select a reason" at bounding box center [284, 175] width 289 height 12
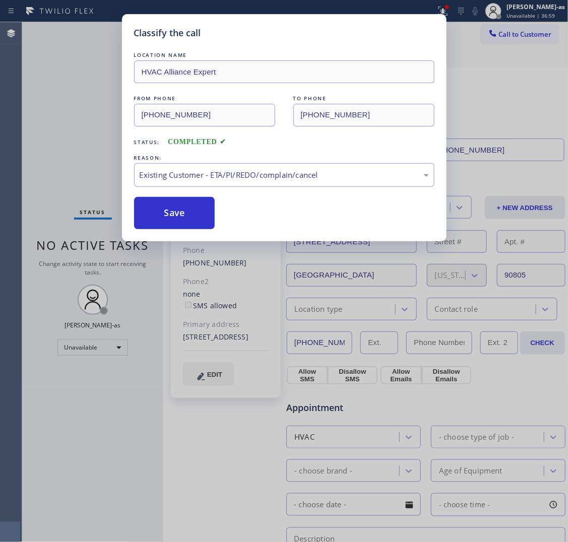
click at [137, 192] on div "LOCATION NAME HVAC Alliance Expert FROM PHONE [PHONE_NUMBER] TO PHONE [PHONE_NU…" at bounding box center [284, 139] width 300 height 179
click at [164, 211] on button "Save" at bounding box center [174, 213] width 81 height 32
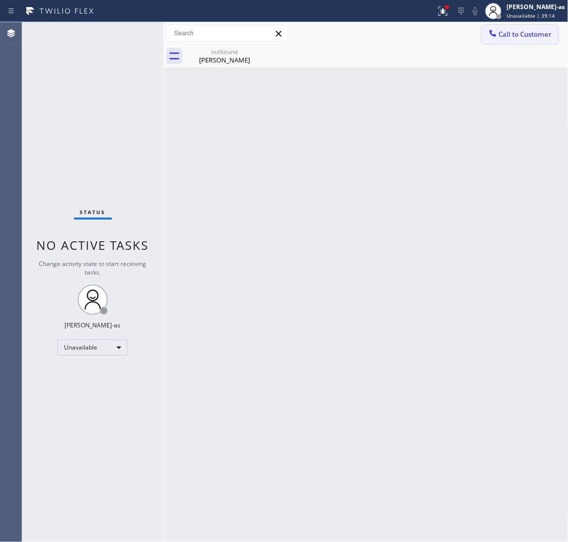
click at [442, 28] on button "Call to Customer" at bounding box center [519, 34] width 77 height 19
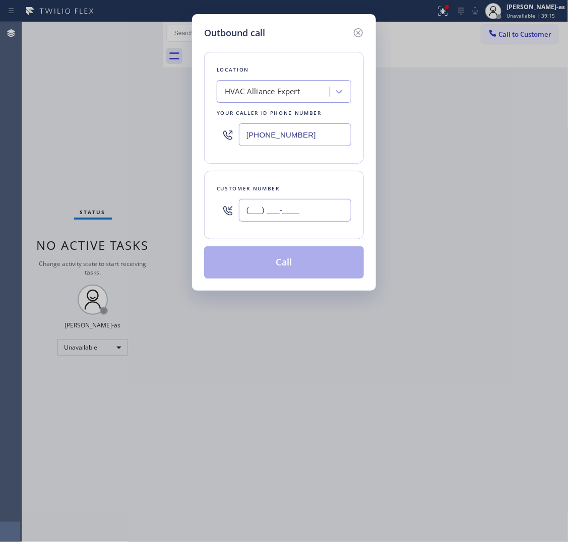
click at [275, 208] on input "(___) ___-____" at bounding box center [295, 210] width 112 height 23
paste input "323) 820-8112"
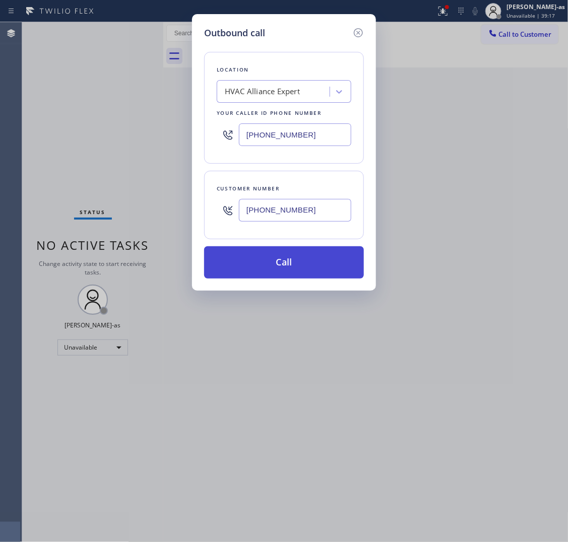
type input "[PHONE_NUMBER]"
click at [312, 271] on button "Call" at bounding box center [284, 262] width 160 height 32
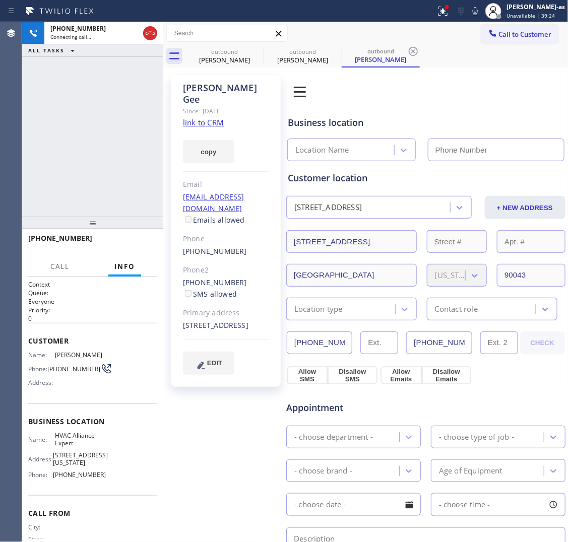
type input "[PHONE_NUMBER]"
click at [210, 117] on link "link to CRM" at bounding box center [203, 122] width 41 height 10
drag, startPoint x: 51, startPoint y: 139, endPoint x: 86, endPoint y: 134, distance: 34.6
click at [58, 139] on div "[PHONE_NUMBER] Connecting call… ALL TASKS ALL TASKS ACTIVE TASKS TASKS IN WRAP …" at bounding box center [92, 119] width 141 height 195
click at [91, 142] on div "[PHONE_NUMBER] Live | 00:59 ALL TASKS ALL TASKS ACTIVE TASKS TASKS IN WRAP UP" at bounding box center [92, 119] width 141 height 195
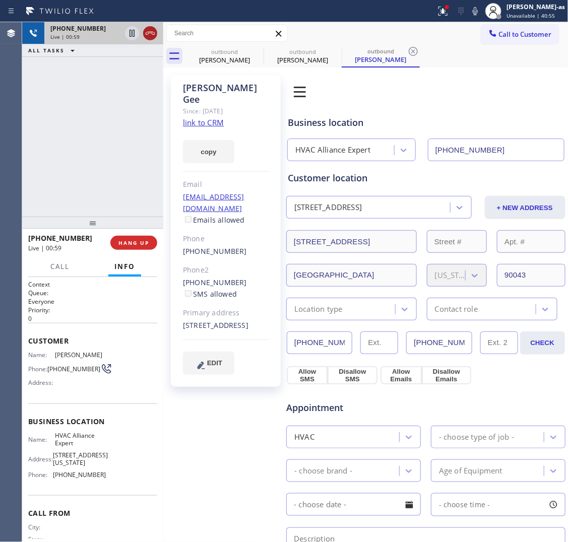
click at [156, 35] on div at bounding box center [150, 33] width 14 height 12
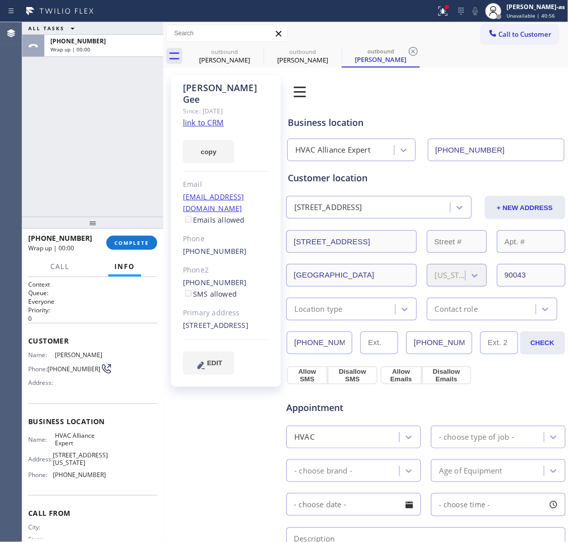
click at [248, 277] on div "[PHONE_NUMBER] SMS allowed" at bounding box center [226, 288] width 86 height 23
copy div "[PHONE_NUMBER]"
drag, startPoint x: 137, startPoint y: 243, endPoint x: 117, endPoint y: 208, distance: 40.8
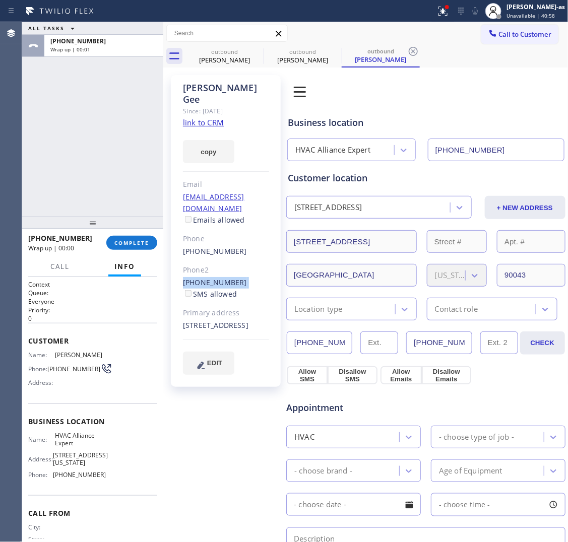
click at [137, 243] on span "COMPLETE" at bounding box center [131, 242] width 35 height 7
click at [109, 191] on div "ALL TASKS ALL TASKS ACTIVE TASKS TASKS IN WRAP UP [PHONE_NUMBER] Wrap up | 00:01" at bounding box center [92, 119] width 141 height 195
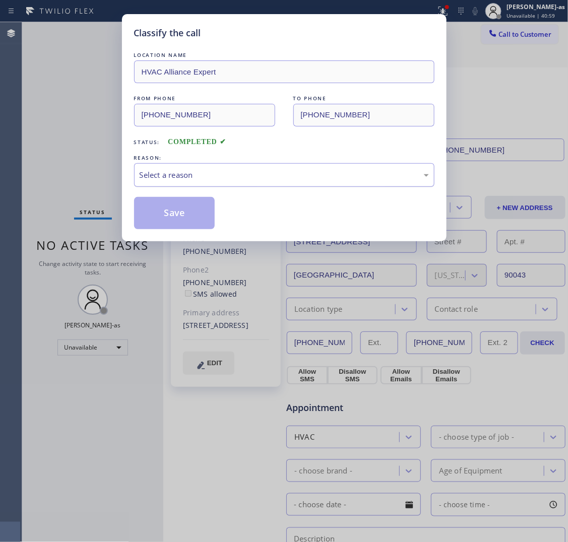
click at [275, 176] on div "Select a reason" at bounding box center [284, 175] width 289 height 12
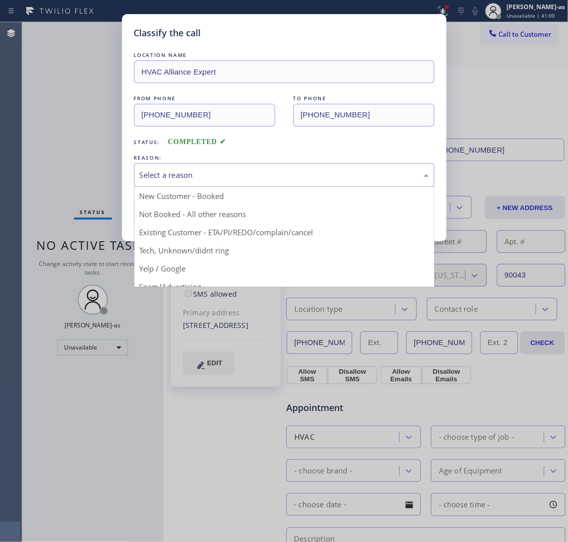
drag, startPoint x: 268, startPoint y: 234, endPoint x: 196, endPoint y: 208, distance: 76.8
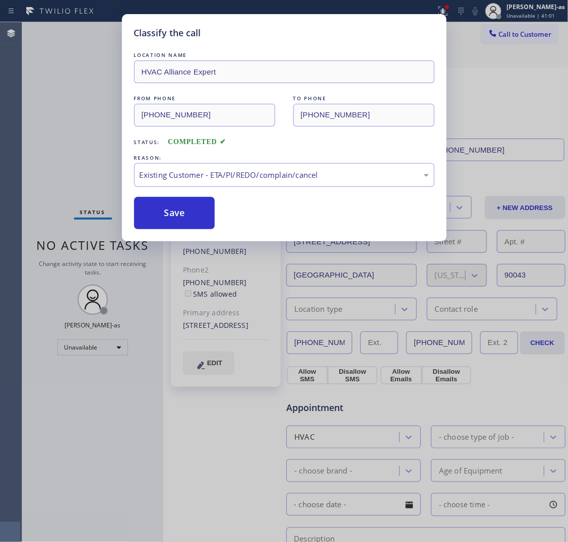
click at [182, 207] on button "Save" at bounding box center [174, 213] width 81 height 32
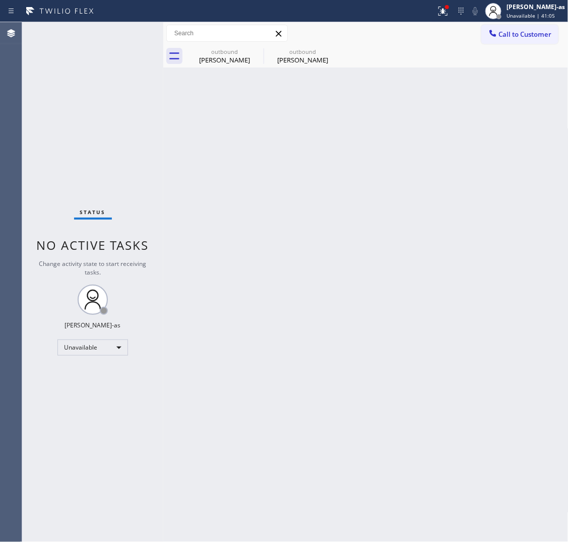
click at [442, 39] on button "Call to Customer" at bounding box center [519, 34] width 77 height 19
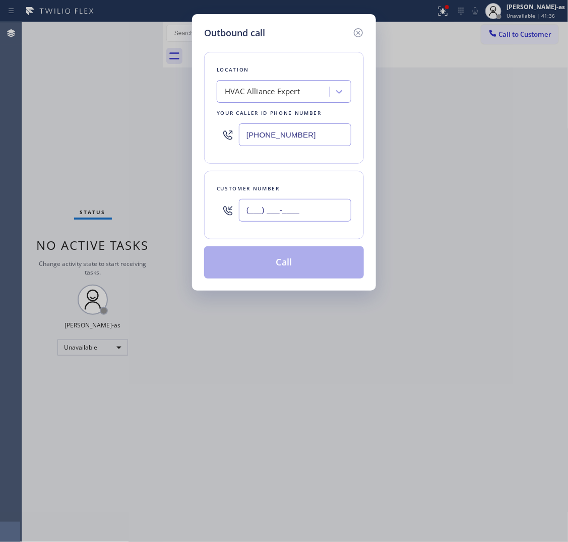
click at [283, 210] on input "(___) ___-____" at bounding box center [295, 210] width 112 height 23
paste input "323) 820-8907"
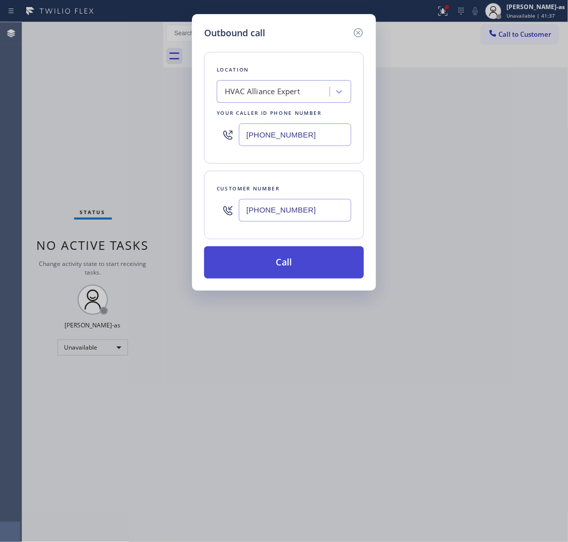
type input "[PHONE_NUMBER]"
click at [302, 255] on button "Call" at bounding box center [284, 262] width 160 height 32
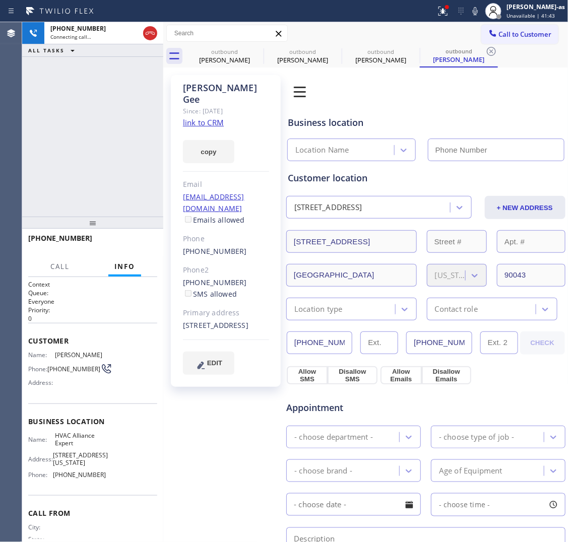
type input "[PHONE_NUMBER]"
click at [140, 242] on span "HANG UP" at bounding box center [133, 242] width 31 height 7
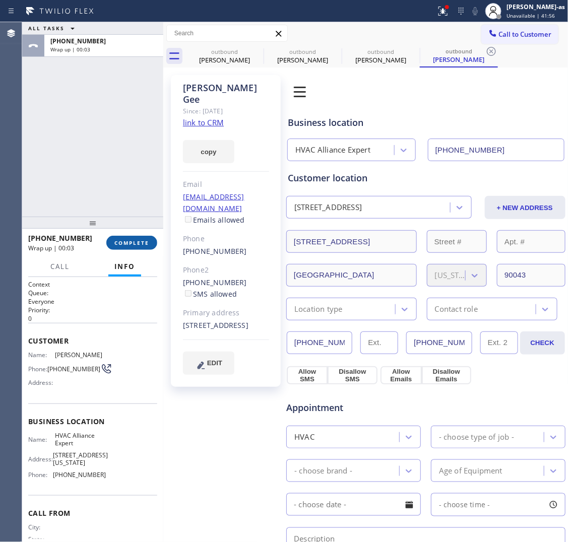
click at [148, 242] on button "COMPLETE" at bounding box center [131, 243] width 51 height 14
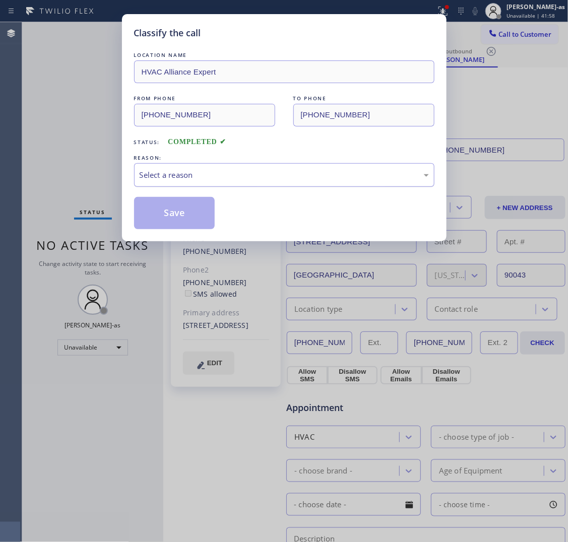
click at [227, 184] on div "Select a reason" at bounding box center [284, 175] width 300 height 24
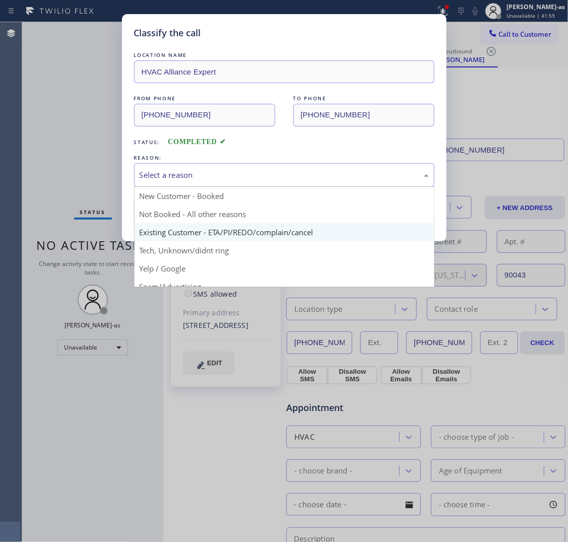
drag, startPoint x: 220, startPoint y: 232, endPoint x: 172, endPoint y: 217, distance: 50.1
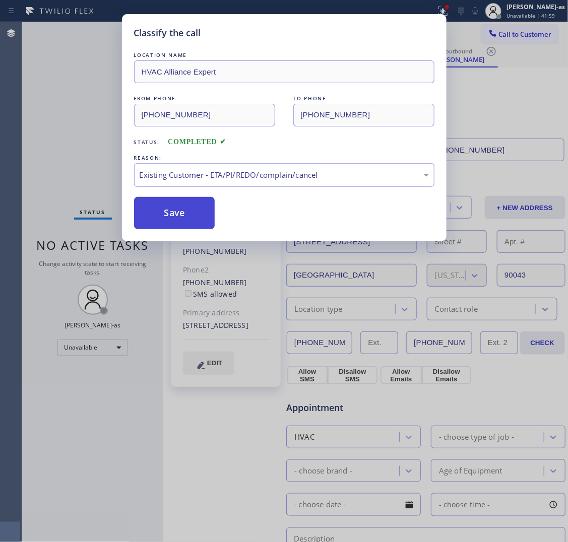
click at [167, 212] on button "Save" at bounding box center [174, 213] width 81 height 32
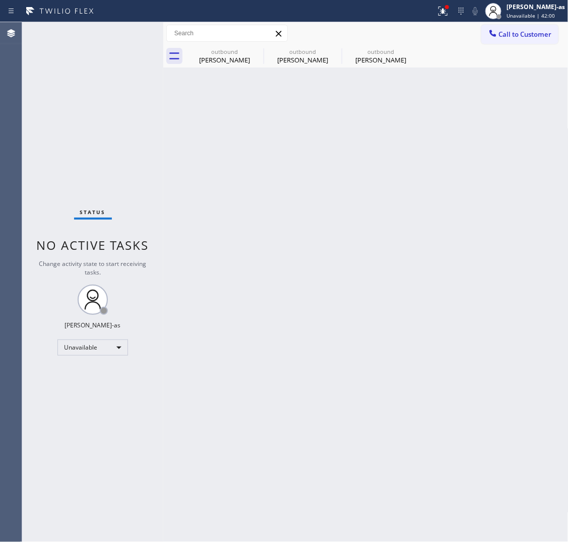
click at [442, 37] on icon at bounding box center [493, 33] width 10 height 10
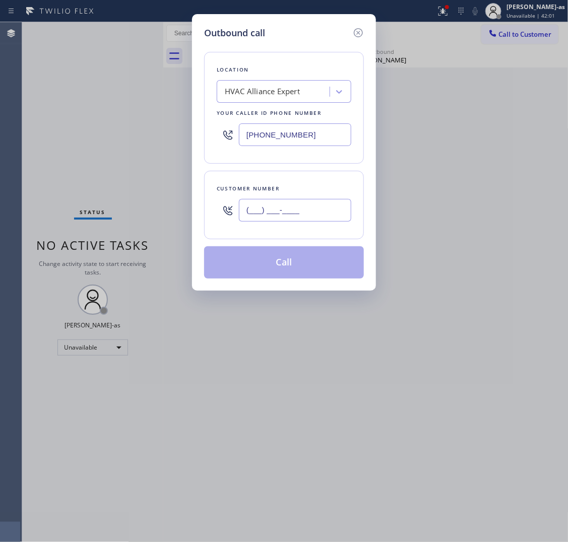
click at [283, 211] on input "(___) ___-____" at bounding box center [295, 210] width 112 height 23
paste input "650) 210-1577"
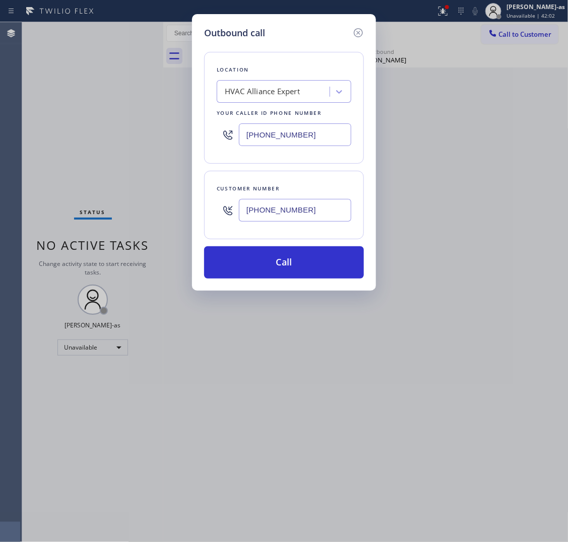
type input "[PHONE_NUMBER]"
click at [304, 144] on input "[PHONE_NUMBER]" at bounding box center [295, 134] width 112 height 23
click at [306, 142] on input "[PHONE_NUMBER]" at bounding box center [295, 134] width 112 height 23
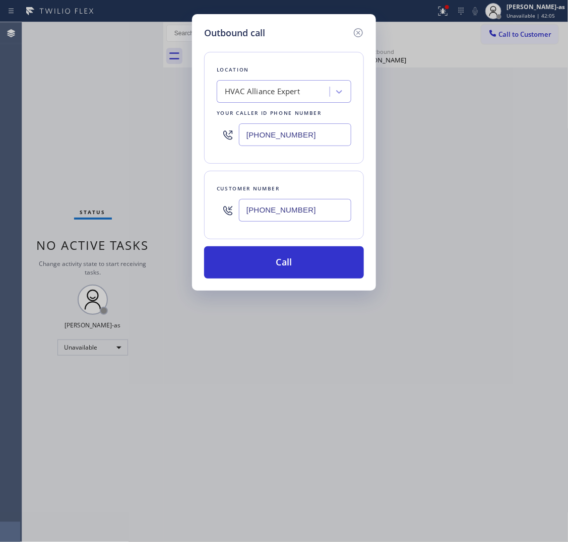
paste input "650) 640-3466"
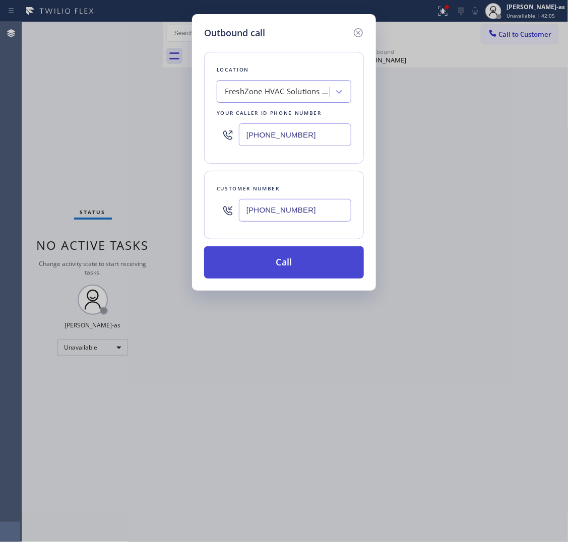
type input "[PHONE_NUMBER]"
click at [305, 265] on button "Call" at bounding box center [284, 262] width 160 height 32
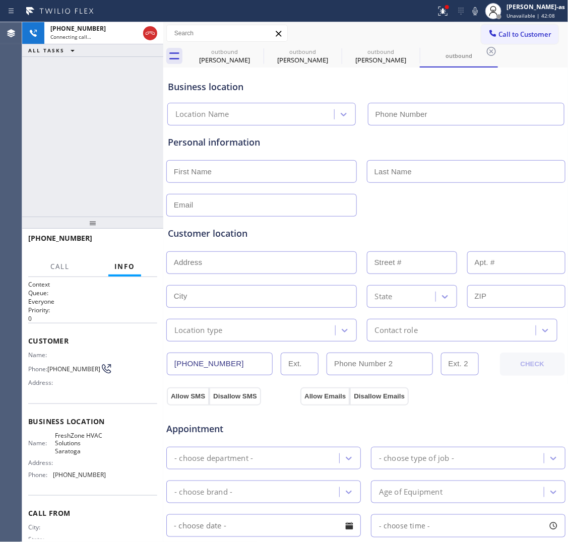
type input "[PHONE_NUMBER]"
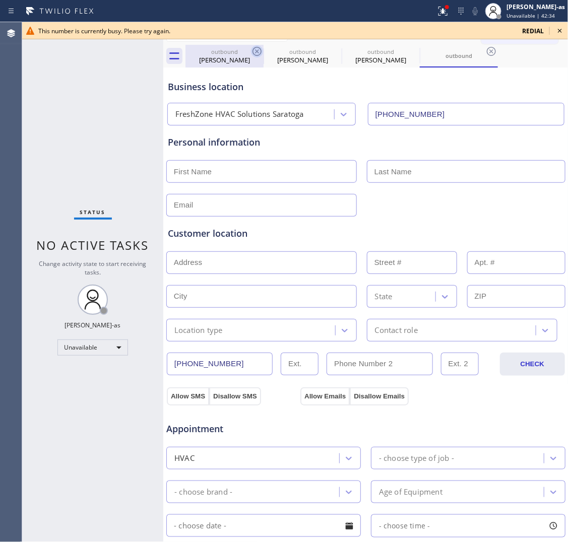
drag, startPoint x: 223, startPoint y: 60, endPoint x: 253, endPoint y: 49, distance: 32.9
click at [224, 59] on div "[PERSON_NAME]" at bounding box center [224, 59] width 76 height 9
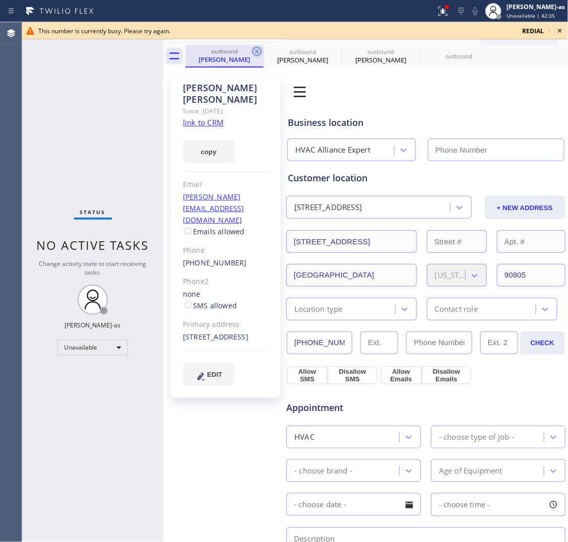
type input "[PHONE_NUMBER]"
click at [254, 48] on icon at bounding box center [256, 51] width 9 height 9
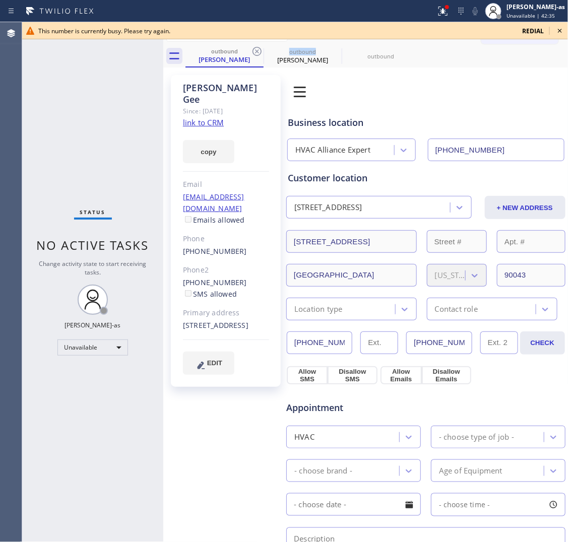
click at [254, 48] on icon at bounding box center [256, 51] width 9 height 9
click at [0, 0] on icon at bounding box center [0, 0] width 0 height 0
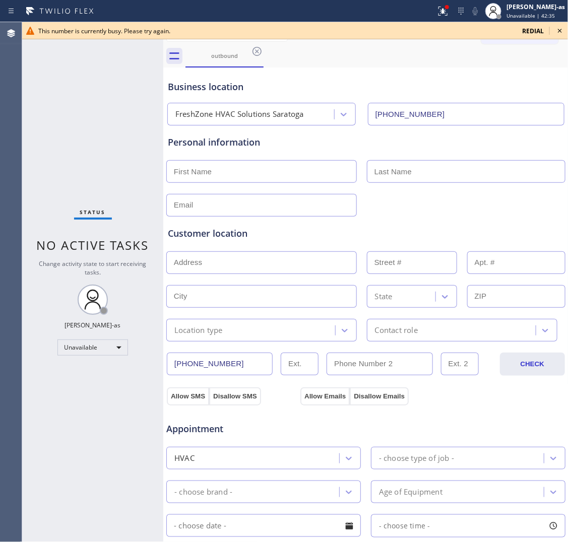
click at [254, 48] on icon at bounding box center [256, 51] width 9 height 9
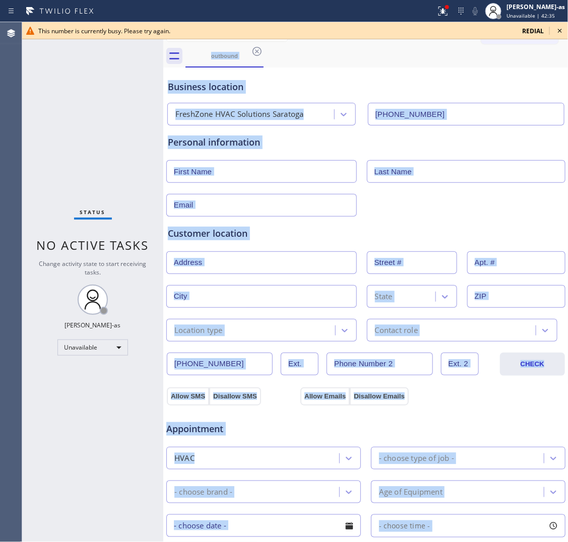
click at [254, 48] on div "outbound" at bounding box center [376, 56] width 383 height 23
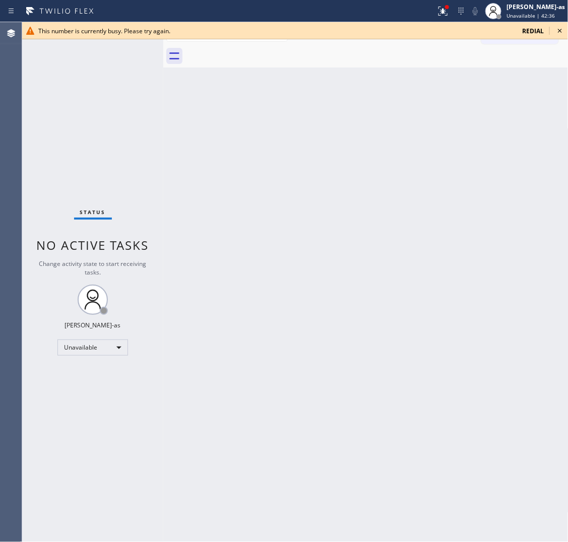
click at [254, 48] on div at bounding box center [376, 56] width 383 height 23
click at [442, 28] on icon at bounding box center [560, 31] width 12 height 12
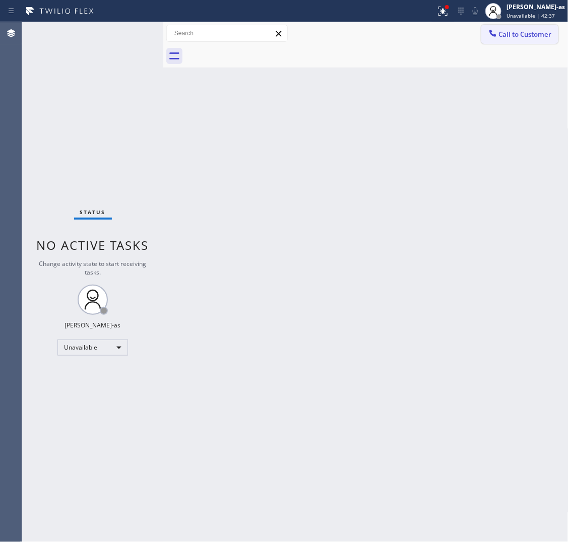
click at [442, 30] on span "Call to Customer" at bounding box center [525, 34] width 53 height 9
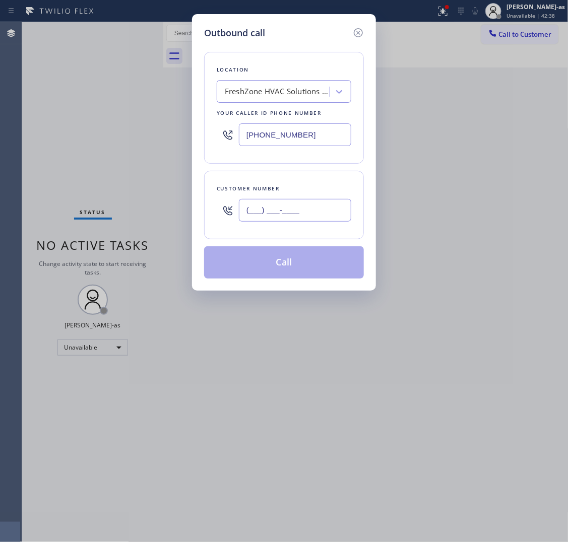
click at [318, 205] on input "(___) ___-____" at bounding box center [295, 210] width 112 height 23
paste input "949) 207-2989"
type input "[PHONE_NUMBER]"
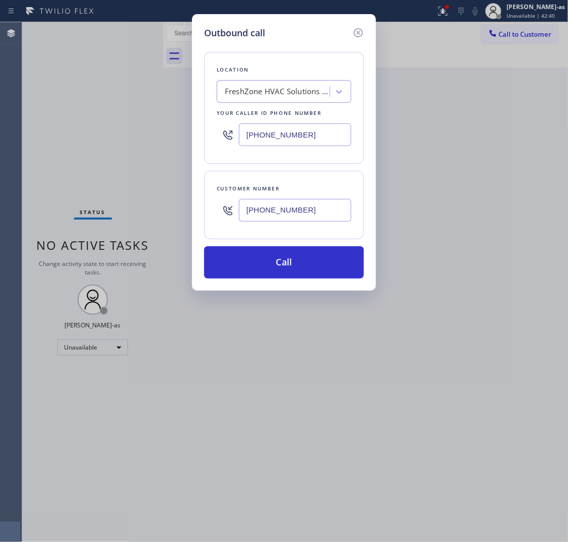
click at [317, 130] on input "[PHONE_NUMBER]" at bounding box center [295, 134] width 112 height 23
paste input "714) 477-7303"
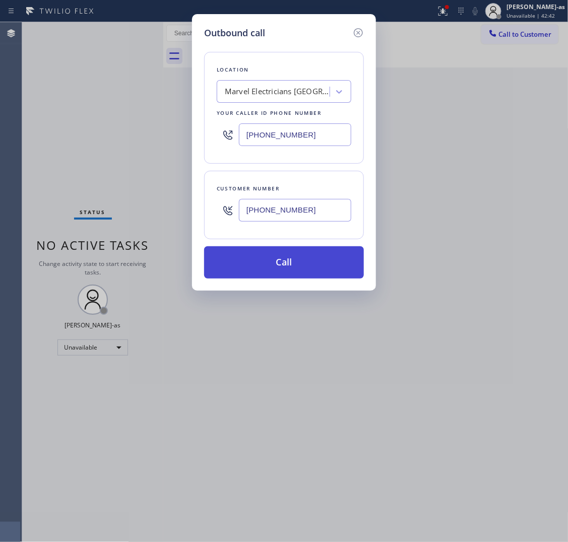
type input "[PHONE_NUMBER]"
click at [305, 264] on button "Call" at bounding box center [284, 262] width 160 height 32
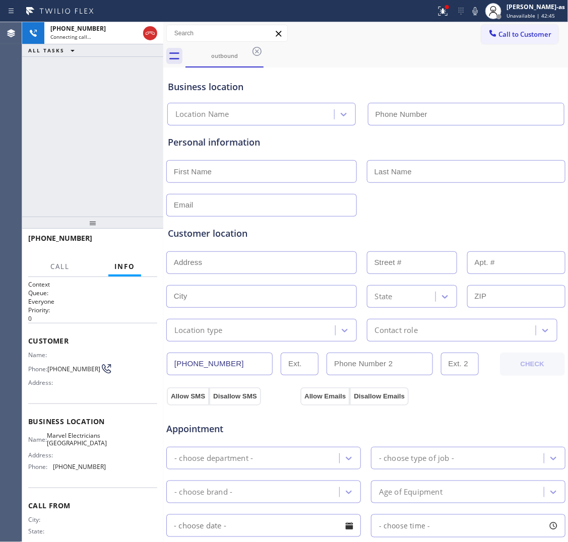
type input "[PHONE_NUMBER]"
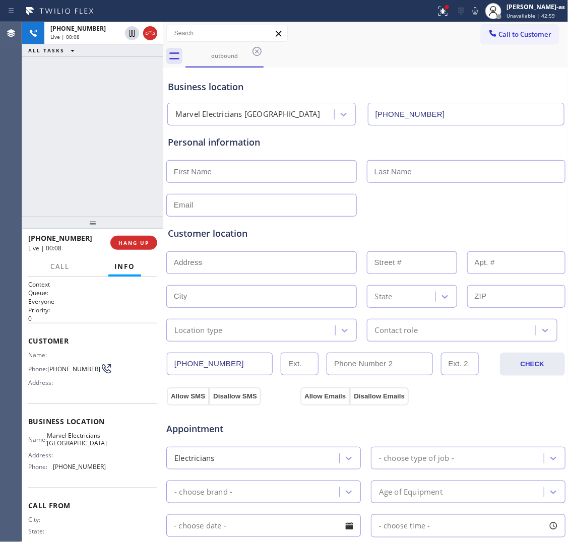
click at [97, 133] on div "[PHONE_NUMBER] Live | 00:08 ALL TASKS ALL TASKS ACTIVE TASKS TASKS IN WRAP UP" at bounding box center [92, 119] width 141 height 195
click at [133, 237] on button "HANG UP" at bounding box center [133, 243] width 47 height 14
click at [134, 238] on button "HANG UP" at bounding box center [133, 243] width 47 height 14
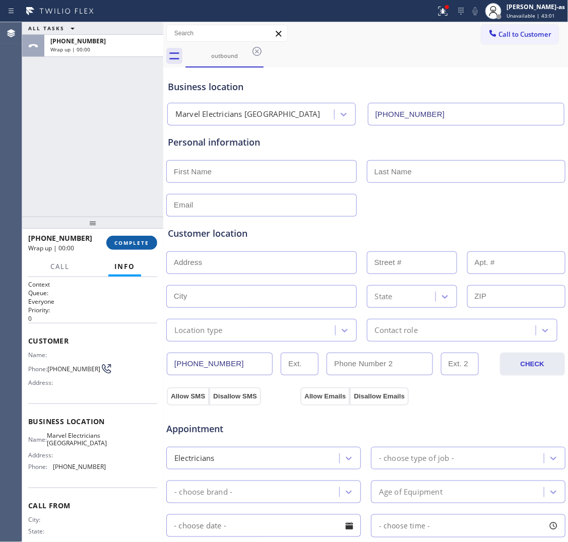
click at [134, 238] on button "COMPLETE" at bounding box center [131, 243] width 51 height 14
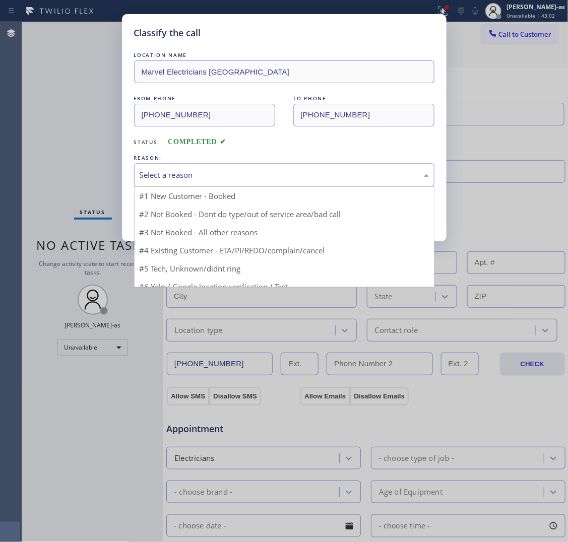
click at [220, 170] on div "Select a reason" at bounding box center [284, 175] width 289 height 12
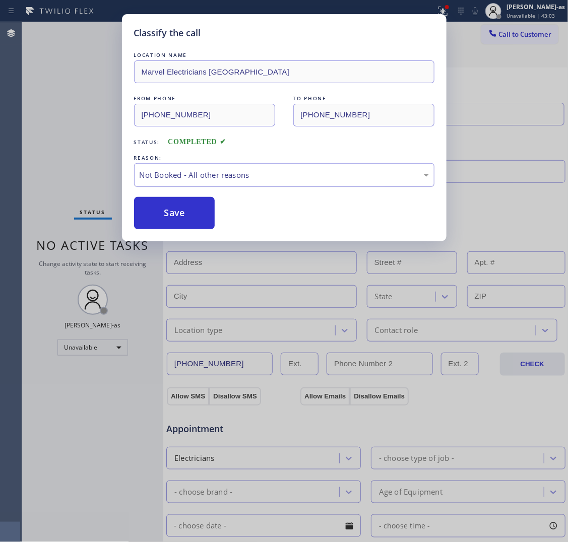
click at [169, 180] on div "Not Booked - All other reasons" at bounding box center [284, 175] width 289 height 12
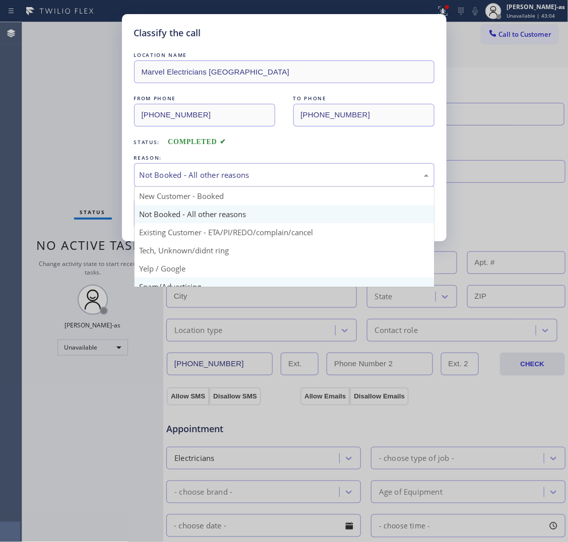
scroll to position [63, 0]
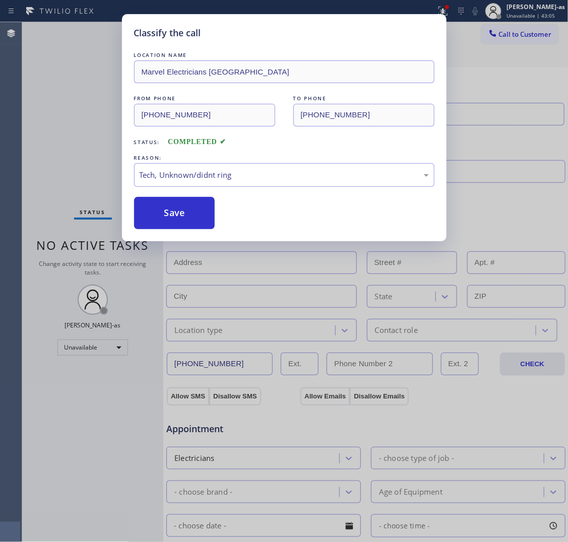
click at [184, 195] on div "LOCATION NAME Marvel Electricians Fullerton FROM PHONE [PHONE_NUMBER] TO PHONE …" at bounding box center [284, 139] width 300 height 179
click at [179, 219] on button "Save" at bounding box center [174, 213] width 81 height 32
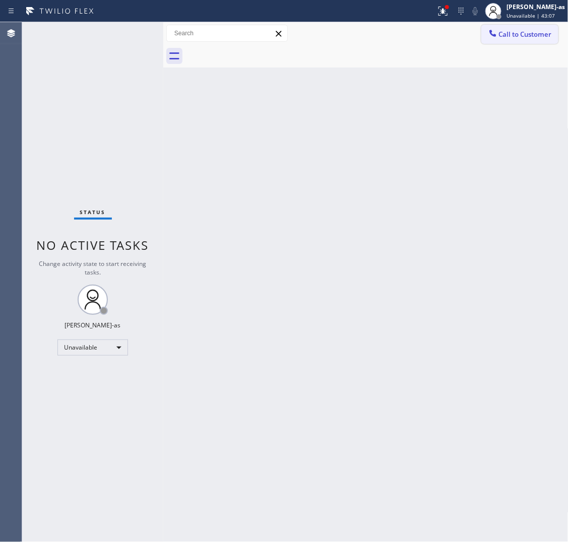
click at [442, 36] on span "Call to Customer" at bounding box center [525, 34] width 53 height 9
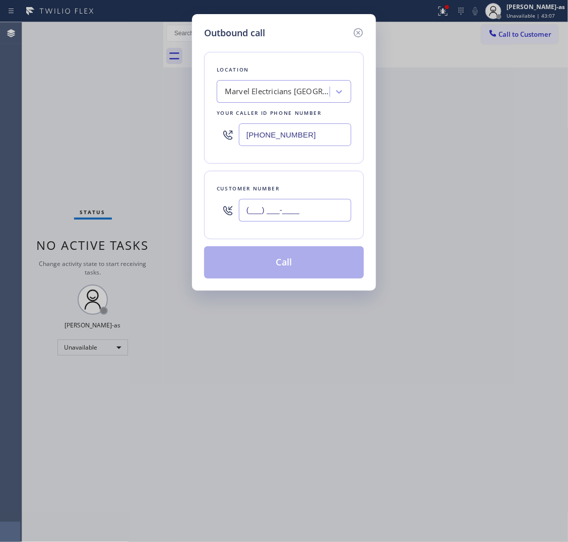
click at [305, 214] on input "(___) ___-____" at bounding box center [295, 210] width 112 height 23
paste input "650) 210-1577"
type input "[PHONE_NUMBER]"
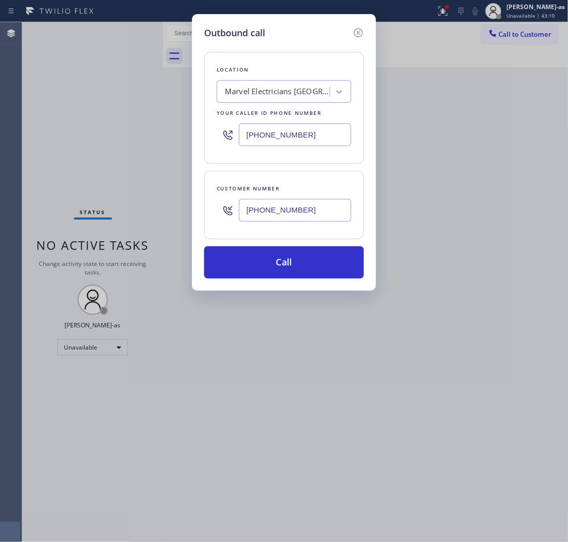
click at [287, 142] on input "[PHONE_NUMBER]" at bounding box center [295, 134] width 112 height 23
click at [288, 142] on input "[PHONE_NUMBER]" at bounding box center [295, 134] width 112 height 23
paste input "650) 640-3466"
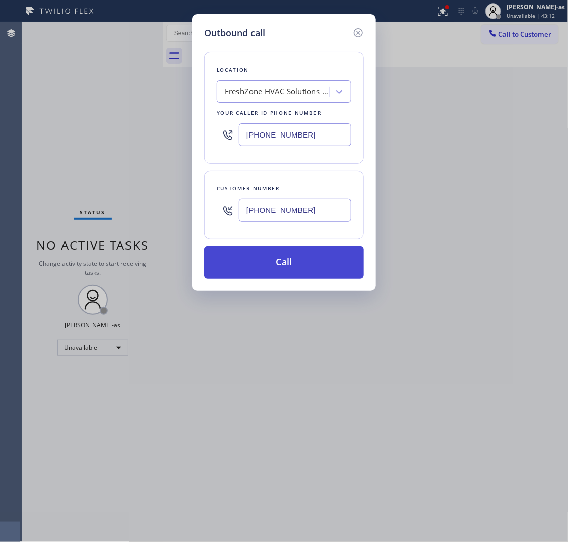
type input "[PHONE_NUMBER]"
click at [278, 262] on button "Call" at bounding box center [284, 262] width 160 height 32
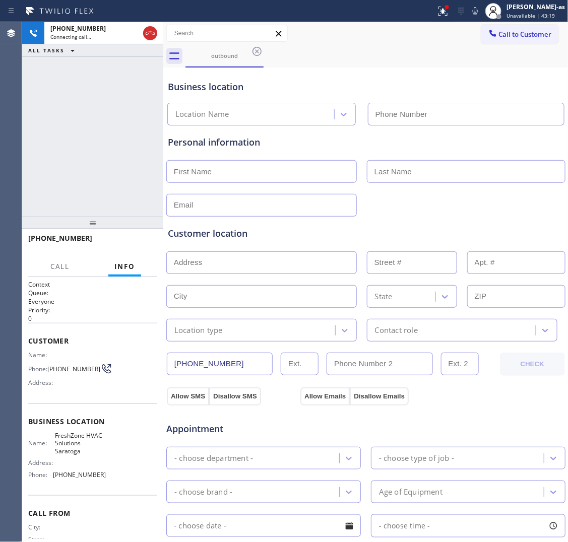
type input "[PHONE_NUMBER]"
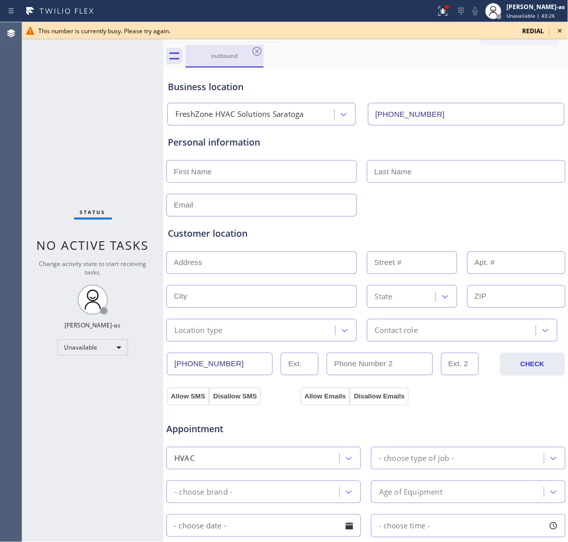
click at [214, 52] on div "outbound" at bounding box center [224, 56] width 76 height 8
click at [253, 53] on icon at bounding box center [256, 51] width 9 height 9
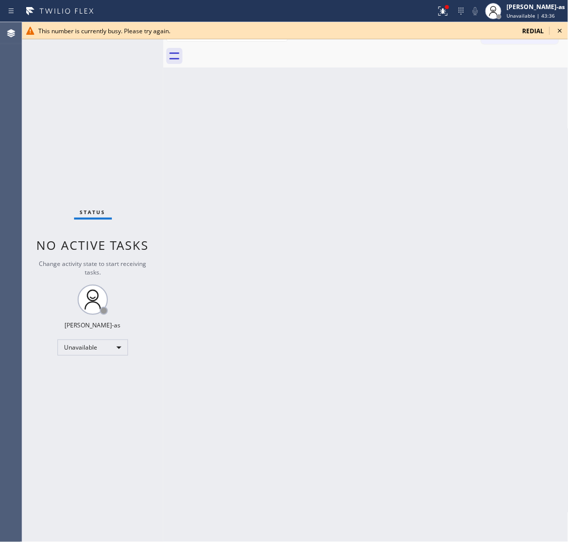
click at [442, 28] on icon at bounding box center [560, 31] width 12 height 12
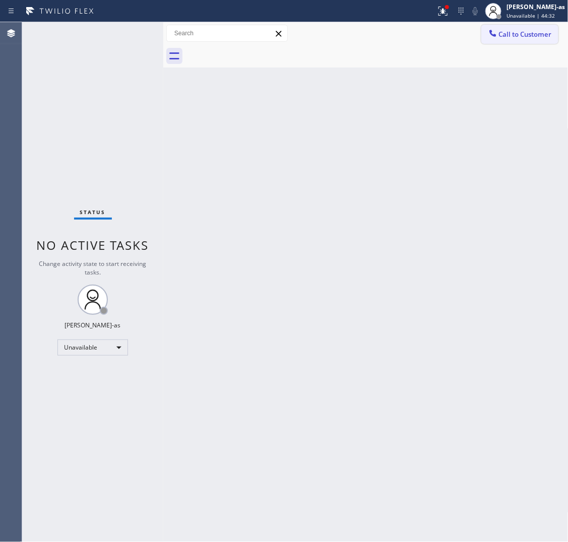
click at [442, 32] on span "Call to Customer" at bounding box center [525, 34] width 53 height 9
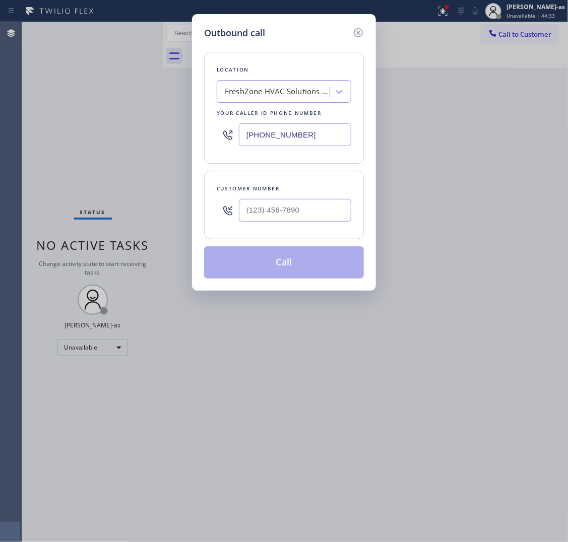
click at [286, 226] on div at bounding box center [295, 210] width 112 height 33
click at [290, 220] on input "(___) ___-____" at bounding box center [295, 210] width 112 height 23
paste input "512) 638-3597"
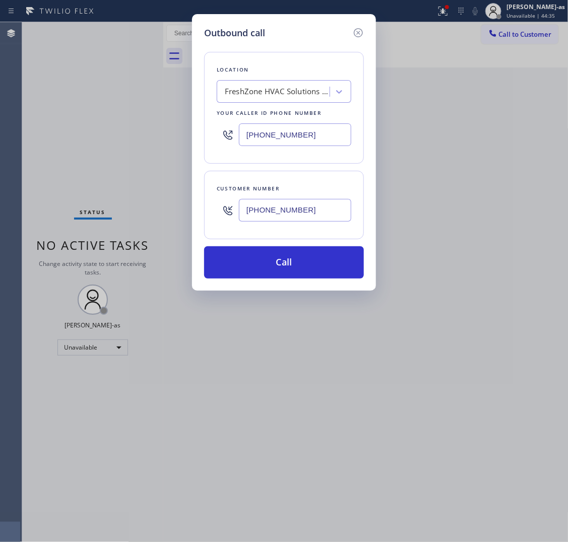
type input "[PHONE_NUMBER]"
click at [280, 94] on div "FreshZone HVAC Solutions Saratoga" at bounding box center [278, 92] width 106 height 12
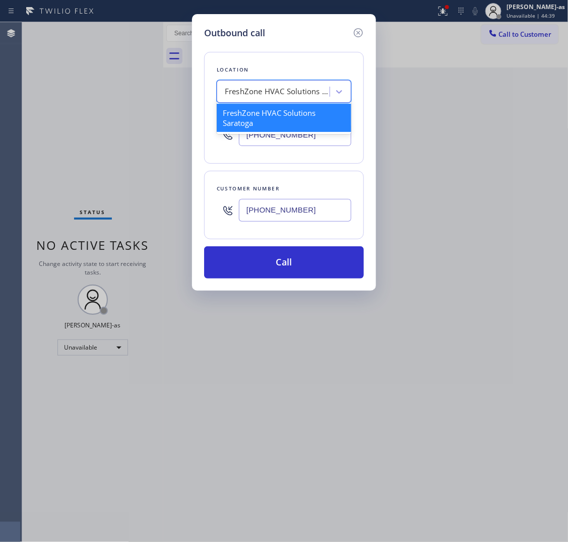
paste input "Washer and Dryer Expert"
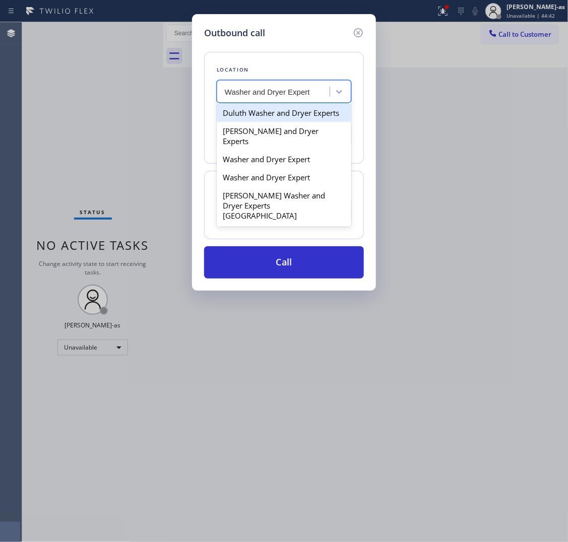
type input "Washer and Dryer Expert"
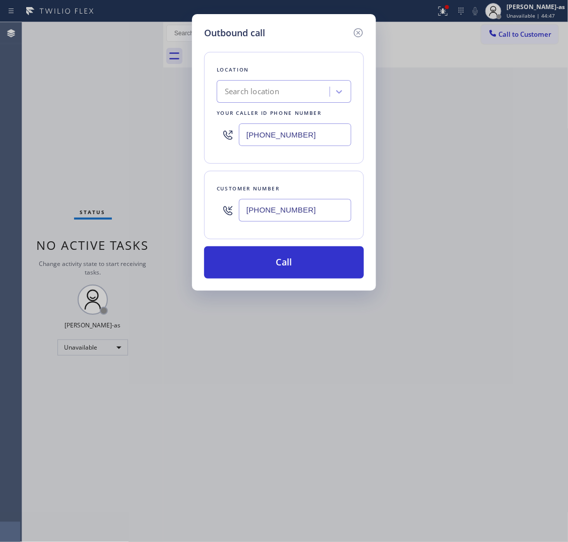
click at [319, 138] on input "[PHONE_NUMBER]" at bounding box center [295, 134] width 112 height 23
paste input "347) 836-5354"
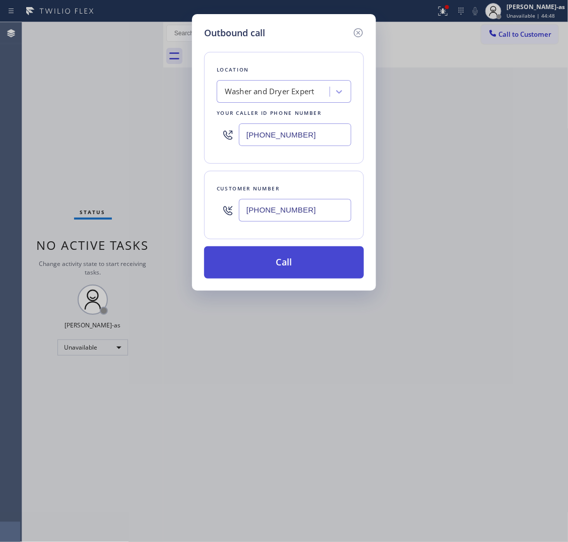
type input "[PHONE_NUMBER]"
click at [297, 262] on button "Call" at bounding box center [284, 262] width 160 height 32
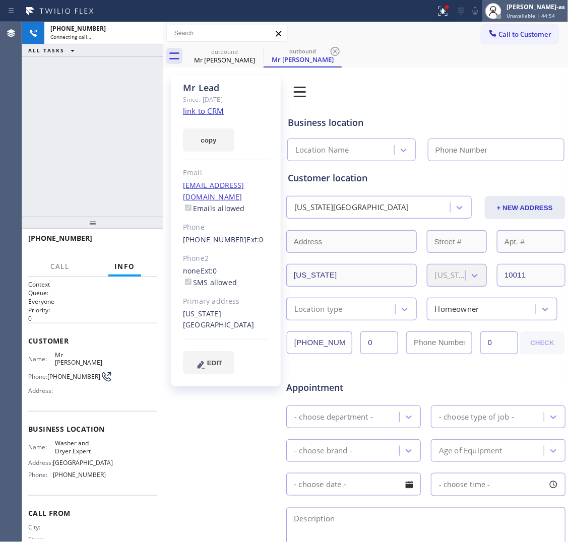
type input "[PHONE_NUMBER]"
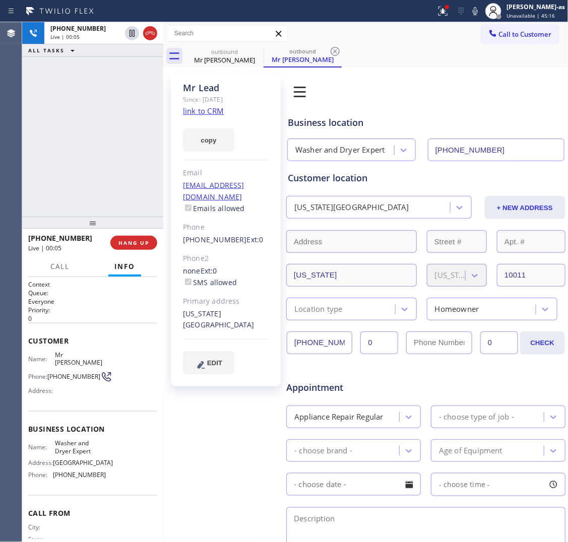
drag, startPoint x: 53, startPoint y: 143, endPoint x: 118, endPoint y: 89, distance: 84.1
click at [63, 142] on div "[PHONE_NUMBER] Live | 00:05 ALL TASKS ALL TASKS ACTIVE TASKS TASKS IN WRAP UP" at bounding box center [92, 119] width 141 height 195
click at [147, 36] on icon at bounding box center [150, 33] width 12 height 12
click at [122, 249] on button "HANG UP" at bounding box center [133, 243] width 47 height 14
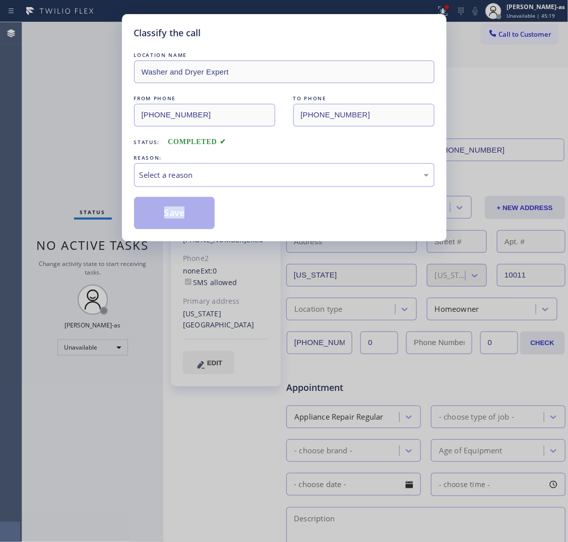
click at [122, 249] on div "Classify the call LOCATION NAME Washer and Dryer Expert FROM PHONE [PHONE_NUMBE…" at bounding box center [284, 271] width 568 height 542
click at [260, 174] on div "Select a reason" at bounding box center [284, 175] width 289 height 12
click at [177, 217] on button "Save" at bounding box center [174, 213] width 81 height 32
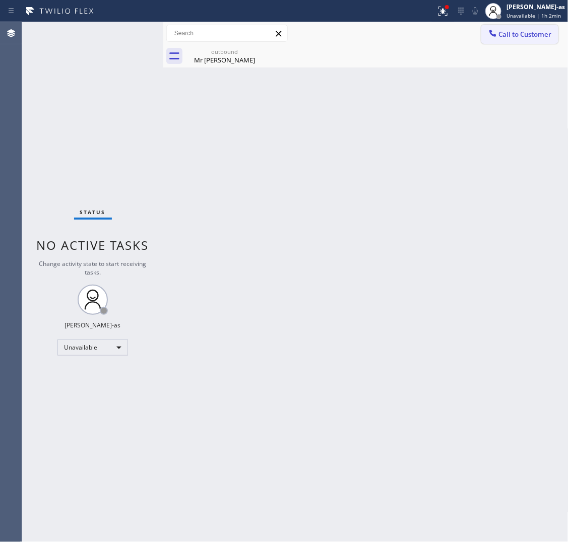
click at [442, 39] on div at bounding box center [493, 34] width 12 height 12
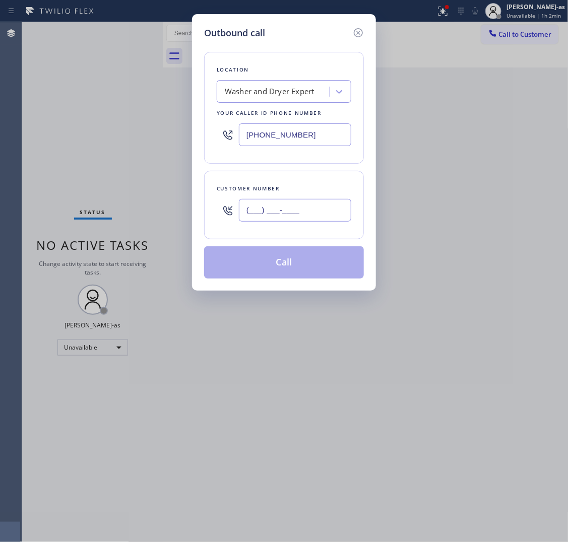
click at [318, 217] on input "(___) ___-____" at bounding box center [295, 210] width 112 height 23
paste input "310) 490-7445"
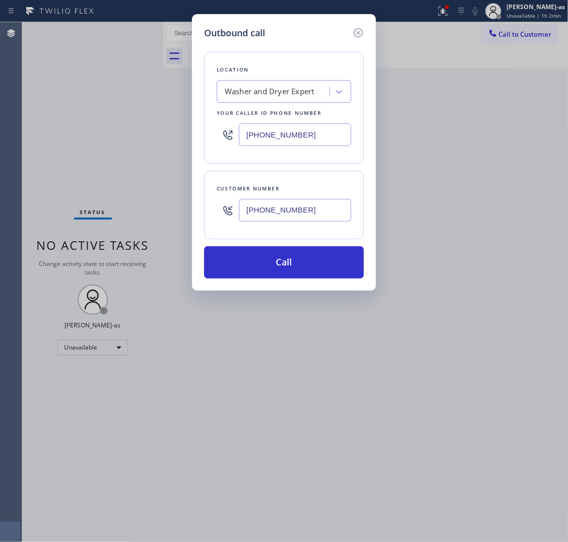
type input "[PHONE_NUMBER]"
click at [333, 133] on input "[PHONE_NUMBER]" at bounding box center [295, 134] width 112 height 23
paste input "855) 999-4417"
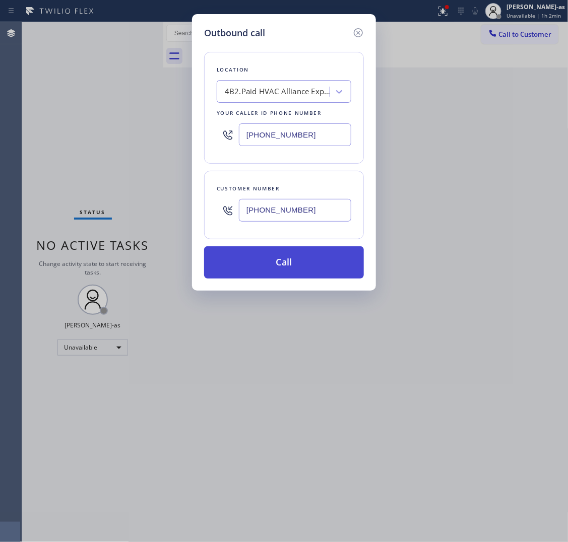
type input "[PHONE_NUMBER]"
click at [281, 267] on button "Call" at bounding box center [284, 262] width 160 height 32
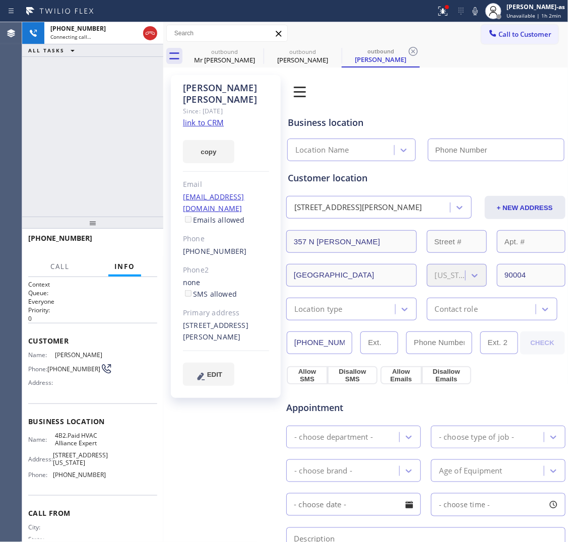
type input "[PHONE_NUMBER]"
click at [141, 229] on div at bounding box center [92, 223] width 141 height 12
click at [145, 236] on button "HANG UP" at bounding box center [133, 243] width 47 height 14
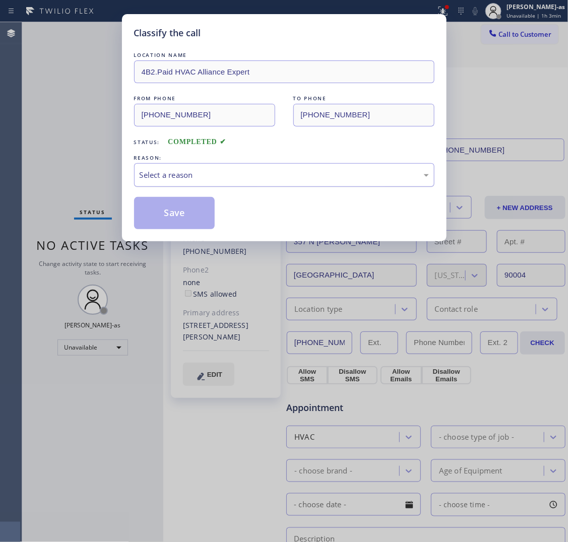
click at [261, 174] on div "Select a reason" at bounding box center [284, 175] width 289 height 12
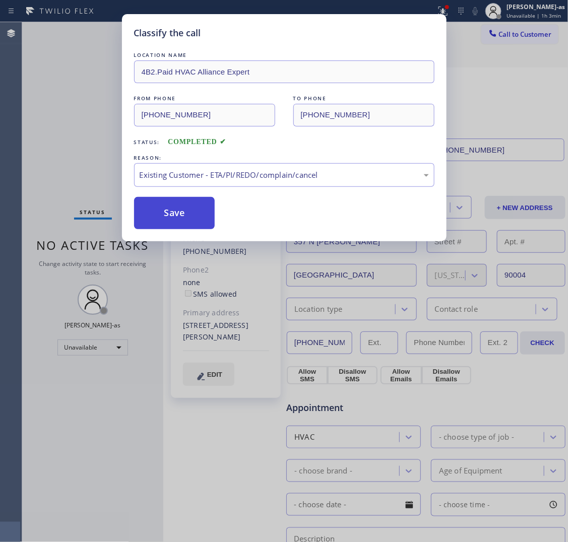
click at [190, 218] on button "Save" at bounding box center [174, 213] width 81 height 32
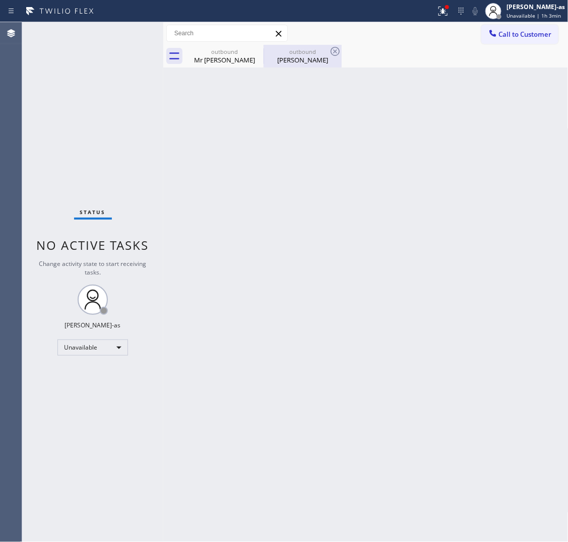
click at [294, 59] on div "[PERSON_NAME]" at bounding box center [303, 59] width 76 height 9
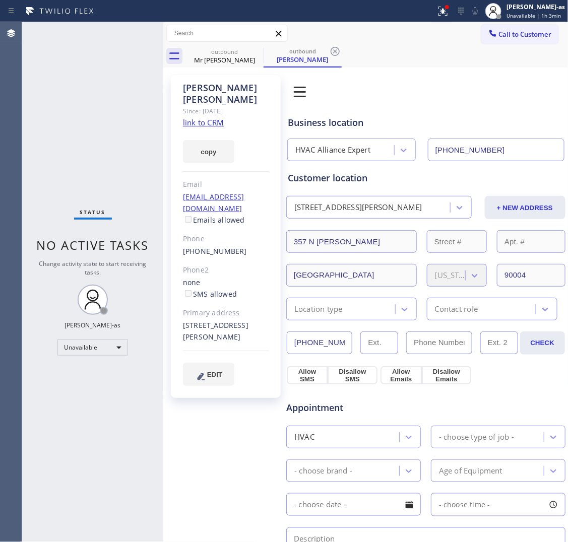
click at [215, 117] on link "link to CRM" at bounding box center [203, 122] width 41 height 10
drag, startPoint x: 509, startPoint y: 37, endPoint x: 493, endPoint y: 51, distance: 22.1
click at [442, 36] on span "Call to Customer" at bounding box center [525, 34] width 53 height 9
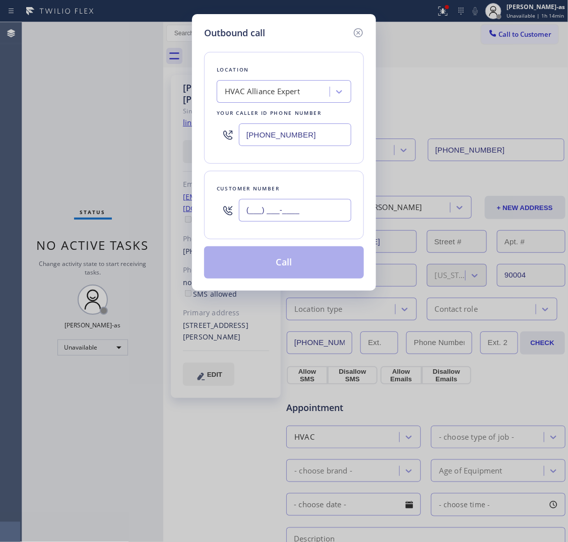
click at [285, 213] on input "(___) ___-____" at bounding box center [295, 210] width 112 height 23
paste input "310) 500-9869"
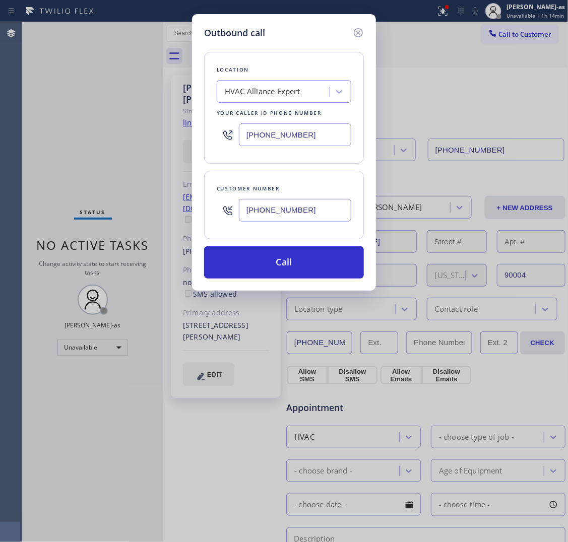
type input "[PHONE_NUMBER]"
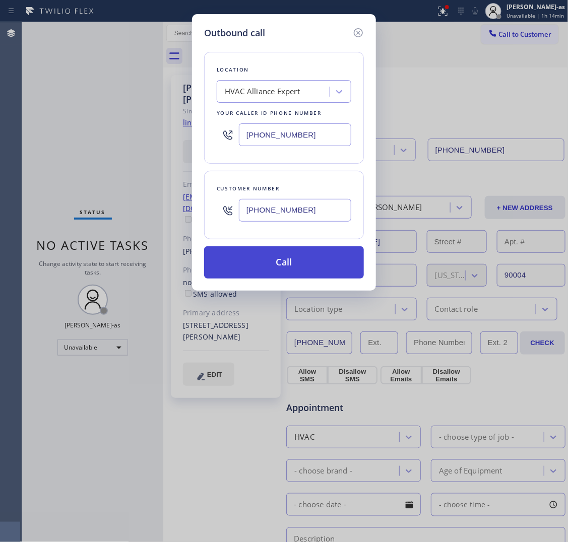
click at [290, 258] on button "Call" at bounding box center [284, 262] width 160 height 32
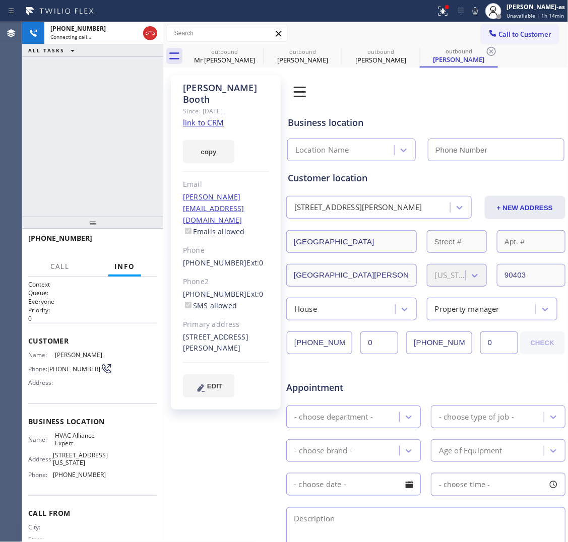
type input "[PHONE_NUMBER]"
click at [205, 117] on link "link to CRM" at bounding box center [203, 122] width 41 height 10
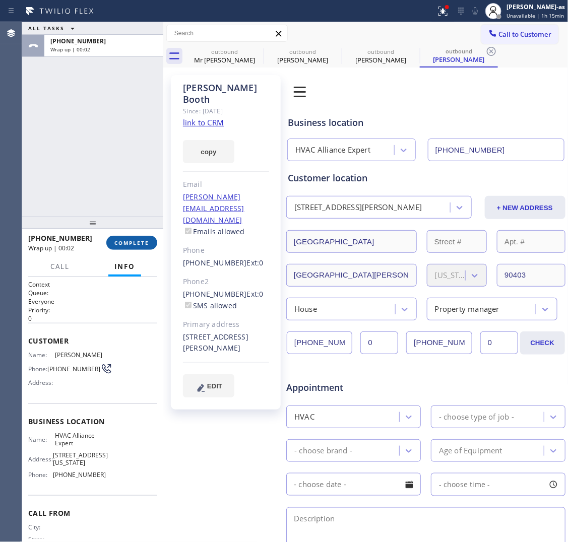
click at [122, 245] on span "COMPLETE" at bounding box center [131, 242] width 35 height 7
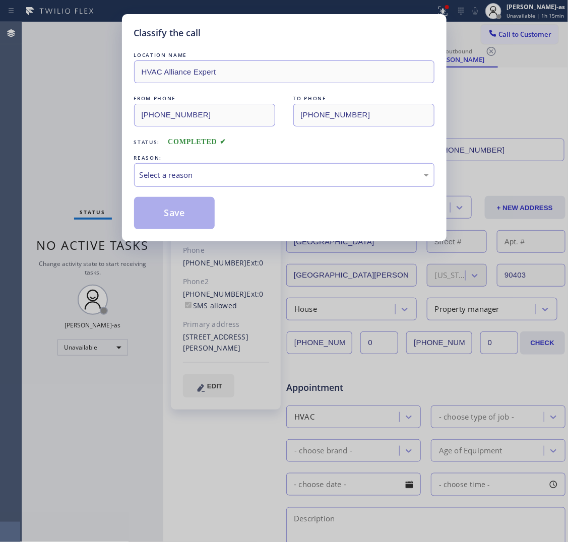
click at [122, 245] on div "Classify the call LOCATION NAME HVAC Alliance Expert FROM PHONE [PHONE_NUMBER] …" at bounding box center [284, 271] width 568 height 542
click at [171, 179] on div "Select a reason" at bounding box center [284, 175] width 289 height 12
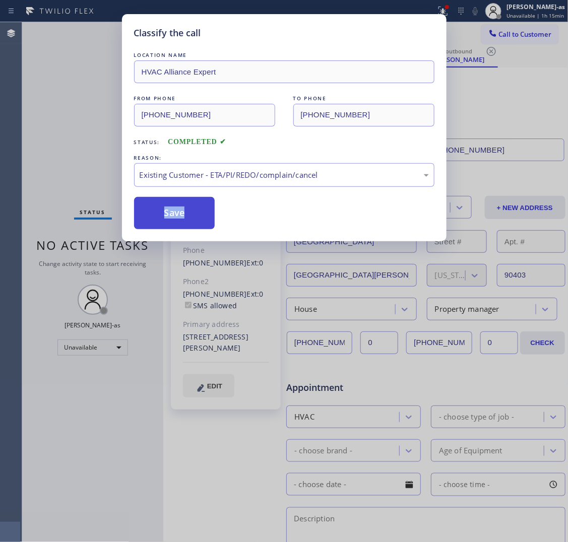
click at [175, 212] on button "Save" at bounding box center [174, 213] width 81 height 32
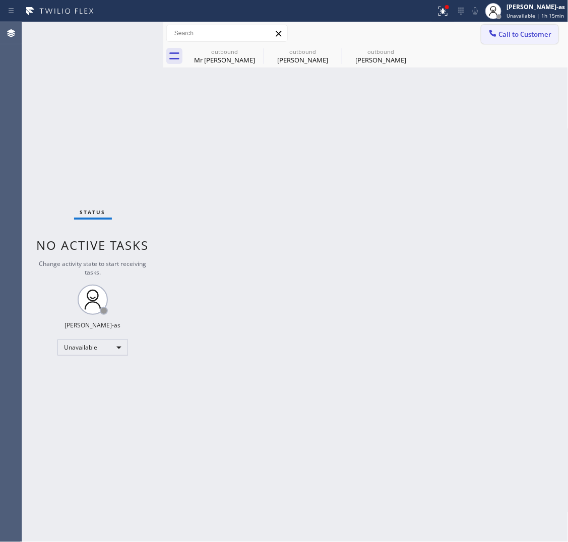
click at [442, 27] on button "Call to Customer" at bounding box center [519, 34] width 77 height 19
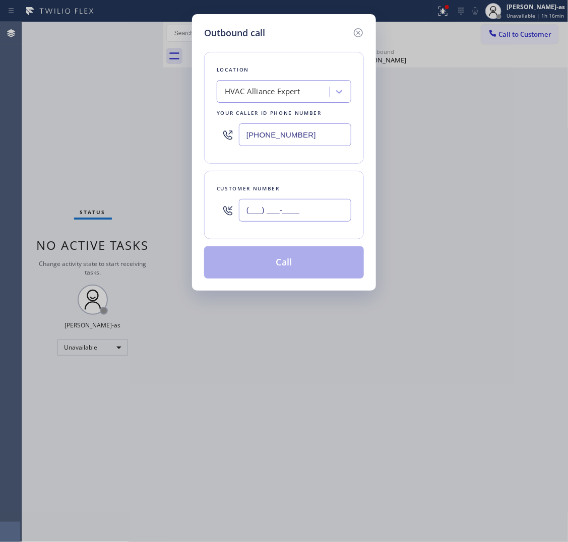
click at [313, 202] on input "(___) ___-____" at bounding box center [295, 210] width 112 height 23
paste input "925) 639-8561"
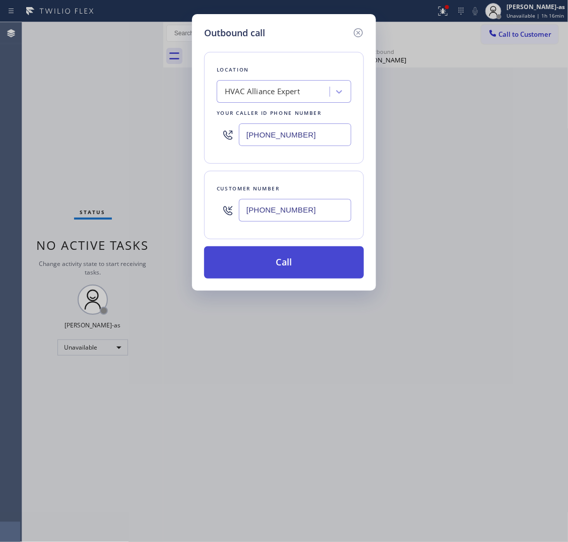
type input "[PHONE_NUMBER]"
click at [310, 261] on button "Call" at bounding box center [284, 262] width 160 height 32
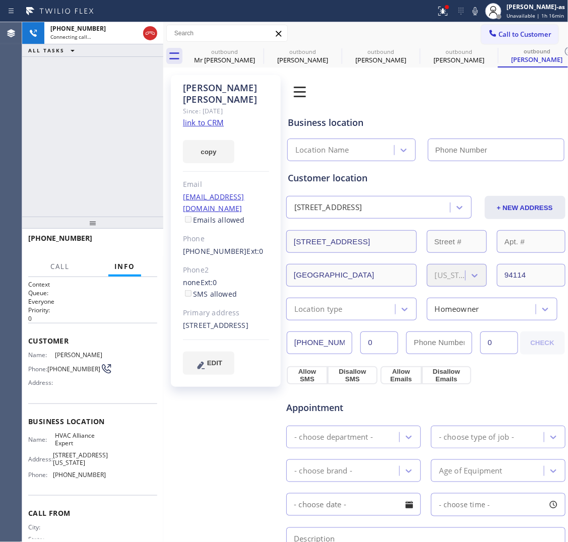
type input "[PHONE_NUMBER]"
click at [198, 117] on link "link to CRM" at bounding box center [203, 122] width 41 height 10
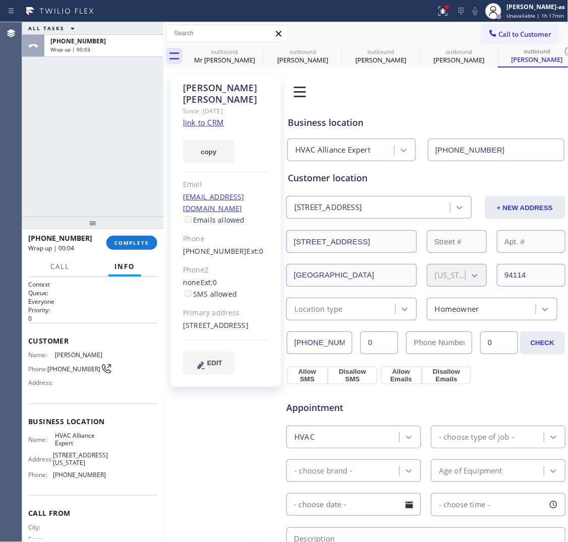
drag, startPoint x: 71, startPoint y: 126, endPoint x: 164, endPoint y: 98, distance: 96.8
click at [75, 126] on div "ALL TASKS ALL TASKS ACTIVE TASKS TASKS IN WRAP UP [PHONE_NUMBER] Wrap up | 00:03" at bounding box center [92, 119] width 141 height 195
click at [227, 58] on div "Mr [PERSON_NAME]" at bounding box center [224, 59] width 76 height 9
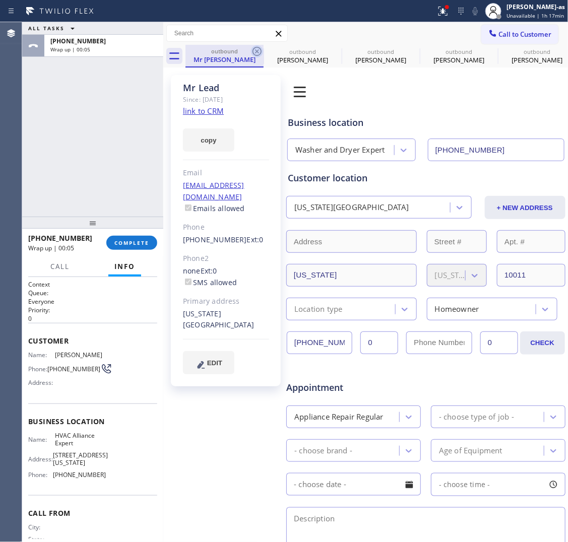
click at [257, 49] on icon at bounding box center [257, 51] width 12 height 12
click at [0, 0] on icon at bounding box center [0, 0] width 0 height 0
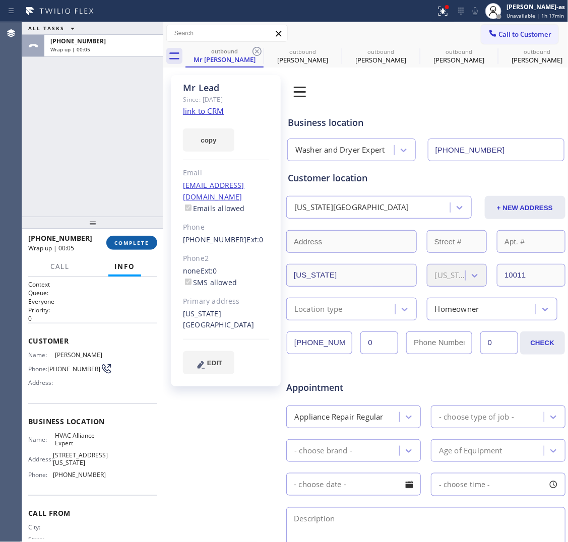
click at [124, 154] on div "ALL TASKS ALL TASKS ACTIVE TASKS TASKS IN WRAP UP [PHONE_NUMBER] Wrap up | 00:05" at bounding box center [92, 119] width 141 height 195
click at [124, 242] on span "COMPLETE" at bounding box center [131, 242] width 35 height 7
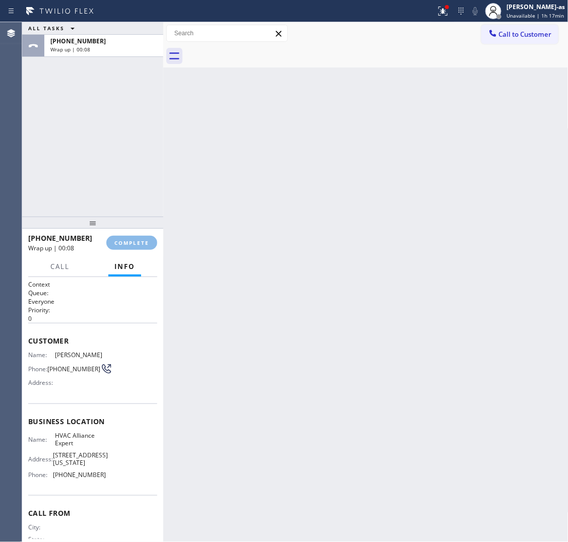
click at [119, 158] on div "ALL TASKS ALL TASKS ACTIVE TASKS TASKS IN WRAP UP [PHONE_NUMBER] Wrap up | 00:08" at bounding box center [92, 119] width 141 height 195
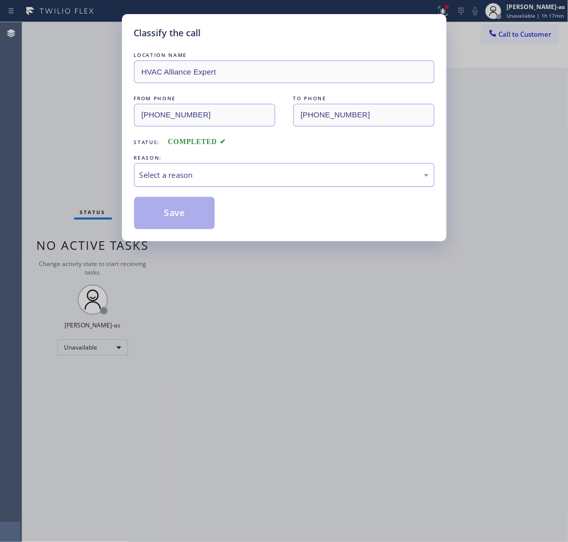
click at [203, 175] on div "Select a reason" at bounding box center [284, 175] width 289 height 12
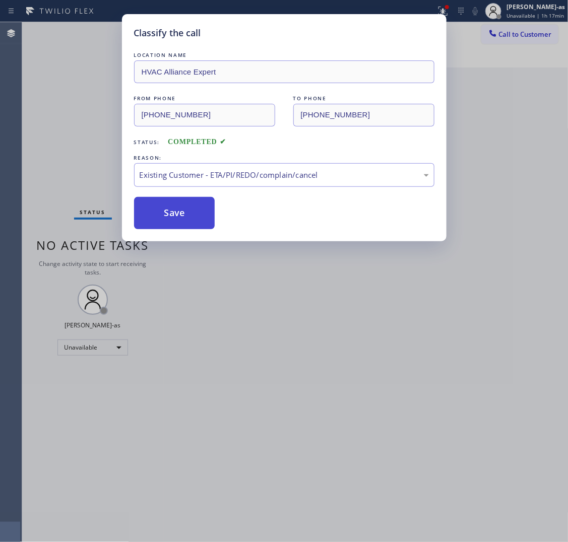
click at [193, 213] on button "Save" at bounding box center [174, 213] width 81 height 32
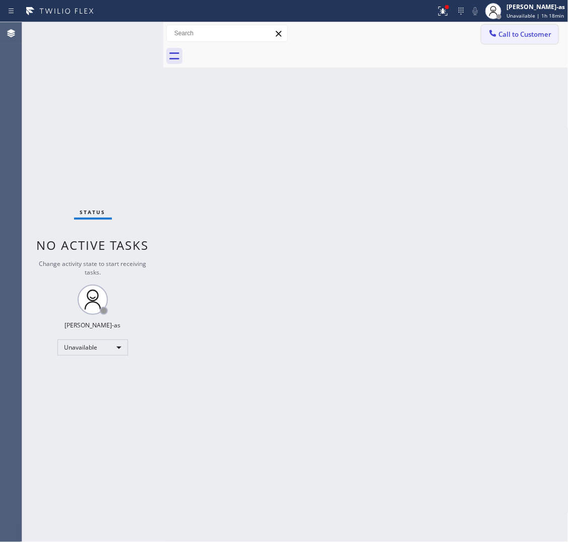
click at [442, 28] on button "Call to Customer" at bounding box center [519, 34] width 77 height 19
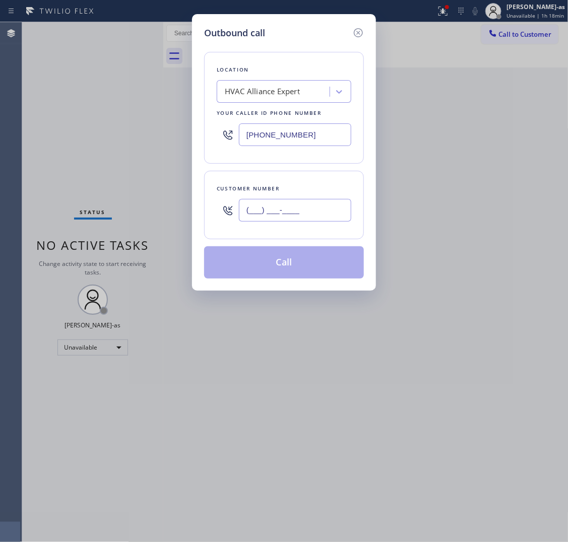
click at [311, 211] on input "(___) ___-____" at bounding box center [295, 210] width 112 height 23
paste input "626) 574-8063"
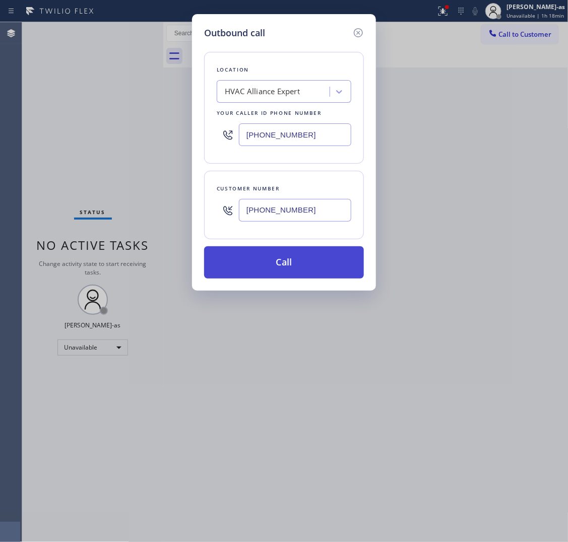
type input "[PHONE_NUMBER]"
click at [287, 263] on button "Call" at bounding box center [284, 262] width 160 height 32
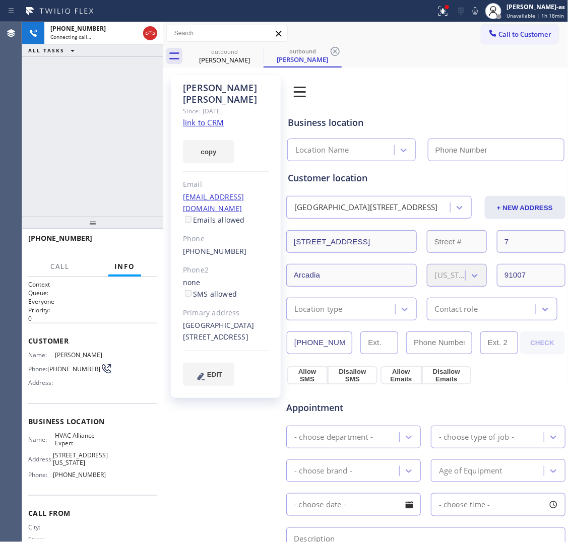
type input "[PHONE_NUMBER]"
click at [213, 117] on link "link to CRM" at bounding box center [203, 122] width 41 height 10
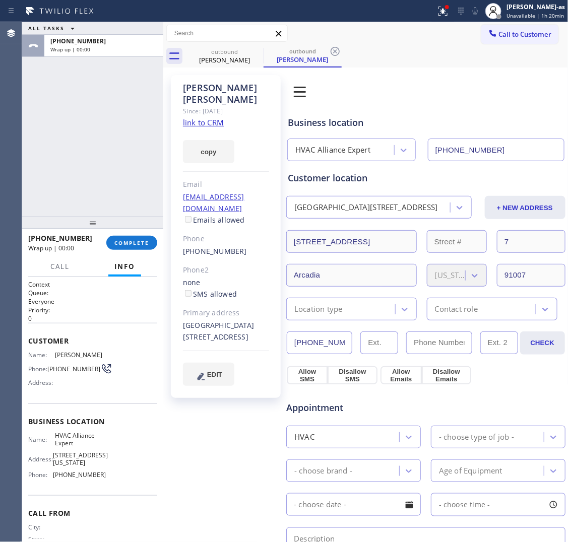
drag, startPoint x: 97, startPoint y: 97, endPoint x: 172, endPoint y: 46, distance: 90.3
click at [112, 107] on div "ALL TASKS ALL TASKS ACTIVE TASKS TASKS IN WRAP UP [PHONE_NUMBER] Wrap up | 00:00" at bounding box center [92, 119] width 141 height 195
click at [126, 243] on span "COMPLETE" at bounding box center [131, 242] width 35 height 7
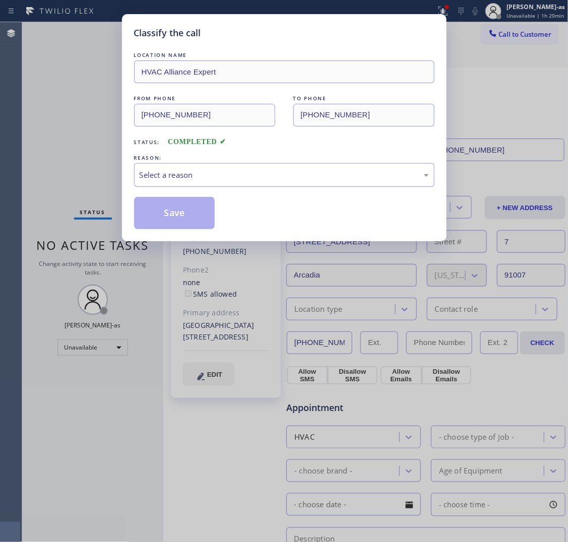
click at [240, 177] on div "Select a reason" at bounding box center [284, 175] width 289 height 12
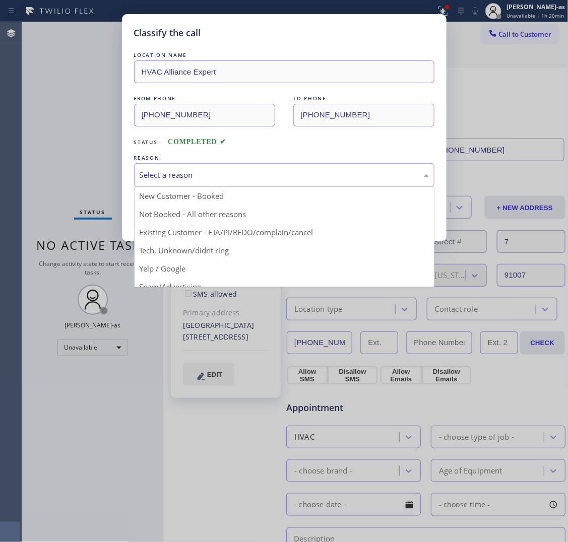
drag, startPoint x: 257, startPoint y: 235, endPoint x: 176, endPoint y: 220, distance: 82.1
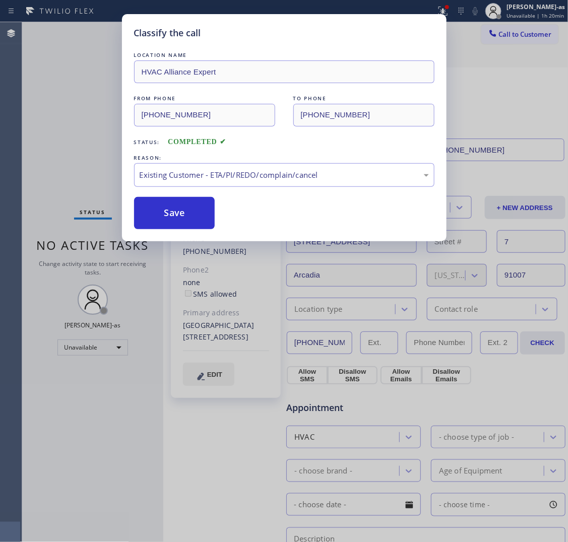
click at [175, 220] on button "Save" at bounding box center [174, 213] width 81 height 32
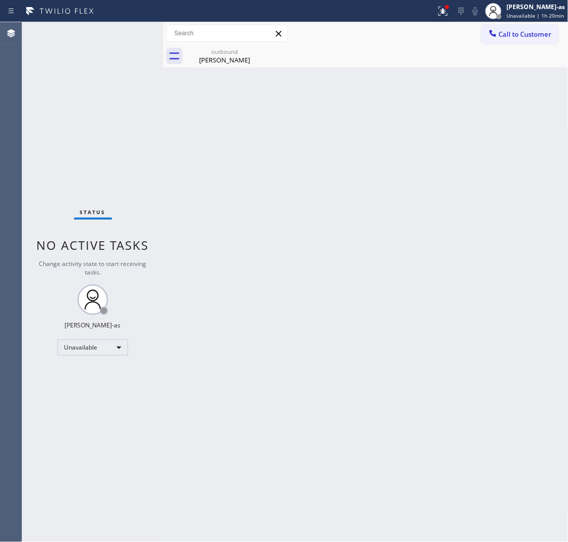
click at [442, 32] on span "Call to Customer" at bounding box center [525, 34] width 53 height 9
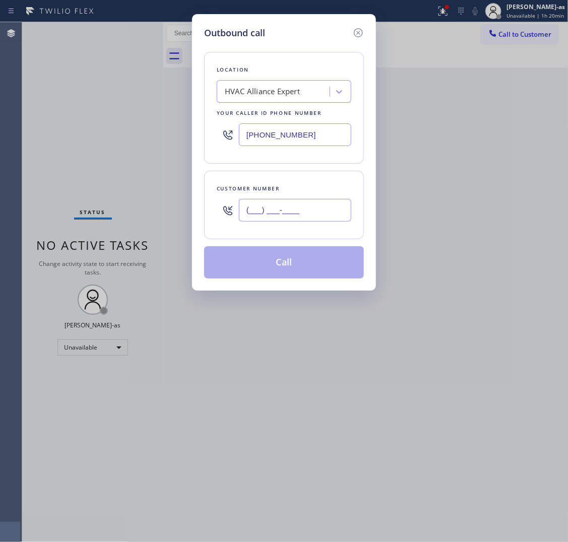
click at [308, 214] on input "(___) ___-____" at bounding box center [295, 210] width 112 height 23
paste input "661) 433-2964"
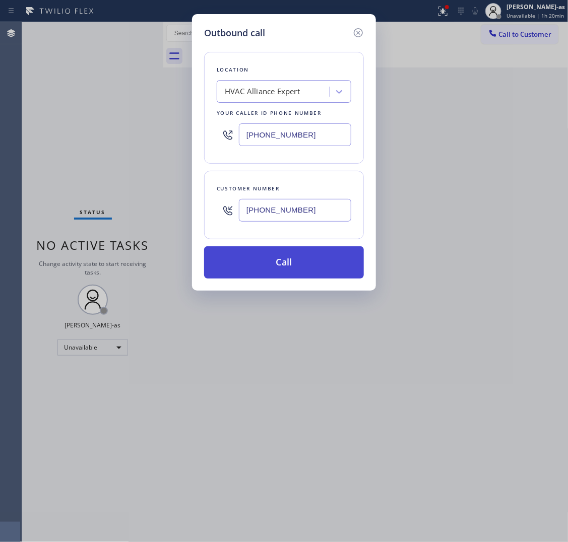
type input "[PHONE_NUMBER]"
click at [300, 265] on button "Call" at bounding box center [284, 262] width 160 height 32
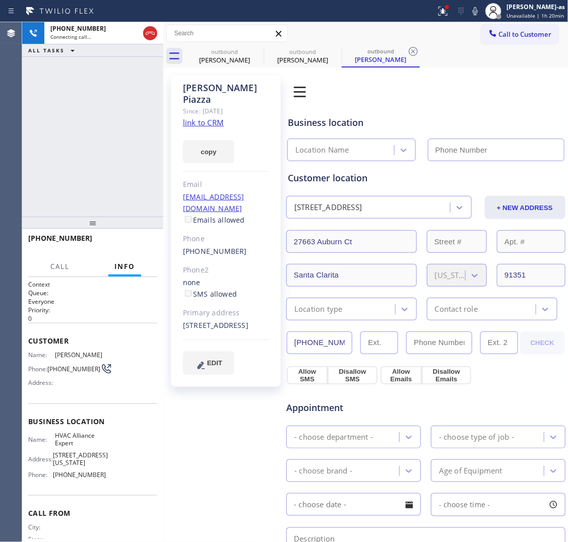
type input "[PHONE_NUMBER]"
click at [217, 117] on link "link to CRM" at bounding box center [203, 122] width 41 height 10
click at [155, 34] on icon at bounding box center [150, 33] width 12 height 12
drag, startPoint x: 113, startPoint y: 102, endPoint x: 117, endPoint y: 172, distance: 70.1
click at [117, 161] on div "[PHONE_NUMBER] Live | 00:07 ALL TASKS ALL TASKS ACTIVE TASKS TASKS IN WRAP UP" at bounding box center [92, 119] width 141 height 195
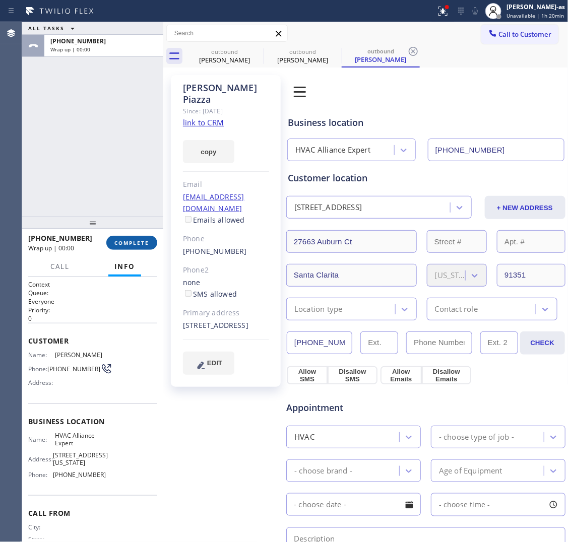
click at [142, 246] on span "COMPLETE" at bounding box center [131, 242] width 35 height 7
click at [121, 217] on div at bounding box center [92, 223] width 141 height 12
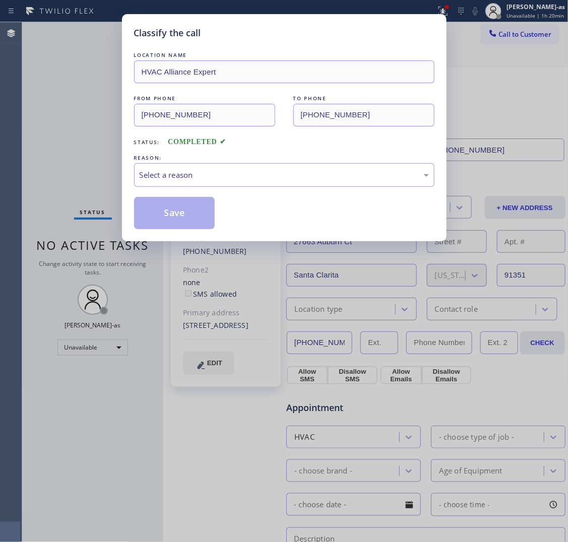
drag, startPoint x: 118, startPoint y: 175, endPoint x: 140, endPoint y: 179, distance: 21.5
click at [119, 175] on div "Classify the call LOCATION NAME HVAC Alliance Expert FROM PHONE [PHONE_NUMBER] …" at bounding box center [284, 271] width 568 height 542
click at [184, 184] on div "Select a reason" at bounding box center [284, 175] width 300 height 24
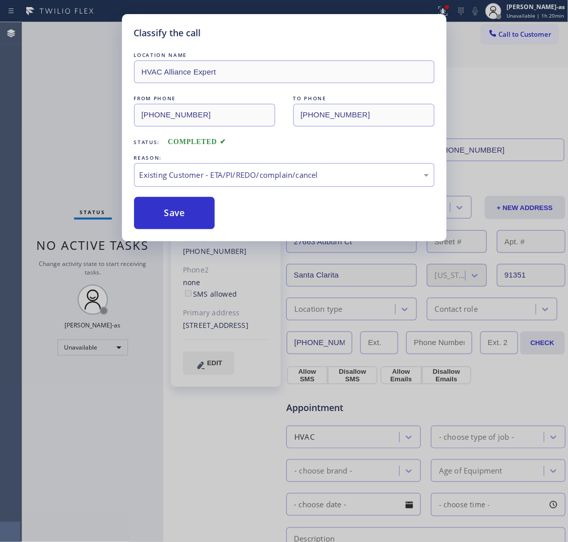
click at [187, 205] on button "Save" at bounding box center [174, 213] width 81 height 32
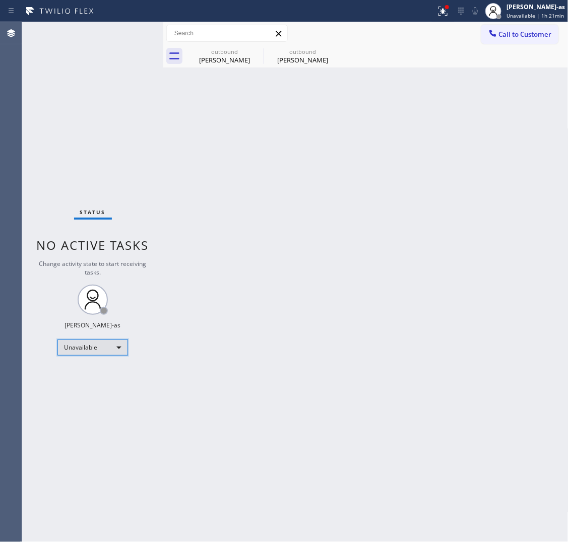
click at [103, 346] on div "Unavailable" at bounding box center [92, 348] width 71 height 16
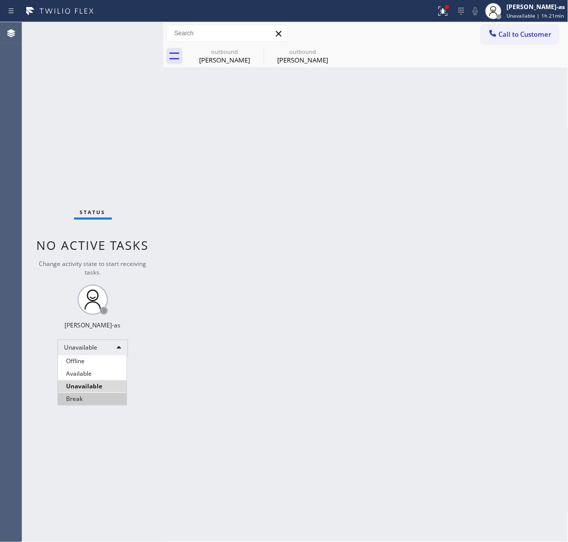
click at [96, 399] on li "Break" at bounding box center [92, 399] width 69 height 12
